Goal: Task Accomplishment & Management: Use online tool/utility

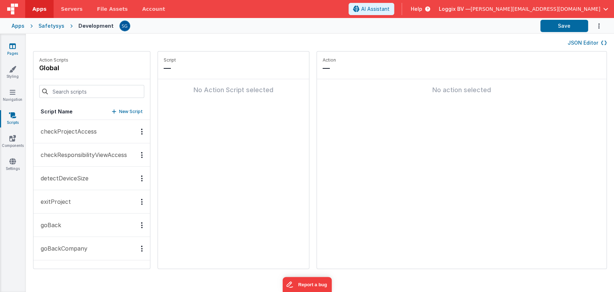
click at [11, 47] on icon at bounding box center [12, 45] width 6 height 7
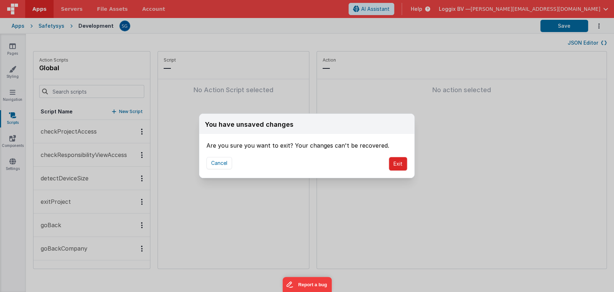
click at [399, 165] on button "Exit" at bounding box center [398, 164] width 18 height 14
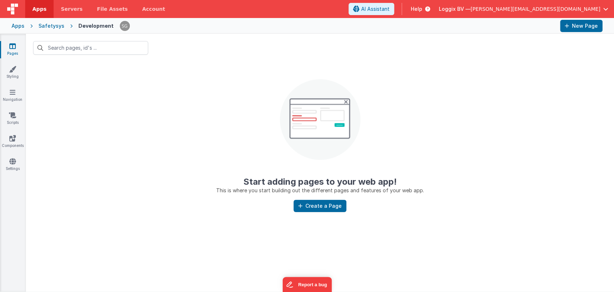
click at [9, 49] on link "Pages" at bounding box center [13, 49] width 26 height 14
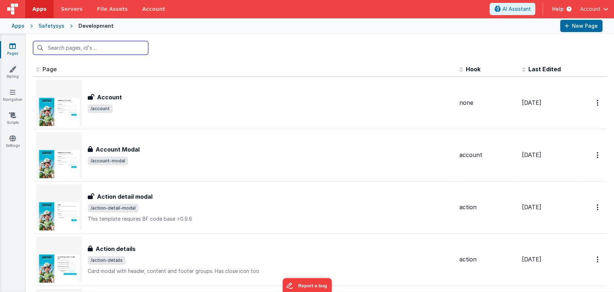
click at [70, 50] on input "text" at bounding box center [90, 48] width 115 height 14
click at [80, 47] on input "equp" at bounding box center [90, 48] width 115 height 14
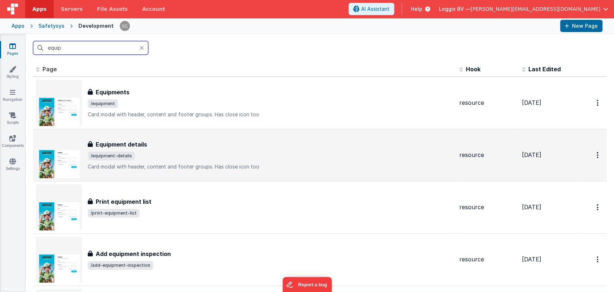
type input "equip"
click at [123, 129] on td "Equipment details Equipment details /equipment-details Card modal with header, …" at bounding box center [244, 155] width 423 height 52
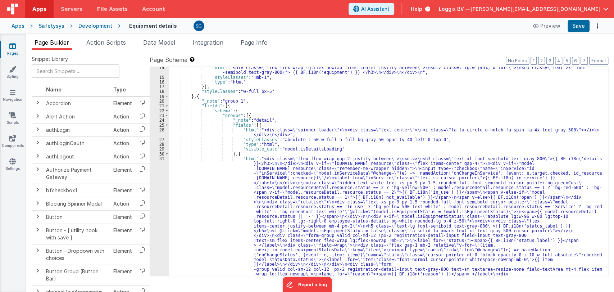
scroll to position [64, 0]
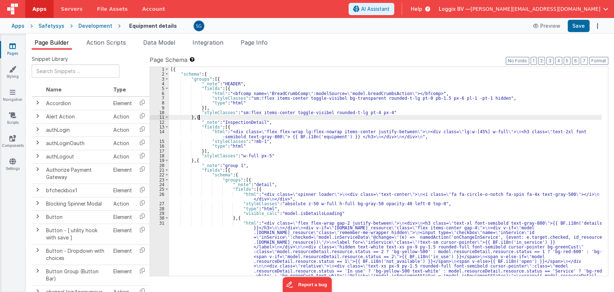
click at [355, 148] on div "[{ "schema" : { "groups" : [{ "_note" : "HEADER" , "fields" : [{ "html" : "<bfc…" at bounding box center [385, 253] width 433 height 372
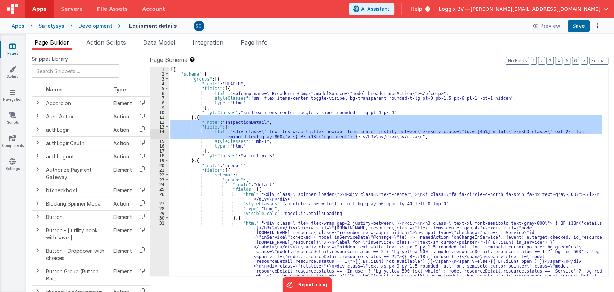
scroll to position [0, 0]
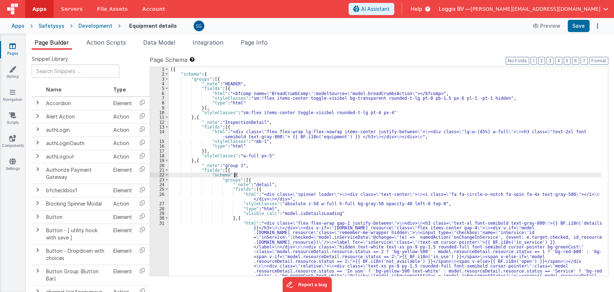
click at [346, 173] on div "[{ "schema" : { "groups" : [{ "_note" : "HEADER" , "fields" : [{ "html" : "<bfc…" at bounding box center [385, 253] width 433 height 372
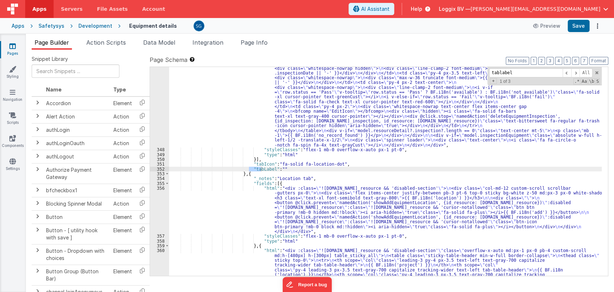
scroll to position [2140, 0]
type input "tablabel"
click at [568, 70] on span at bounding box center [567, 72] width 9 height 9
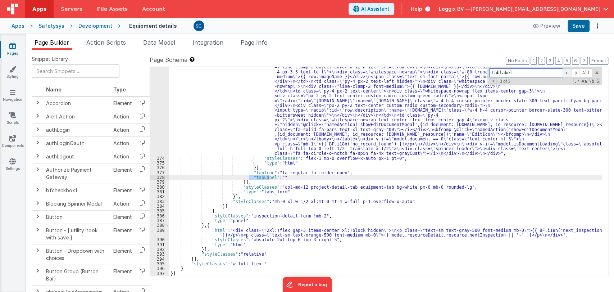
click at [568, 70] on span at bounding box center [567, 72] width 9 height 9
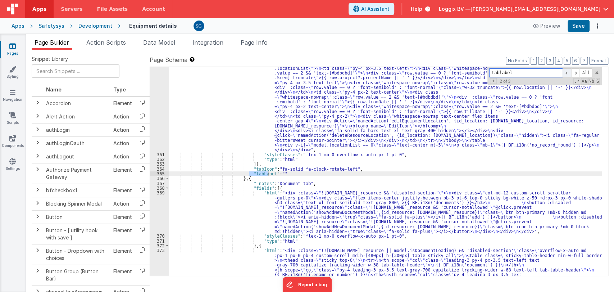
scroll to position [2370, 0]
click at [569, 73] on span at bounding box center [567, 72] width 9 height 9
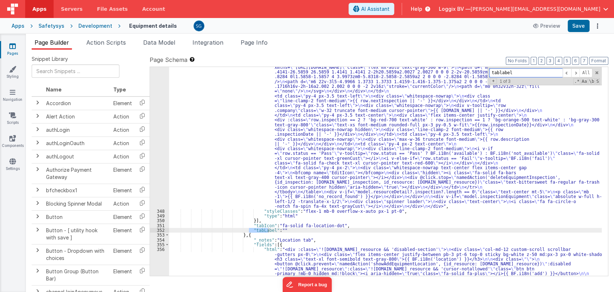
scroll to position [2083, 0]
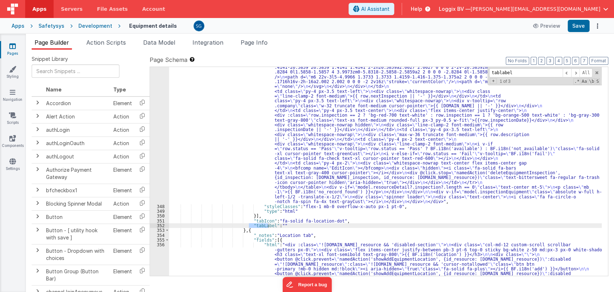
click at [278, 225] on div ""html" : "<div :class= \" (!model.resourceDetail.resource.id_resource || model.…" at bounding box center [385, 215] width 433 height 492
click at [267, 226] on div ""html" : "<div :class= \" (!model.resourceDetail.resource.id_resource || model.…" at bounding box center [385, 215] width 433 height 492
click at [288, 223] on div ""html" : "<div :class= \" (!model.resourceDetail.resource.id_resource || model.…" at bounding box center [385, 215] width 433 height 492
click at [577, 71] on span at bounding box center [575, 72] width 9 height 9
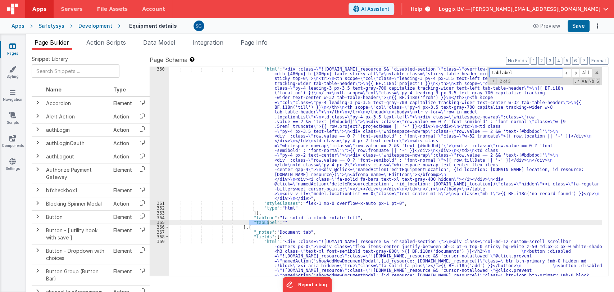
scroll to position [2322, 0]
click at [276, 221] on div ""html" : "<div :class= \" !model.resourceDetail.resource.id_resource && 'disabl…" at bounding box center [385, 260] width 433 height 386
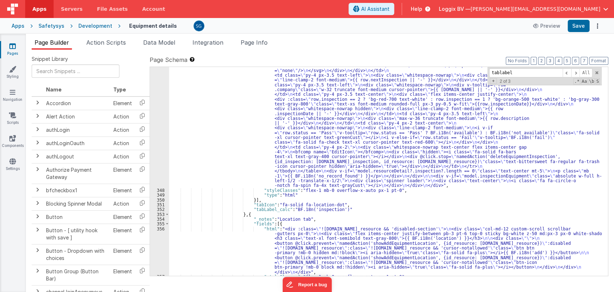
scroll to position [2093, 0]
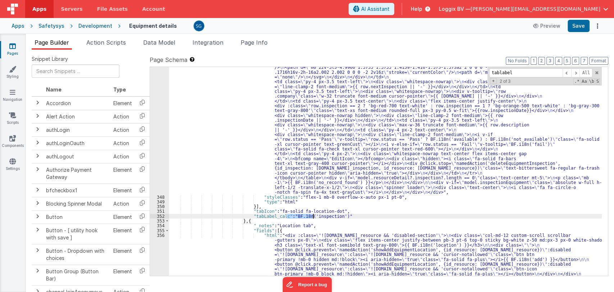
drag, startPoint x: 288, startPoint y: 216, endPoint x: 317, endPoint y: 215, distance: 28.8
click at [317, 215] on div ""html" : "<div :class= \" (!model.resourceDetail.resource.id_resource || model.…" at bounding box center [385, 205] width 433 height 492
click at [337, 215] on div ""html" : "<div :class= \" (!model.resourceDetail.resource.id_resource || model.…" at bounding box center [385, 205] width 433 height 492
drag, startPoint x: 337, startPoint y: 215, endPoint x: 290, endPoint y: 216, distance: 47.1
click at [290, 216] on div ""html" : "<div :class= \" (!model.resourceDetail.resource.id_resource || model.…" at bounding box center [385, 205] width 433 height 492
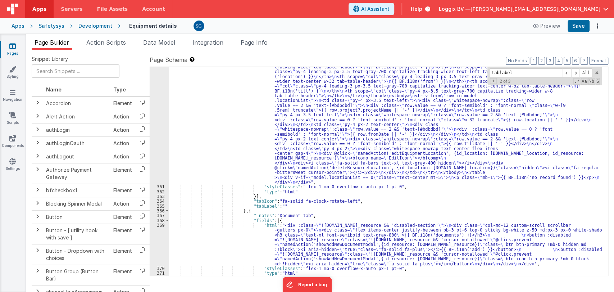
scroll to position [2394, 0]
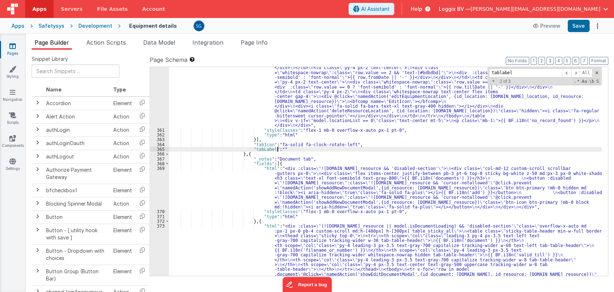
click at [277, 149] on div ""html" : "<div :class= \" !model.resourceDetail.resource.id_resource && 'disabl…" at bounding box center [385, 242] width 433 height 496
paste textarea
click at [311, 148] on div ""html" : "<div :class= \" !model.resourceDetail.resource.id_resource && 'disabl…" at bounding box center [385, 242] width 433 height 496
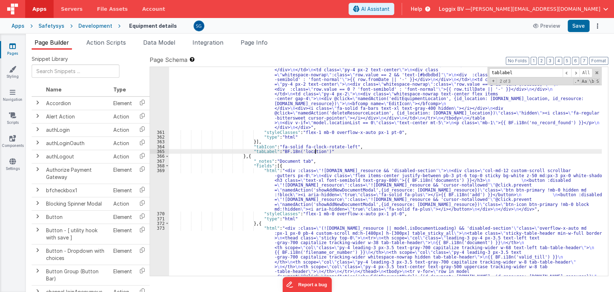
scroll to position [2393, 0]
click at [268, 152] on div ""html" : "<div :class= \" !model.resourceDetail.resource.id_resource && 'disabl…" at bounding box center [385, 243] width 433 height 496
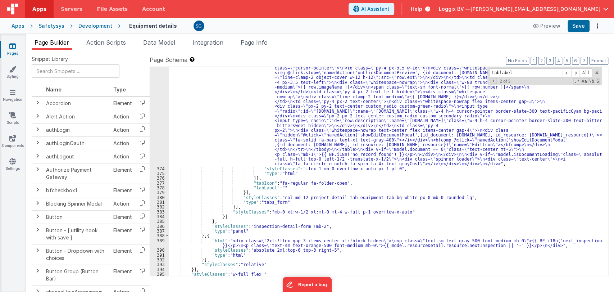
scroll to position [2607, 0]
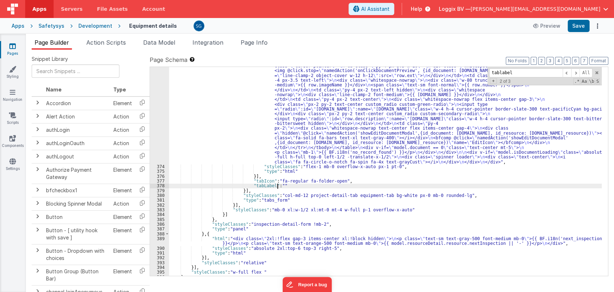
click at [277, 185] on div ""html" : "<div :class= \" (!model.resourceDetail.resource.id_resource || model.…" at bounding box center [385, 194] width 433 height 367
paste textarea
click at [308, 187] on div ""html" : "<div :class= \" (!model.resourceDetail.resource.id_resource || model.…" at bounding box center [385, 194] width 433 height 367
click at [266, 186] on div ""html" : "<div :class= \" (!model.resourceDetail.resource.id_resource || model.…" at bounding box center [385, 194] width 433 height 367
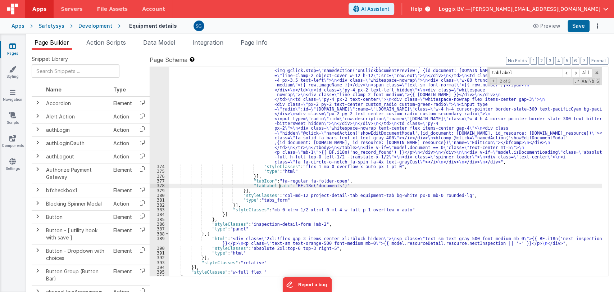
click at [364, 183] on div ""html" : "<div :class= \" (!model.resourceDetail.resource.id_resource || model.…" at bounding box center [385, 194] width 433 height 367
click at [575, 70] on span at bounding box center [575, 72] width 9 height 9
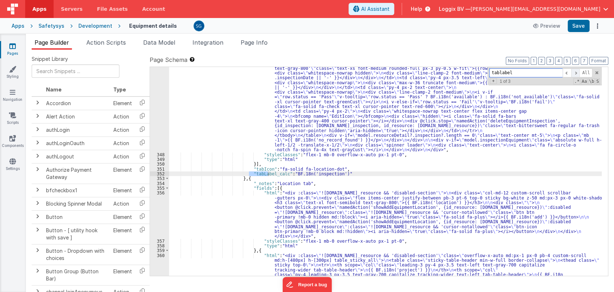
scroll to position [2135, 0]
click at [575, 70] on span at bounding box center [575, 72] width 9 height 9
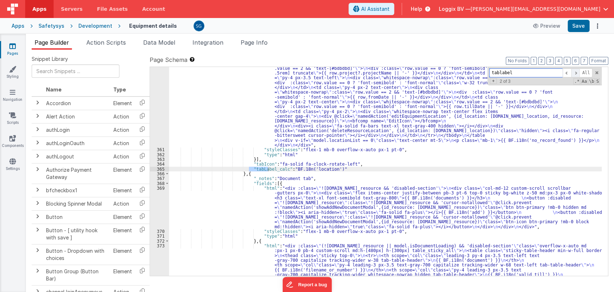
scroll to position [2375, 0]
click at [581, 27] on button "Save" at bounding box center [579, 26] width 22 height 12
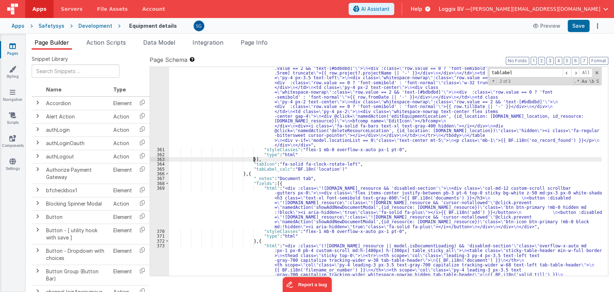
click at [396, 158] on div ""html" : "<div :class= \" !model.resourceDetail.resource.id_resource && 'disabl…" at bounding box center [385, 261] width 433 height 496
click at [382, 176] on div ""html" : "<div :class= \" !model.resourceDetail.resource.id_resource && 'disabl…" at bounding box center [385, 261] width 433 height 496
click at [565, 72] on span at bounding box center [567, 72] width 9 height 9
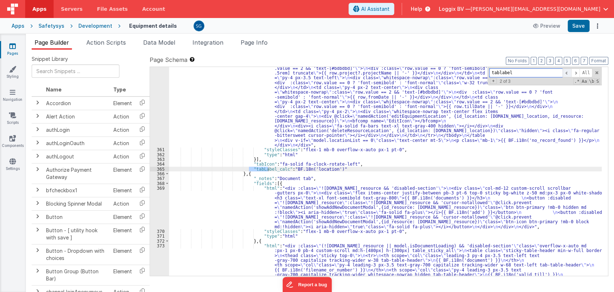
click at [565, 72] on span at bounding box center [567, 72] width 9 height 9
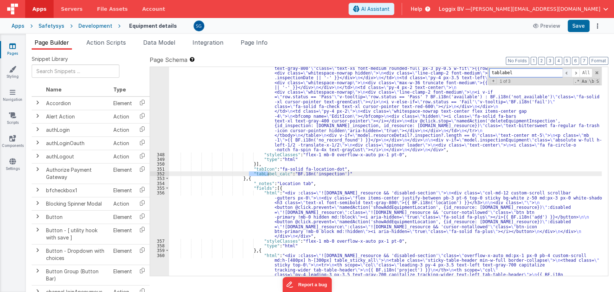
scroll to position [2135, 0]
click at [565, 72] on span at bounding box center [567, 72] width 9 height 9
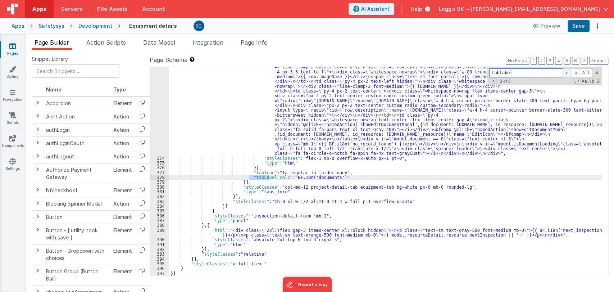
scroll to position [2616, 0]
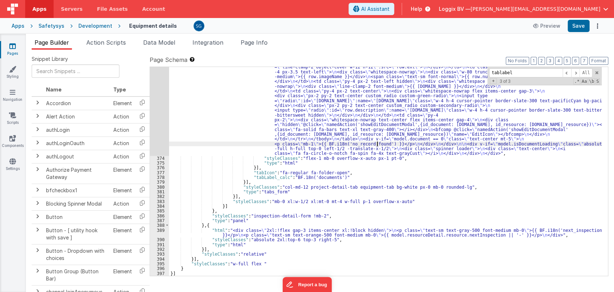
click at [377, 145] on div ""html" : "<div :class= \" (!model.resourceDetail.resource.id_resource || model.…" at bounding box center [385, 185] width 433 height 367
paste input "BF.18n('documents')"
type input "BF.18n('documents')"
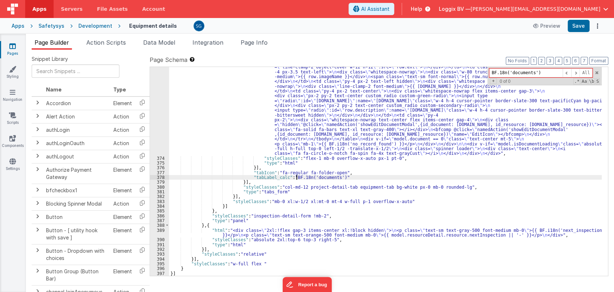
click at [297, 177] on div ""html" : "<div :class= \" (!model.resourceDetail.resource.id_resource || model.…" at bounding box center [385, 185] width 433 height 367
click at [548, 73] on input "BF.18n('documents')" at bounding box center [525, 72] width 73 height 9
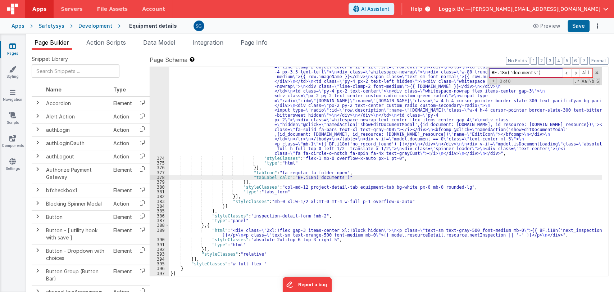
click at [496, 72] on input "BF.18n('documents')" at bounding box center [525, 72] width 73 height 9
click at [499, 71] on input "BF.18n('documents')" at bounding box center [525, 72] width 73 height 9
type input "BF.i18n('documents')"
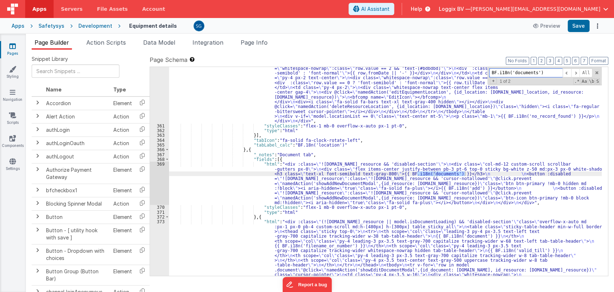
click at [546, 72] on input "BF.i18n('documents')" at bounding box center [525, 72] width 73 height 9
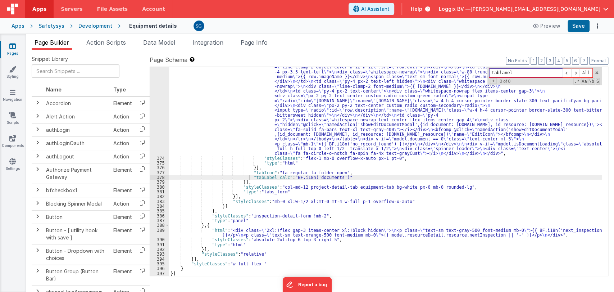
scroll to position [2616, 0]
type input "tablabel"
click at [566, 73] on span at bounding box center [567, 72] width 9 height 9
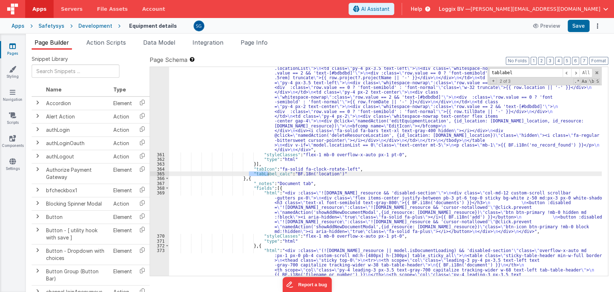
click at [296, 173] on div ""html" : "<div :class= \" !model.resourceDetail.resource.id_resource && 'disabl…" at bounding box center [385, 266] width 433 height 496
click at [566, 74] on span at bounding box center [567, 72] width 9 height 9
click at [341, 176] on div ""html" : "<div :class= \" !model.resourceDetail.resource.id_resource && 'disabl…" at bounding box center [385, 266] width 433 height 496
click at [567, 72] on span at bounding box center [567, 72] width 9 height 9
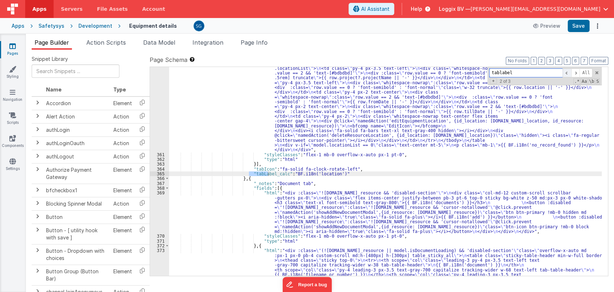
scroll to position [2135, 0]
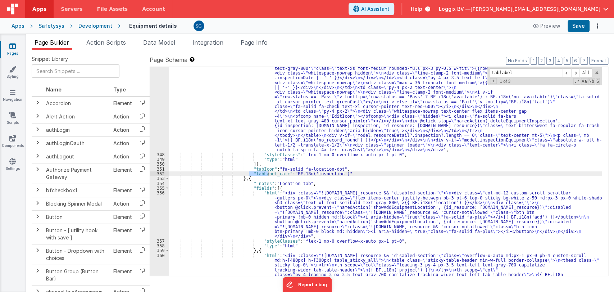
click at [297, 172] on div ""html" : "<div :class= \" (!model.resourceDetail.resource.id_resource || model.…" at bounding box center [385, 206] width 433 height 578
click at [576, 26] on button "Save" at bounding box center [579, 26] width 22 height 12
click at [13, 76] on link "Styling" at bounding box center [13, 72] width 26 height 14
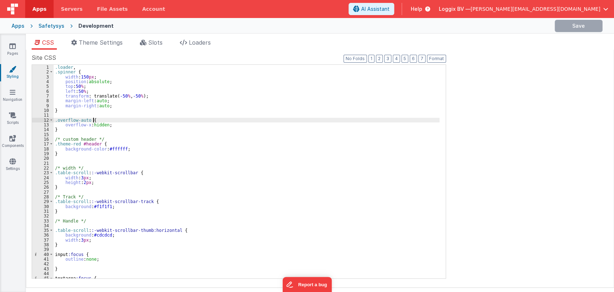
click at [144, 120] on div ".loader , .spinner { width : 150 px ; position : absolute ; top : 50 % ; left :…" at bounding box center [247, 176] width 386 height 223
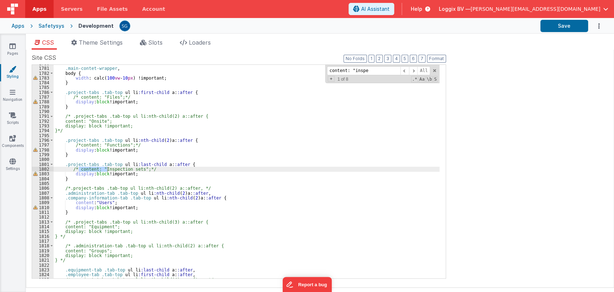
scroll to position [4172, 0]
type input "content: "inspection"
click at [414, 70] on span at bounding box center [413, 70] width 9 height 9
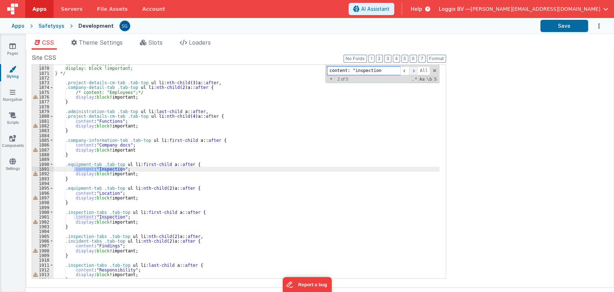
scroll to position [4380, 0]
click at [72, 169] on div "content: "Employee docs"; display: block !important; } */ .project-details-cm-t…" at bounding box center [247, 172] width 386 height 223
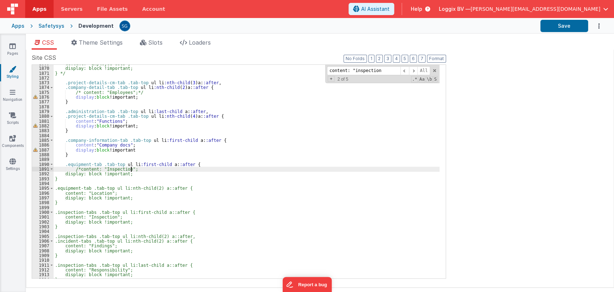
click at [135, 168] on div "content: "Employee docs"; display: block !important; } */ .project-details-cm-t…" at bounding box center [247, 172] width 386 height 223
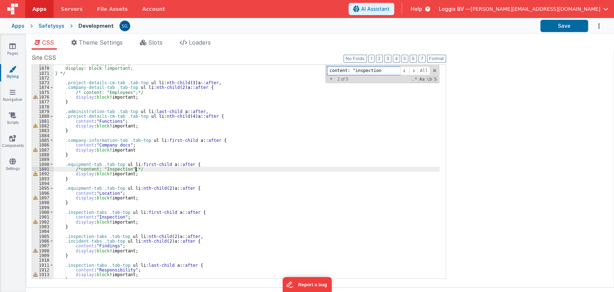
click at [379, 72] on input "content: "inspection" at bounding box center [363, 70] width 73 height 9
click at [414, 70] on span at bounding box center [413, 70] width 9 height 9
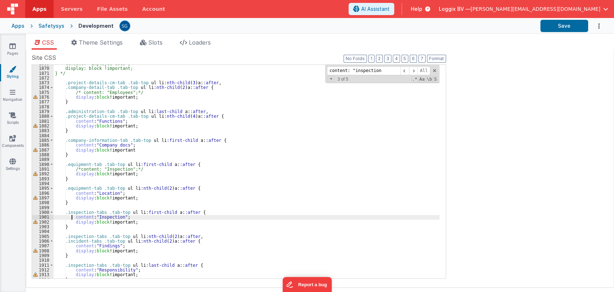
click at [72, 218] on div "content: "Employee docs"; display: block !important; } */ .project-details-cm-t…" at bounding box center [247, 172] width 386 height 223
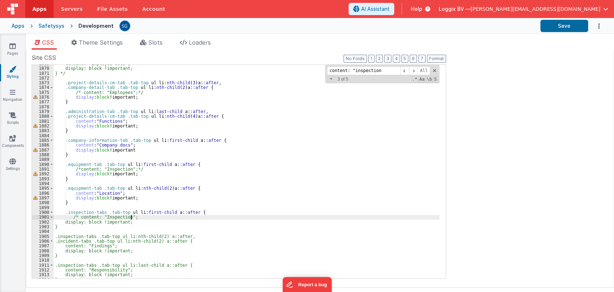
click at [141, 218] on div "content: "Employee docs"; display: block !important; } */ .project-details-cm-t…" at bounding box center [247, 172] width 386 height 223
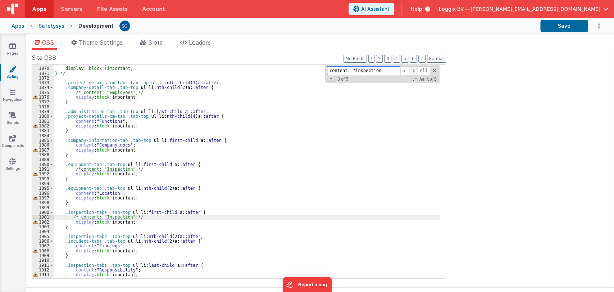
click at [414, 69] on span at bounding box center [413, 70] width 9 height 9
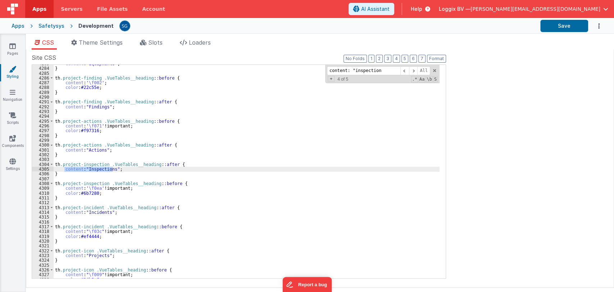
click at [63, 168] on div "content : " Equipments " ; } th .project-finding .VueTables__heading : :before …" at bounding box center [247, 171] width 386 height 213
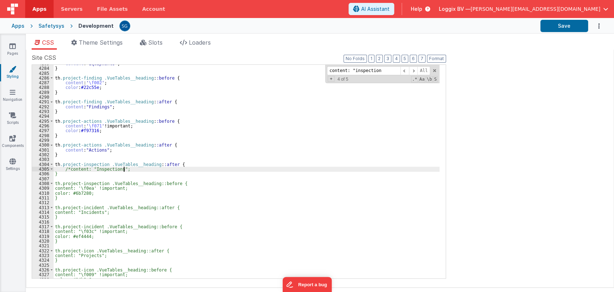
click at [153, 169] on div "content : " Equipments " ; } th .project-finding .VueTables__heading : :before …" at bounding box center [247, 172] width 386 height 223
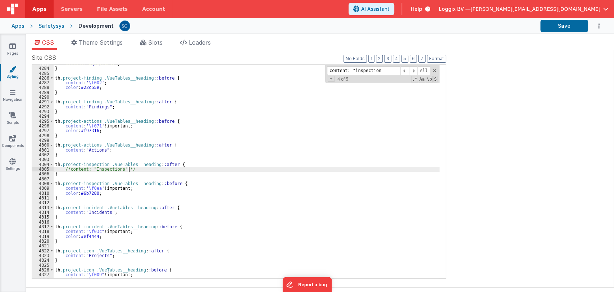
click at [139, 170] on div "content : " Equipments " ; } th .project-finding .VueTables__heading : :before …" at bounding box center [247, 172] width 386 height 223
click at [219, 167] on div "content : " Equipments " ; } th .project-finding .VueTables__heading : :before …" at bounding box center [247, 172] width 386 height 223
click at [414, 69] on span at bounding box center [413, 70] width 9 height 9
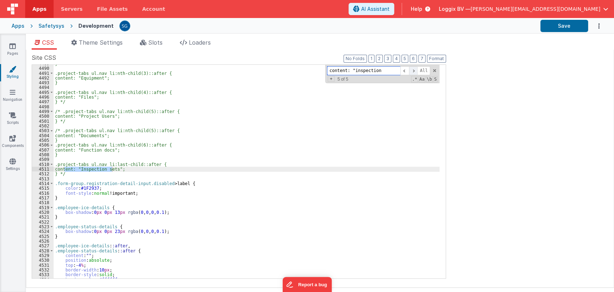
scroll to position [10529, 0]
click at [380, 65] on div "content: "inspection All Replace All + 5 of 5 .* Aa \b S" at bounding box center [382, 74] width 114 height 18
click at [380, 67] on input "content: "inspection" at bounding box center [363, 70] width 73 height 9
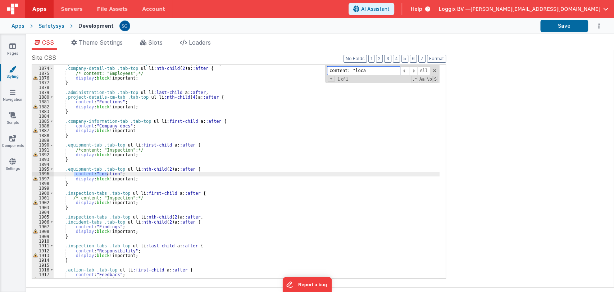
scroll to position [4390, 0]
type input "content: "location"
click at [73, 175] on div ".project-details-cm-tab .tab-top ul li :nth-child ( 3 ) a : :after , .company-d…" at bounding box center [247, 172] width 386 height 223
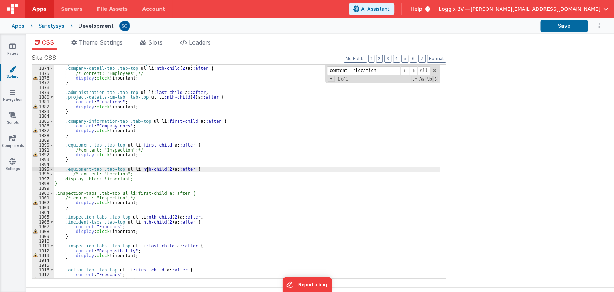
click at [148, 170] on div ".project-details-cm-tab .tab-top ul li :nth-child ( 3 ) a : :after , .company-d…" at bounding box center [247, 172] width 386 height 223
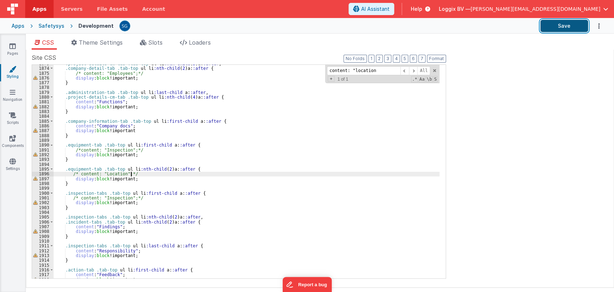
click at [560, 29] on button "Save" at bounding box center [564, 26] width 48 height 12
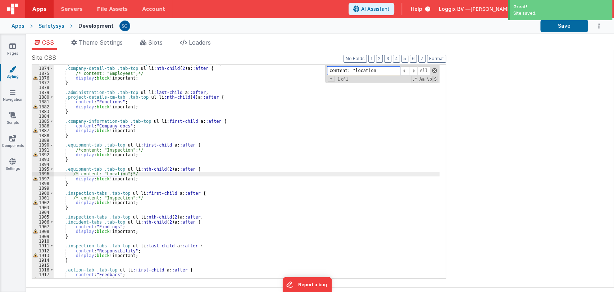
click at [434, 70] on span at bounding box center [434, 70] width 5 height 5
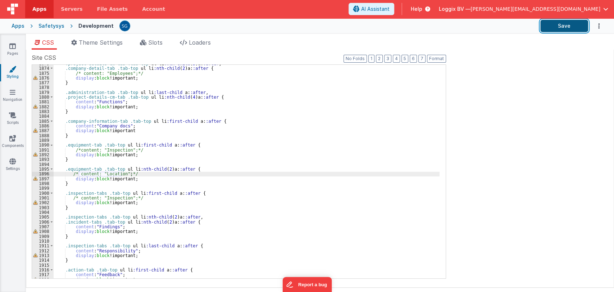
click at [562, 21] on button "Save" at bounding box center [564, 26] width 48 height 12
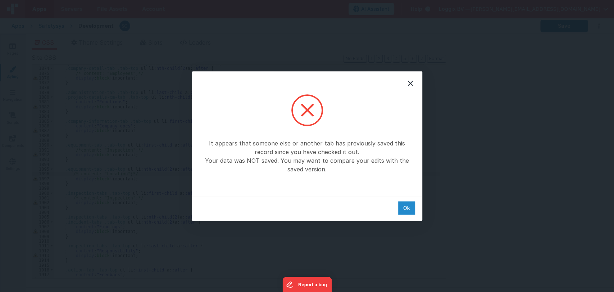
click at [409, 203] on div "Ok" at bounding box center [406, 207] width 17 height 13
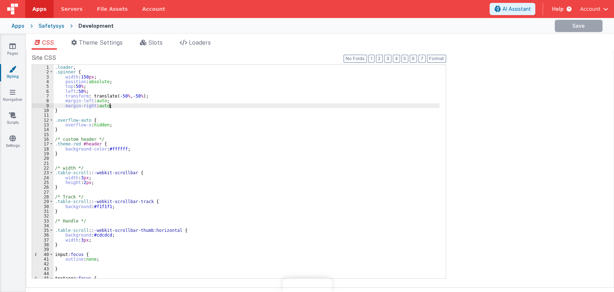
click at [225, 105] on div ".loader , .spinner { width : 150 px ; position : absolute ; top : 50 % ; left :…" at bounding box center [247, 176] width 386 height 223
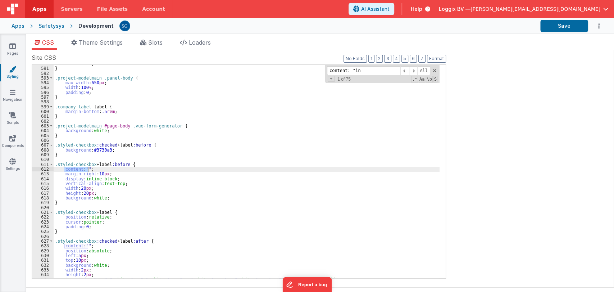
scroll to position [4172, 0]
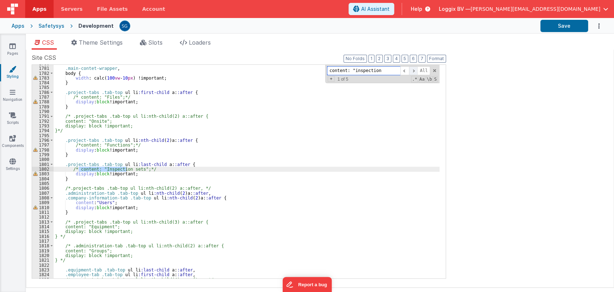
click at [417, 70] on span at bounding box center [413, 70] width 9 height 9
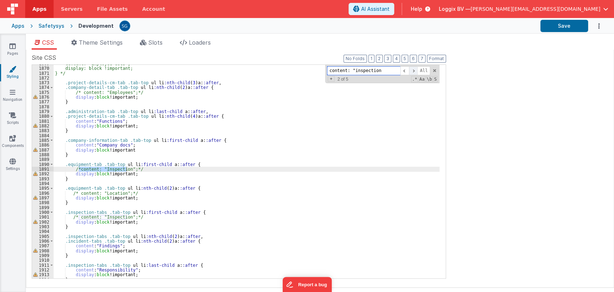
click at [417, 70] on span at bounding box center [413, 70] width 9 height 9
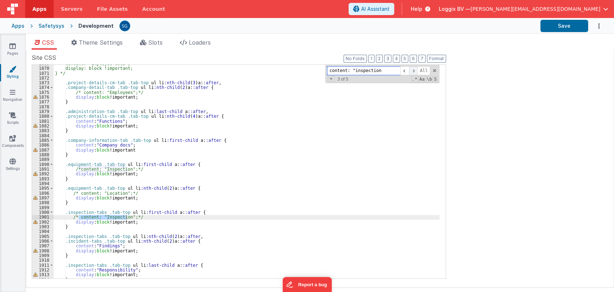
click at [417, 70] on span at bounding box center [413, 70] width 9 height 9
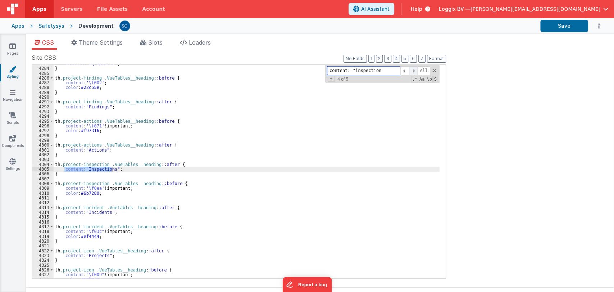
scroll to position [10044, 0]
click at [415, 70] on span at bounding box center [413, 70] width 9 height 9
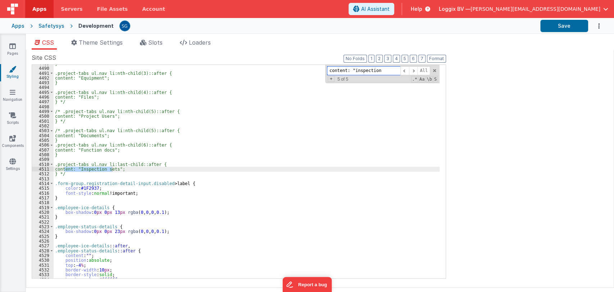
click at [380, 70] on input "content: "inspection" at bounding box center [363, 70] width 73 height 9
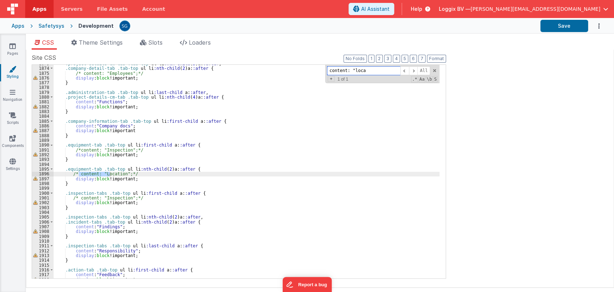
scroll to position [4390, 0]
click at [232, 139] on div ".project-details-cm-tab .tab-top ul li :nth-child ( 3 ) a : :after , .company-d…" at bounding box center [247, 172] width 386 height 223
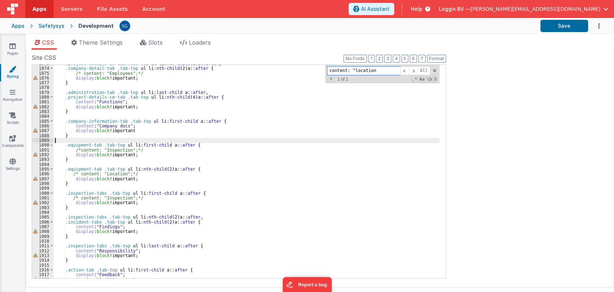
click at [377, 71] on input "content: "location" at bounding box center [363, 70] width 73 height 9
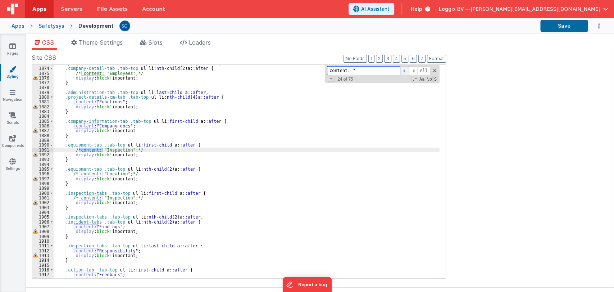
type input "content: ""
click at [406, 70] on span at bounding box center [404, 70] width 9 height 9
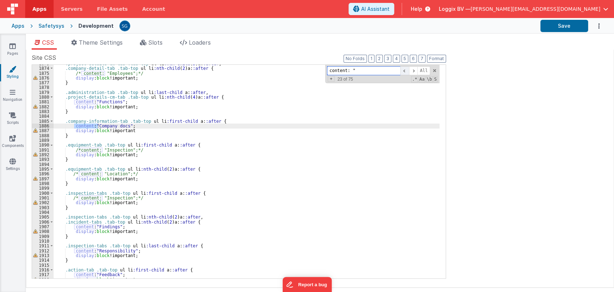
click at [406, 70] on span at bounding box center [404, 70] width 9 height 9
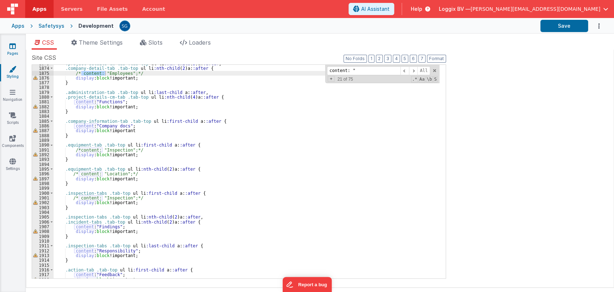
click at [11, 50] on link "Pages" at bounding box center [13, 49] width 26 height 14
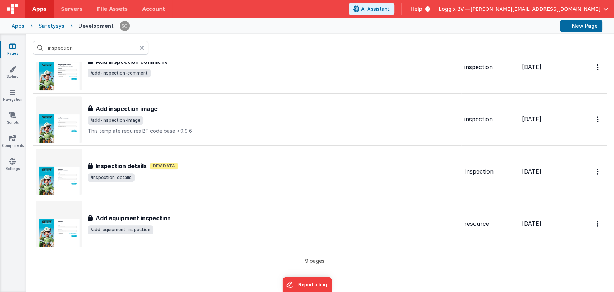
scroll to position [297, 0]
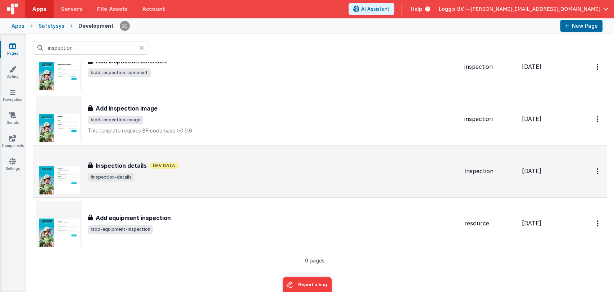
type input "inspection"
click at [186, 170] on div "Inspection details Inspection details Dev Data /inspection-details" at bounding box center [273, 171] width 371 height 20
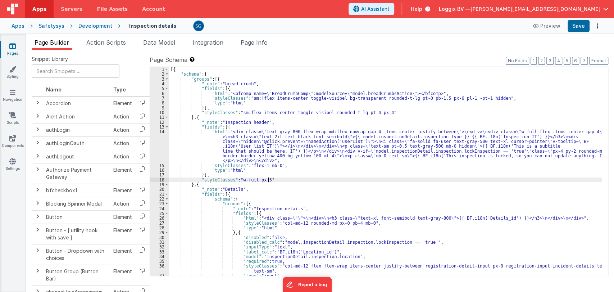
click at [285, 181] on div "[{ "schema" : { "groups" : [{ "_note" : "bread-crumb" , "fields" : [{ "html" : …" at bounding box center [385, 176] width 433 height 218
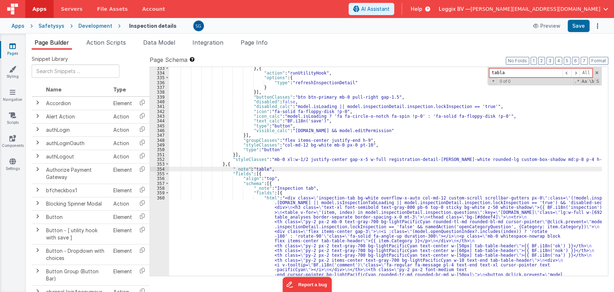
scroll to position [2015, 0]
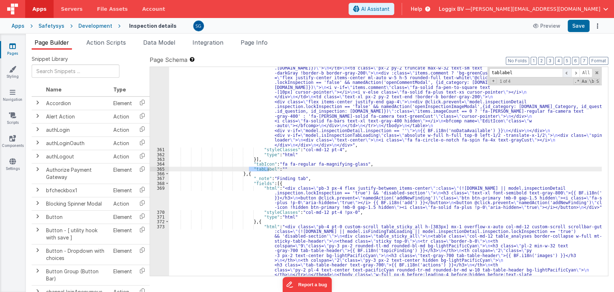
type input "tablabel"
click at [566, 73] on span at bounding box center [567, 72] width 9 height 9
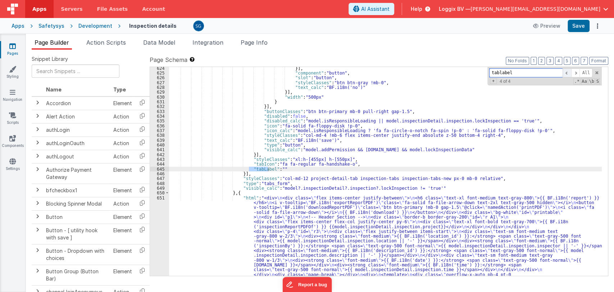
click at [566, 73] on span at bounding box center [567, 72] width 9 height 9
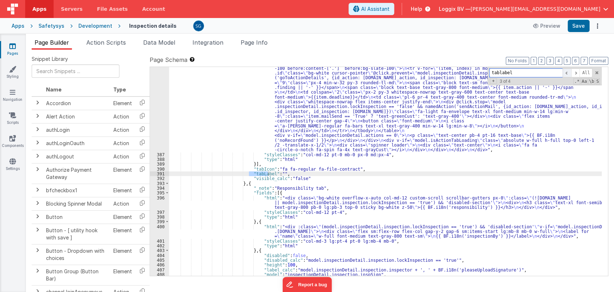
click at [566, 73] on span at bounding box center [567, 72] width 9 height 9
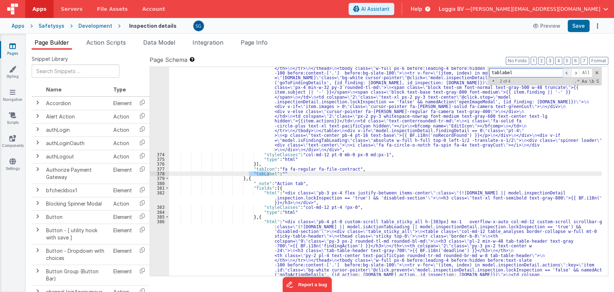
scroll to position [2221, 0]
click at [566, 73] on span at bounding box center [567, 72] width 9 height 9
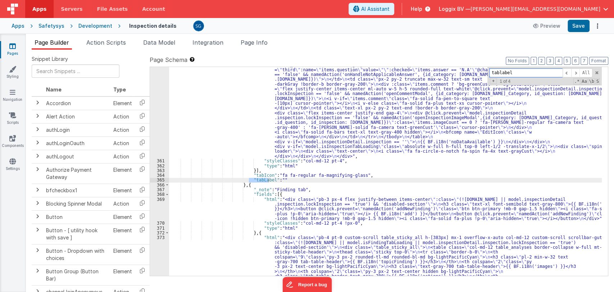
scroll to position [2004, 0]
click at [276, 179] on div ""html" : "<div class= \" inspection-tab bg-white overflow-x-auto col-md-12 cust…" at bounding box center [385, 193] width 433 height 616
drag, startPoint x: 277, startPoint y: 179, endPoint x: 326, endPoint y: 181, distance: 49.3
click at [326, 181] on div ""html" : "<div class= \" inspection-tab bg-white overflow-x-auto col-md-12 cust…" at bounding box center [385, 193] width 433 height 616
click at [266, 181] on div ""html" : "<div class= \" inspection-tab bg-white overflow-x-auto col-md-12 cust…" at bounding box center [385, 193] width 433 height 616
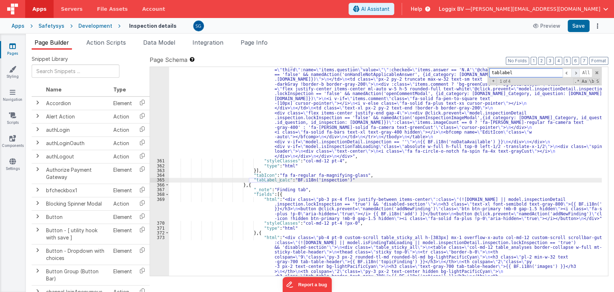
click at [577, 71] on span at bounding box center [575, 72] width 9 height 9
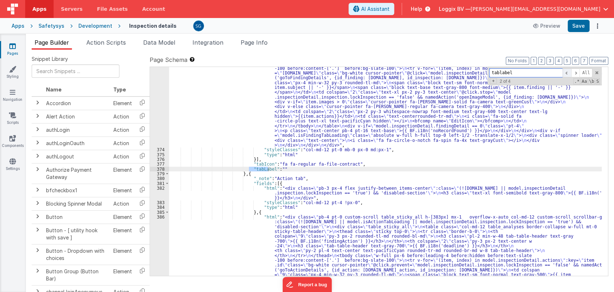
click at [565, 70] on span at bounding box center [567, 72] width 9 height 9
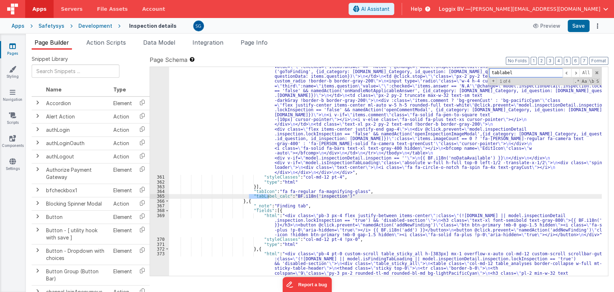
scroll to position [2010, 0]
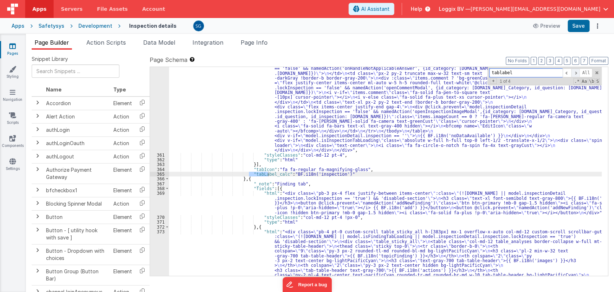
click at [576, 73] on span at bounding box center [575, 72] width 9 height 9
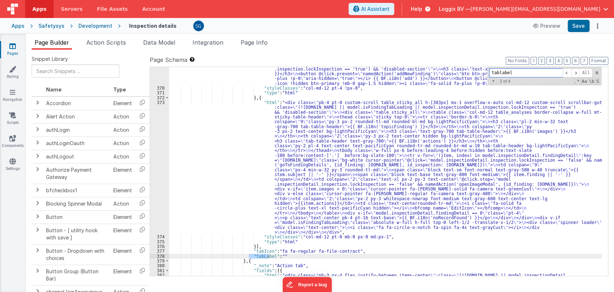
scroll to position [2139, 0]
click at [277, 256] on div ""html" : "<div class= \" pb-3 px-4 flex justify-between items-center \" :class=…" at bounding box center [385, 185] width 433 height 247
click at [268, 257] on div ""html" : "<div class= \" pb-3 px-4 flex justify-between items-center \" :class=…" at bounding box center [385, 185] width 433 height 247
paste textarea
click at [324, 255] on div ""html" : "<div class= \" pb-3 px-4 flex justify-between items-center \" :class=…" at bounding box center [385, 185] width 433 height 247
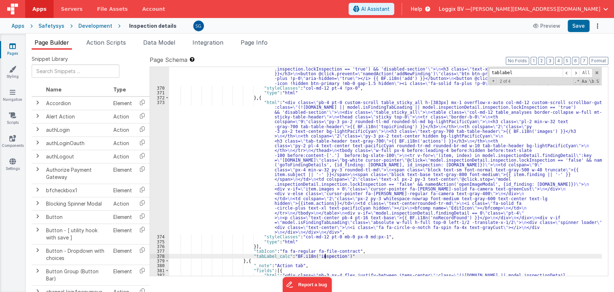
click at [324, 255] on div ""html" : "<div class= \" pb-3 px-4 flex justify-between items-center \" :class=…" at bounding box center [385, 185] width 433 height 247
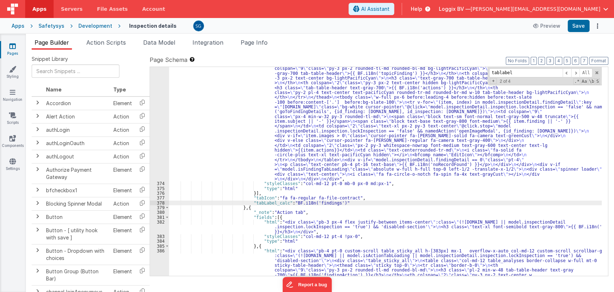
scroll to position [2193, 0]
click at [577, 71] on span at bounding box center [575, 72] width 9 height 9
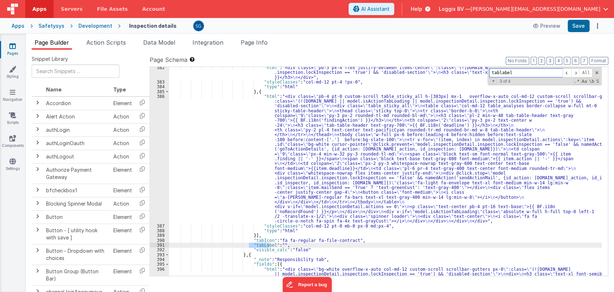
scroll to position [2347, 0]
click at [267, 245] on div ""html" : "<div class= \" pb-3 px-4 flex justify-between items-center \" :class=…" at bounding box center [385, 171] width 433 height 209
click at [290, 244] on div ""html" : "<div class= \" pb-3 px-4 flex justify-between items-center \" :class=…" at bounding box center [385, 183] width 433 height 237
paste textarea
click at [324, 244] on div ""html" : "<div class= \" pb-3 px-4 flex justify-between items-center \" :class=…" at bounding box center [385, 183] width 433 height 237
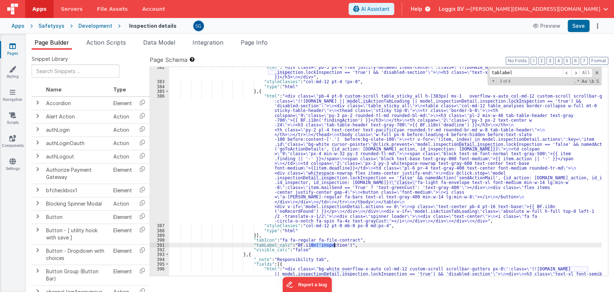
click at [324, 244] on div ""html" : "<div class= \" pb-3 px-4 flex justify-between items-center \" :class=…" at bounding box center [385, 183] width 433 height 237
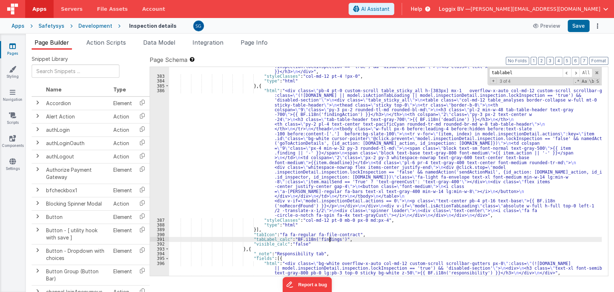
scroll to position [2353, 0]
click at [323, 239] on div ""html" : "<div class= \" pb-3 px-4 flex justify-between items-center \" :class=…" at bounding box center [385, 173] width 433 height 228
click at [577, 71] on span at bounding box center [575, 72] width 9 height 9
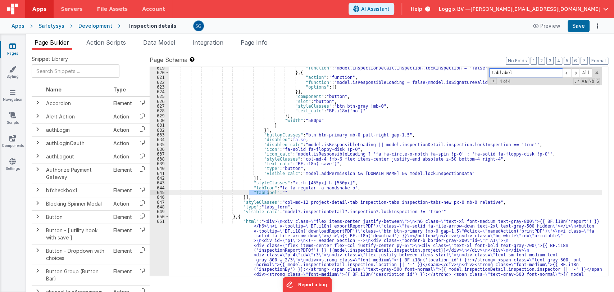
scroll to position [3720, 0]
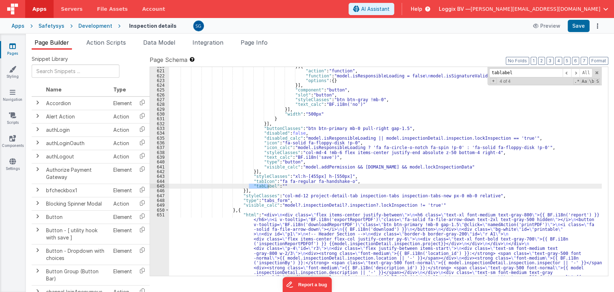
click at [261, 189] on div "} , { "action" : "function" , "function" : "model.isResponsibleLoading = false …" at bounding box center [385, 250] width 433 height 372
click at [268, 185] on div "} , { "action" : "function" , "function" : "model.isResponsibleLoading = false …" at bounding box center [385, 250] width 433 height 372
click at [288, 185] on div "} , { "action" : "function" , "function" : "model.isResponsibleLoading = false …" at bounding box center [385, 250] width 433 height 372
paste textarea
click at [328, 186] on div "} , { "action" : "function" , "function" : "model.isResponsibleLoading = false …" at bounding box center [385, 250] width 433 height 372
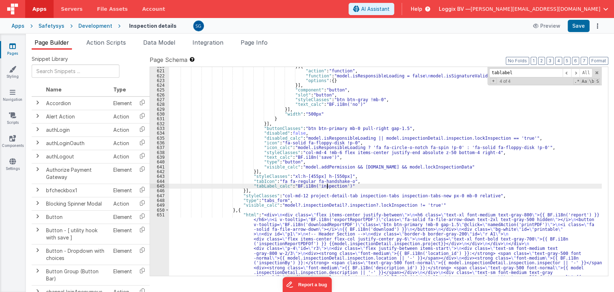
click at [328, 186] on div "} , { "action" : "function" , "function" : "model.isResponsibleLoading = false …" at bounding box center [385, 250] width 433 height 372
click at [577, 27] on button "Save" at bounding box center [579, 26] width 22 height 12
click at [13, 68] on icon at bounding box center [12, 68] width 7 height 7
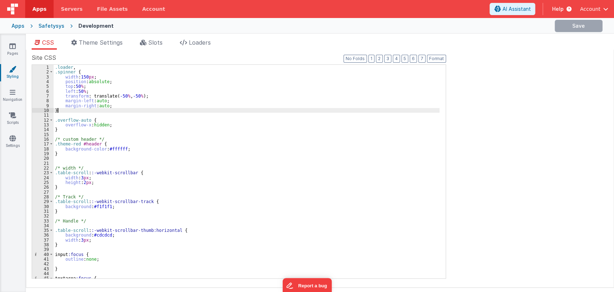
click at [284, 110] on div ".loader , .spinner { width : 150 px ; position : absolute ; top : 50 % ; left :…" at bounding box center [247, 176] width 386 height 223
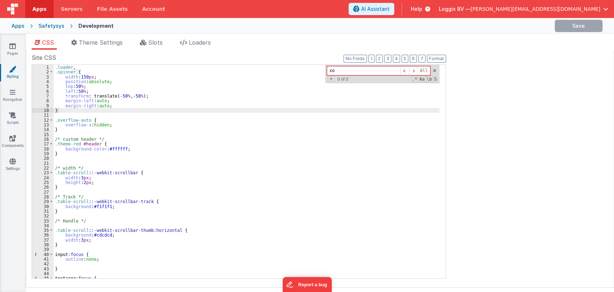
type input "x"
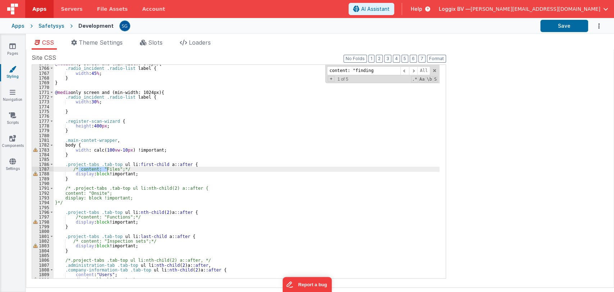
scroll to position [4418, 0]
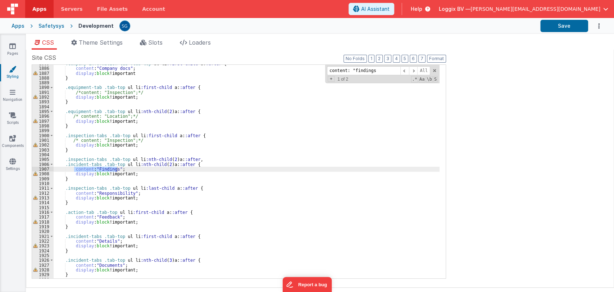
type input "content: "findings"
click at [73, 168] on div ".company-information-tab .tab-top ul li :first-child a : :after { content : " C…" at bounding box center [247, 171] width 386 height 213
click at [73, 168] on div ".company-information-tab .tab-top ul li :first-child a : :after { content : " C…" at bounding box center [247, 172] width 386 height 223
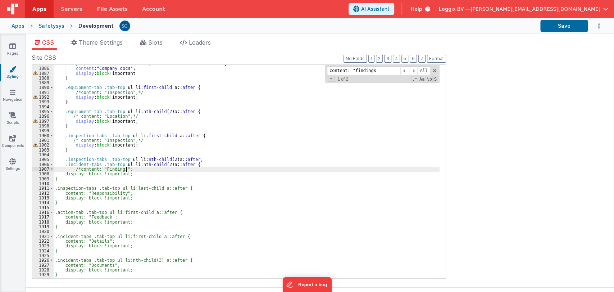
click at [134, 169] on div ".company-information-tab .tab-top ul li :first-child a : :after { content : " C…" at bounding box center [247, 172] width 386 height 223
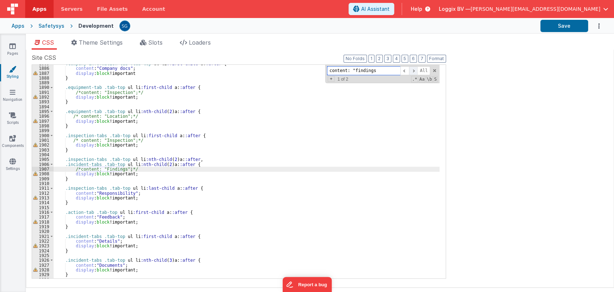
click at [415, 69] on span at bounding box center [413, 70] width 9 height 9
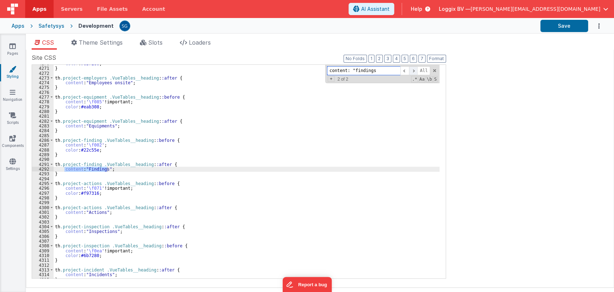
scroll to position [10013, 0]
click at [365, 73] on input "content: "findings" at bounding box center [363, 70] width 73 height 9
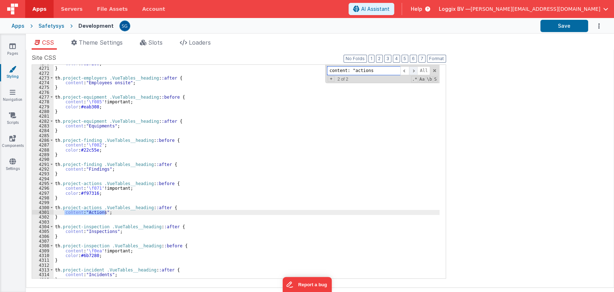
type input "content: "actions"
click at [416, 69] on span at bounding box center [413, 70] width 9 height 9
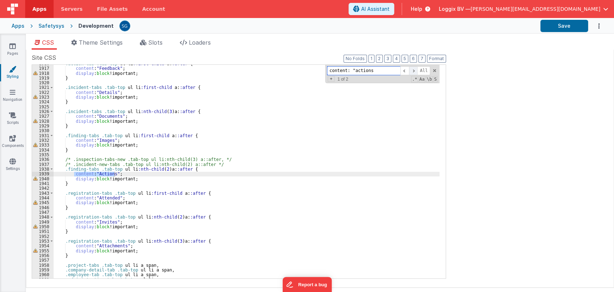
scroll to position [4491, 0]
click at [73, 173] on div ".action-tab .tab-top ul li :first-child a : :after { content : " Feedback " ; d…" at bounding box center [247, 172] width 386 height 223
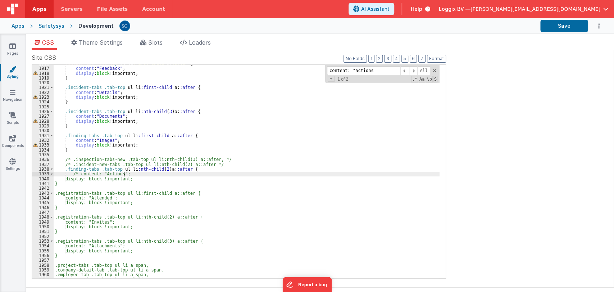
click at [135, 174] on div ".action-tab .tab-top ul li :first-child a : :after { content : " Feedback " ; d…" at bounding box center [247, 172] width 386 height 223
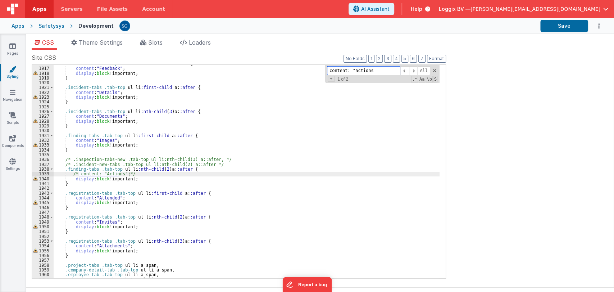
click at [363, 72] on input "content: "actions" at bounding box center [363, 70] width 73 height 9
click at [414, 70] on span at bounding box center [413, 70] width 9 height 9
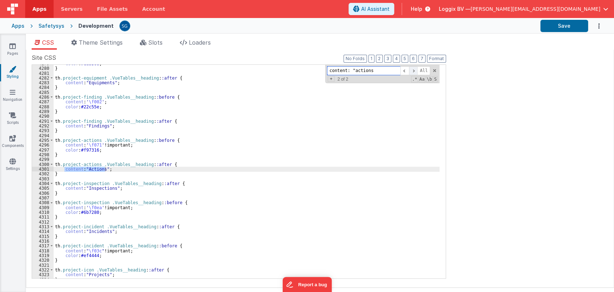
scroll to position [10034, 0]
click at [379, 70] on input "content: "actions" at bounding box center [363, 70] width 73 height 9
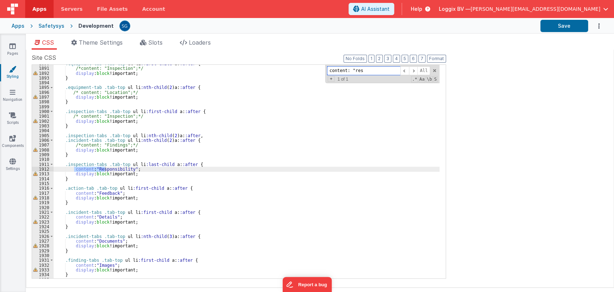
scroll to position [4429, 0]
type input "content: "res"
click at [70, 169] on div ".equipment-tab .tab-top ul li :first-child a : :after { /*content: "Inspection"…" at bounding box center [247, 172] width 386 height 223
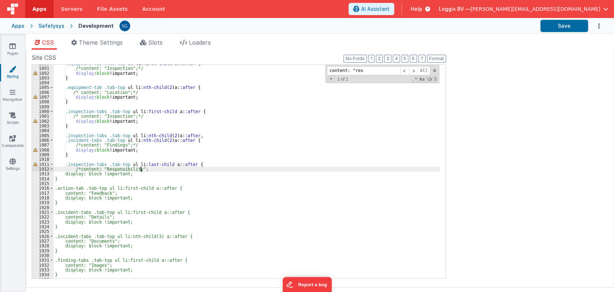
click at [147, 167] on div ".equipment-tab .tab-top ul li :first-child a : :after { /*content: "Inspection"…" at bounding box center [247, 172] width 386 height 223
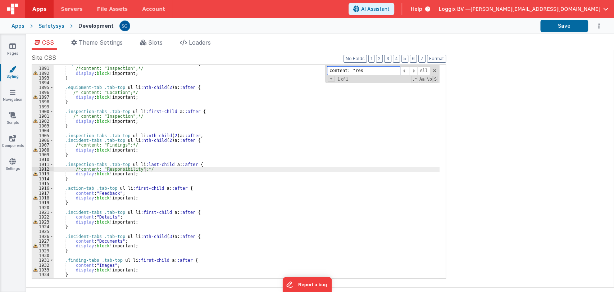
click at [355, 70] on input "content: "res" at bounding box center [363, 70] width 73 height 9
type input "content: "Res"
click at [547, 26] on button "Save" at bounding box center [564, 26] width 48 height 12
click at [13, 47] on icon at bounding box center [12, 45] width 6 height 7
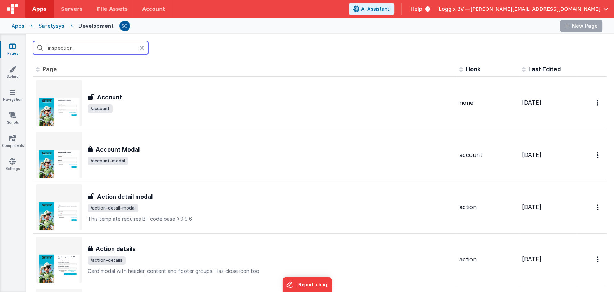
click at [77, 45] on input "inspection" at bounding box center [90, 48] width 115 height 14
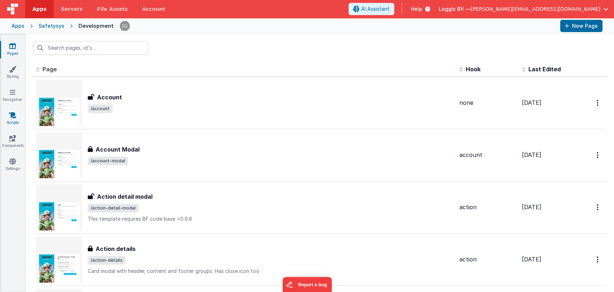
click at [13, 116] on icon at bounding box center [12, 115] width 7 height 7
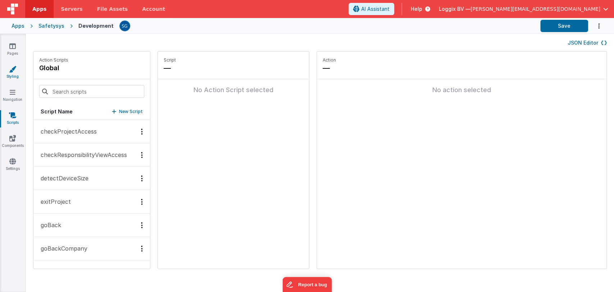
click at [9, 70] on icon at bounding box center [12, 68] width 7 height 7
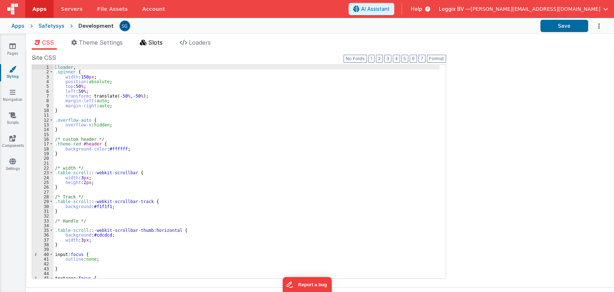
click at [152, 39] on span "Slots" at bounding box center [155, 42] width 14 height 7
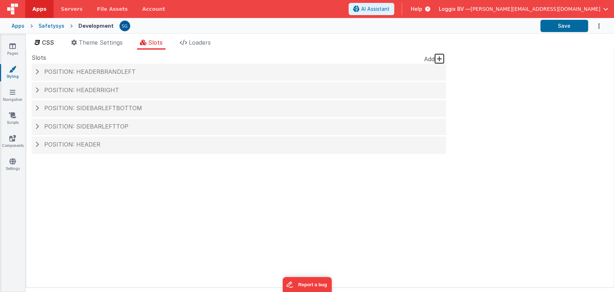
click at [53, 44] on span "CSS" at bounding box center [48, 42] width 12 height 7
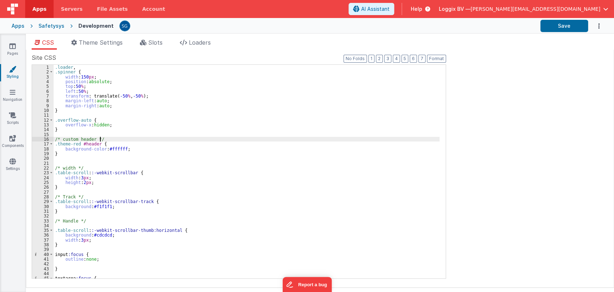
click at [199, 140] on div ".loader , .spinner { width : 150 px ; position : absolute ; top : 50 % ; left :…" at bounding box center [247, 176] width 386 height 223
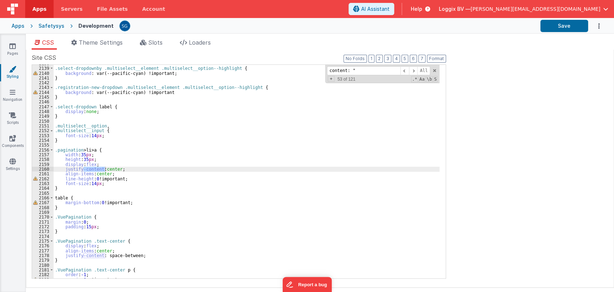
scroll to position [7043, 0]
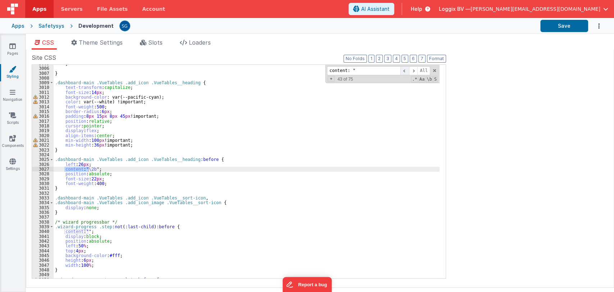
type input "content: ""
click at [406, 70] on span at bounding box center [404, 70] width 9 height 9
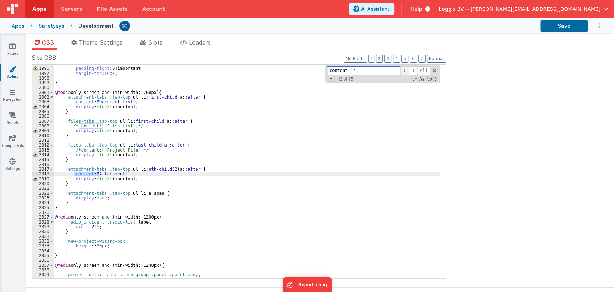
click at [406, 70] on span at bounding box center [404, 70] width 9 height 9
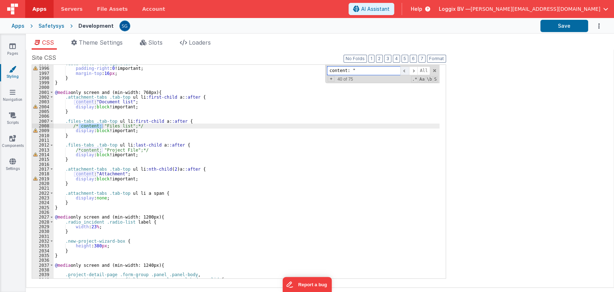
click at [406, 70] on span at bounding box center [404, 70] width 9 height 9
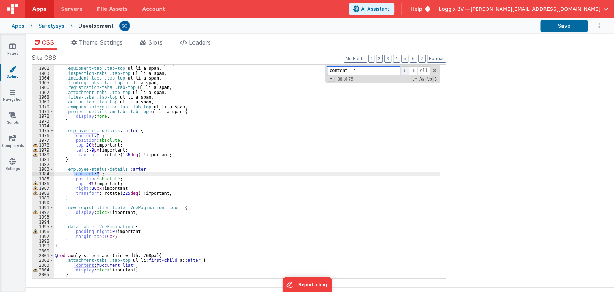
click at [406, 70] on span at bounding box center [404, 70] width 9 height 9
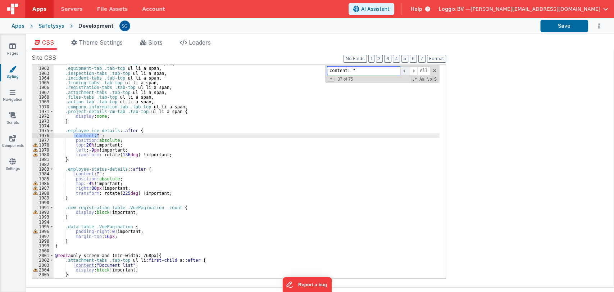
click at [406, 70] on span at bounding box center [404, 70] width 9 height 9
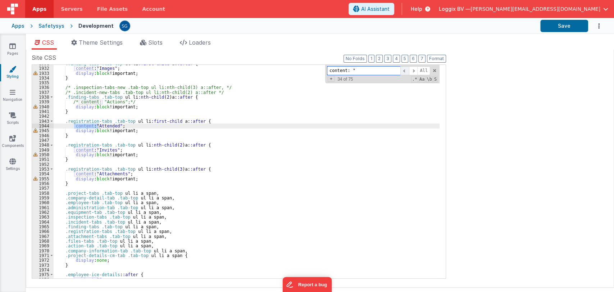
click at [406, 70] on span at bounding box center [404, 70] width 9 height 9
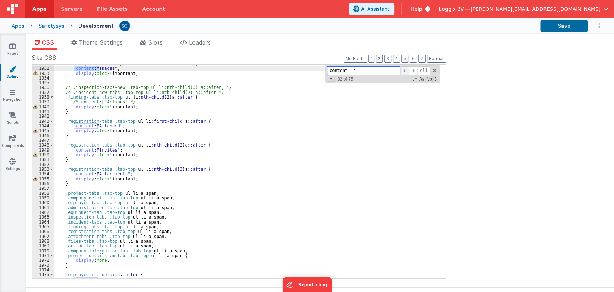
click at [406, 70] on span at bounding box center [404, 70] width 9 height 9
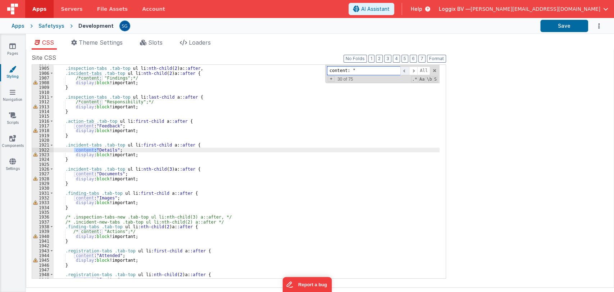
click at [406, 70] on span at bounding box center [404, 70] width 9 height 9
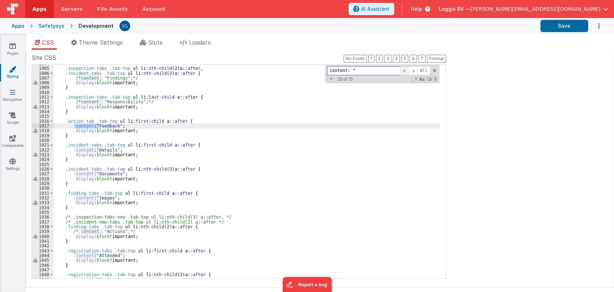
click at [406, 70] on span at bounding box center [404, 70] width 9 height 9
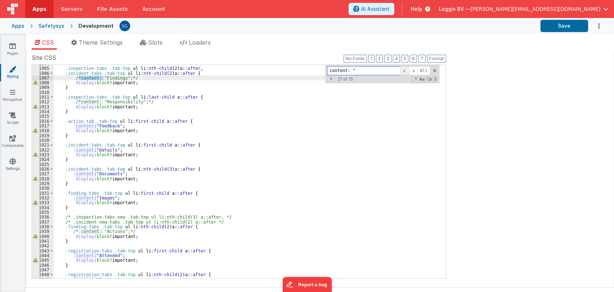
click at [406, 70] on span at bounding box center [404, 70] width 9 height 9
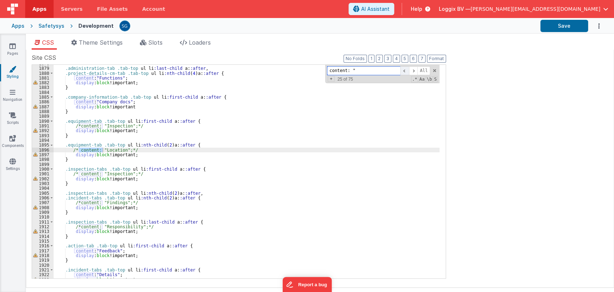
click at [406, 70] on span at bounding box center [404, 70] width 9 height 9
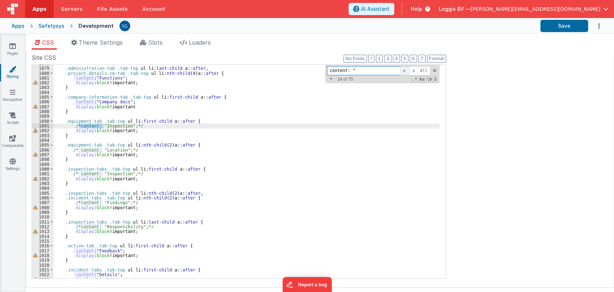
click at [406, 70] on span at bounding box center [404, 70] width 9 height 9
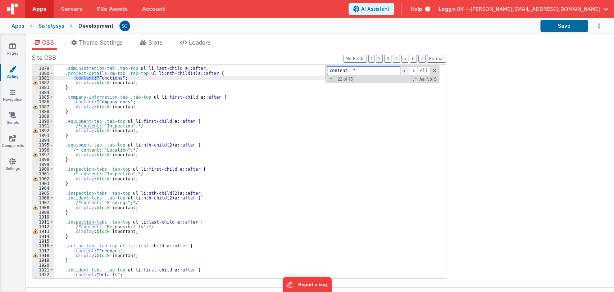
click at [406, 70] on span at bounding box center [404, 70] width 9 height 9
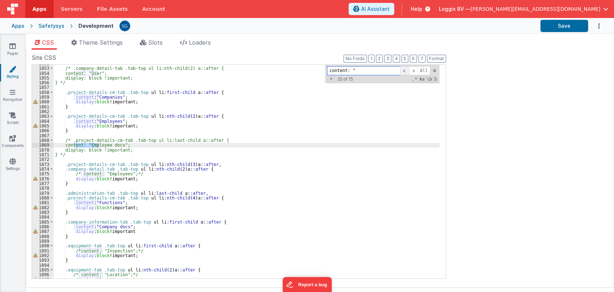
click at [406, 70] on span at bounding box center [404, 70] width 9 height 9
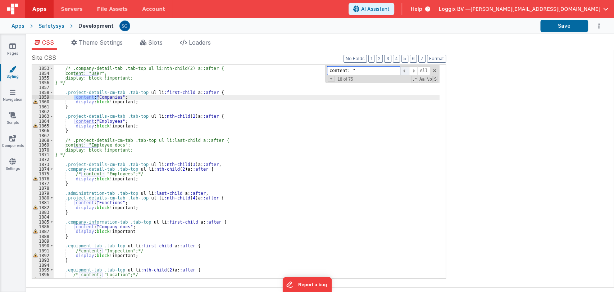
click at [406, 70] on span at bounding box center [404, 70] width 9 height 9
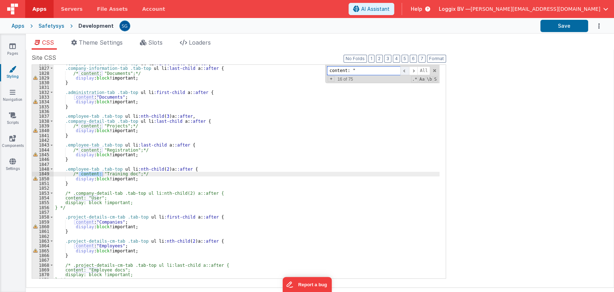
click at [406, 70] on span at bounding box center [404, 70] width 9 height 9
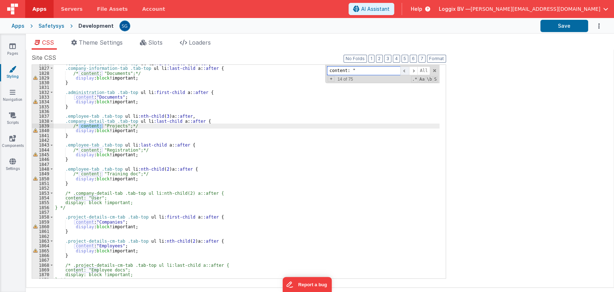
click at [406, 70] on span at bounding box center [404, 70] width 9 height 9
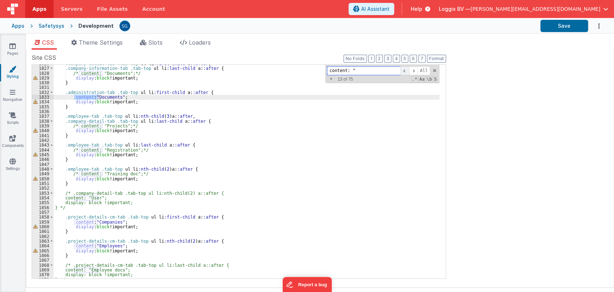
click at [406, 70] on span at bounding box center [404, 70] width 9 height 9
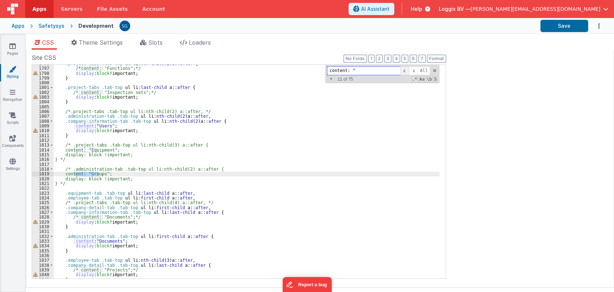
scroll to position [4209, 0]
click at [406, 70] on span at bounding box center [404, 70] width 9 height 9
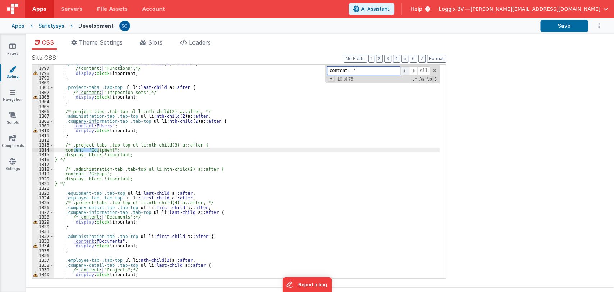
click at [406, 70] on span at bounding box center [404, 70] width 9 height 9
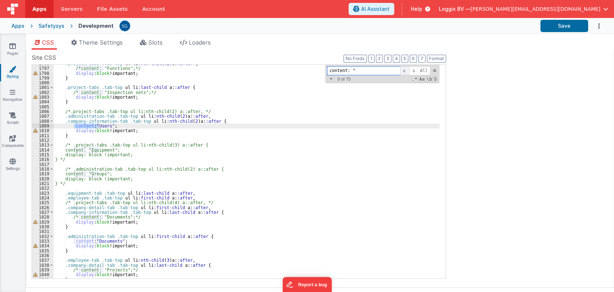
click at [406, 70] on span at bounding box center [404, 70] width 9 height 9
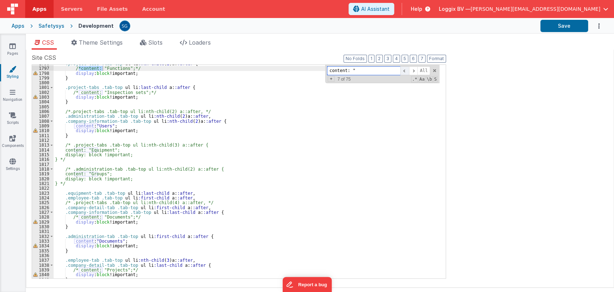
click at [406, 70] on span at bounding box center [404, 70] width 9 height 9
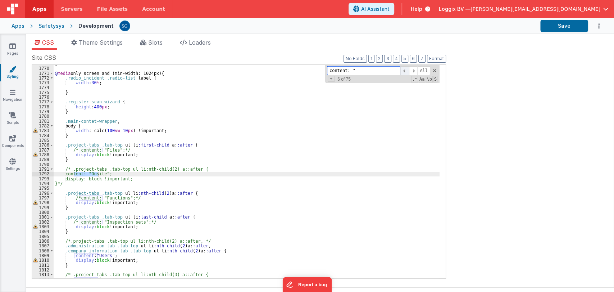
click at [406, 70] on span at bounding box center [404, 70] width 9 height 9
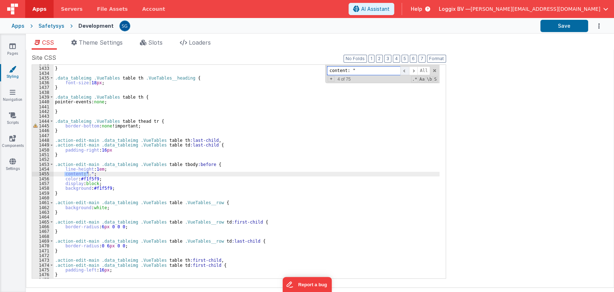
click at [406, 70] on span at bounding box center [404, 70] width 9 height 9
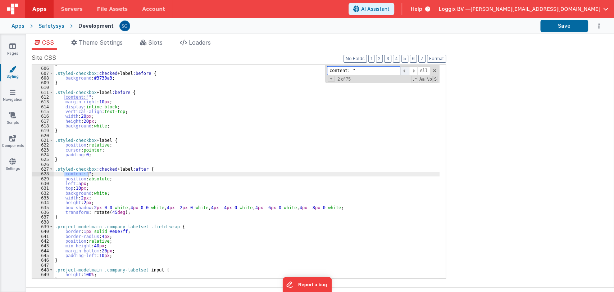
click at [406, 70] on span at bounding box center [404, 70] width 9 height 9
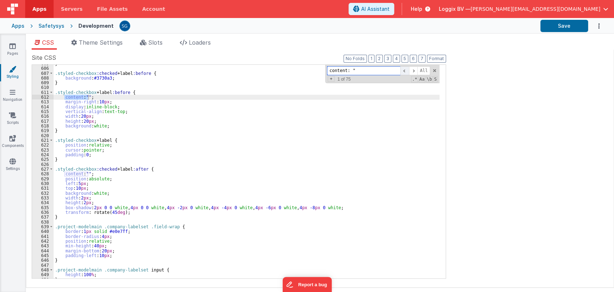
click at [406, 70] on span at bounding box center [404, 70] width 9 height 9
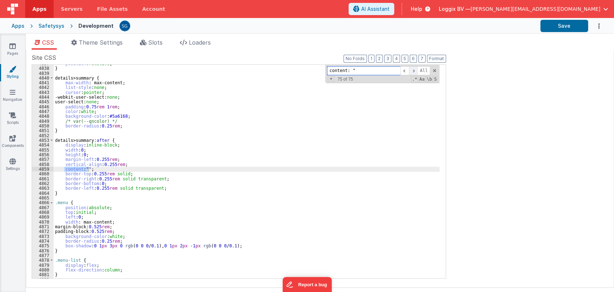
click at [413, 70] on span at bounding box center [413, 70] width 9 height 9
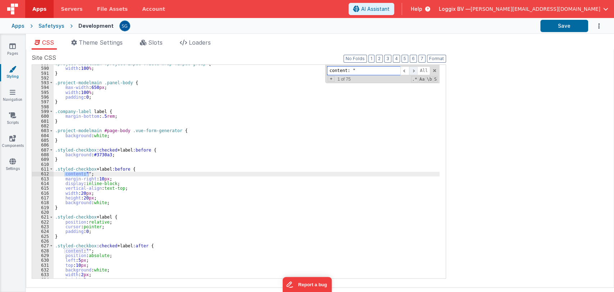
click at [415, 69] on span at bounding box center [413, 70] width 9 height 9
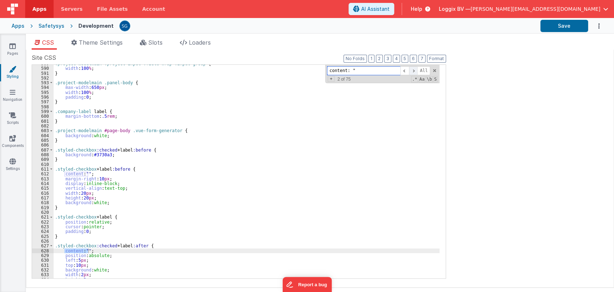
click at [415, 69] on span at bounding box center [413, 70] width 9 height 9
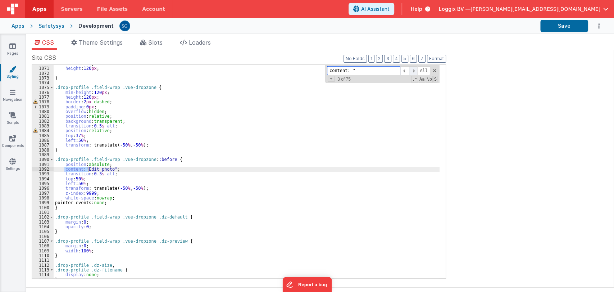
click at [415, 69] on span at bounding box center [413, 70] width 9 height 9
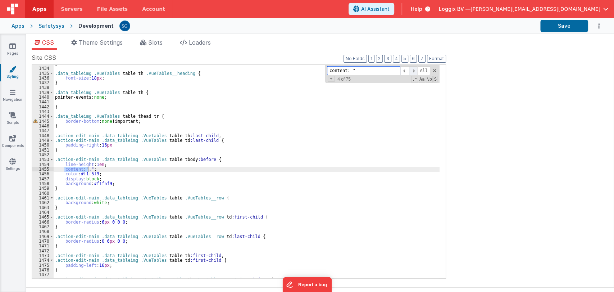
click at [415, 69] on span at bounding box center [413, 70] width 9 height 9
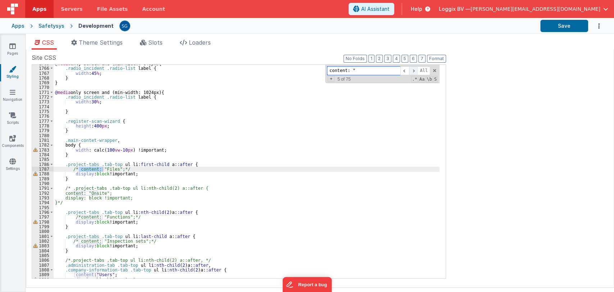
click at [415, 69] on span at bounding box center [413, 70] width 9 height 9
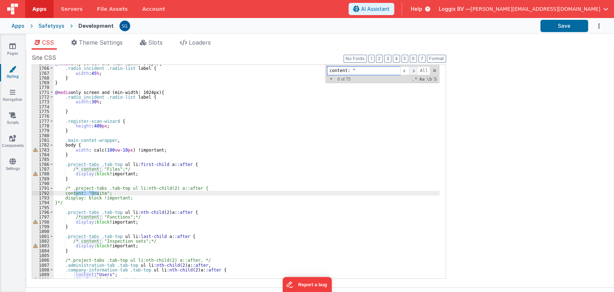
click at [415, 69] on span at bounding box center [413, 70] width 9 height 9
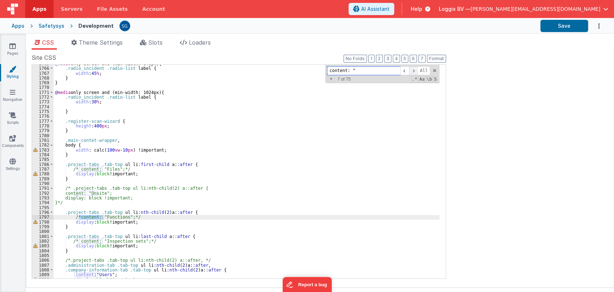
click at [415, 69] on span at bounding box center [413, 70] width 9 height 9
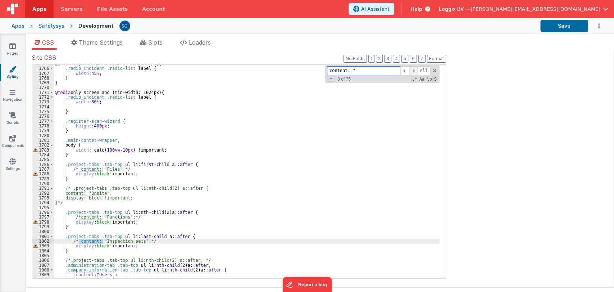
click at [415, 69] on span at bounding box center [413, 70] width 9 height 9
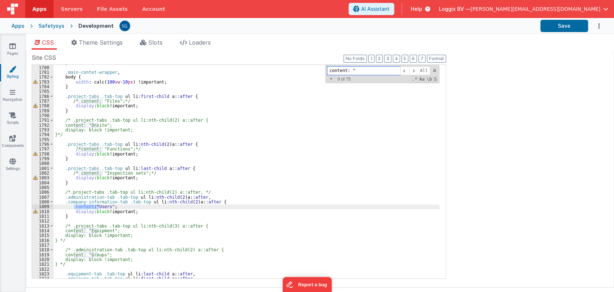
scroll to position [4170, 0]
click at [15, 45] on icon at bounding box center [12, 45] width 6 height 7
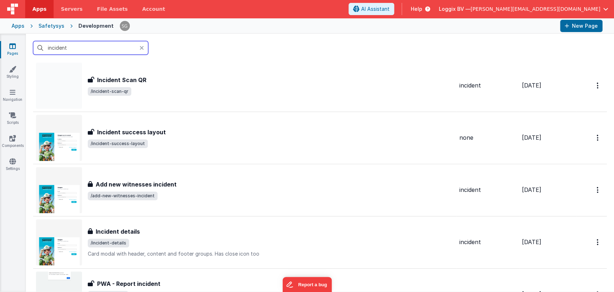
scroll to position [174, 0]
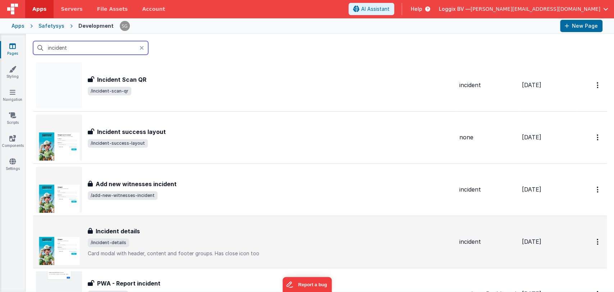
type input "incident"
click at [135, 234] on h3 "Incident details" at bounding box center [118, 231] width 44 height 9
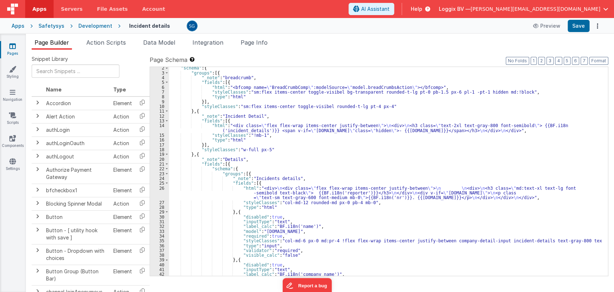
scroll to position [13, 0]
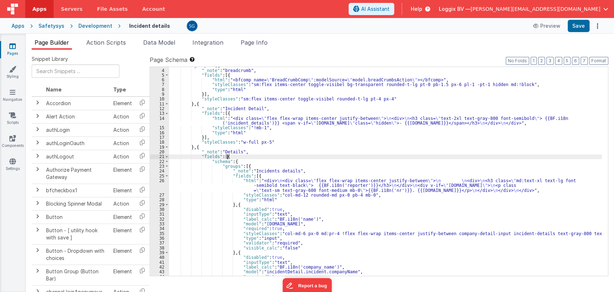
click at [351, 155] on div ""groups" : [{ "_note" : "breadcrumb" , "fields" : [{ "html" : "<bfcomp name= \"…" at bounding box center [385, 172] width 433 height 218
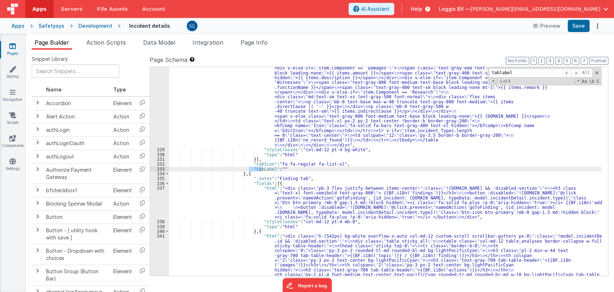
scroll to position [2217, 0]
type input "tablabel"
click at [565, 74] on span at bounding box center [567, 72] width 9 height 9
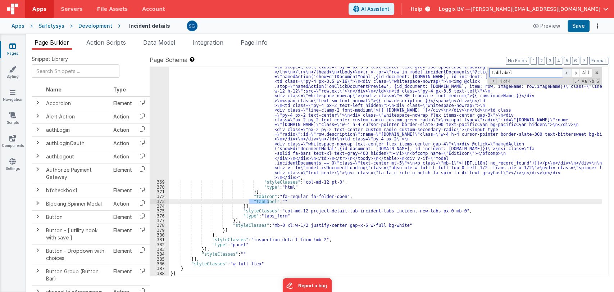
click at [565, 74] on span at bounding box center [567, 72] width 9 height 9
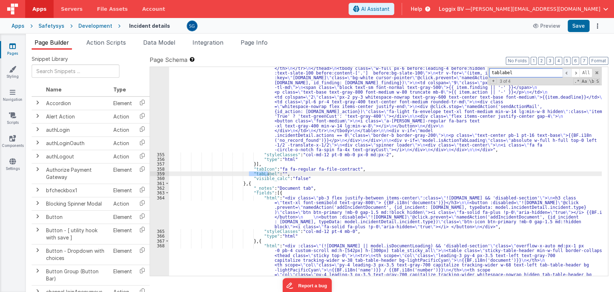
click at [565, 74] on span at bounding box center [567, 72] width 9 height 9
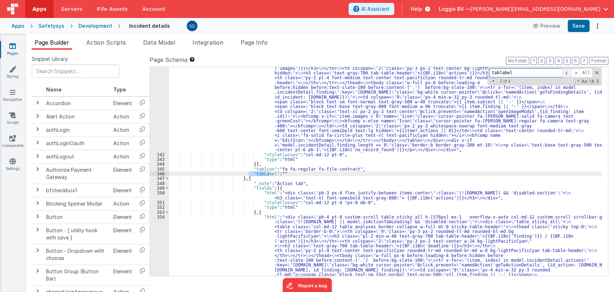
scroll to position [2413, 0]
click at [565, 74] on span at bounding box center [567, 72] width 9 height 9
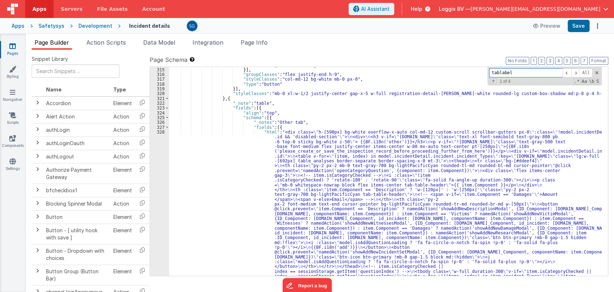
scroll to position [1802, 0]
click at [574, 73] on span at bounding box center [575, 72] width 9 height 9
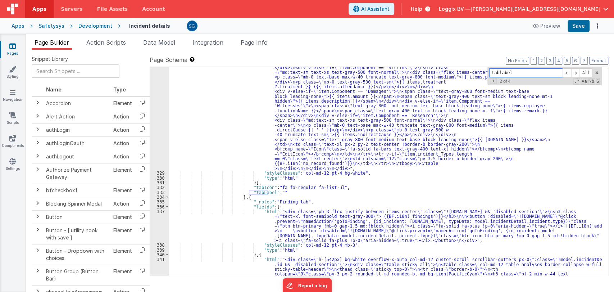
scroll to position [2194, 0]
click at [575, 71] on span at bounding box center [575, 72] width 9 height 9
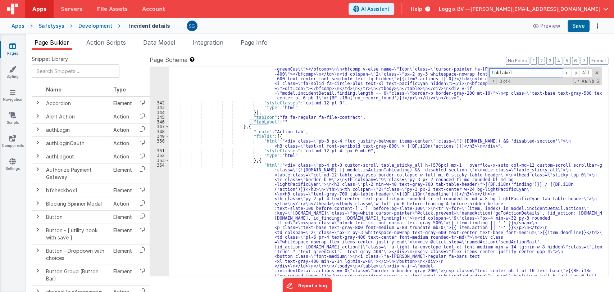
scroll to position [2467, 0]
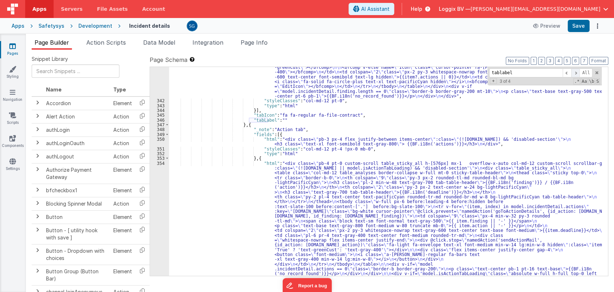
click at [576, 70] on span at bounding box center [575, 72] width 9 height 9
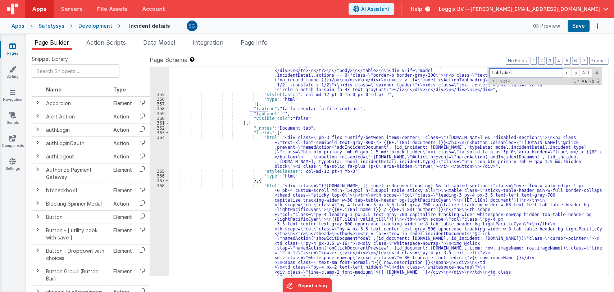
scroll to position [2653, 0]
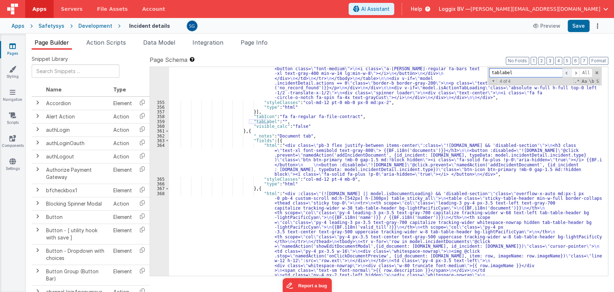
click at [566, 72] on span at bounding box center [567, 72] width 9 height 9
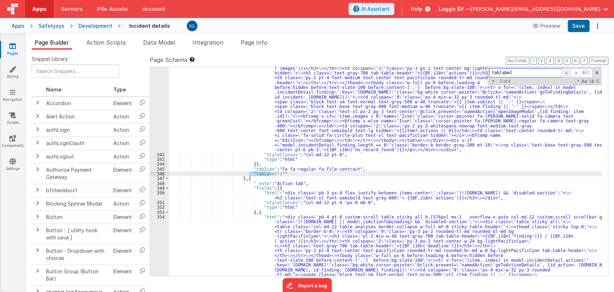
click at [566, 72] on span at bounding box center [567, 72] width 9 height 9
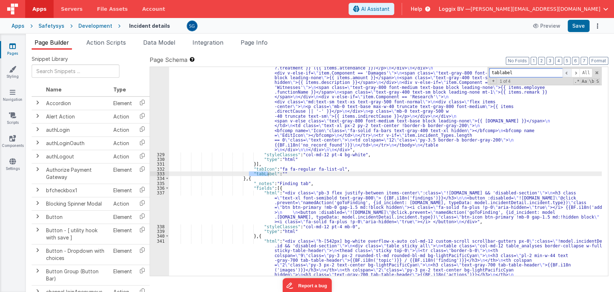
click at [566, 72] on span at bounding box center [567, 72] width 9 height 9
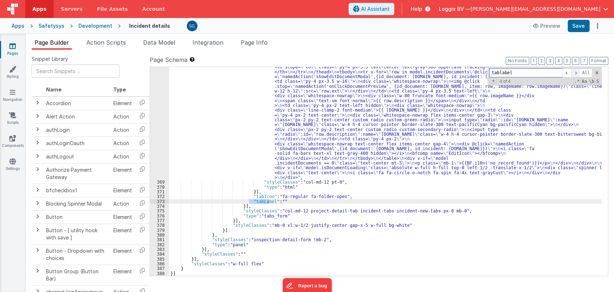
click at [575, 74] on span at bounding box center [575, 72] width 9 height 9
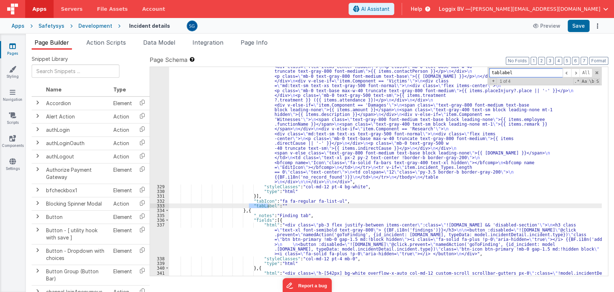
scroll to position [2180, 0]
click at [278, 205] on div ""html" : "<div class= \" h-[590px] bg-white overflow-x-auto col-md-12 custom-sc…" at bounding box center [385, 129] width 433 height 755
paste textarea
click at [268, 205] on div ""html" : "<div class= \" h-[590px] bg-white overflow-x-auto col-md-12 custom-sc…" at bounding box center [385, 129] width 433 height 755
click at [575, 70] on span at bounding box center [575, 72] width 9 height 9
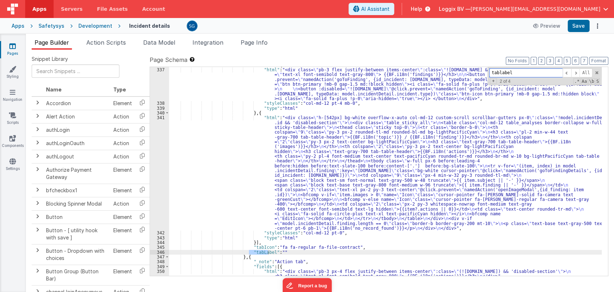
scroll to position [2340, 0]
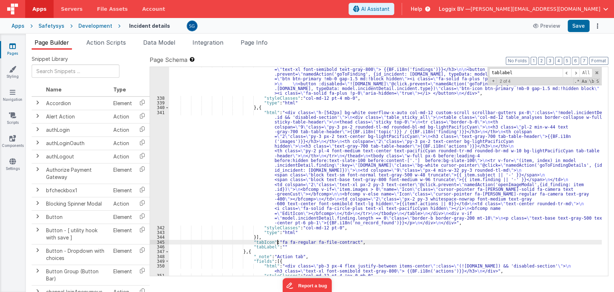
click at [277, 244] on div ""html" : "<div class= \" pb-3 flex justify-between items-center \" :class= \" !…" at bounding box center [385, 185] width 433 height 247
paste textarea
click at [268, 245] on div ""html" : "<div class= \" pb-3 flex justify-between items-center \" :class= \" !…" at bounding box center [385, 185] width 433 height 247
click at [322, 246] on div ""html" : "<div class= \" pb-3 flex justify-between items-center \" :class= \" !…" at bounding box center [385, 185] width 433 height 247
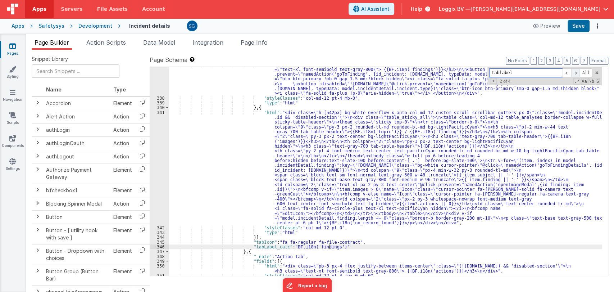
click at [578, 70] on span at bounding box center [575, 72] width 9 height 9
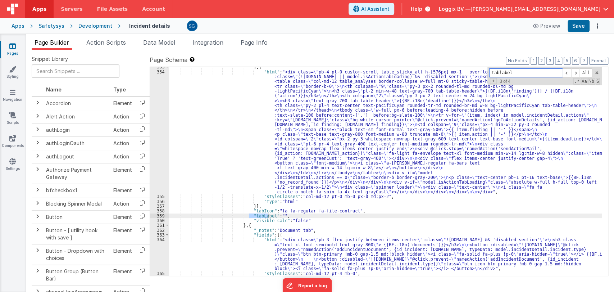
scroll to position [2558, 0]
click at [267, 217] on div "} , { "html" : "<div class= \" pb-4 pt-0 custom-scroll table_sticky_all h-[576p…" at bounding box center [385, 171] width 433 height 209
click at [288, 214] on div "} , { "html" : "<div class= \" pb-4 pt-0 custom-scroll table_sticky_all h-[576p…" at bounding box center [385, 173] width 433 height 218
paste textarea
click at [319, 217] on div "} , { "html" : "<div class= \" pb-4 pt-0 custom-scroll table_sticky_all h-[576p…" at bounding box center [385, 173] width 433 height 218
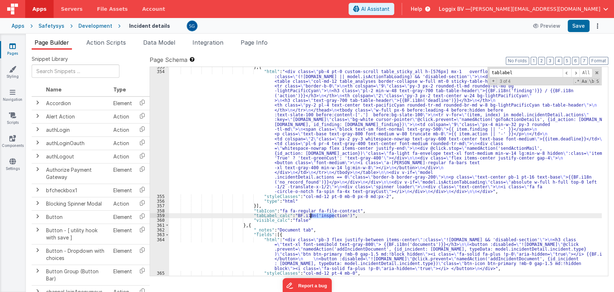
click at [319, 217] on div "} , { "html" : "<div class= \" pb-4 pt-0 custom-scroll table_sticky_all h-[576p…" at bounding box center [385, 173] width 433 height 218
click at [577, 72] on span at bounding box center [575, 72] width 9 height 9
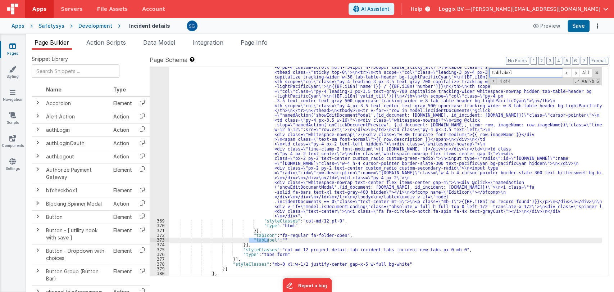
scroll to position [2784, 0]
click at [267, 240] on div ""html" : "<div :class= \" (!model.incidentDetail.incident.id || model.isDocumen…" at bounding box center [385, 171] width 433 height 209
click at [289, 239] on div ""html" : "<div :class= \" (!model.incidentDetail.incident.id || model.isDocumen…" at bounding box center [385, 245] width 433 height 372
paste textarea
click at [328, 240] on div ""html" : "<div :class= \" (!model.incidentDetail.incident.id || model.isDocumen…" at bounding box center [385, 245] width 433 height 372
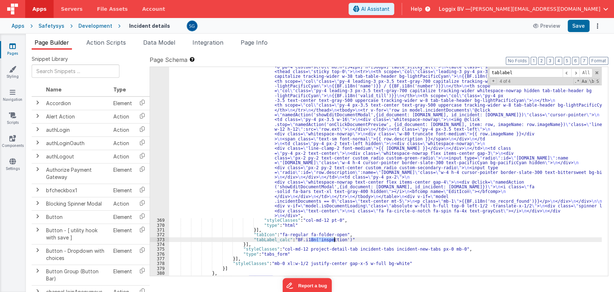
click at [328, 240] on div ""html" : "<div :class= \" (!model.incidentDetail.incident.id || model.isDocumen…" at bounding box center [385, 245] width 433 height 372
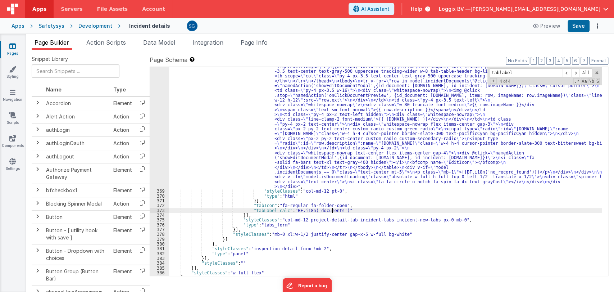
scroll to position [2814, 0]
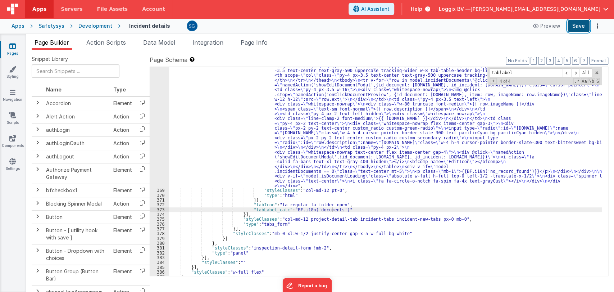
click at [579, 24] on button "Save" at bounding box center [579, 26] width 22 height 12
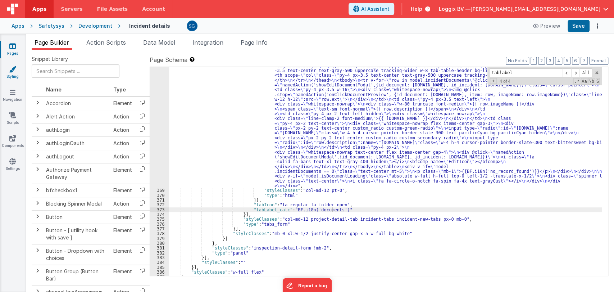
click at [14, 71] on icon at bounding box center [12, 68] width 7 height 7
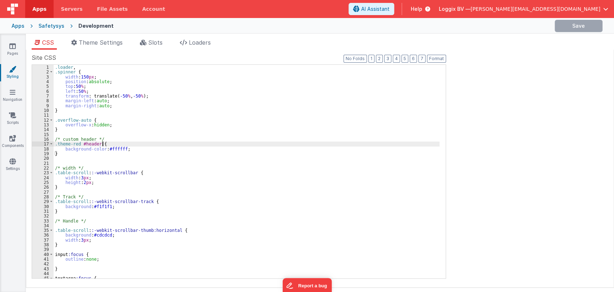
click at [242, 141] on div ".loader , .spinner { width : 150 px ; position : absolute ; top : 50 % ; left :…" at bounding box center [247, 176] width 386 height 223
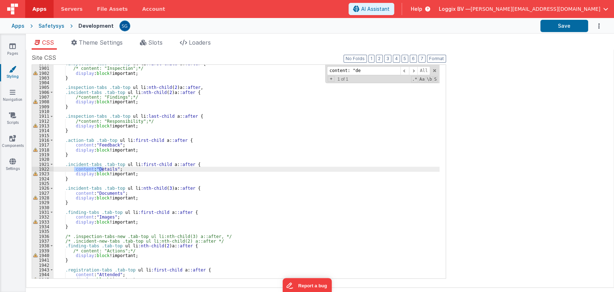
scroll to position [4453, 0]
type input "content: "details"
click at [72, 170] on div ".inspection-tabs .tab-top ul li :first-child a : :after { /* content: "Inspecti…" at bounding box center [247, 172] width 386 height 223
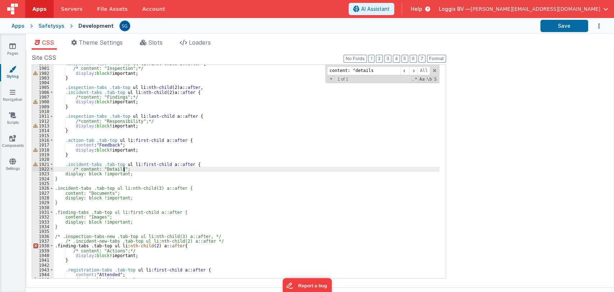
click at [134, 168] on div ".inspection-tabs .tab-top ul li :first-child a : :after { /* content: "Inspecti…" at bounding box center [247, 172] width 386 height 223
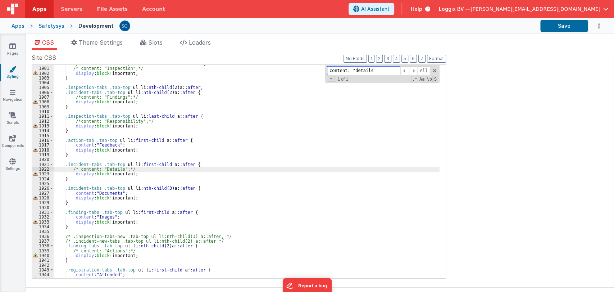
click at [379, 70] on input "content: "details" at bounding box center [363, 70] width 73 height 9
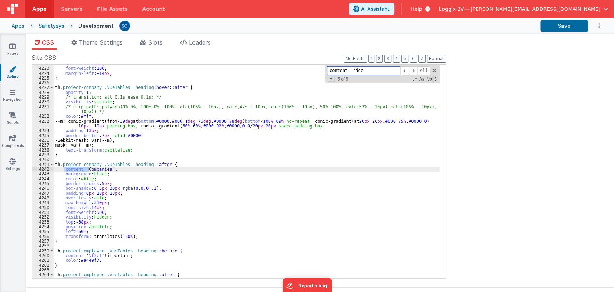
scroll to position [10512, 0]
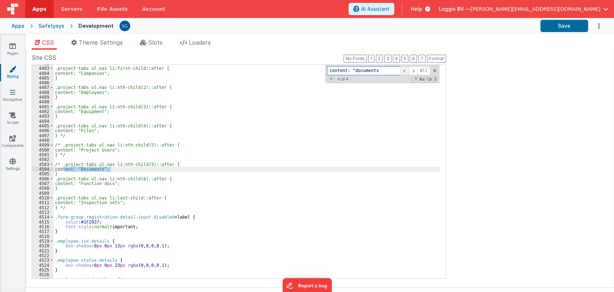
type input "content: "documents"
click at [405, 72] on span at bounding box center [404, 70] width 9 height 9
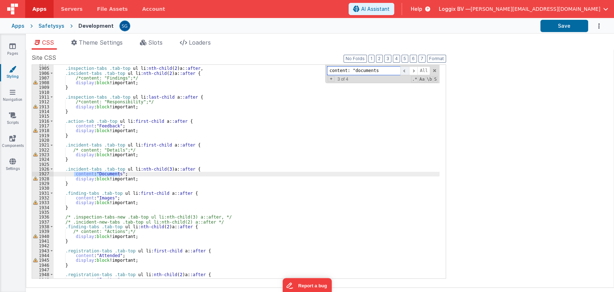
scroll to position [4463, 0]
click at [72, 172] on div ".inspection-tabs .tab-top ul li :nth-child ( 2 ) a : :after , .incident-tabs .t…" at bounding box center [247, 172] width 386 height 223
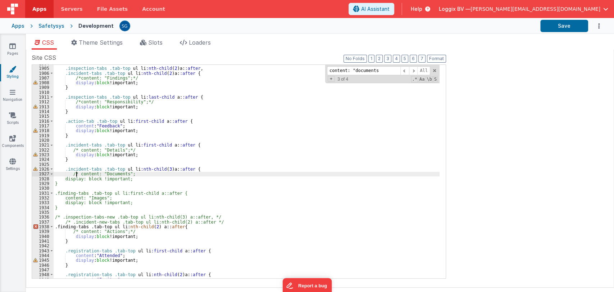
click at [132, 173] on div ".inspection-tabs .tab-top ul li :nth-child ( 2 ) a : :after , .incident-tabs .t…" at bounding box center [247, 172] width 386 height 223
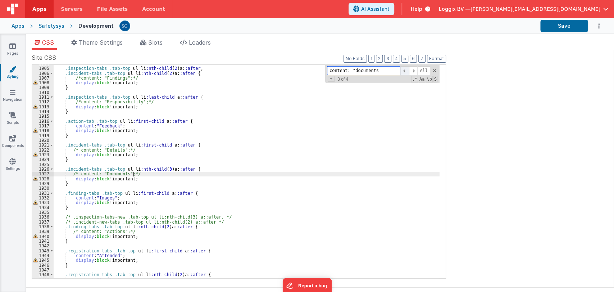
click at [404, 69] on span at bounding box center [404, 70] width 9 height 9
click at [405, 69] on span at bounding box center [404, 70] width 9 height 9
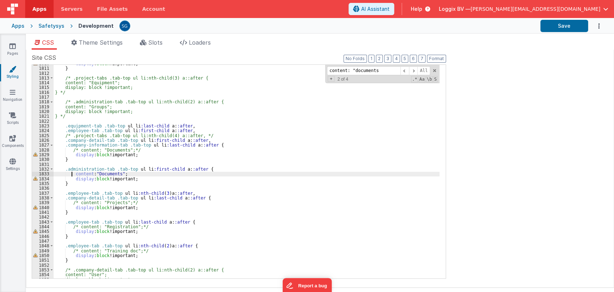
click at [73, 174] on div "display : block !important; } /* .project-tabs .tab-top ul li:nth-child(3) a::a…" at bounding box center [247, 172] width 386 height 223
click at [406, 70] on span at bounding box center [404, 70] width 9 height 9
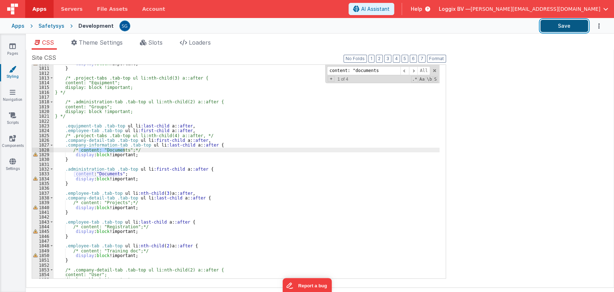
click at [553, 29] on button "Save" at bounding box center [564, 26] width 48 height 12
click at [14, 45] on icon at bounding box center [12, 45] width 6 height 7
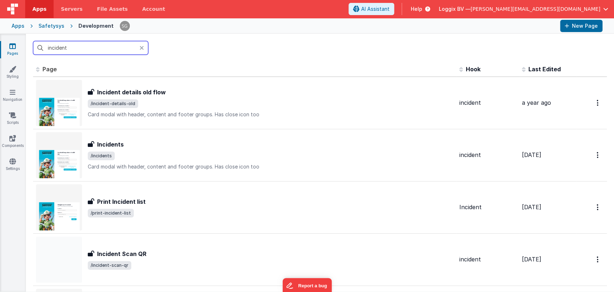
click at [97, 49] on input "incident" at bounding box center [90, 48] width 115 height 14
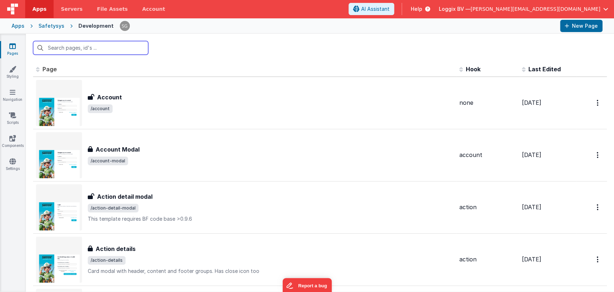
click at [97, 49] on input "text" at bounding box center [90, 48] width 115 height 14
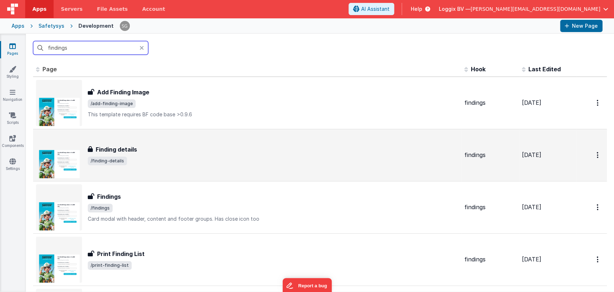
type input "findings"
click at [163, 158] on span "/finding-details" at bounding box center [273, 160] width 371 height 9
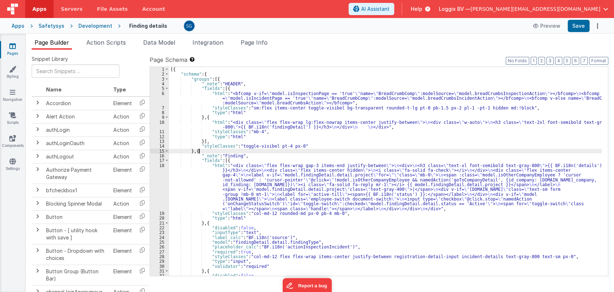
click at [360, 150] on div "[{ "schema" : { "groups" : [{ "_note" : "HEADER" , "fields" : [{ "html" : "<bfc…" at bounding box center [385, 176] width 433 height 218
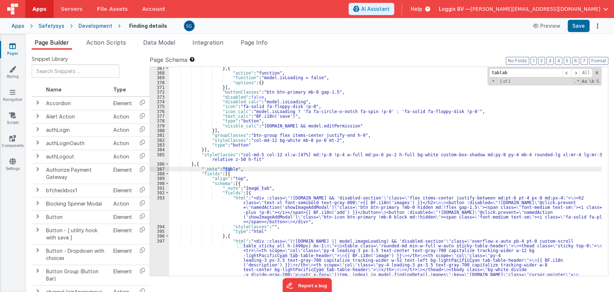
scroll to position [2130, 0]
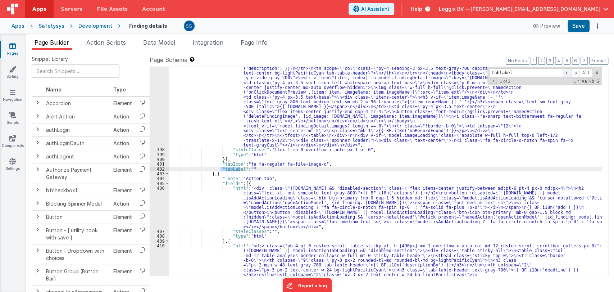
type input "tablabel"
click at [566, 73] on span at bounding box center [567, 72] width 9 height 9
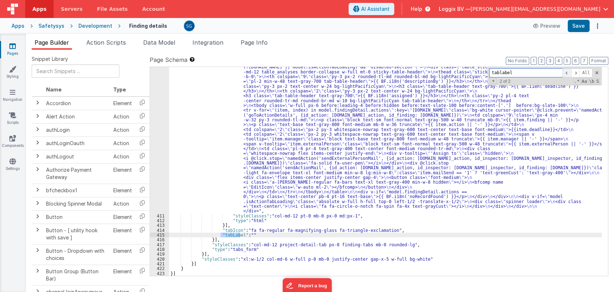
scroll to position [2313, 0]
click at [568, 71] on span at bounding box center [567, 72] width 9 height 9
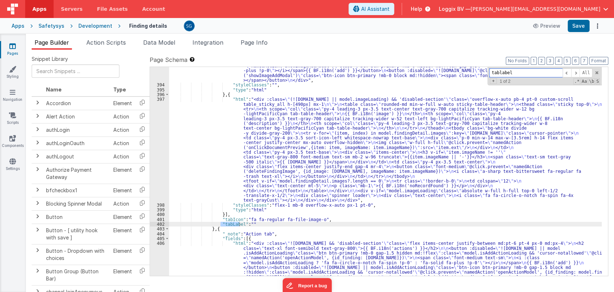
scroll to position [2076, 0]
click at [249, 222] on div ""html" : "<div :class= \" !model.findingDetail.detail.id && 'disabled-section' …" at bounding box center [385, 193] width 433 height 281
paste textarea
click at [284, 222] on div ""html" : "<div :class= \" !model.findingDetail.detail.id && 'disabled-section' …" at bounding box center [385, 193] width 433 height 281
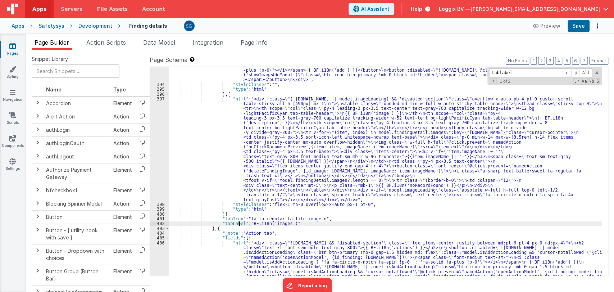
click at [238, 224] on div ""html" : "<div :class= \" !model.findingDetail.detail.id && 'disabled-section' …" at bounding box center [385, 193] width 433 height 281
click at [575, 72] on span at bounding box center [575, 72] width 9 height 9
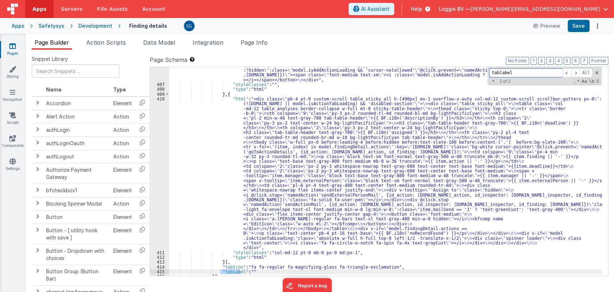
scroll to position [2313, 0]
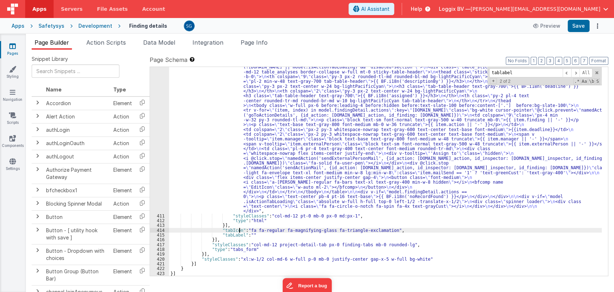
click at [238, 232] on div ""html" : "<div class= \" pb-4 pt-0 custom-scroll table_sticky_all h-[490px] mx-…" at bounding box center [385, 243] width 433 height 367
click at [262, 235] on div ""html" : "<div class= \" pb-4 pt-0 custom-scroll table_sticky_all h-[490px] mx-…" at bounding box center [385, 243] width 433 height 367
paste textarea
click at [297, 234] on div ""html" : "<div class= \" pb-4 pt-0 custom-scroll table_sticky_all h-[490px] mx-…" at bounding box center [385, 243] width 433 height 367
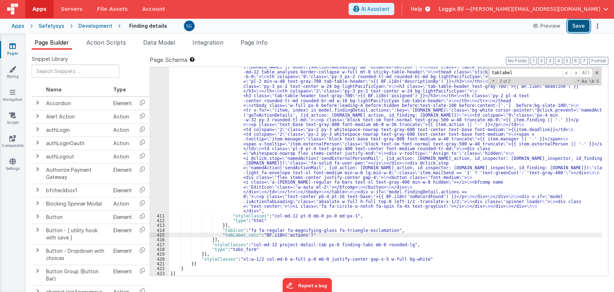
click at [575, 29] on button "Save" at bounding box center [579, 26] width 22 height 12
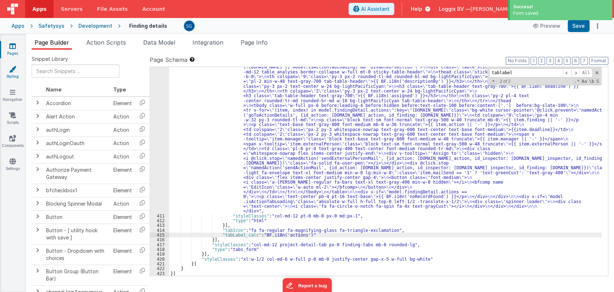
click at [10, 77] on link "Styling" at bounding box center [13, 72] width 26 height 14
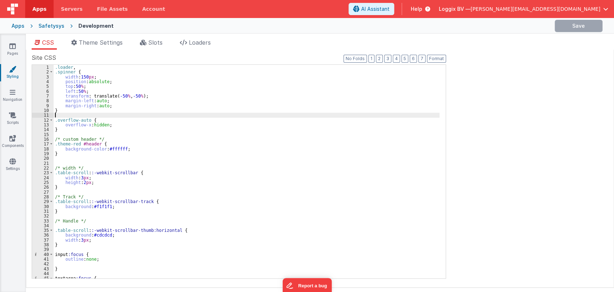
click at [174, 116] on div ".loader , .spinner { width : 150 px ; position : absolute ; top : 50 % ; left :…" at bounding box center [247, 176] width 386 height 223
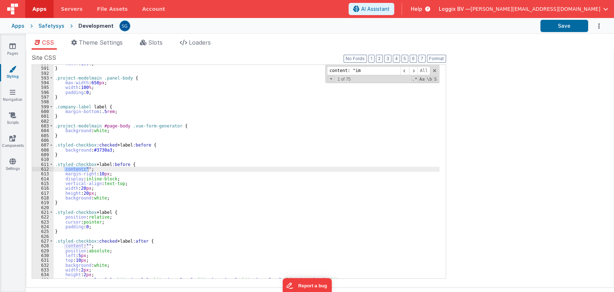
scroll to position [4477, 0]
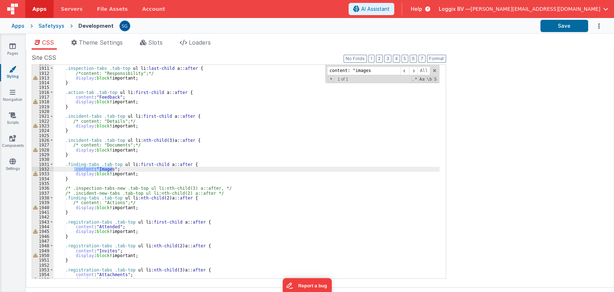
type input "content: "images"
click at [72, 168] on div ".inspection-tabs .tab-top ul li :last-child a : :after { /*content: "Responsibi…" at bounding box center [247, 172] width 386 height 223
click at [138, 168] on div ".inspection-tabs .tab-top ul li :last-child a : :after { /*content: "Responsibi…" at bounding box center [247, 172] width 386 height 223
click at [370, 69] on input "content: "images" at bounding box center [363, 70] width 73 height 9
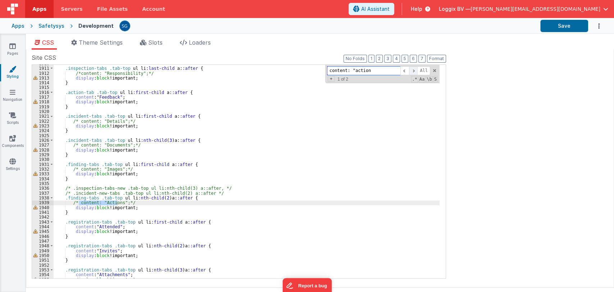
click at [414, 70] on span at bounding box center [413, 70] width 9 height 9
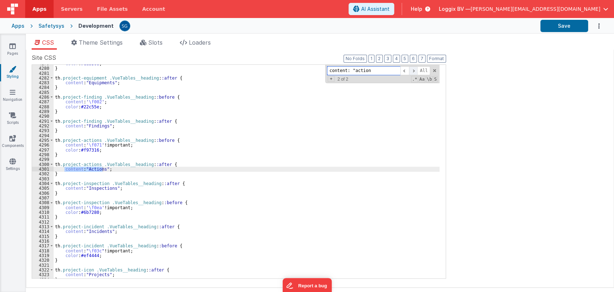
scroll to position [10034, 0]
type input "content"
click at [566, 27] on button "Save" at bounding box center [564, 26] width 48 height 12
click at [14, 44] on icon at bounding box center [12, 45] width 6 height 7
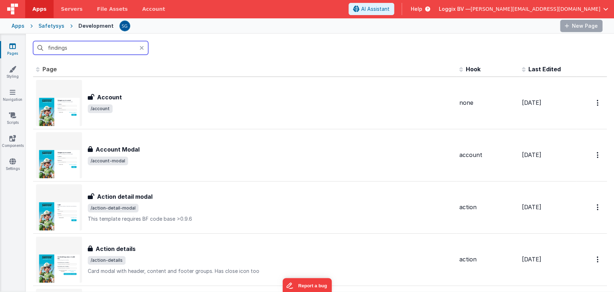
click at [96, 44] on input "findings" at bounding box center [90, 48] width 115 height 14
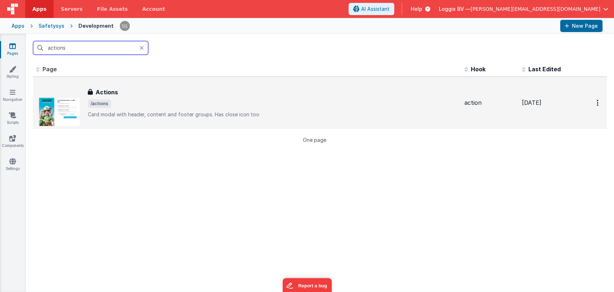
type input "actions"
click at [129, 117] on p "Card modal with header, content and footer groups.Has close icon too" at bounding box center [273, 114] width 371 height 7
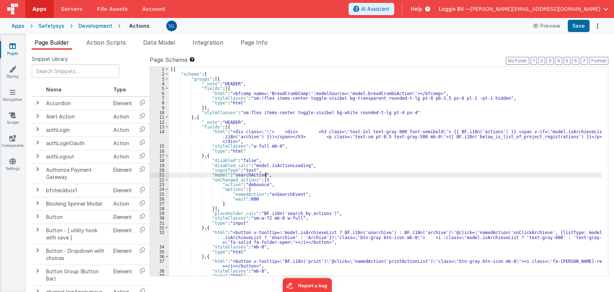
click at [423, 173] on div "[{ "schema" : { "groups" : [{ "_note" : "HEADER" , "fields" : [{ "html" : "<bfc…" at bounding box center [385, 176] width 433 height 218
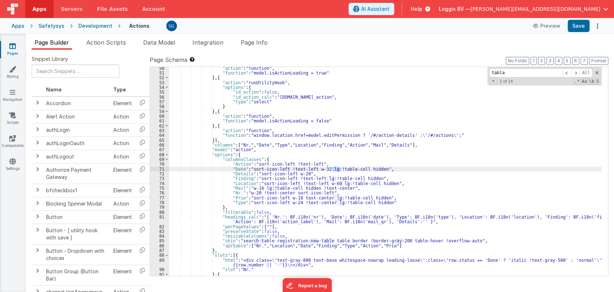
scroll to position [265, 0]
type input "tablabel"
type input "ta"
click at [10, 45] on icon at bounding box center [12, 45] width 6 height 7
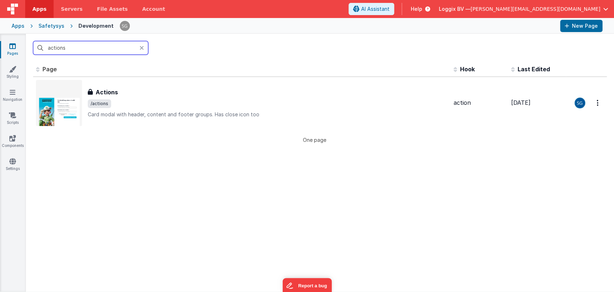
click at [95, 50] on input "actions" at bounding box center [90, 48] width 115 height 14
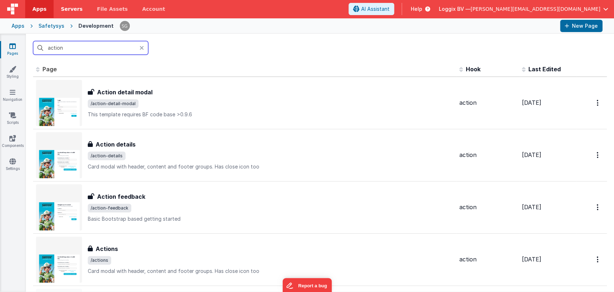
type input "action"
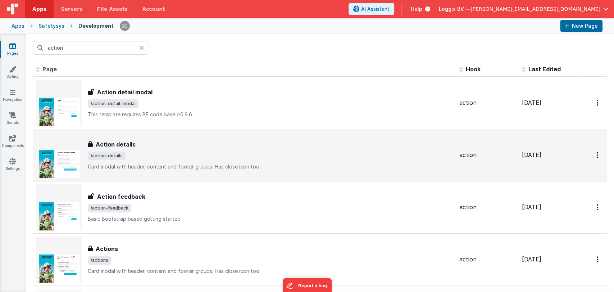
click at [149, 156] on span "/action-details" at bounding box center [271, 155] width 366 height 9
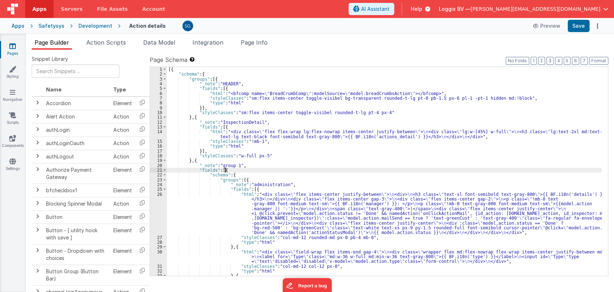
click at [354, 171] on div "[{ "schema" : { "groups" : [{ "_note" : "HEADER" , "fields" : [{ "html" : "<bfc…" at bounding box center [384, 185] width 435 height 237
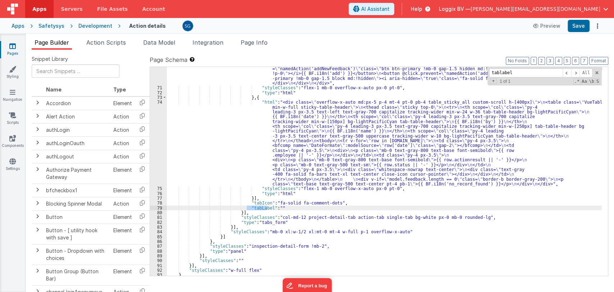
scroll to position [504, 0]
type input "tablabel"
click at [275, 208] on div ""html" : "<div> \n <div class= \" col-md-12 custom-scroll scrollbar-gutters px-…" at bounding box center [384, 175] width 435 height 247
paste textarea
click at [302, 207] on div ""html" : "<div> \n <div class= \" col-md-12 custom-scroll scrollbar-gutters px-…" at bounding box center [384, 175] width 435 height 247
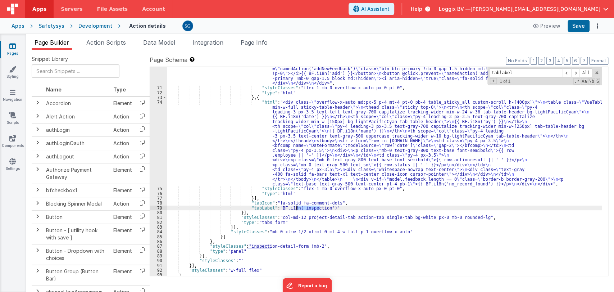
click at [302, 207] on div ""html" : "<div> \n <div class= \" col-md-12 custom-scroll scrollbar-gutters px-…" at bounding box center [384, 175] width 435 height 247
click at [265, 206] on div ""html" : "<div> \n <div class= \" col-md-12 custom-scroll scrollbar-gutters px-…" at bounding box center [384, 175] width 435 height 247
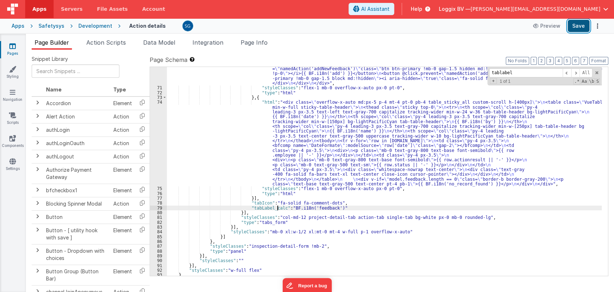
click at [571, 27] on button "Save" at bounding box center [579, 26] width 22 height 12
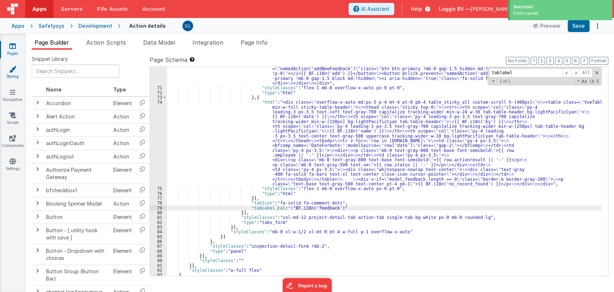
click at [13, 70] on icon at bounding box center [12, 68] width 7 height 7
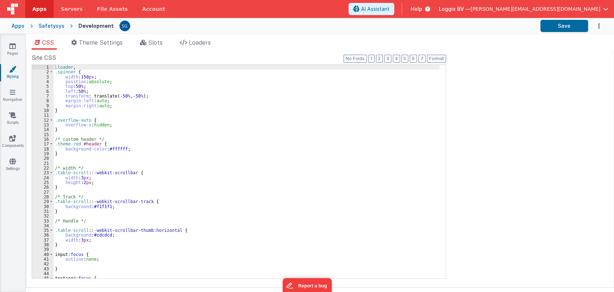
click at [231, 124] on div ".loader , .spinner { width : 150 px ; position : absolute ; top : 50 % ; left :…" at bounding box center [247, 176] width 386 height 223
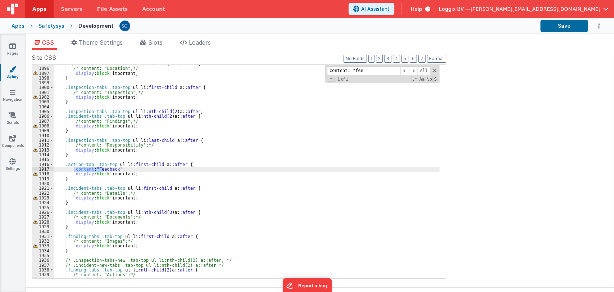
scroll to position [4441, 0]
type input "content: "feed"
click at [73, 169] on div ".equipment-tab .tab-top ul li :nth-child ( 2 ) a : :after { /* content: "Locati…" at bounding box center [247, 171] width 386 height 213
click at [138, 168] on div ".equipment-tab .tab-top ul li :nth-child ( 2 ) a : :after { /* content: "Locati…" at bounding box center [247, 172] width 386 height 223
click at [562, 29] on button "Save" at bounding box center [564, 26] width 48 height 12
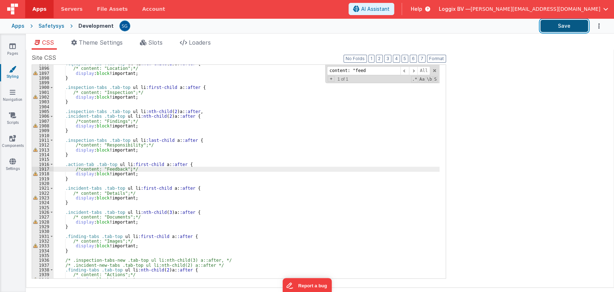
click at [552, 27] on button "Save" at bounding box center [564, 26] width 48 height 12
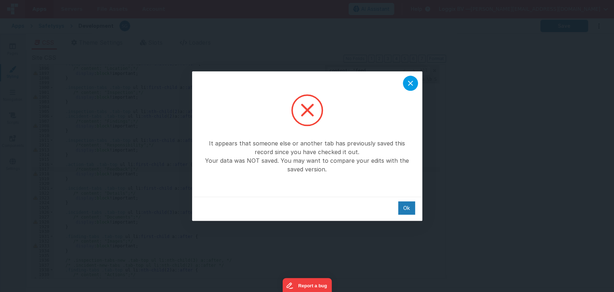
click at [409, 86] on icon at bounding box center [410, 83] width 9 height 9
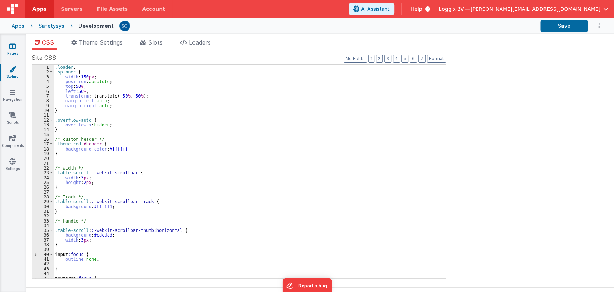
click at [10, 46] on icon at bounding box center [12, 45] width 6 height 7
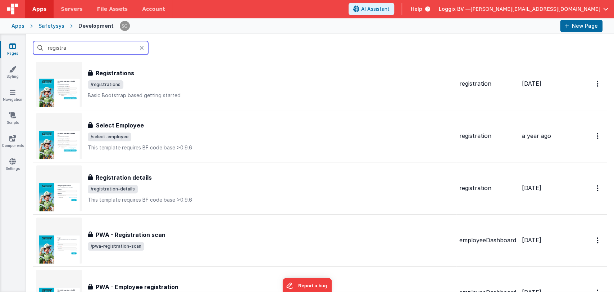
scroll to position [176, 0]
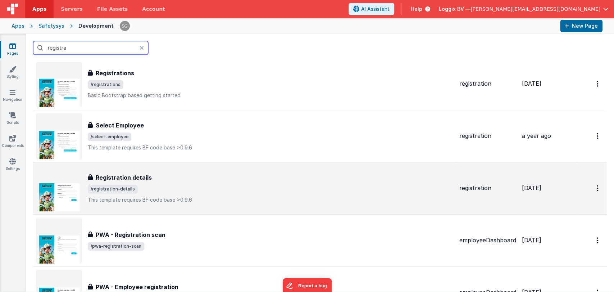
type input "registra"
click at [195, 181] on div "Registration details Registration details /registration-details This template r…" at bounding box center [271, 188] width 366 height 30
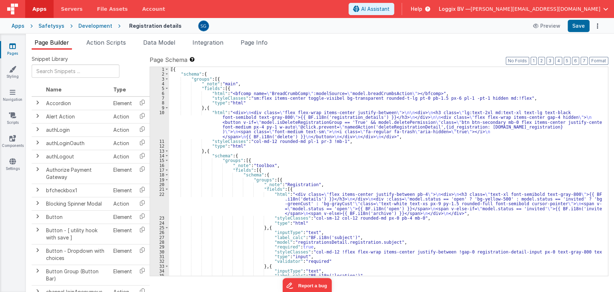
scroll to position [31, 0]
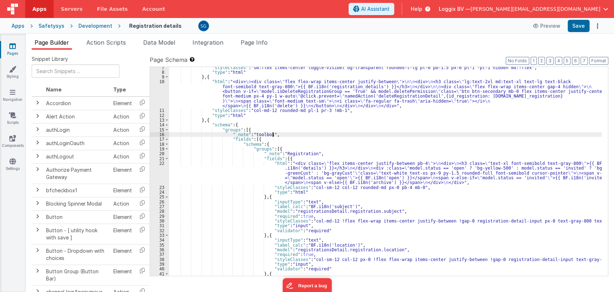
click at [341, 136] on div ""styleClasses" : "sm:flex items-center toggle-visibel bg-transparent rounded-t-…" at bounding box center [385, 174] width 433 height 218
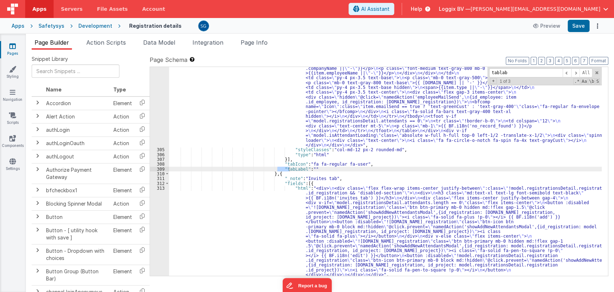
scroll to position [1689, 0]
type input "tablabel"
click at [568, 71] on span at bounding box center [567, 72] width 9 height 9
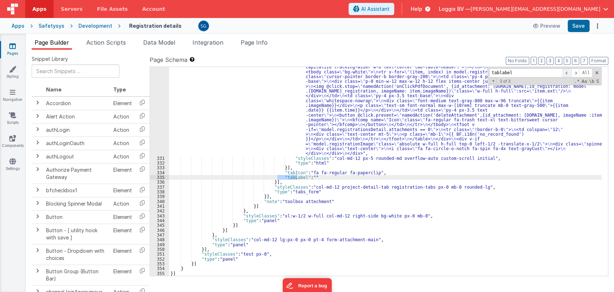
click at [568, 71] on span at bounding box center [567, 72] width 9 height 9
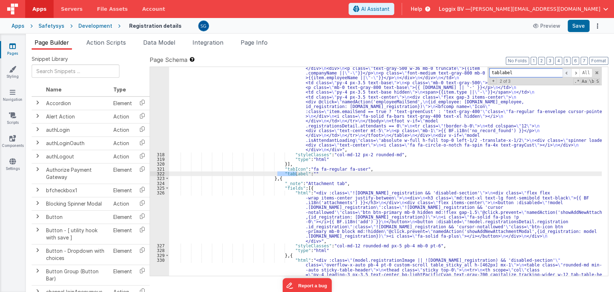
click at [568, 71] on span at bounding box center [567, 72] width 9 height 9
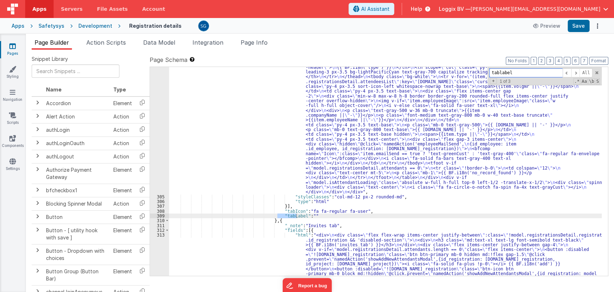
scroll to position [1642, 0]
click at [305, 214] on div ""html" : "<div :class= \" (model.isAttendantLoading || !model.registrationsDeta…" at bounding box center [385, 258] width 433 height 472
paste textarea
click at [340, 217] on div ""html" : "<div :class= \" (model.isAttendantLoading || !model.registrationsDeta…" at bounding box center [385, 258] width 433 height 472
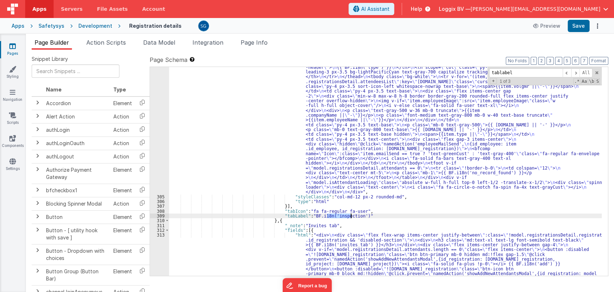
click at [340, 217] on div ""html" : "<div :class= \" (model.isAttendantLoading || !model.registrationsDeta…" at bounding box center [385, 258] width 433 height 472
click at [296, 214] on div ""html" : "<div :class= \" (model.isAttendantLoading || !model.registrationsDeta…" at bounding box center [385, 258] width 433 height 472
click at [575, 73] on span at bounding box center [575, 72] width 9 height 9
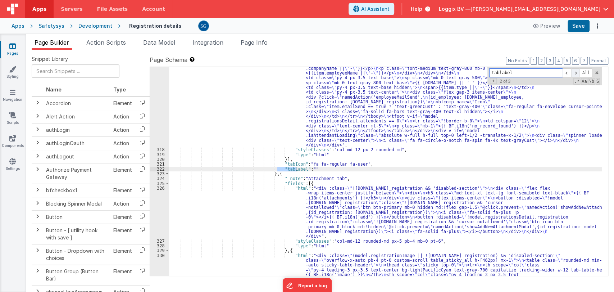
scroll to position [2006, 0]
click at [305, 169] on div ""html" : "<div :class= \" (model.isAttendantLoading || !model.registrationsDeta…" at bounding box center [385, 227] width 433 height 506
click at [338, 169] on div ""html" : "<div :class= \" (model.isAttendantLoading || !model.registrationsDeta…" at bounding box center [385, 227] width 433 height 506
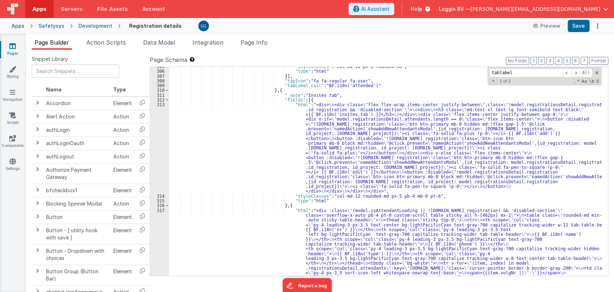
scroll to position [1773, 0]
click at [565, 73] on span at bounding box center [567, 72] width 9 height 9
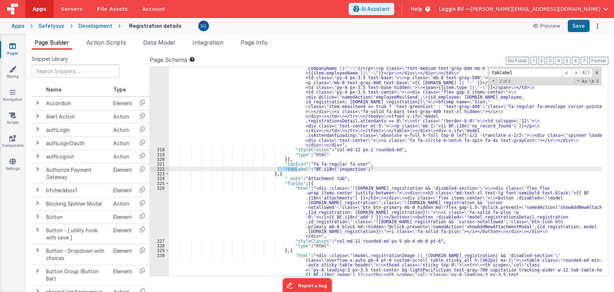
click at [337, 170] on div ""html" : "<div :class= \" (model.isAttendantLoading || !model.registrationsDeta…" at bounding box center [385, 227] width 433 height 506
click at [296, 168] on div ""html" : "<div :class= \" (model.isAttendantLoading || !model.registrationsDeta…" at bounding box center [385, 227] width 433 height 506
click at [577, 70] on span at bounding box center [575, 72] width 9 height 9
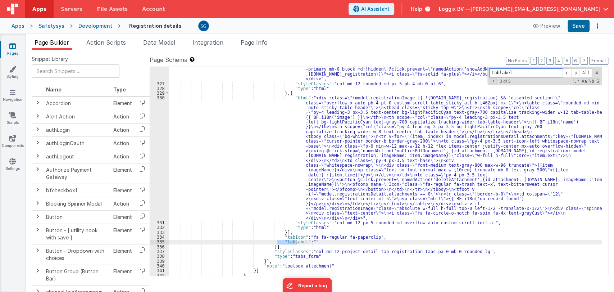
scroll to position [2163, 0]
click at [296, 239] on div ""html" : "<div :class= \" !model.registrationsDetail.registration.id_registrati…" at bounding box center [385, 171] width 433 height 209
click at [317, 241] on div ""html" : "<div :class= \" !model.registrationsDetail.registration.id_registrati…" at bounding box center [385, 161] width 433 height 266
click at [354, 242] on div ""html" : "<div :class= \" !model.registrationsDetail.registration.id_registrati…" at bounding box center [385, 161] width 433 height 266
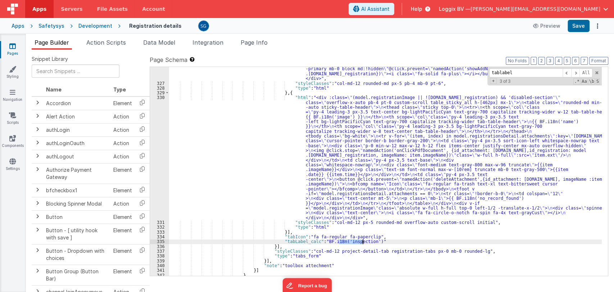
click at [354, 242] on div ""html" : "<div :class= \" !model.registrationsDetail.registration.id_registrati…" at bounding box center [385, 161] width 433 height 266
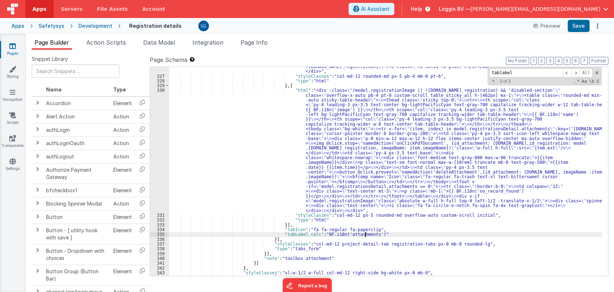
scroll to position [2172, 0]
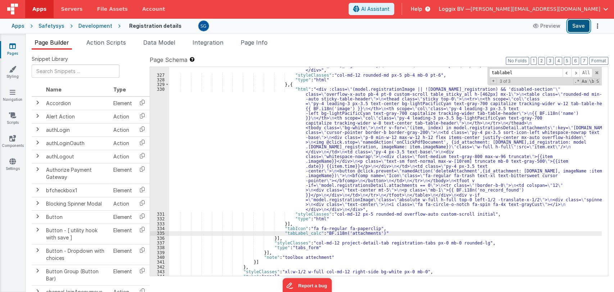
click at [573, 22] on button "Save" at bounding box center [579, 26] width 22 height 12
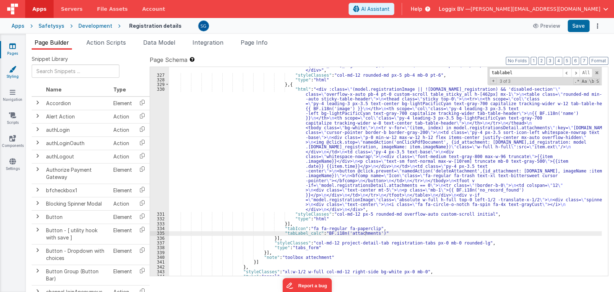
click at [14, 72] on icon at bounding box center [12, 68] width 7 height 7
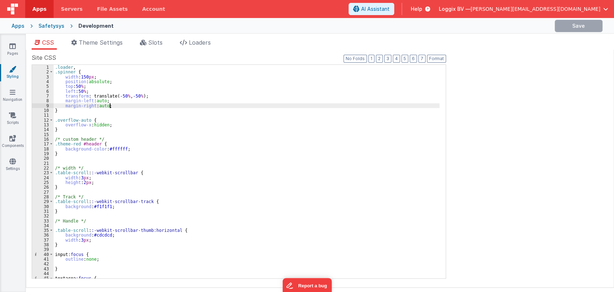
click at [153, 104] on div ".loader , .spinner { width : 150 px ; position : absolute ; top : 50 % ; left :…" at bounding box center [247, 176] width 386 height 223
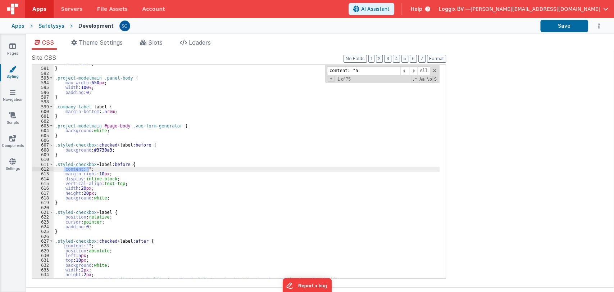
scroll to position [4493, 0]
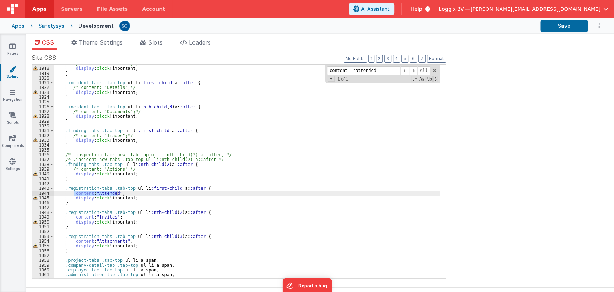
type input "content: "attended"
click at [72, 193] on div "/*content: "Feedback";*/ display : block !important; } .incident-tabs .tab-top …" at bounding box center [247, 172] width 386 height 223
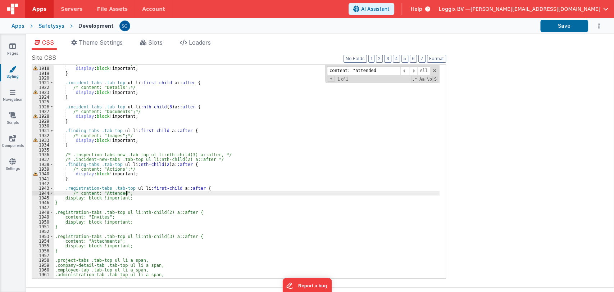
click at [133, 193] on div "/*content: "Feedback";*/ display : block !important; } .incident-tabs .tab-top …" at bounding box center [247, 172] width 386 height 223
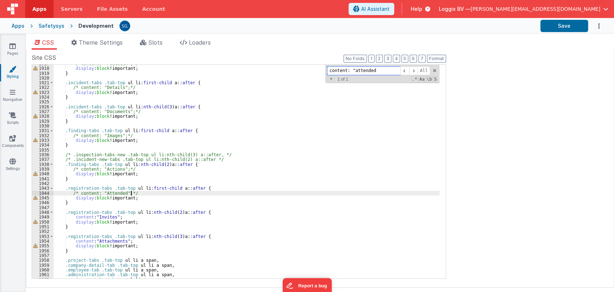
click at [366, 69] on input "content: "attended" at bounding box center [363, 70] width 73 height 9
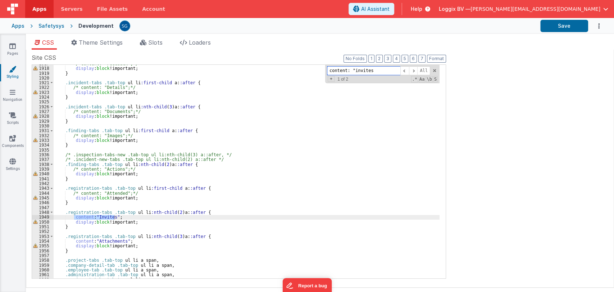
type input "content: "invites"
click at [72, 217] on div "/*content: "Feedback";*/ display : block !important; } .incident-tabs .tab-top …" at bounding box center [247, 172] width 386 height 223
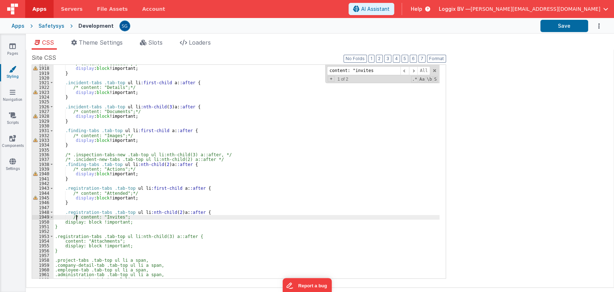
click at [140, 218] on div "/*content: "Feedback";*/ display : block !important; } .incident-tabs .tab-top …" at bounding box center [247, 172] width 386 height 223
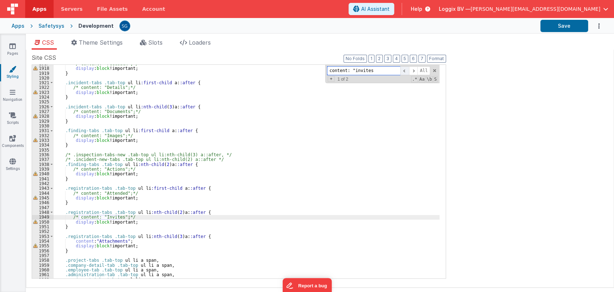
click at [405, 70] on span at bounding box center [404, 70] width 9 height 9
click at [417, 69] on span at bounding box center [413, 70] width 9 height 9
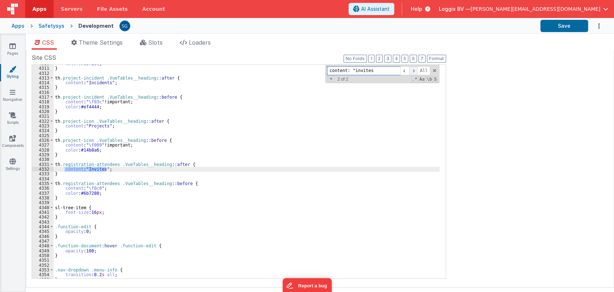
scroll to position [10107, 0]
click at [373, 69] on input "content: "invites" at bounding box center [363, 70] width 73 height 9
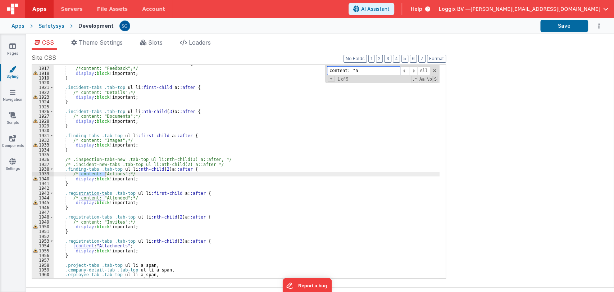
scroll to position [4491, 0]
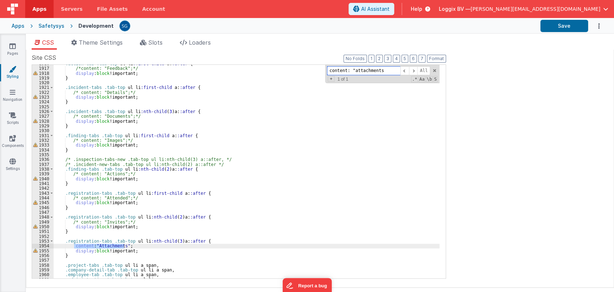
type input "content: "attachments"
click at [72, 244] on div ".action-tab .tab-top ul li :first-child a : :after { /*content: "Feedback";*/ d…" at bounding box center [247, 172] width 386 height 223
click at [143, 246] on div ".action-tab .tab-top ul li :first-child a : :after { /*content: "Feedback";*/ d…" at bounding box center [247, 172] width 386 height 223
click at [558, 27] on button "Save" at bounding box center [564, 26] width 48 height 12
click at [434, 70] on span at bounding box center [434, 70] width 5 height 5
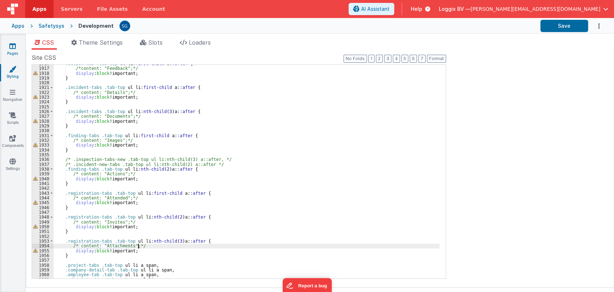
click at [14, 48] on icon at bounding box center [12, 45] width 6 height 7
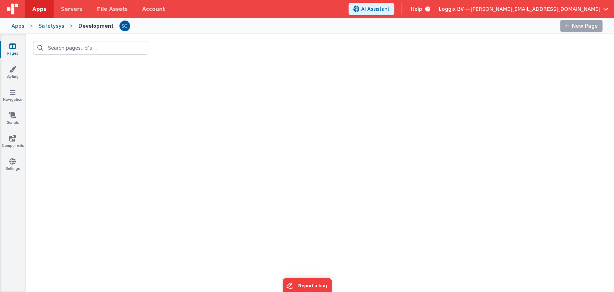
type input "registra"
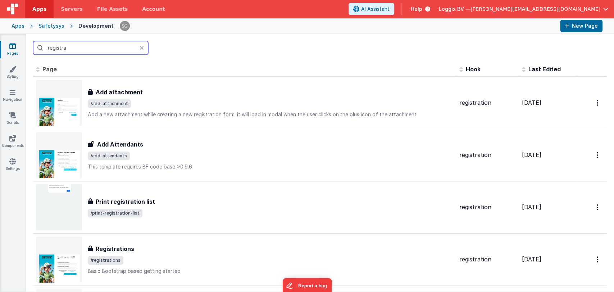
click at [82, 47] on input "registra" at bounding box center [90, 48] width 115 height 14
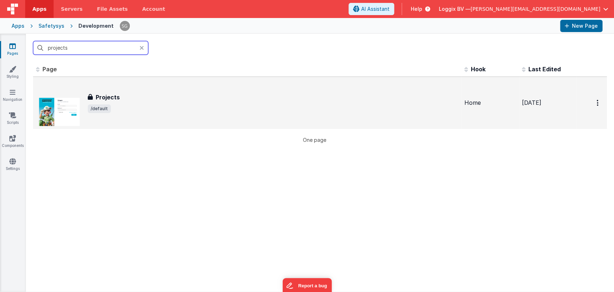
type input "projects"
click at [135, 96] on div "Projects" at bounding box center [273, 97] width 371 height 9
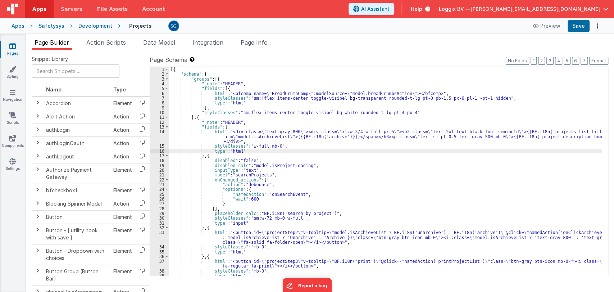
click at [383, 150] on div "[{ "schema" : { "groups" : [{ "_note" : "HEADER" , "fields" : [{ "html" : "<bfc…" at bounding box center [385, 176] width 433 height 218
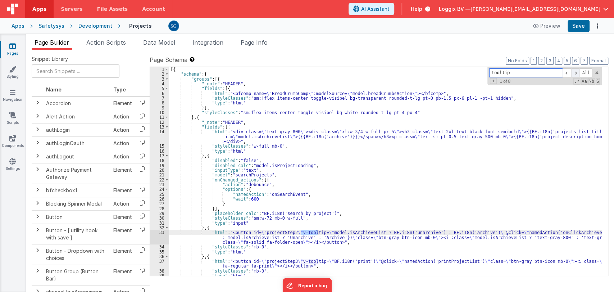
click at [577, 70] on span at bounding box center [575, 72] width 9 height 9
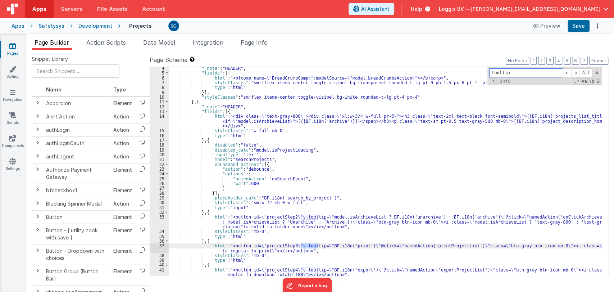
scroll to position [15, 0]
click at [576, 71] on span at bounding box center [575, 72] width 9 height 9
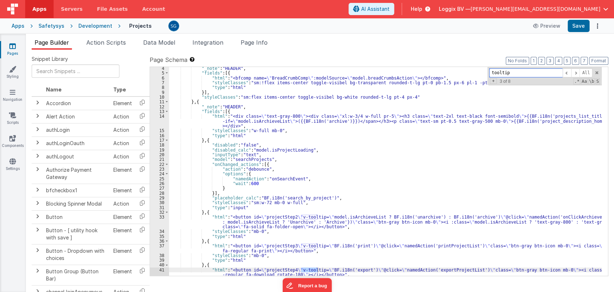
scroll to position [16, 0]
click at [576, 72] on span at bounding box center [575, 72] width 9 height 9
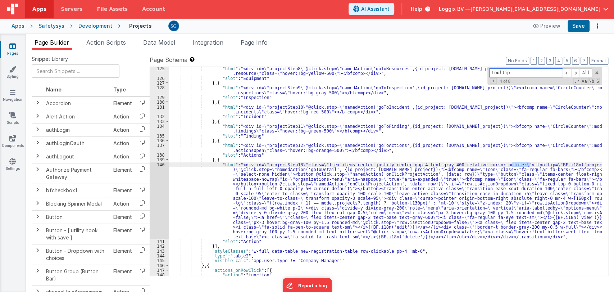
scroll to position [835, 0]
click at [577, 69] on span at bounding box center [575, 72] width 9 height 9
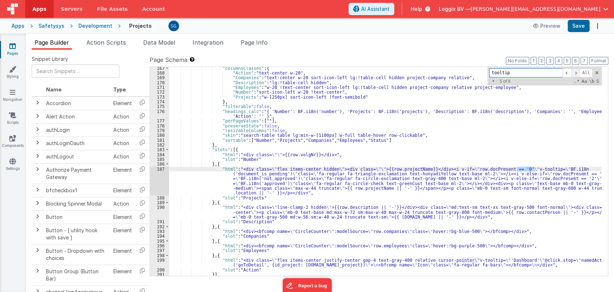
scroll to position [1138, 0]
click at [567, 70] on span at bounding box center [567, 72] width 9 height 9
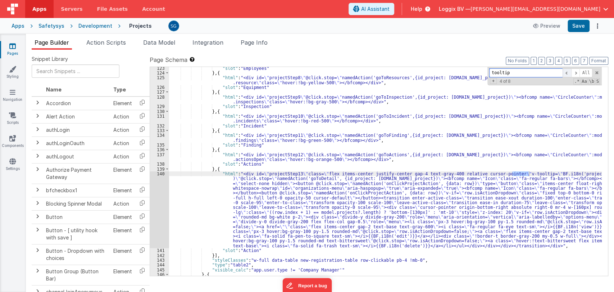
scroll to position [826, 0]
click at [578, 72] on span at bounding box center [575, 72] width 9 height 9
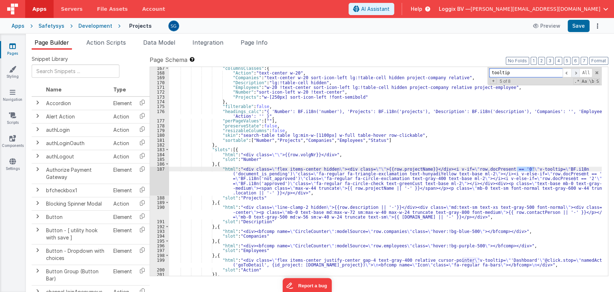
scroll to position [1138, 0]
click at [577, 72] on span at bounding box center [575, 72] width 9 height 9
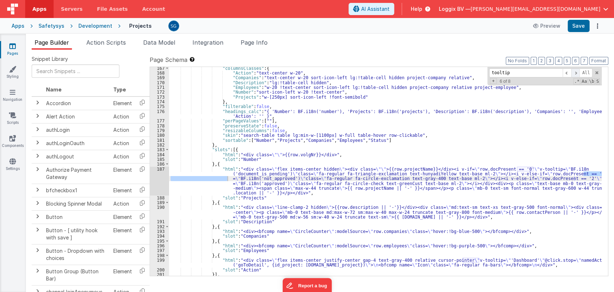
click at [577, 72] on span at bounding box center [575, 72] width 9 height 9
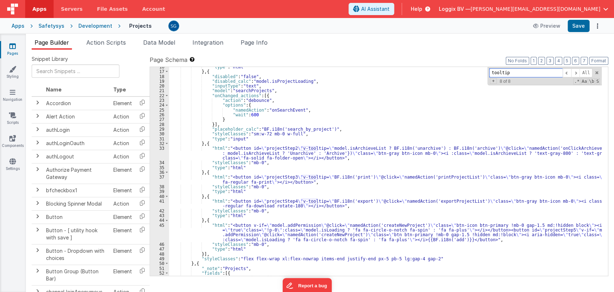
scroll to position [0, 0]
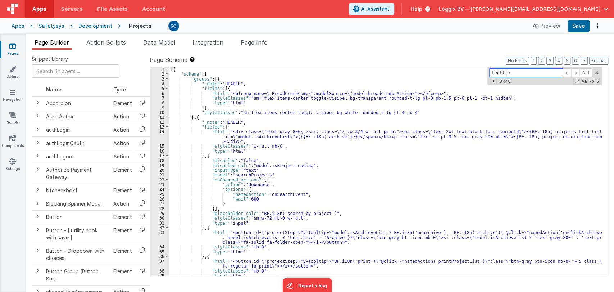
click at [525, 70] on input "tooltip" at bounding box center [525, 72] width 73 height 9
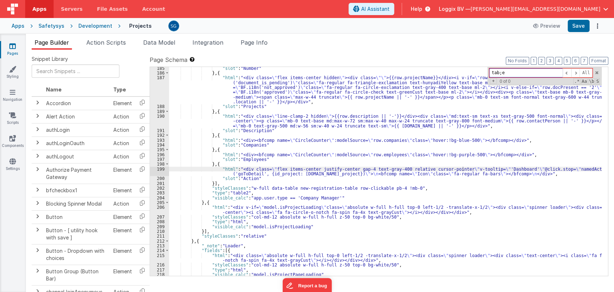
scroll to position [1229, 0]
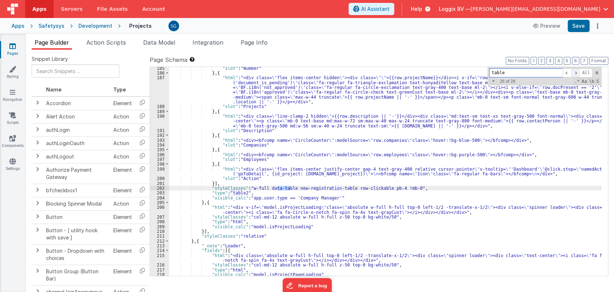
click at [575, 72] on span at bounding box center [575, 72] width 9 height 9
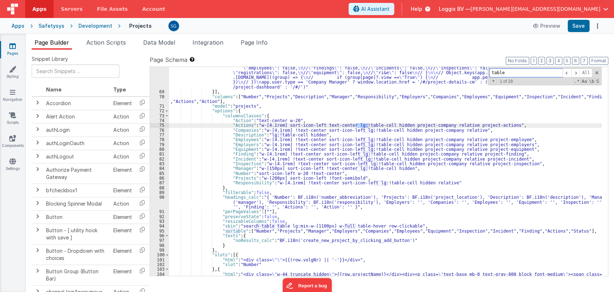
scroll to position [371, 0]
click at [401, 158] on div ""function" : "// app.permission = { \n // \" actions \" : false, \n // \" admin…" at bounding box center [385, 183] width 433 height 247
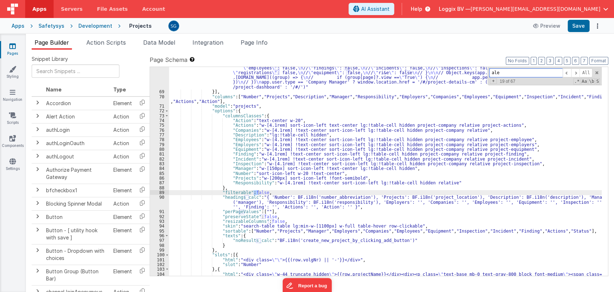
scroll to position [558, 0]
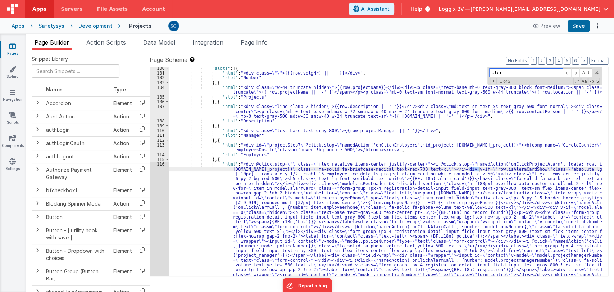
type input "alert"
click at [9, 42] on link "Pages" at bounding box center [13, 49] width 26 height 14
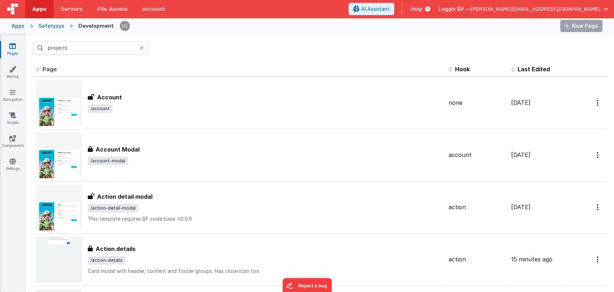
click at [80, 48] on input "projects" at bounding box center [90, 48] width 115 height 14
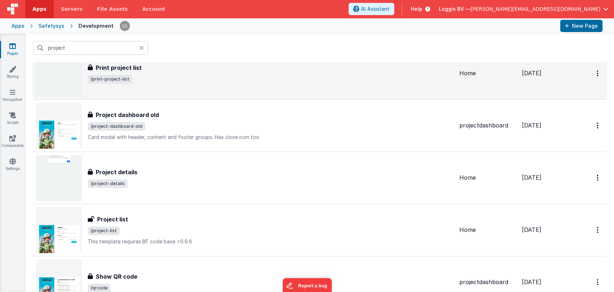
scroll to position [396, 0]
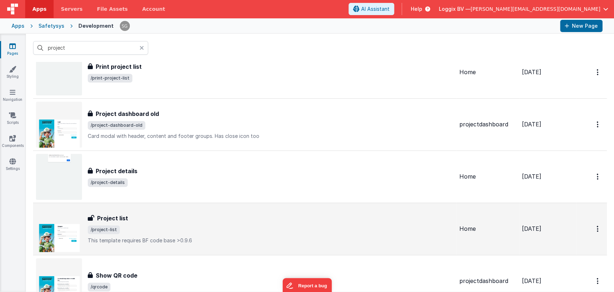
type input "project"
click at [140, 222] on div "Project list Project list /project-list This template requires BF code base >0.…" at bounding box center [271, 229] width 366 height 30
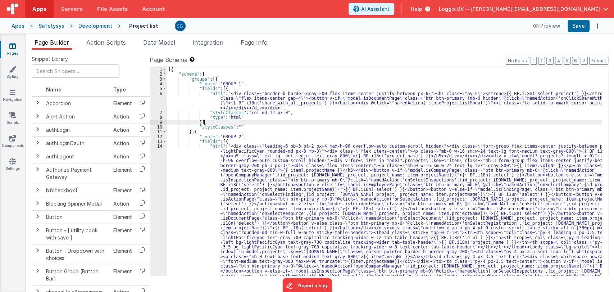
click at [355, 122] on div "[{ "schema" : { "groups" : [{ "_note" : "GROUP 1" , "fields" : [{ "html" : "<di…" at bounding box center [384, 267] width 435 height 400
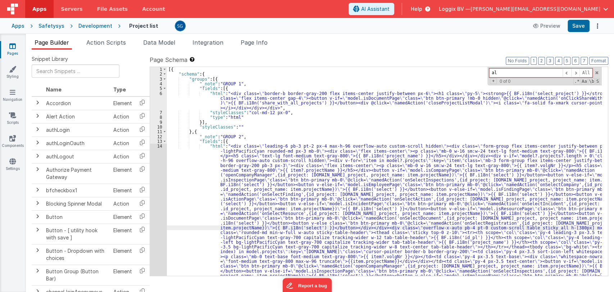
type input "a"
click at [302, 127] on div "[{ "schema" : { "groups" : [{ "_note" : "GROUP 1" , "fields" : [{ "html" : "<di…" at bounding box center [384, 267] width 435 height 400
type input "t"
click at [17, 47] on link "Pages" at bounding box center [13, 49] width 26 height 14
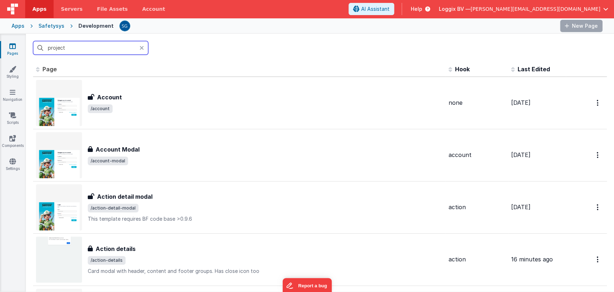
drag, startPoint x: 17, startPoint y: 47, endPoint x: 73, endPoint y: 47, distance: 56.5
click at [73, 47] on input "project" at bounding box center [90, 48] width 115 height 14
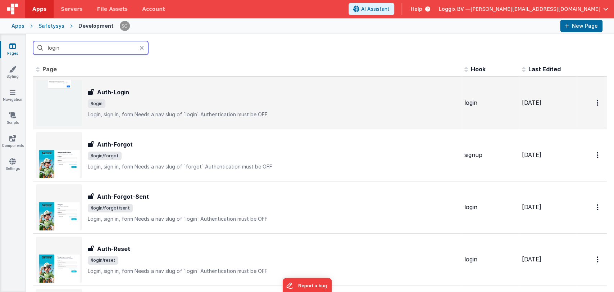
type input "login"
click at [103, 111] on p "Login, sign in, formNeeds a nav slug of `login`Authentication must be OFF" at bounding box center [273, 114] width 371 height 7
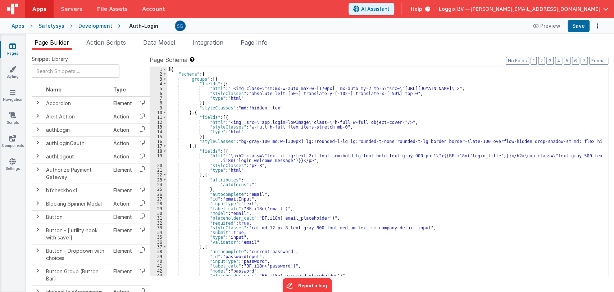
click at [421, 188] on div "[{ "schema" : { "groups" : [{ "fields" : [{ "html" : " <img class= \" sm:mx-w-a…" at bounding box center [384, 176] width 435 height 218
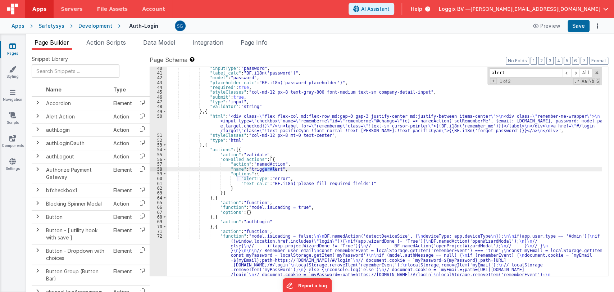
scroll to position [193, 0]
type input "alert"
click at [247, 179] on div ""inputType" : "password" , "label_calc" : "BF.i18n('password')" , "model" : "pa…" at bounding box center [384, 201] width 435 height 271
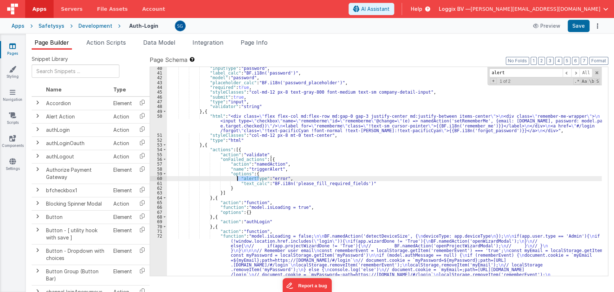
click at [247, 179] on div ""inputType" : "password" , "label_calc" : "BF.i18n('password')" , "model" : "pa…" at bounding box center [384, 201] width 435 height 271
click at [256, 187] on div ""inputType" : "password" , "label_calc" : "BF.i18n('password')" , "model" : "pa…" at bounding box center [384, 201] width 435 height 271
click at [324, 179] on div ""inputType" : "password" , "label_calc" : "BF.i18n('password')" , "model" : "pa…" at bounding box center [384, 201] width 435 height 271
click at [315, 185] on div ""inputType" : "password" , "label_calc" : "BF.i18n('password')" , "model" : "pa…" at bounding box center [384, 201] width 435 height 271
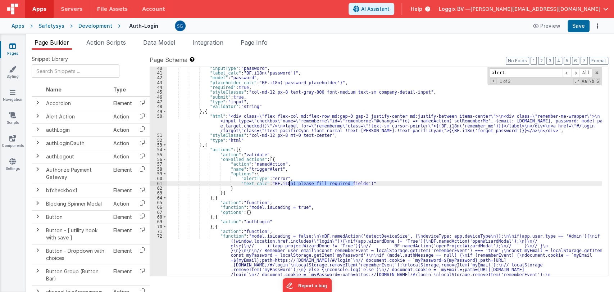
click at [315, 185] on div ""inputType" : "password" , "label_calc" : "BF.i18n('password')" , "model" : "pa…" at bounding box center [384, 201] width 435 height 271
click at [365, 183] on div ""inputType" : "password" , "label_calc" : "BF.i18n('password')" , "model" : "pa…" at bounding box center [384, 201] width 435 height 271
click at [12, 49] on icon at bounding box center [12, 45] width 6 height 7
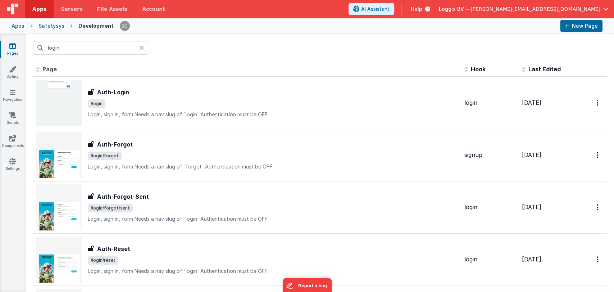
click at [15, 46] on icon at bounding box center [12, 45] width 6 height 7
click at [65, 49] on input "login" at bounding box center [90, 48] width 115 height 14
type input "l"
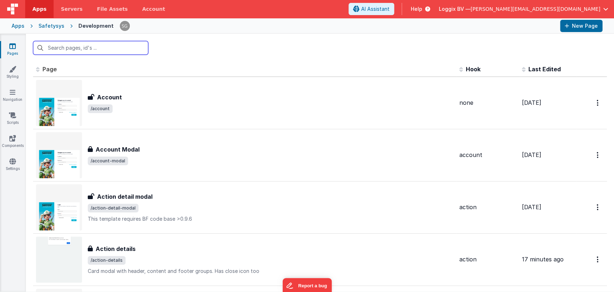
click at [83, 49] on input "text" at bounding box center [90, 48] width 115 height 14
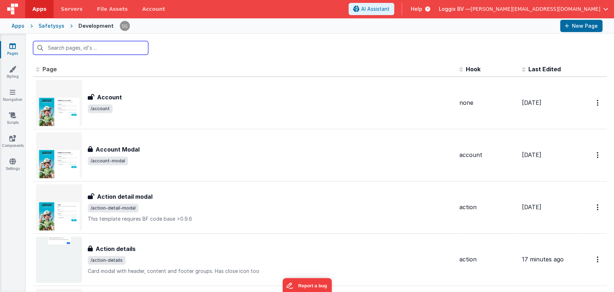
click at [83, 49] on input "text" at bounding box center [90, 48] width 115 height 14
click at [70, 50] on input "text" at bounding box center [90, 48] width 115 height 14
type input "a"
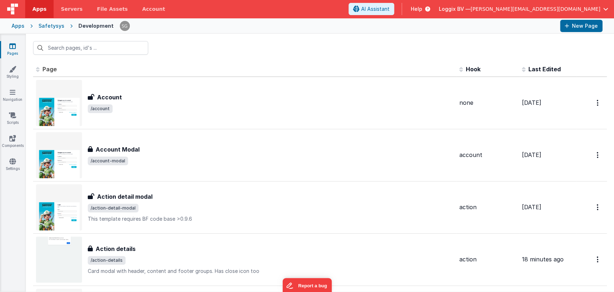
click at [18, 41] on div "Pages Styling Navigation Scripts Components Settings" at bounding box center [13, 163] width 26 height 258
click at [13, 48] on icon at bounding box center [12, 45] width 6 height 7
click at [57, 50] on input "text" at bounding box center [90, 48] width 115 height 14
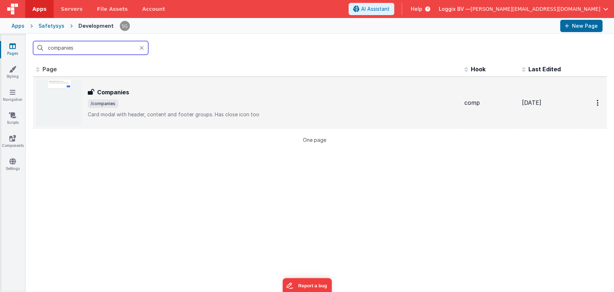
type input "companies"
click at [167, 85] on div "Companies Companies /companies Card modal with header, content and footer group…" at bounding box center [247, 103] width 423 height 46
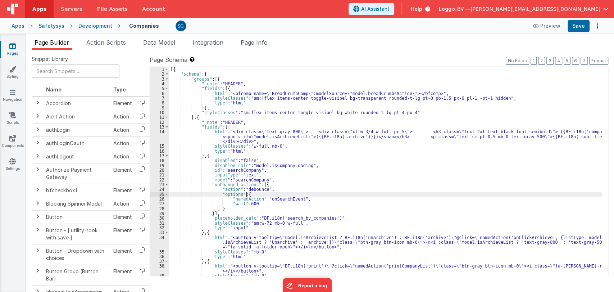
click at [411, 196] on div "[{ "schema" : { "groups" : [{ "_note" : "HEADER" , "fields" : [{ "html" : "<bfc…" at bounding box center [385, 176] width 433 height 218
type input "alert"
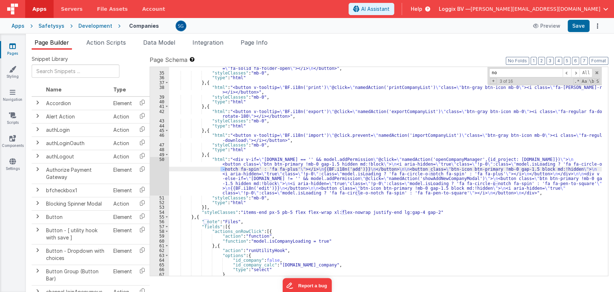
type input "n"
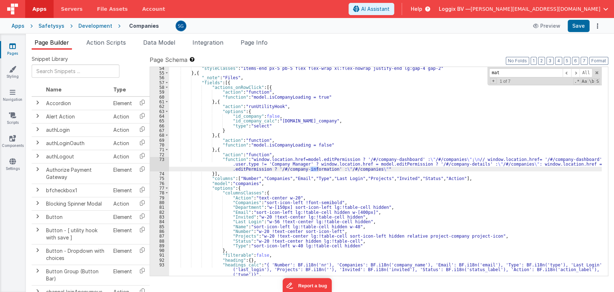
scroll to position [322, 0]
type input "m"
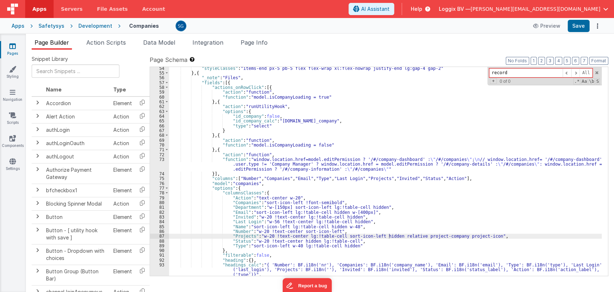
type input "records"
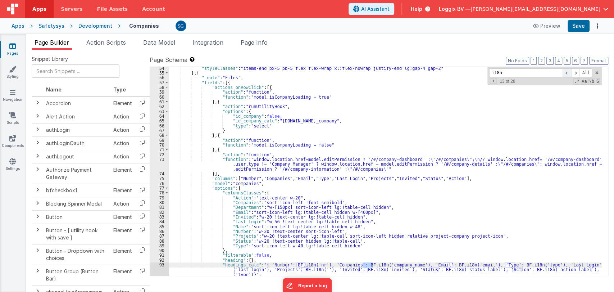
type input "i18n"
click at [567, 73] on span at bounding box center [567, 72] width 9 height 9
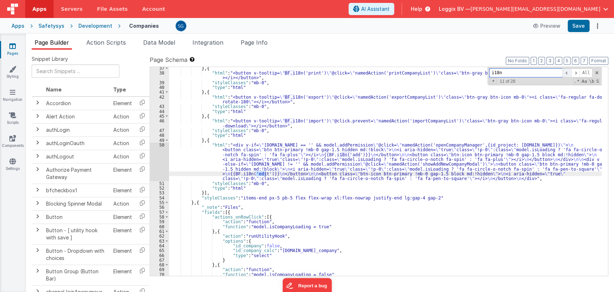
scroll to position [193, 0]
click at [567, 73] on span at bounding box center [567, 72] width 9 height 9
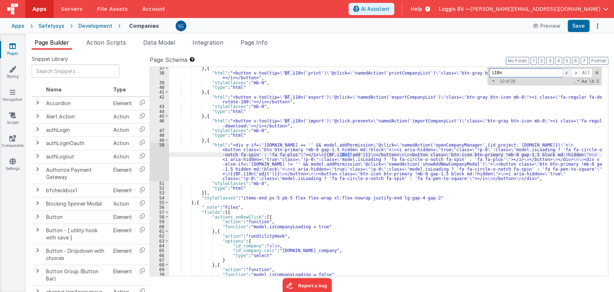
click at [567, 73] on span at bounding box center [567, 72] width 9 height 9
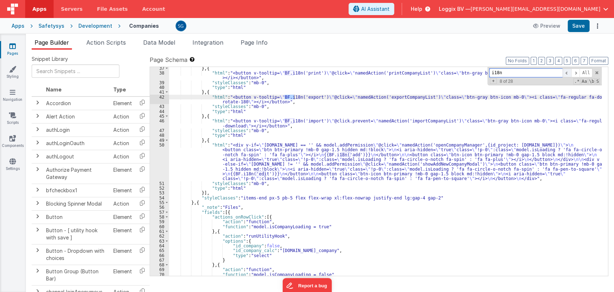
click at [567, 73] on span at bounding box center [567, 72] width 9 height 9
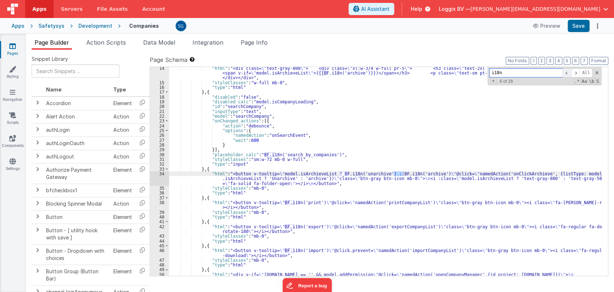
click at [567, 73] on span at bounding box center [567, 72] width 9 height 9
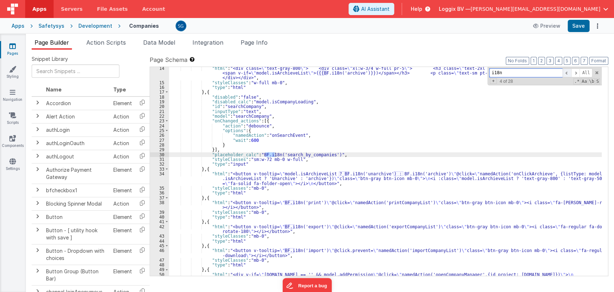
click at [567, 73] on span at bounding box center [567, 72] width 9 height 9
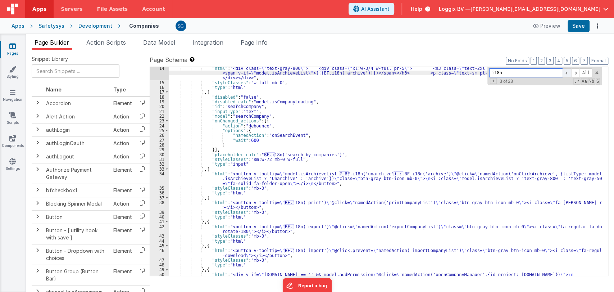
click at [567, 73] on span at bounding box center [567, 72] width 9 height 9
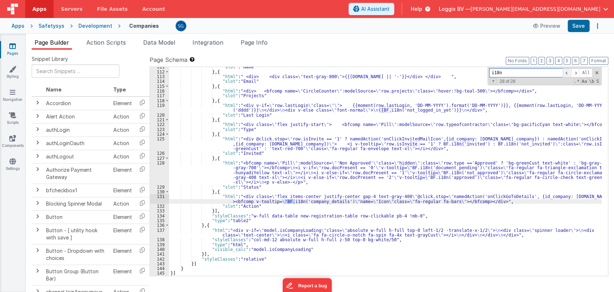
scroll to position [650, 0]
click at [567, 73] on span at bounding box center [567, 72] width 9 height 9
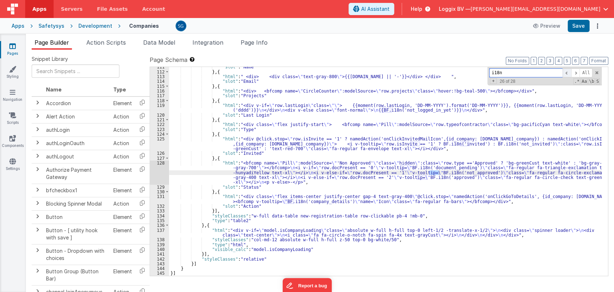
click at [567, 73] on span at bounding box center [567, 72] width 9 height 9
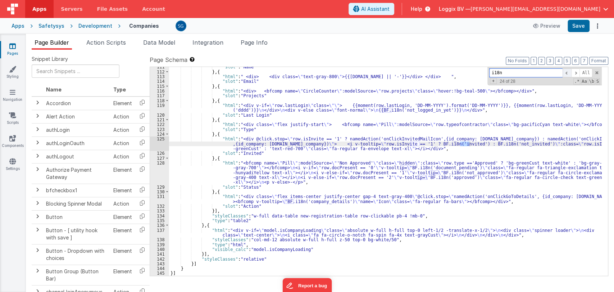
click at [567, 73] on span at bounding box center [567, 72] width 9 height 9
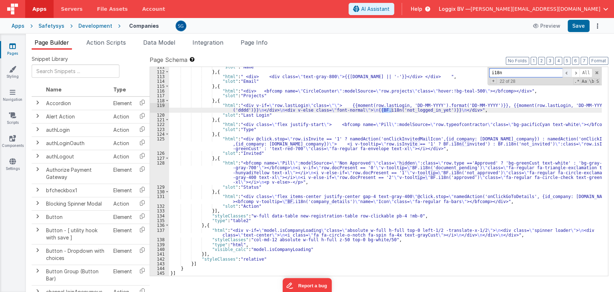
click at [567, 73] on span at bounding box center [567, 72] width 9 height 9
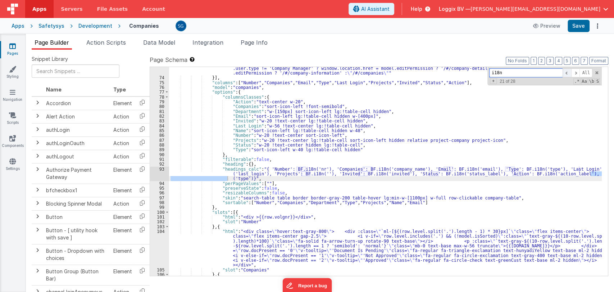
scroll to position [418, 0]
click at [576, 73] on span at bounding box center [575, 72] width 9 height 9
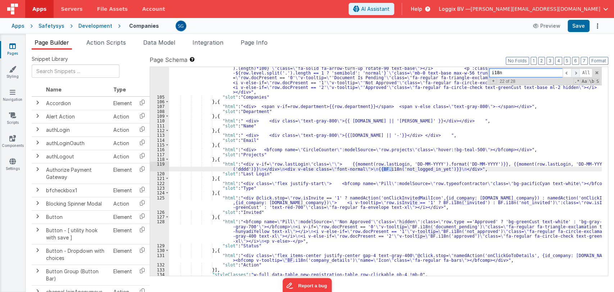
scroll to position [591, 0]
click at [567, 72] on span at bounding box center [567, 72] width 9 height 9
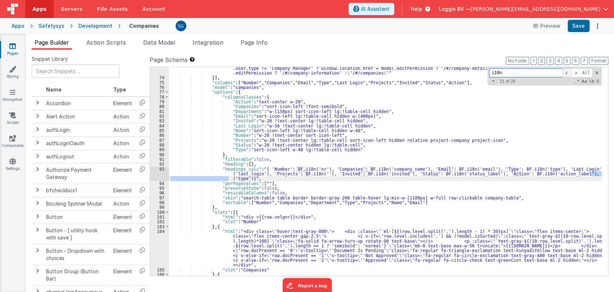
scroll to position [418, 0]
click at [567, 72] on span at bounding box center [567, 72] width 9 height 9
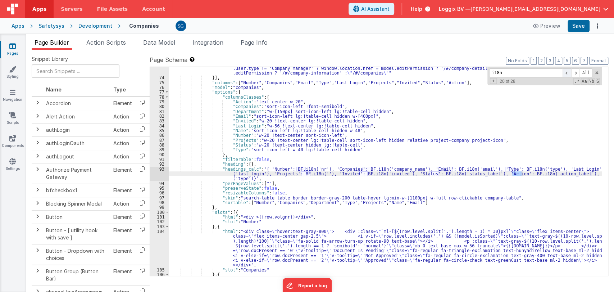
click at [567, 72] on span at bounding box center [567, 72] width 9 height 9
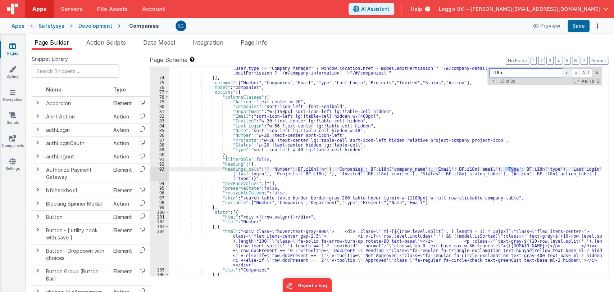
click at [567, 72] on span at bounding box center [567, 72] width 9 height 9
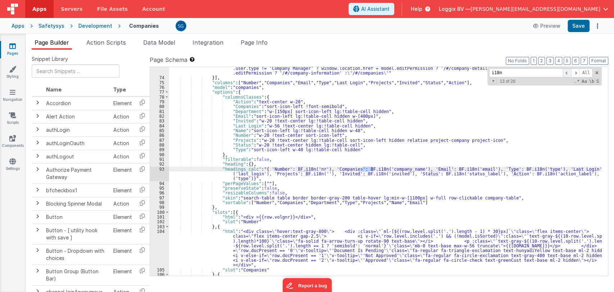
click at [567, 72] on span at bounding box center [567, 72] width 9 height 9
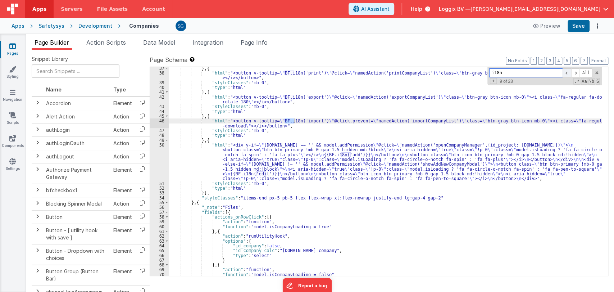
scroll to position [193, 0]
click at [567, 72] on span at bounding box center [567, 72] width 9 height 9
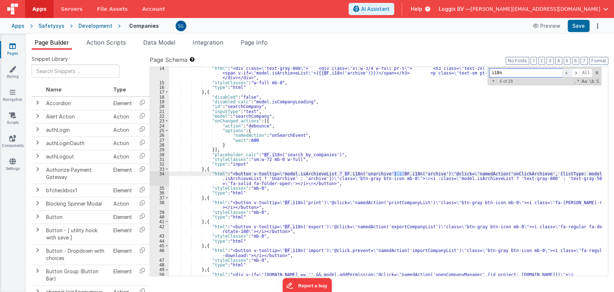
scroll to position [63, 0]
click at [397, 138] on div ""html" : "<div class= \" text-gray-800 \" > <div class= \" xl:w-3/4 w-full pr-5…" at bounding box center [385, 196] width 433 height 261
click at [11, 76] on link "Styling" at bounding box center [13, 72] width 26 height 14
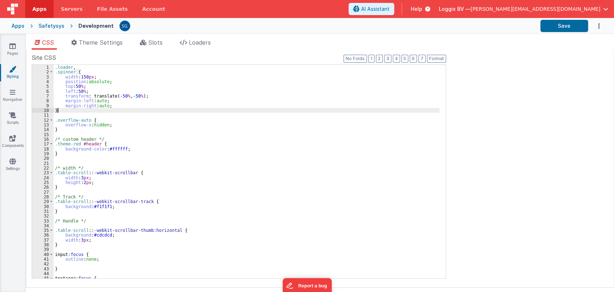
click at [186, 110] on div ".loader , .spinner { width : 150 px ; position : absolute ; top : 50 % ; left :…" at bounding box center [247, 176] width 386 height 223
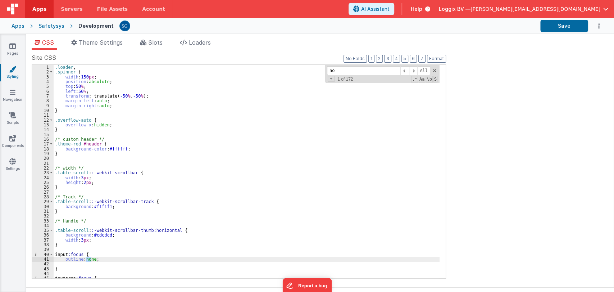
type input "n"
type input "matchin"
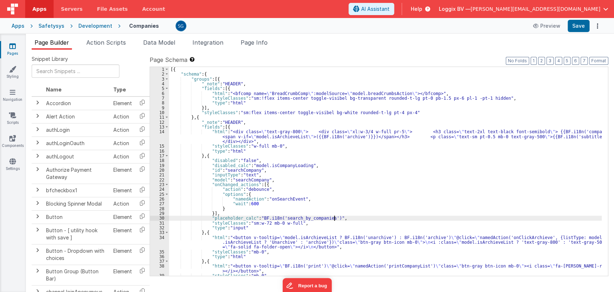
click at [377, 216] on div "[{ "schema" : { "groups" : [{ "_note" : "HEADER" , "fields" : [{ "html" : "<bfc…" at bounding box center [385, 176] width 433 height 218
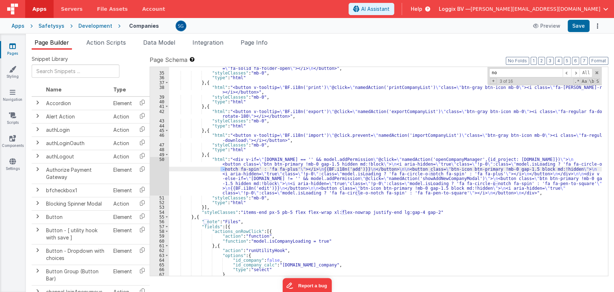
scroll to position [178, 0]
type input "n"
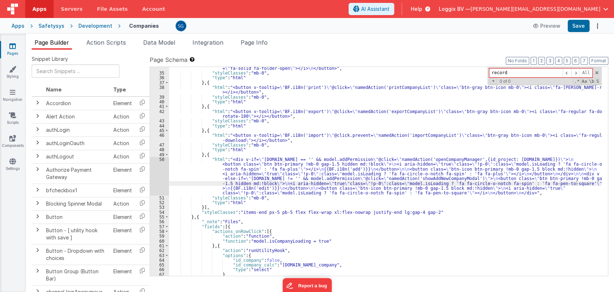
type input "records"
click at [15, 51] on link "Pages" at bounding box center [13, 49] width 26 height 14
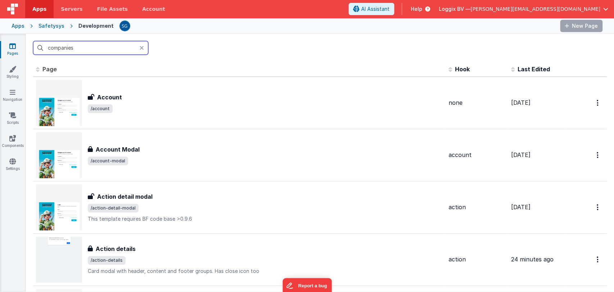
click at [102, 49] on input "companies" at bounding box center [90, 48] width 115 height 14
type input "emer"
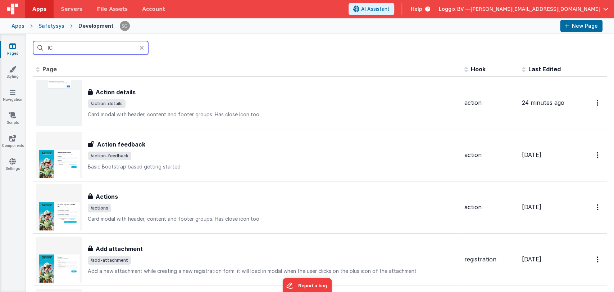
type input "ICE"
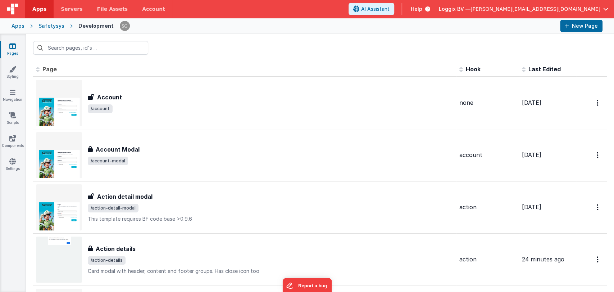
click at [9, 45] on icon at bounding box center [12, 45] width 6 height 7
click at [12, 47] on icon at bounding box center [12, 45] width 6 height 7
click at [72, 44] on input "text" at bounding box center [90, 48] width 115 height 14
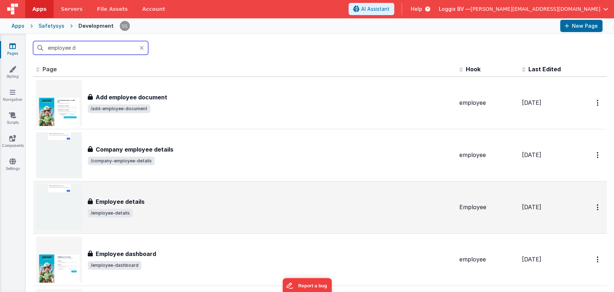
type input "employee d"
click at [132, 201] on h3 "Employee details" at bounding box center [120, 201] width 49 height 9
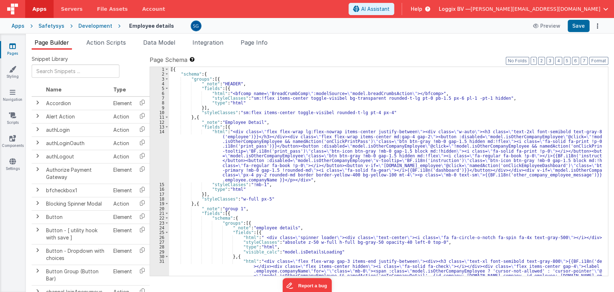
click at [431, 208] on div "[{ "schema" : { "groups" : [{ "_note" : "HEADER" , "fields" : [{ "html" : "<bfc…" at bounding box center [385, 190] width 433 height 247
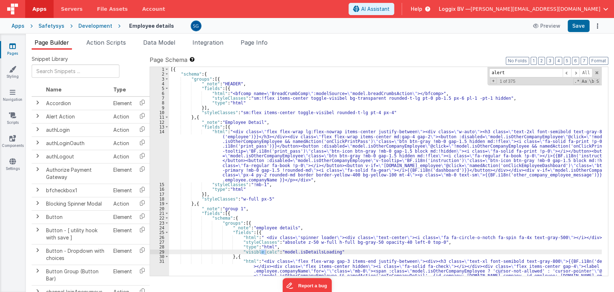
scroll to position [2711, 0]
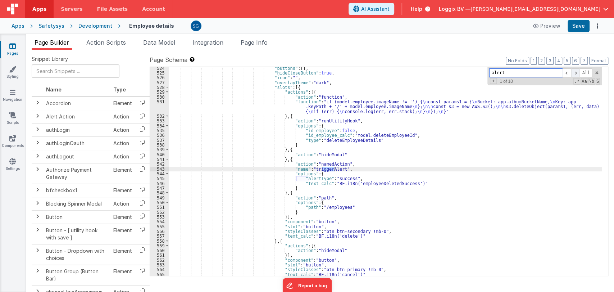
click at [577, 72] on span at bounding box center [575, 72] width 9 height 9
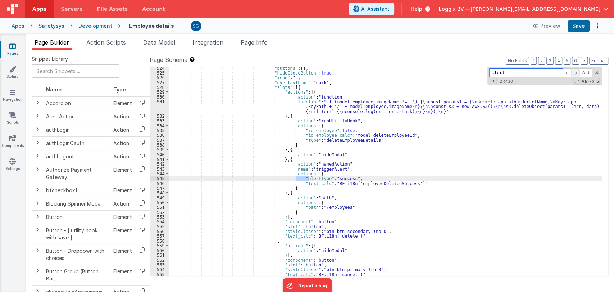
click at [577, 72] on span at bounding box center [575, 72] width 9 height 9
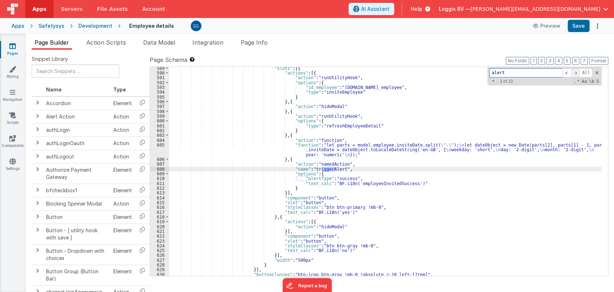
click at [577, 72] on span at bounding box center [575, 72] width 9 height 9
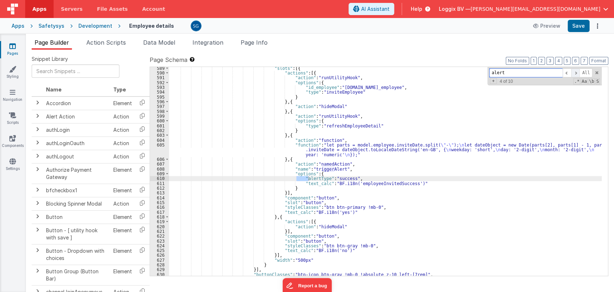
click at [577, 72] on span at bounding box center [575, 72] width 9 height 9
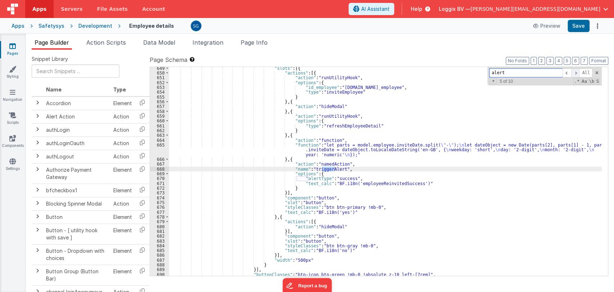
click at [577, 72] on span at bounding box center [575, 72] width 9 height 9
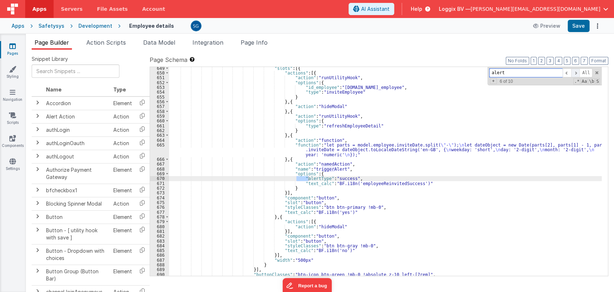
click at [577, 72] on span at bounding box center [575, 72] width 9 height 9
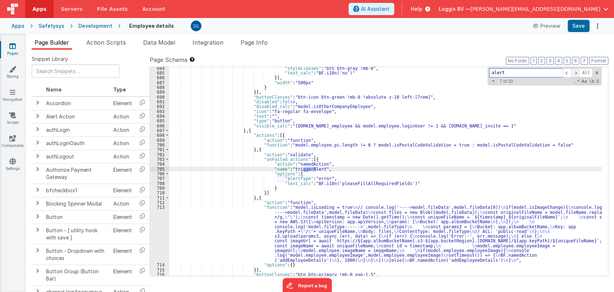
click at [577, 72] on span at bounding box center [575, 72] width 9 height 9
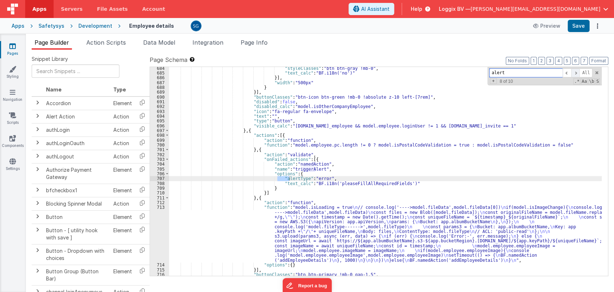
click at [577, 72] on span at bounding box center [575, 72] width 9 height 9
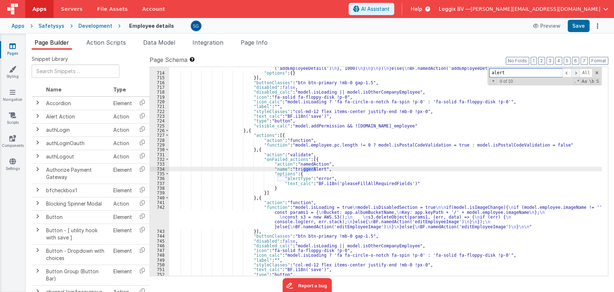
click at [577, 72] on span at bounding box center [575, 72] width 9 height 9
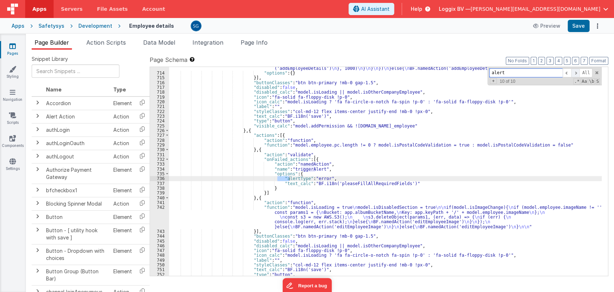
click at [577, 72] on span at bounding box center [575, 72] width 9 height 9
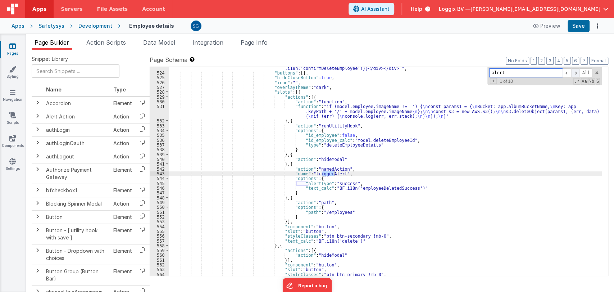
click at [577, 72] on span at bounding box center [575, 72] width 9 height 9
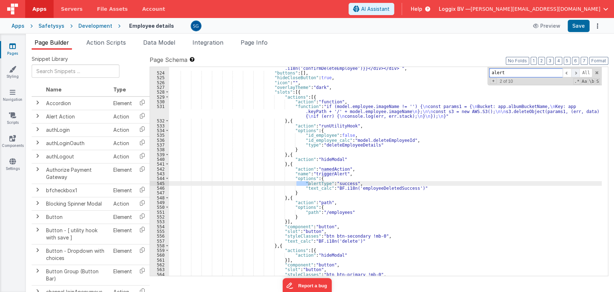
click at [577, 72] on span at bounding box center [575, 72] width 9 height 9
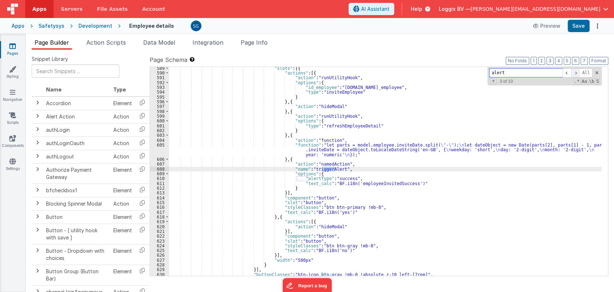
scroll to position [3037, 0]
click at [577, 72] on span at bounding box center [575, 72] width 9 height 9
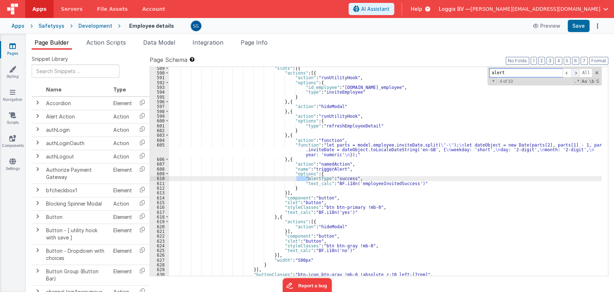
click at [577, 72] on span at bounding box center [575, 72] width 9 height 9
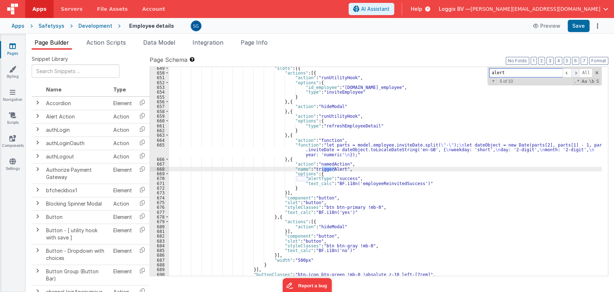
scroll to position [3339, 0]
click at [456, 126] on div ""slots" : [{ "actions" : [{ "action" : "runUtilityHook" , "options" : { "id_emp…" at bounding box center [385, 175] width 433 height 218
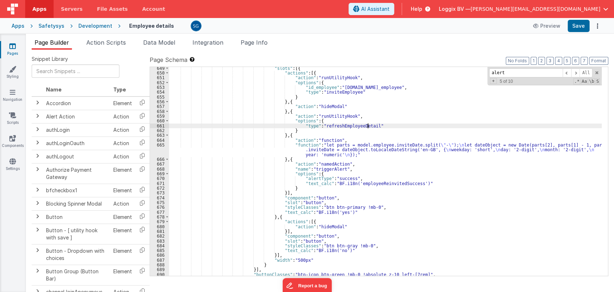
click at [434, 117] on div ""slots" : [{ "actions" : [{ "action" : "runUtilityHook" , "options" : { "id_emp…" at bounding box center [385, 175] width 433 height 218
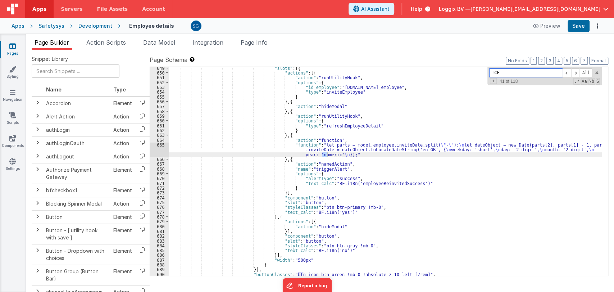
scroll to position [538, 0]
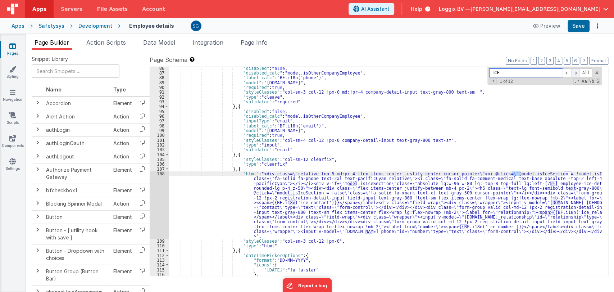
type input "ICE"
click at [575, 70] on span at bounding box center [575, 72] width 9 height 9
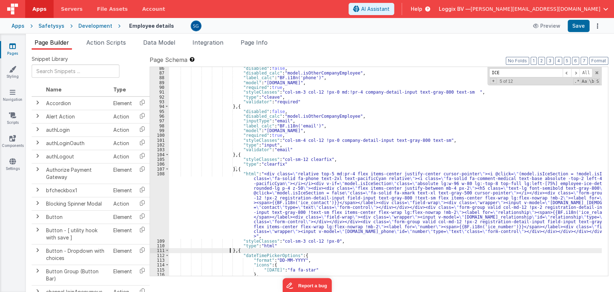
click at [229, 249] on div ""disabled" : false , "disabled_calc" : "model.isOtherCompanyEmployee" , "label_…" at bounding box center [385, 175] width 433 height 218
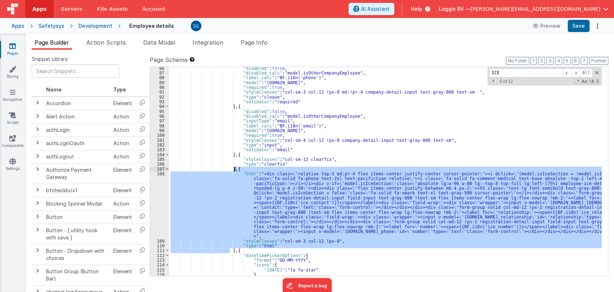
drag, startPoint x: 229, startPoint y: 249, endPoint x: 236, endPoint y: 169, distance: 80.1
click at [236, 169] on div ""disabled" : false , "disabled_calc" : "model.isOtherCompanyEmployee" , "label_…" at bounding box center [385, 175] width 433 height 218
click at [426, 194] on div ""disabled" : false , "disabled_calc" : "model.isOtherCompanyEmployee" , "label_…" at bounding box center [385, 171] width 433 height 209
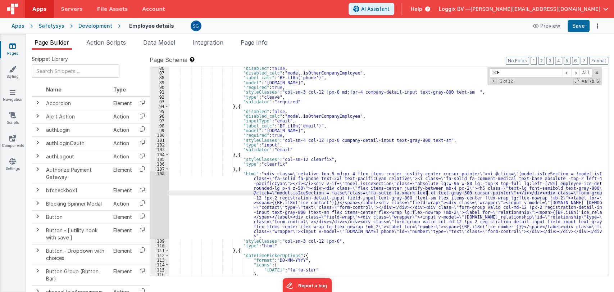
click at [161, 199] on div "108" at bounding box center [159, 204] width 19 height 67
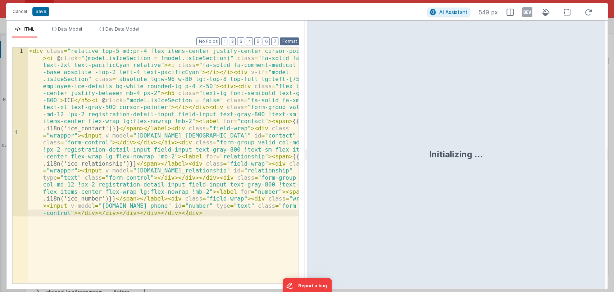
click at [289, 41] on button "Format" at bounding box center [289, 41] width 19 height 8
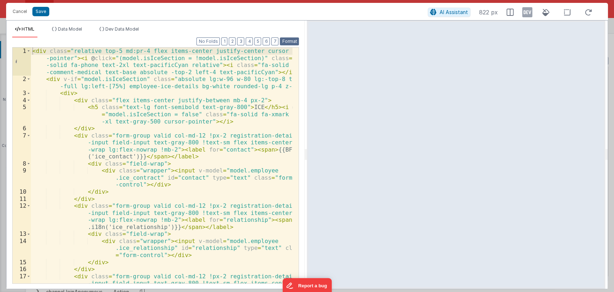
scroll to position [0, 0]
click at [19, 10] on button "Cancel" at bounding box center [20, 11] width 22 height 10
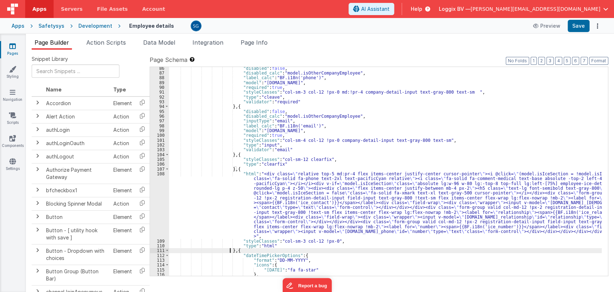
click at [229, 249] on div ""disabled" : false , "disabled_calc" : "model.isOtherCompanyEmployee" , "label_…" at bounding box center [385, 175] width 433 height 218
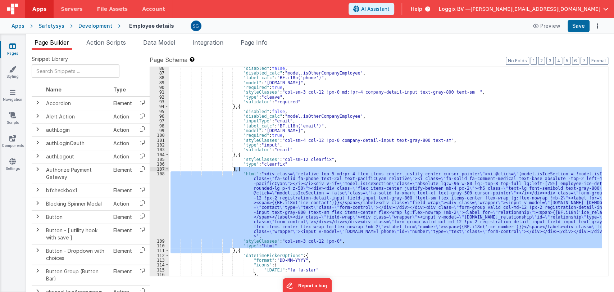
drag, startPoint x: 229, startPoint y: 249, endPoint x: 234, endPoint y: 169, distance: 80.0
click at [234, 169] on div ""disabled" : false , "disabled_calc" : "model.isOtherCompanyEmployee" , "label_…" at bounding box center [385, 175] width 433 height 218
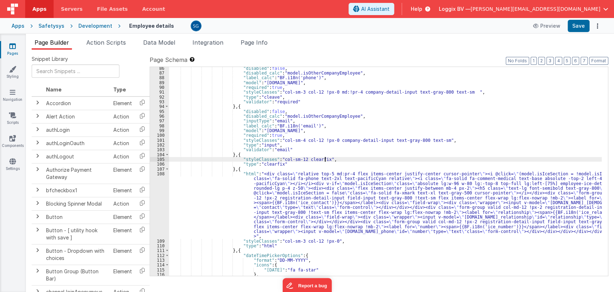
click at [375, 159] on div ""disabled" : false , "disabled_calc" : "model.isOtherCompanyEmployee" , "label_…" at bounding box center [385, 175] width 433 height 218
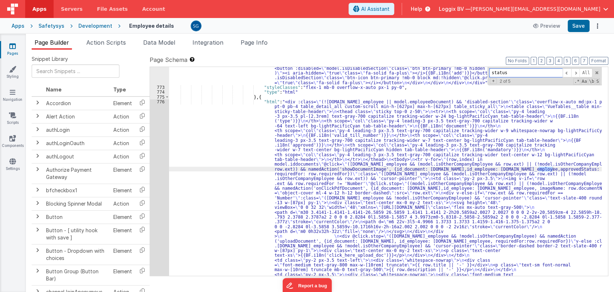
scroll to position [4025, 0]
click at [568, 71] on span at bounding box center [567, 72] width 9 height 9
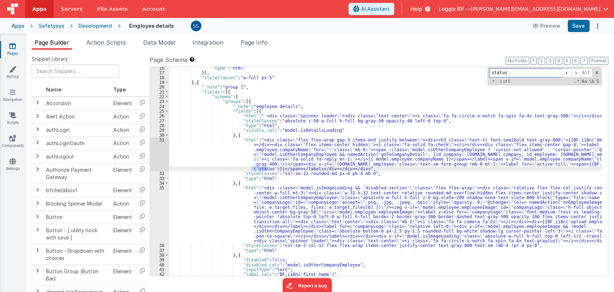
scroll to position [122, 0]
click at [331, 156] on div ""type" : "html" }] , "styleClasses" : "w-full px-5" } , { "_note" : "group 1" ,…" at bounding box center [385, 174] width 433 height 218
type input "i18n"
click at [566, 74] on span at bounding box center [567, 72] width 9 height 9
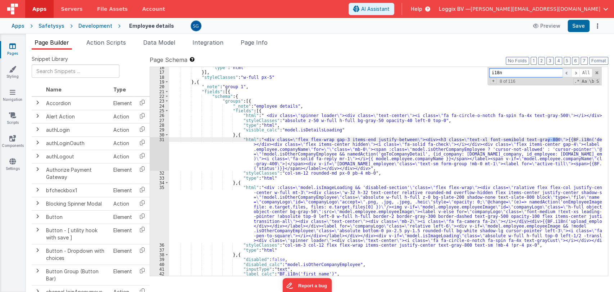
click at [566, 72] on span at bounding box center [567, 72] width 9 height 9
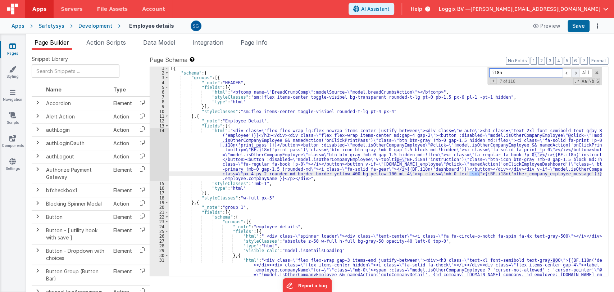
click at [576, 72] on span at bounding box center [575, 72] width 9 height 9
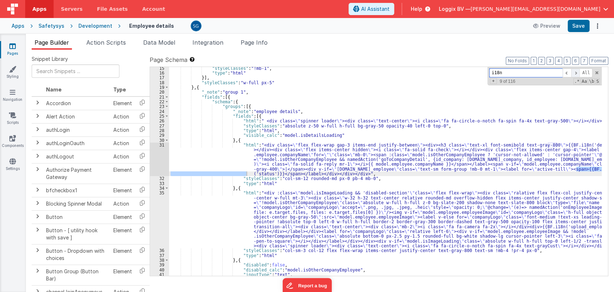
scroll to position [116, 0]
click at [565, 73] on span at bounding box center [567, 72] width 9 height 9
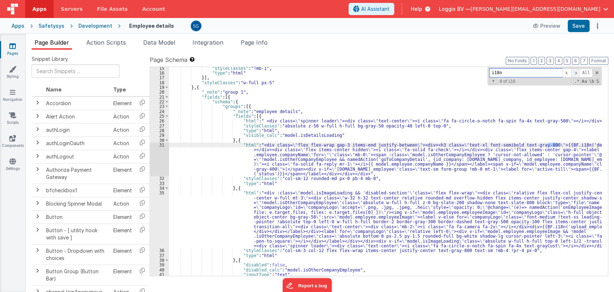
click at [576, 72] on span at bounding box center [575, 72] width 9 height 9
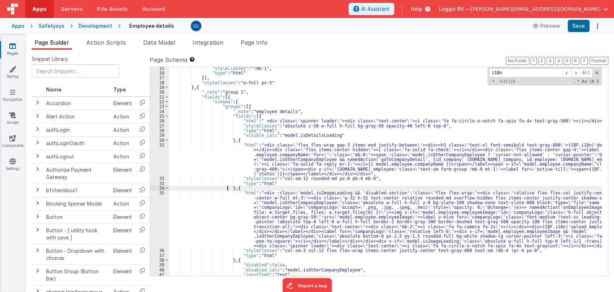
click at [228, 186] on div ""styleClasses" : "!mb-1" , "type" : "html" }] , "styleClasses" : "w-full px-5" …" at bounding box center [385, 175] width 433 height 218
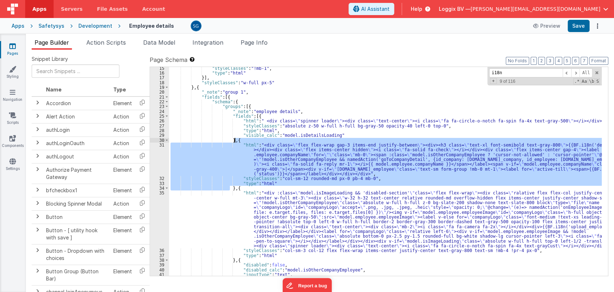
drag, startPoint x: 229, startPoint y: 187, endPoint x: 234, endPoint y: 141, distance: 46.2
click at [234, 141] on div ""styleClasses" : "!mb-1" , "type" : "html" }] , "styleClasses" : "w-full px-5" …" at bounding box center [385, 175] width 433 height 218
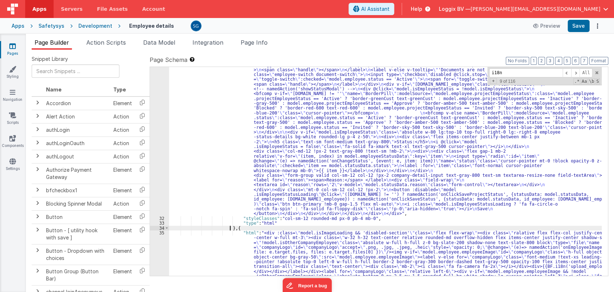
scroll to position [254, 0]
click at [597, 72] on span at bounding box center [596, 72] width 5 height 5
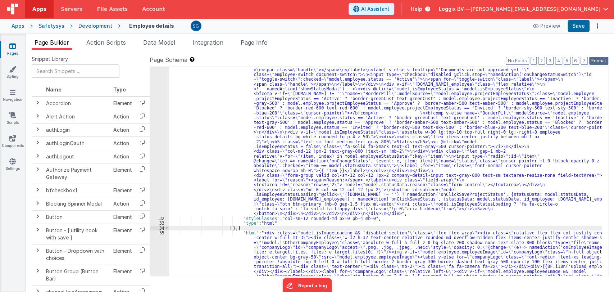
click at [597, 63] on button "Format" at bounding box center [598, 61] width 19 height 8
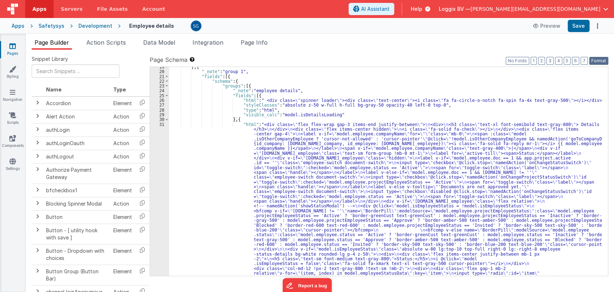
scroll to position [136, 0]
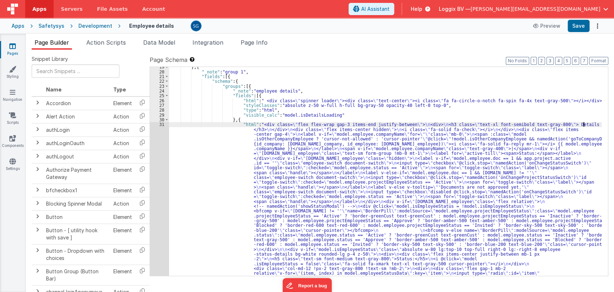
click at [583, 123] on div "} , { "_note" : "group 1" , "fields" : [{ "schema" : { "groups" : [{ "_note" : …" at bounding box center [385, 276] width 433 height 424
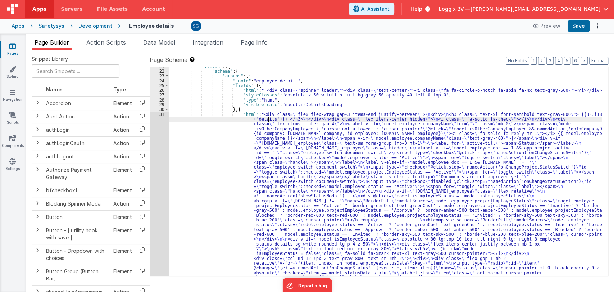
scroll to position [147, 0]
click at [491, 171] on div ""fields" : [{ "schema" : { "groups" : [{ "_note" : "employee details" , "fields…" at bounding box center [385, 275] width 433 height 424
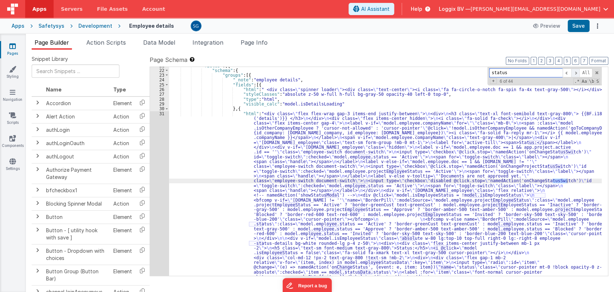
type input "status"
click at [577, 72] on span at bounding box center [575, 72] width 9 height 9
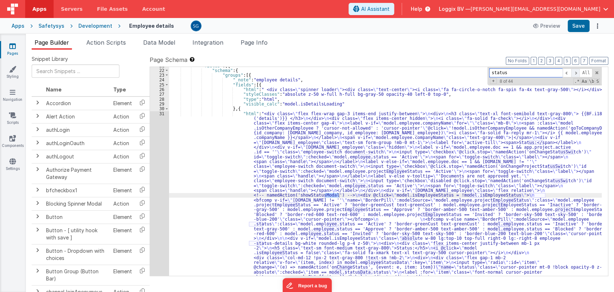
click at [577, 72] on span at bounding box center [575, 72] width 9 height 9
click at [568, 72] on span at bounding box center [567, 72] width 9 height 9
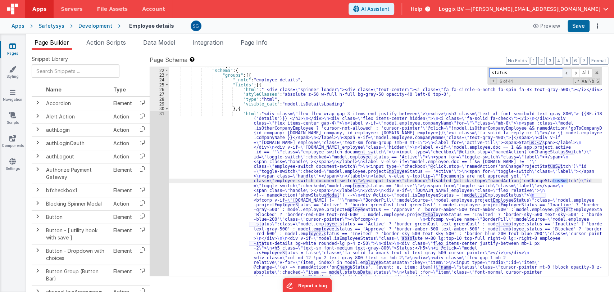
click at [568, 72] on span at bounding box center [567, 72] width 9 height 9
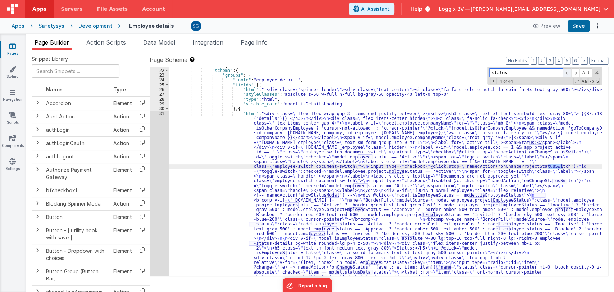
click at [568, 72] on span at bounding box center [567, 72] width 9 height 9
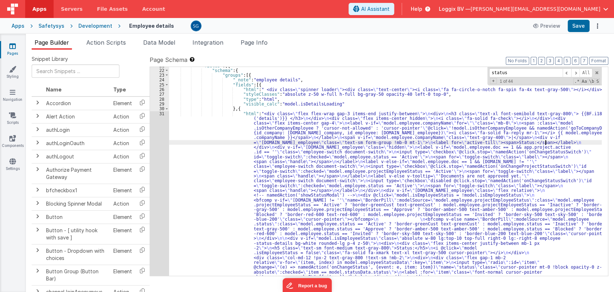
click at [545, 141] on div ""fields" : [{ "schema" : { "groups" : [{ "_note" : "employee details" , "fields…" at bounding box center [385, 275] width 433 height 424
click at [532, 142] on div ""fields" : [{ "schema" : { "groups" : [{ "_note" : "employee details" , "fields…" at bounding box center [385, 275] width 433 height 424
click at [542, 145] on div ""fields" : [{ "schema" : { "groups" : [{ "_note" : "employee details" , "fields…" at bounding box center [385, 275] width 433 height 424
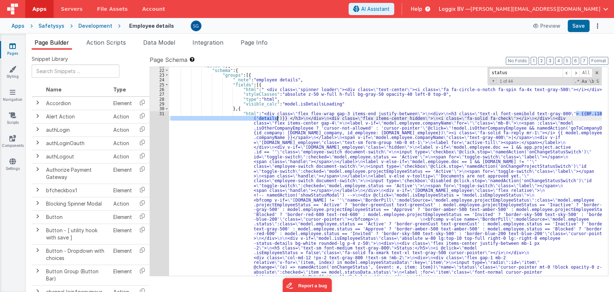
drag, startPoint x: 575, startPoint y: 113, endPoint x: 277, endPoint y: 119, distance: 298.2
click at [277, 119] on div ""fields" : [{ "schema" : { "groups" : [{ "_note" : "employee details" , "fields…" at bounding box center [385, 275] width 433 height 424
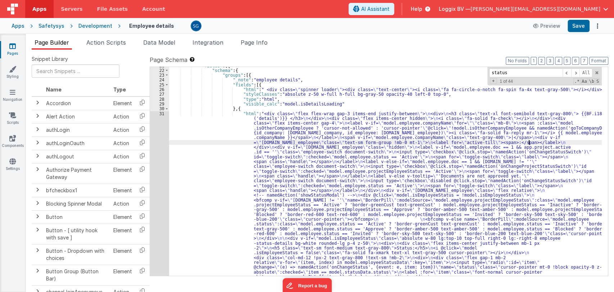
click at [529, 141] on div ""fields" : [{ "schema" : { "groups" : [{ "_note" : "employee details" , "fields…" at bounding box center [385, 275] width 433 height 424
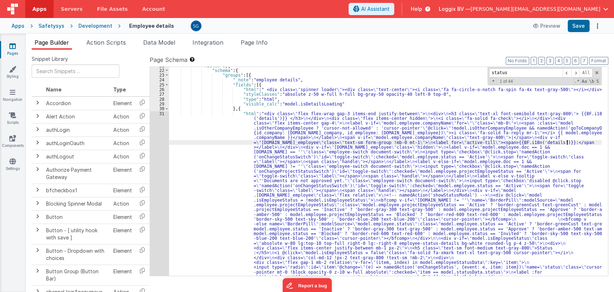
click at [567, 141] on div ""fields" : [{ "schema" : { "groups" : [{ "_note" : "employee details" , "fields…" at bounding box center [385, 277] width 433 height 429
click at [581, 24] on button "Save" at bounding box center [579, 26] width 22 height 12
click at [9, 47] on icon at bounding box center [12, 45] width 6 height 7
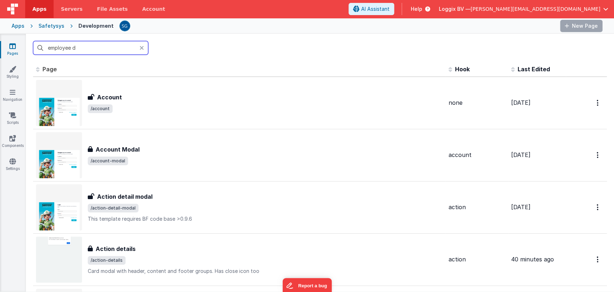
click at [75, 49] on input "employee d" at bounding box center [90, 48] width 115 height 14
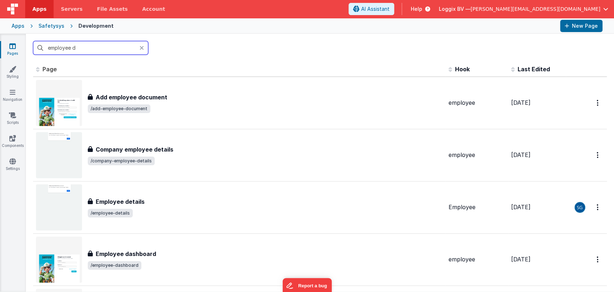
click at [82, 48] on input "employee d" at bounding box center [90, 48] width 115 height 14
type input "employee"
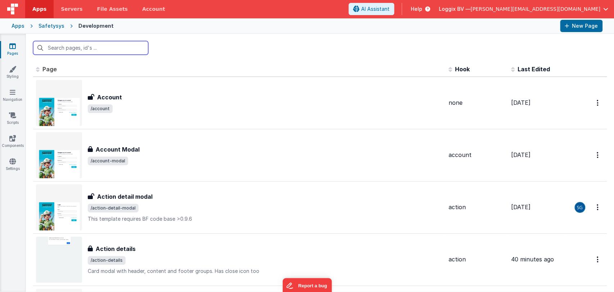
click at [82, 48] on input "text" at bounding box center [90, 48] width 115 height 14
click at [90, 42] on input "text" at bounding box center [90, 48] width 115 height 14
click at [82, 47] on input "text" at bounding box center [90, 48] width 115 height 14
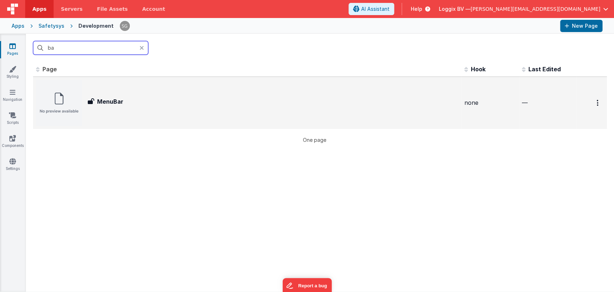
type input "b"
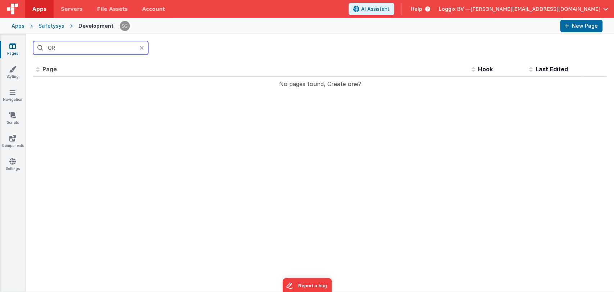
type input "Q"
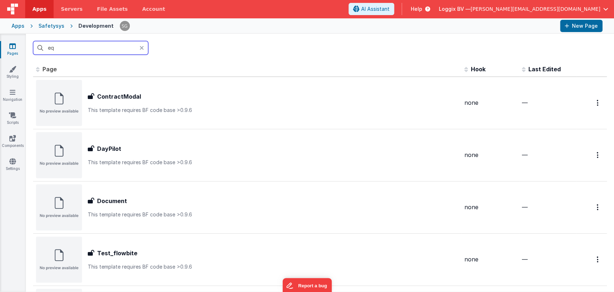
type input "e"
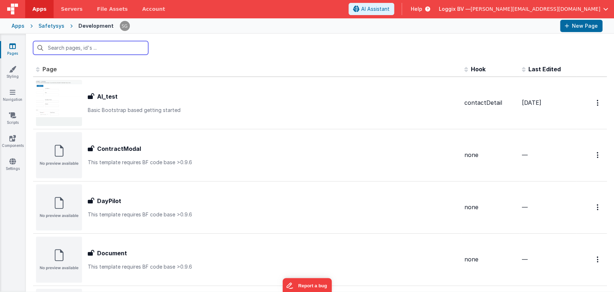
click at [75, 44] on input "text" at bounding box center [90, 48] width 115 height 14
click at [36, 13] on link "Apps" at bounding box center [39, 9] width 28 height 18
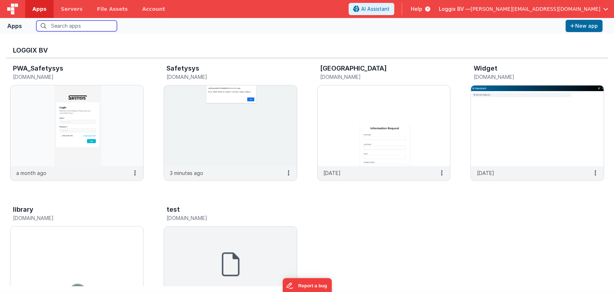
scroll to position [289, 0]
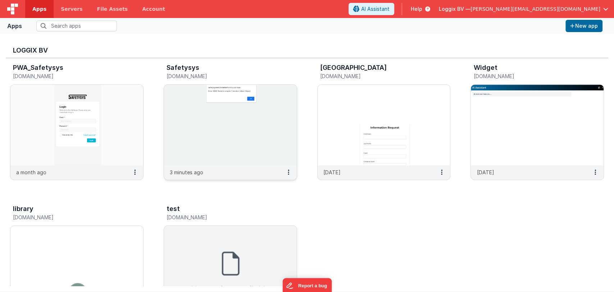
click at [238, 133] on img at bounding box center [230, 125] width 133 height 81
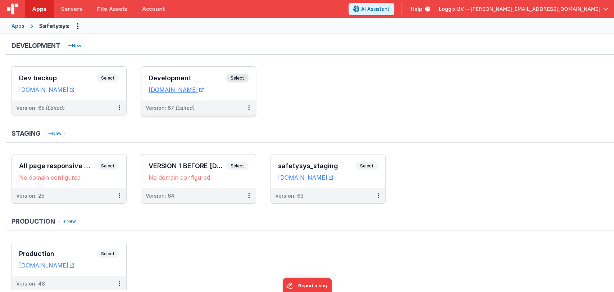
click at [186, 75] on h3 "Development" at bounding box center [188, 77] width 78 height 7
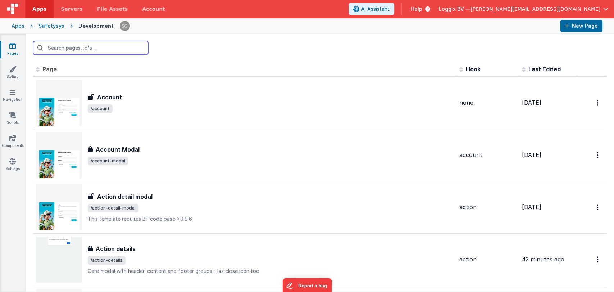
click at [78, 49] on input "text" at bounding box center [90, 48] width 115 height 14
click at [84, 47] on input "text" at bounding box center [90, 48] width 115 height 14
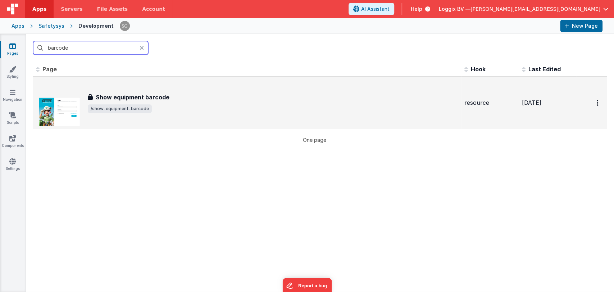
type input "barcode"
click at [135, 99] on h3 "Show equipment barcode" at bounding box center [133, 97] width 74 height 9
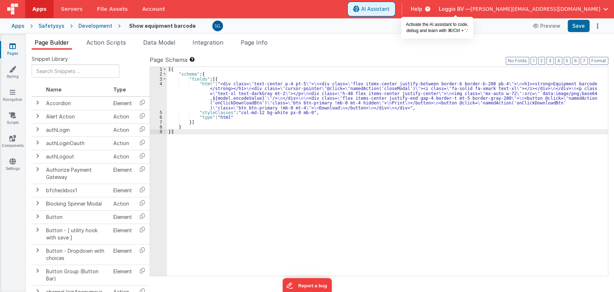
click at [390, 11] on span "AI Assistant" at bounding box center [375, 8] width 28 height 7
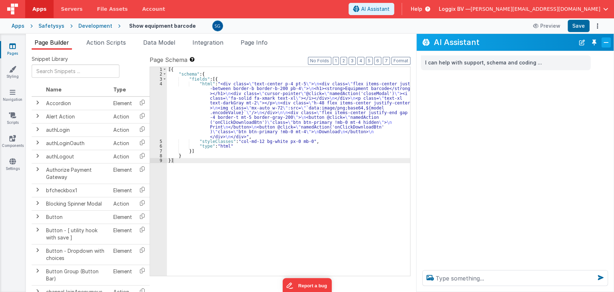
click at [602, 41] on button "Close" at bounding box center [605, 42] width 9 height 10
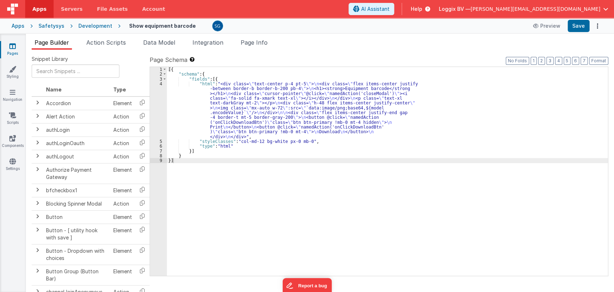
click at [164, 113] on div "4" at bounding box center [158, 110] width 17 height 58
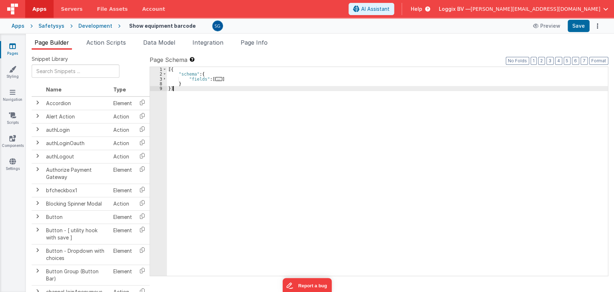
click at [164, 113] on div "1 2 3 8 9" at bounding box center [158, 176] width 17 height 218
click at [219, 77] on span "..." at bounding box center [218, 79] width 7 height 4
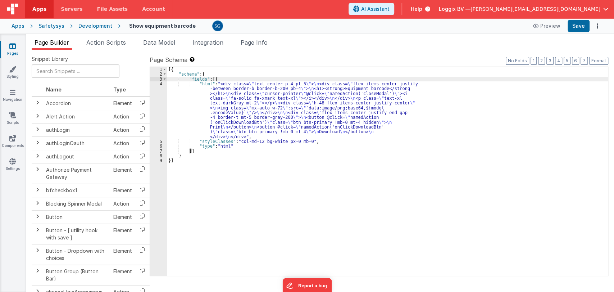
click at [158, 108] on div "4" at bounding box center [158, 110] width 17 height 58
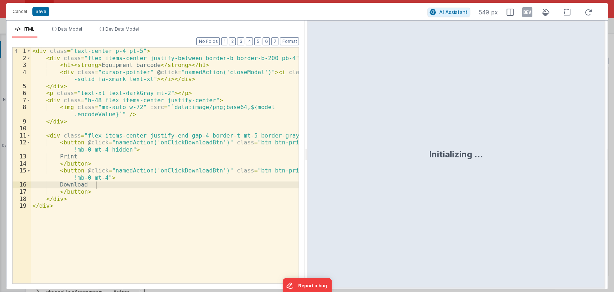
click at [105, 182] on div "< div class = "text-center p-4 pt-5" > < div class = "flex items-center justify…" at bounding box center [165, 172] width 268 height 250
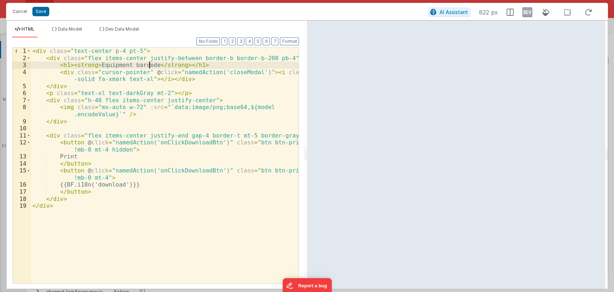
click at [149, 65] on div "< div class = "text-center p-4 pt-5" > < div class = "flex items-center justify…" at bounding box center [165, 172] width 268 height 250
click at [114, 64] on div "< div class = "text-center p-4 pt-5" > < div class = "flex items-center justify…" at bounding box center [165, 172] width 268 height 250
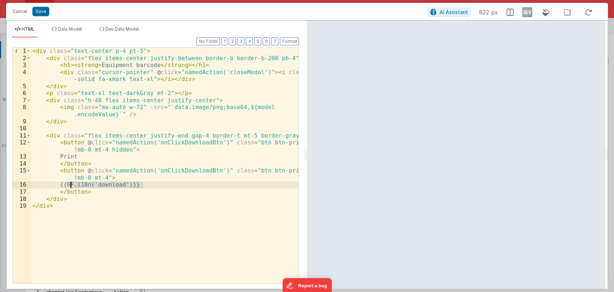
drag, startPoint x: 147, startPoint y: 186, endPoint x: 70, endPoint y: 185, distance: 77.3
click at [70, 185] on div "< div class = "text-center p-4 pt-5" > < div class = "flex items-center justify…" at bounding box center [165, 172] width 268 height 250
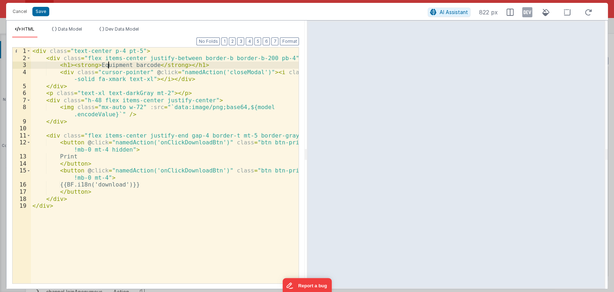
click at [110, 64] on div "< div class = "text-center p-4 pt-5" > < div class = "flex items-center justify…" at bounding box center [165, 172] width 268 height 250
paste textarea
click at [142, 63] on div "< div class = "text-center p-4 pt-5" > < div class = "flex items-center justify…" at bounding box center [165, 172] width 268 height 250
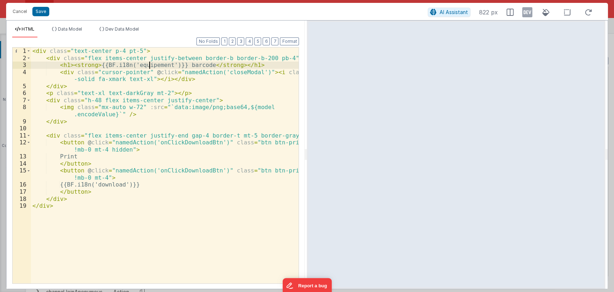
click at [151, 65] on div "< div class = "text-center p-4 pt-5" > < div class = "flex items-center justify…" at bounding box center [165, 172] width 268 height 250
paste textarea
click at [132, 65] on div "< div class = "text-center p-4 pt-5" > < div class = "flex items-center justify…" at bounding box center [165, 172] width 268 height 250
click at [181, 64] on div "< div class = "text-center p-4 pt-5" > < div class = "flex items-center justify…" at bounding box center [165, 172] width 268 height 250
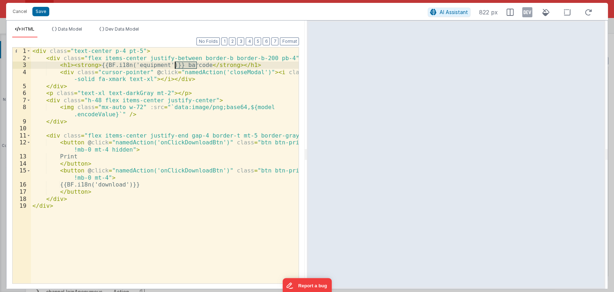
click at [181, 64] on div "< div class = "text-center p-4 pt-5" > < div class = "flex items-center justify…" at bounding box center [165, 172] width 268 height 250
drag, startPoint x: 170, startPoint y: 64, endPoint x: 96, endPoint y: 67, distance: 74.5
click at [96, 67] on div "< div class = "text-center p-4 pt-5" > < div class = "flex items-center justify…" at bounding box center [165, 172] width 268 height 250
click at [173, 64] on div "< div class = "text-center p-4 pt-5" > < div class = "flex items-center justify…" at bounding box center [165, 172] width 268 height 250
click at [222, 65] on div "< div class = "text-center p-4 pt-5" > < div class = "flex items-center justify…" at bounding box center [165, 172] width 268 height 250
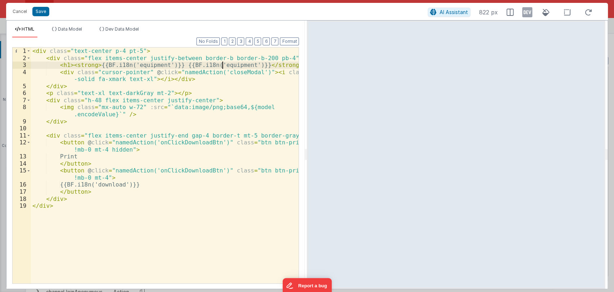
click at [222, 65] on div "< div class = "text-center p-4 pt-5" > < div class = "flex items-center justify…" at bounding box center [165, 172] width 268 height 250
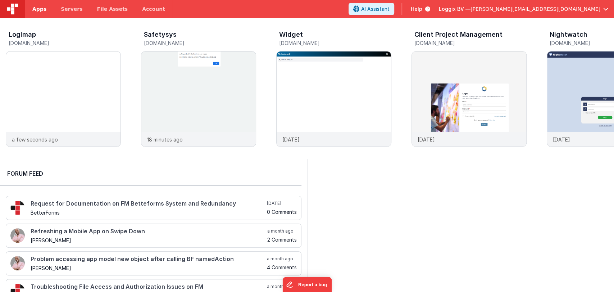
click at [36, 7] on span "Apps" at bounding box center [39, 8] width 14 height 7
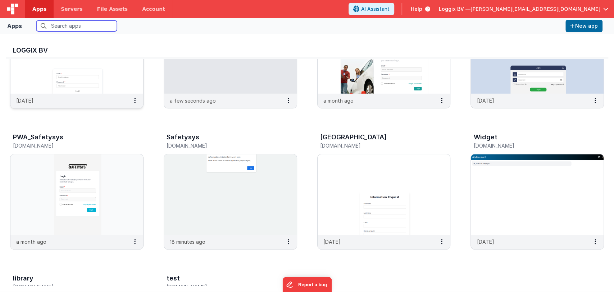
scroll to position [220, 0]
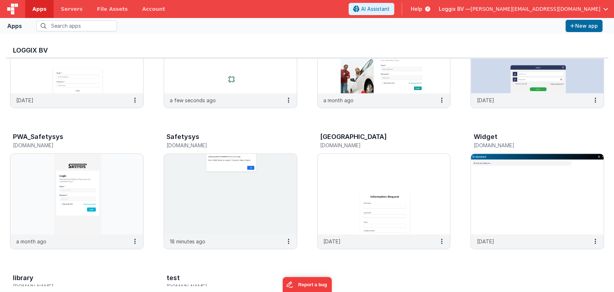
drag, startPoint x: 213, startPoint y: 177, endPoint x: 145, endPoint y: 140, distance: 77.6
click at [145, 140] on div "Client Project Management [DOMAIN_NAME] [DATE] DORBLL [DOMAIN_NAME] [DATE] Inta…" at bounding box center [307, 122] width 602 height 568
drag, startPoint x: 209, startPoint y: 215, endPoint x: 186, endPoint y: 162, distance: 57.7
click at [186, 162] on img at bounding box center [230, 194] width 133 height 81
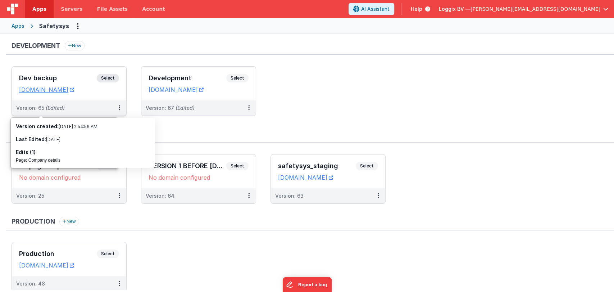
click at [62, 74] on h3 "Dev backup" at bounding box center [58, 77] width 78 height 7
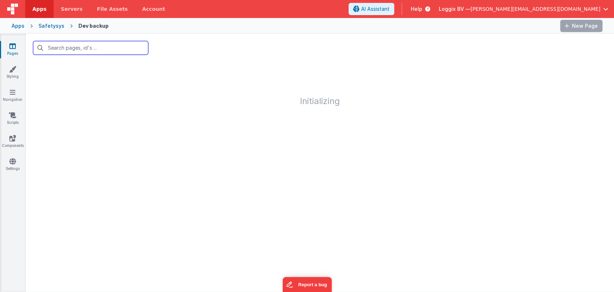
click at [80, 47] on input "text" at bounding box center [90, 48] width 115 height 14
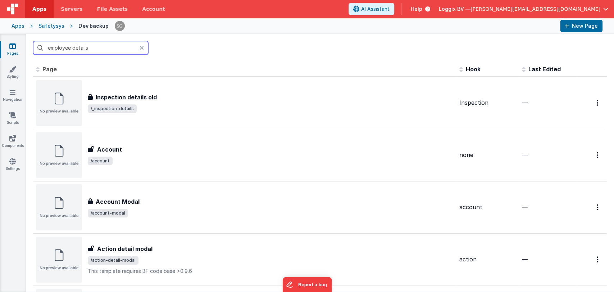
click at [105, 49] on input "employee details" at bounding box center [90, 48] width 115 height 14
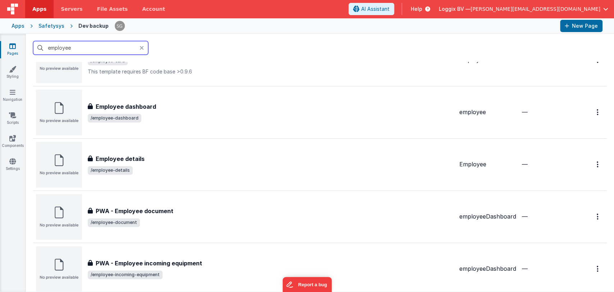
scroll to position [617, 0]
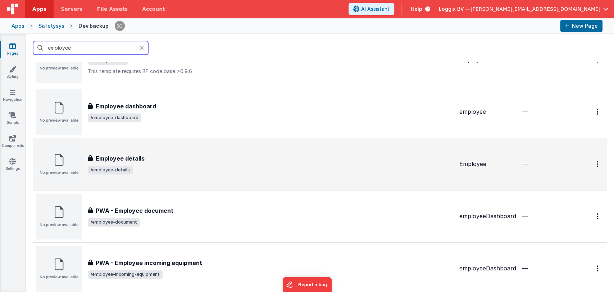
type input "employee"
click at [149, 162] on div "Employee details Employee details /employee-details" at bounding box center [271, 164] width 366 height 20
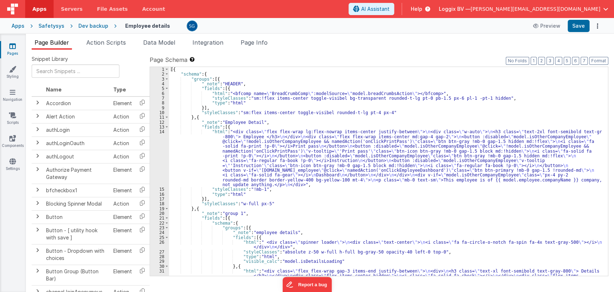
click at [316, 203] on div "[{ "schema" : { "groups" : [{ "_note" : "HEADER" , "fields" : [{ "html" : "<bfc…" at bounding box center [385, 279] width 433 height 424
click at [388, 240] on div "[{ "schema" : { "groups" : [{ "_note" : "HEADER" , "fields" : [{ "html" : "<bfc…" at bounding box center [385, 279] width 433 height 424
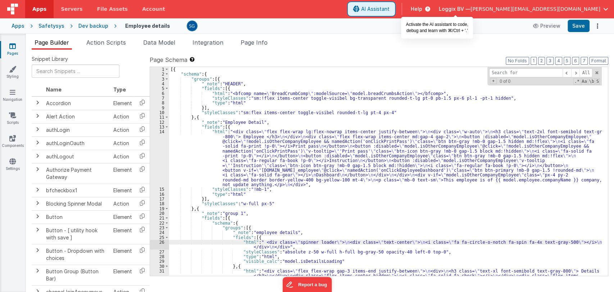
click at [390, 10] on span "AI Assistant" at bounding box center [375, 8] width 28 height 7
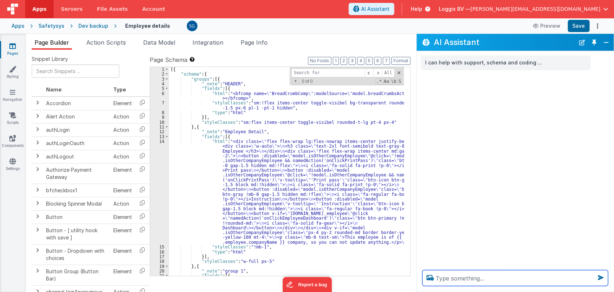
click at [515, 278] on textarea at bounding box center [515, 278] width 186 height 16
paste textarea "ice_contact ice_relationship ice_number"
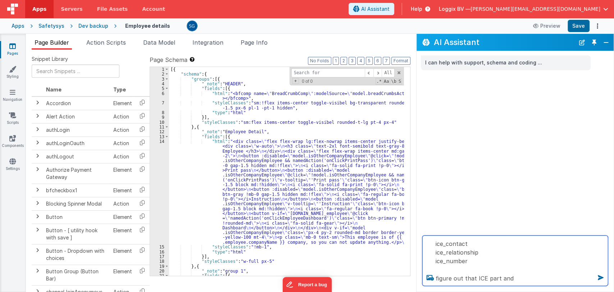
paste textarea "give me values of the corresponding keys that can be used with i18n function . …"
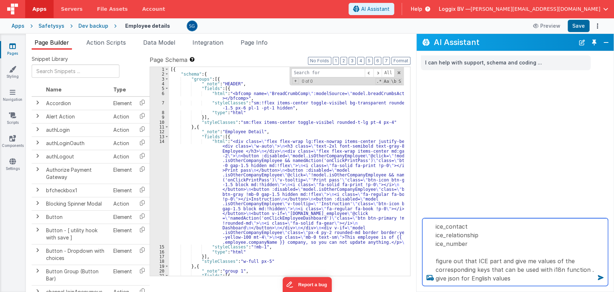
type textarea "ice_contact ice_relationship ice_number figure out that ICE part and give me va…"
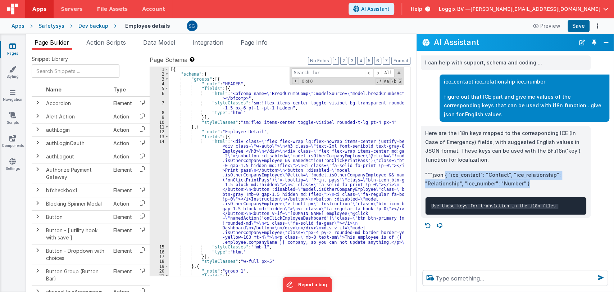
drag, startPoint x: 534, startPoint y: 183, endPoint x: 444, endPoint y: 174, distance: 90.0
click at [444, 174] on p """"json { "ice_contact": "Contact", "ice_relationship": "Relationship", "ice_nu…" at bounding box center [505, 179] width 161 height 18
copy p "{ "ice_contact": "Contact", "ice_relationship": "Relationship", "ice_number": "…"
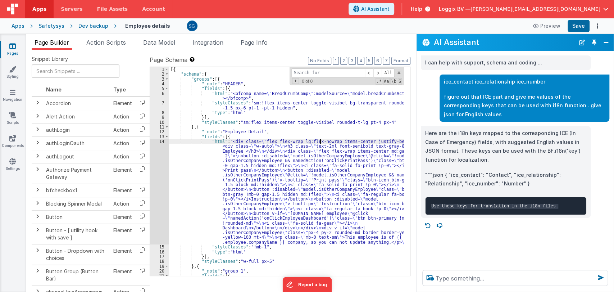
click at [321, 140] on div "[{ "schema" : { "groups" : [{ "_note" : "HEADER" , "fields" : [{ "html" : "<bfc…" at bounding box center [295, 176] width 253 height 218
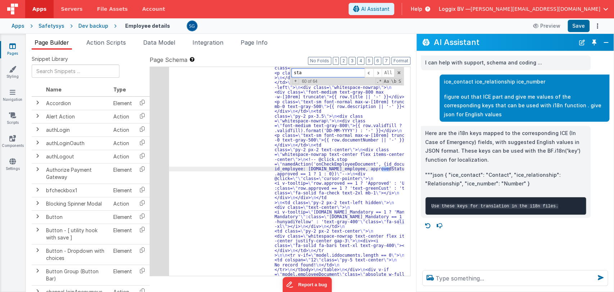
scroll to position [5497, 0]
click at [607, 42] on button "Close" at bounding box center [605, 42] width 9 height 10
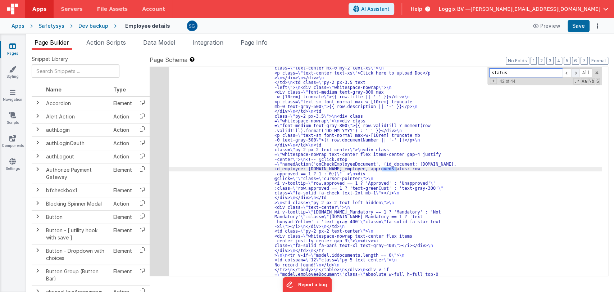
click at [575, 72] on span at bounding box center [575, 72] width 9 height 9
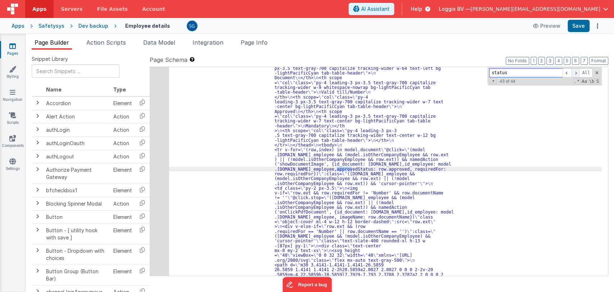
click at [575, 72] on span at bounding box center [575, 72] width 9 height 9
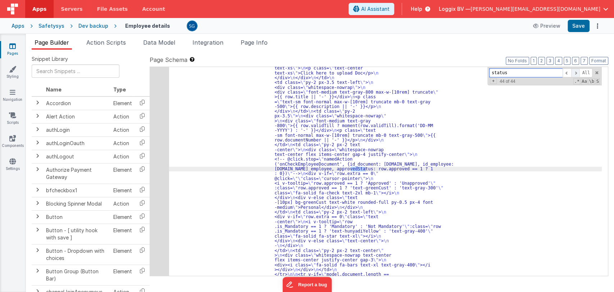
scroll to position [6303, 0]
click at [575, 72] on span at bounding box center [575, 72] width 9 height 9
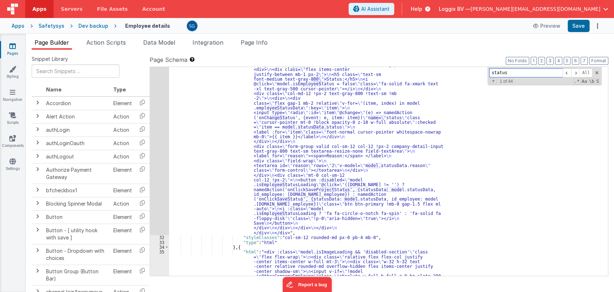
scroll to position [597, 0]
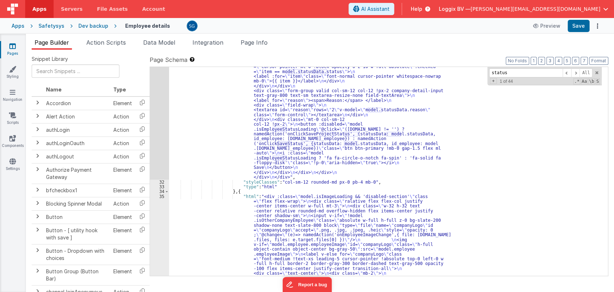
click at [344, 144] on div ""html" : "<div class= \" flex flex-wrap gap-3 items-end justify-between \" > \n…" at bounding box center [385, 137] width 433 height 798
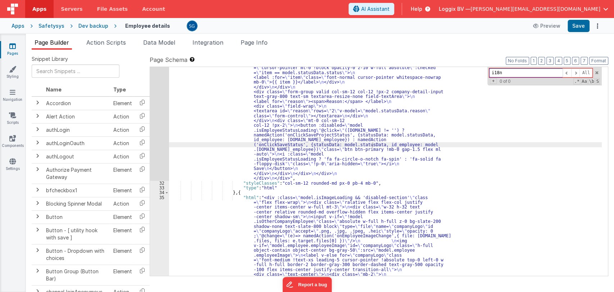
scroll to position [594, 0]
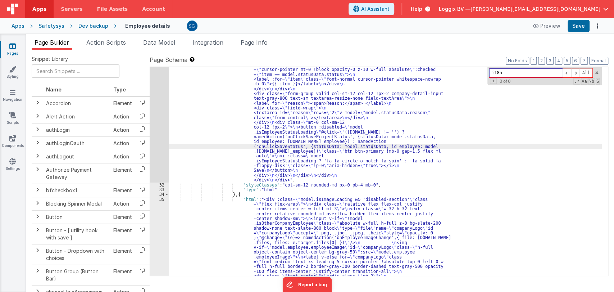
type input "i18n"
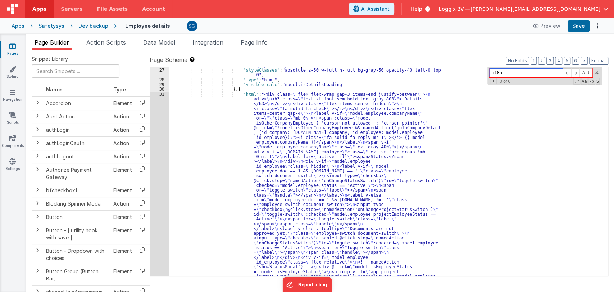
scroll to position [246, 0]
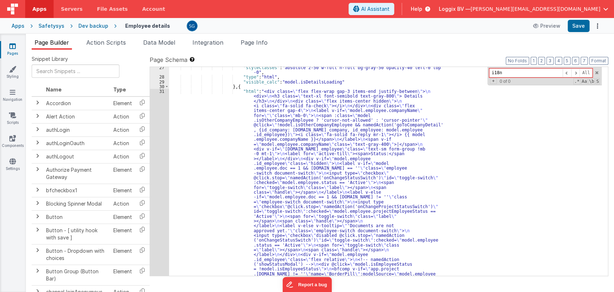
click at [167, 87] on span at bounding box center [167, 86] width 4 height 5
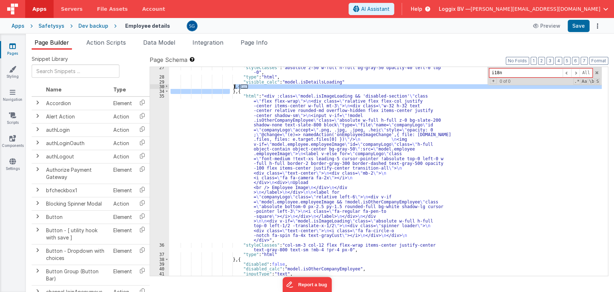
drag, startPoint x: 230, startPoint y: 91, endPoint x: 235, endPoint y: 87, distance: 6.4
click at [235, 87] on div ""styleClasses" : "absolute z-50 w-full h-full bg-gray-50 opacity-40 left-0 top …" at bounding box center [385, 176] width 433 height 223
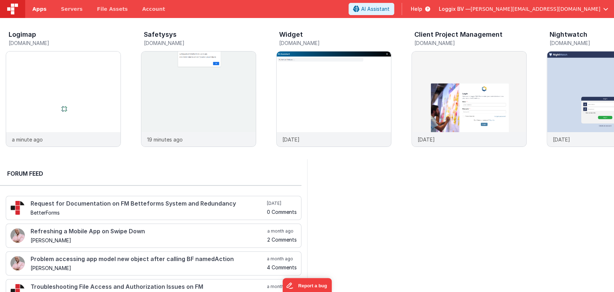
click at [34, 7] on span "Apps" at bounding box center [39, 8] width 14 height 7
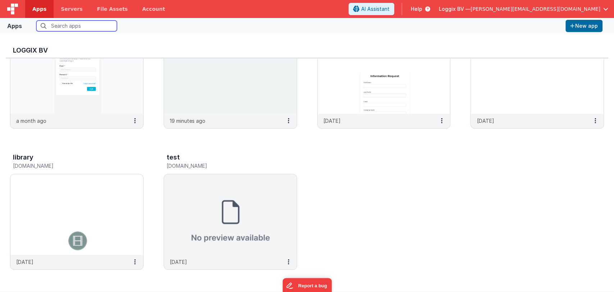
scroll to position [6, 0]
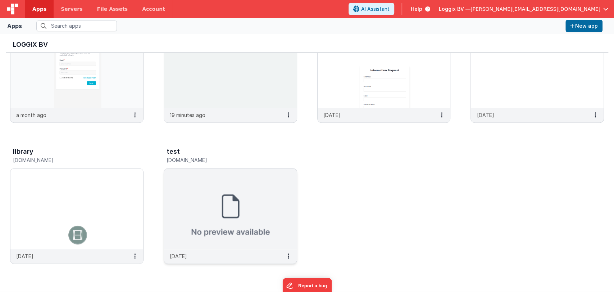
click at [238, 202] on img at bounding box center [230, 208] width 133 height 81
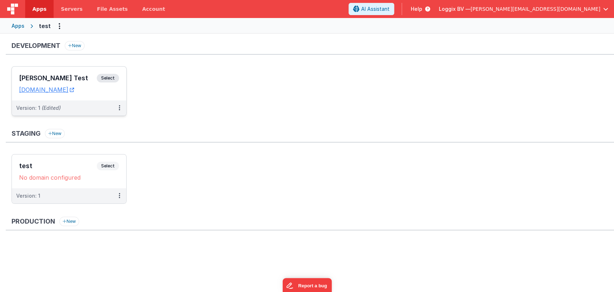
click at [49, 76] on h3 "[PERSON_NAME] Test" at bounding box center [58, 77] width 78 height 7
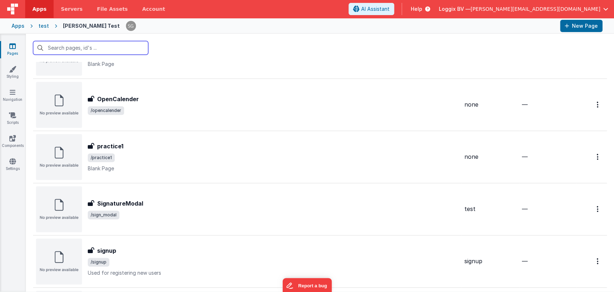
scroll to position [522, 0]
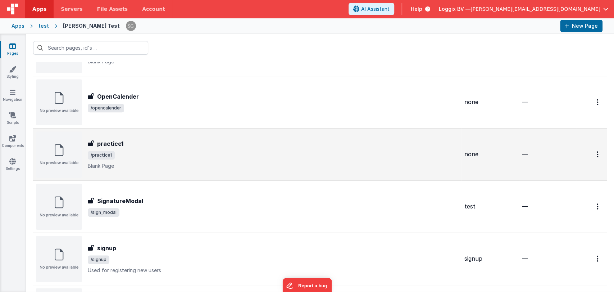
click at [181, 137] on div "practice1 practice1 /practice1 Blank Page" at bounding box center [247, 154] width 423 height 46
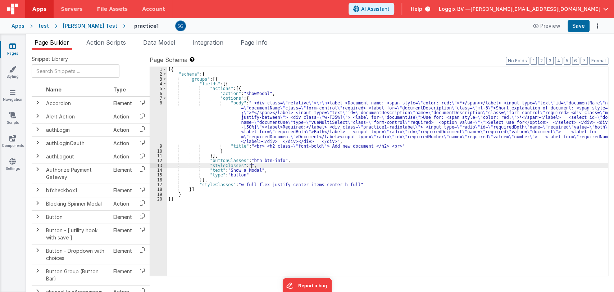
click at [278, 164] on div "[{ "schema" : { "groups" : [{ "fields" : [{ "actions" : [{ "action" : "showModa…" at bounding box center [387, 176] width 441 height 218
click at [258, 133] on div "[{ "schema" : { "groups" : [{ "fields" : [{ "actions" : [{ "action" : "showModa…" at bounding box center [387, 176] width 441 height 218
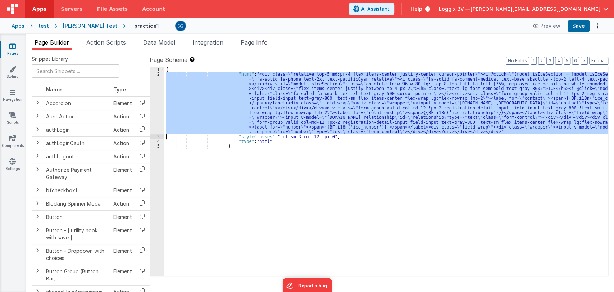
click at [159, 110] on div "2" at bounding box center [157, 103] width 14 height 62
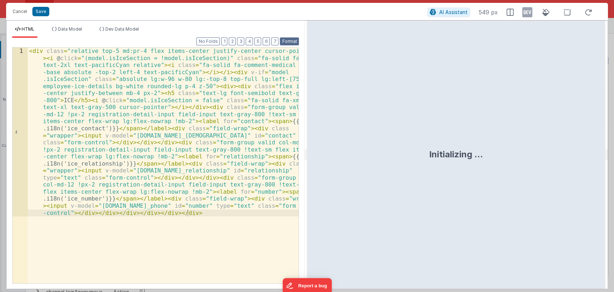
click at [287, 38] on button "Format" at bounding box center [289, 41] width 19 height 8
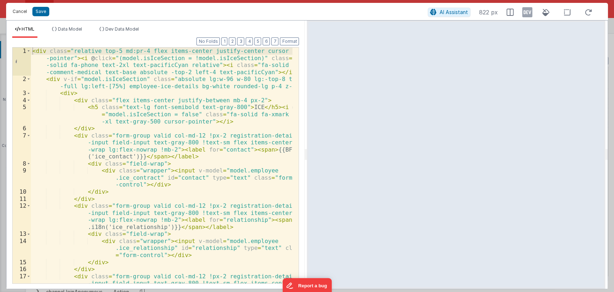
click at [21, 12] on button "Cancel" at bounding box center [20, 11] width 22 height 10
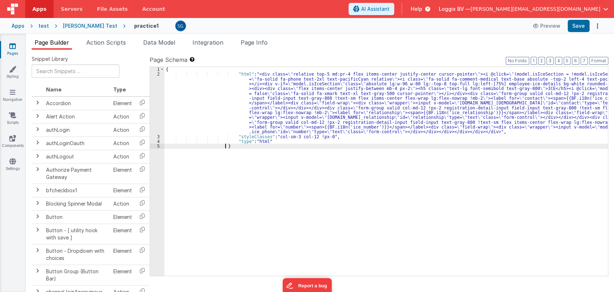
click at [268, 172] on div "{ "html" : "<div class= \" relative top-5 md:pr-4 flex items-center justify-cen…" at bounding box center [385, 176] width 443 height 218
click at [394, 13] on button "AI Assistant" at bounding box center [372, 9] width 46 height 12
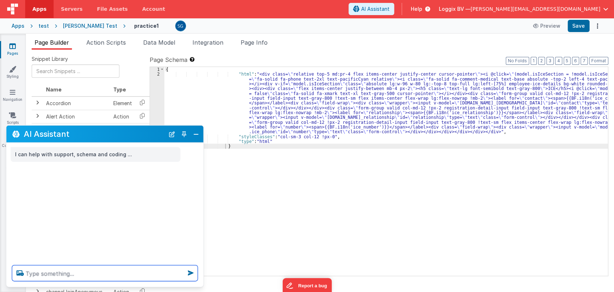
click at [106, 270] on textarea at bounding box center [105, 273] width 186 height 16
type textarea "implement i18n i"
click at [193, 134] on button "Close" at bounding box center [195, 134] width 9 height 10
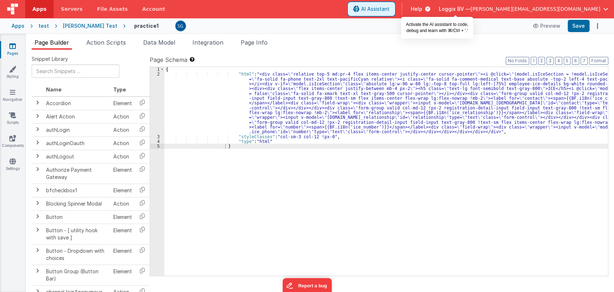
click at [390, 9] on span "AI Assistant" at bounding box center [375, 8] width 28 height 7
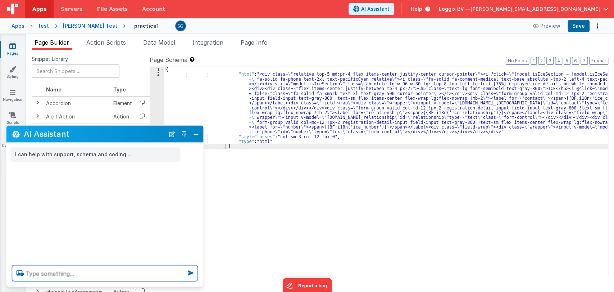
paste textarea "give me all keys that are used with i18n function"
type textarea "give me all keys that are used with i18n function"
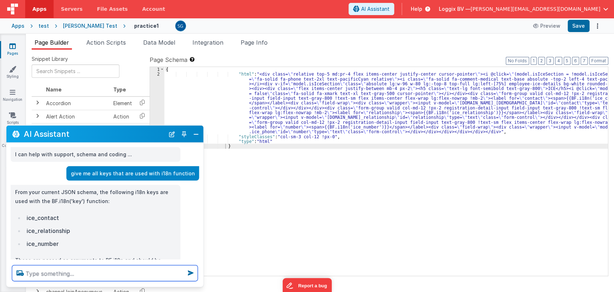
scroll to position [30, 0]
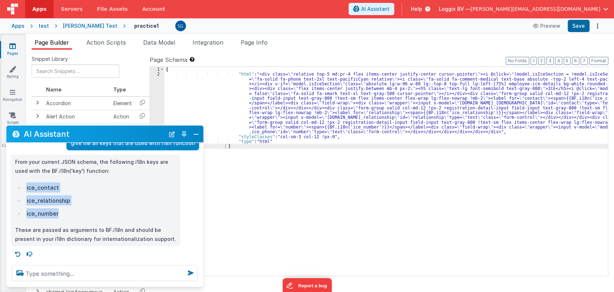
drag, startPoint x: 72, startPoint y: 214, endPoint x: 26, endPoint y: 187, distance: 53.1
click at [26, 187] on ul "ice_contact ice_relationship ice_number" at bounding box center [95, 200] width 161 height 36
copy ul "ice_contact ice_relationship ice_number"
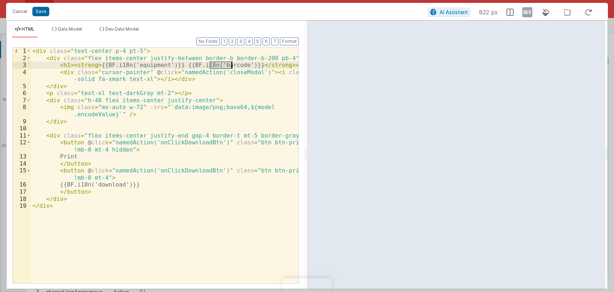
click at [226, 65] on div "< div class = "text-center p-4 pt-5" > < div class = "flex items-center justify…" at bounding box center [165, 172] width 268 height 250
click at [40, 10] on button "Save" at bounding box center [40, 11] width 17 height 9
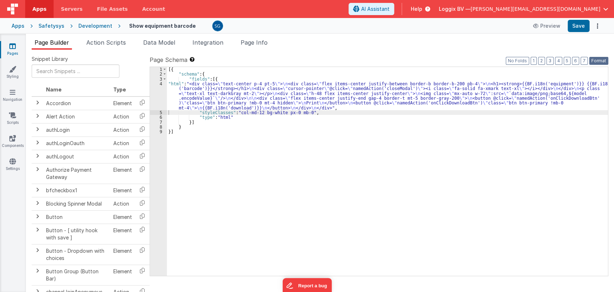
click at [594, 59] on button "Format" at bounding box center [598, 61] width 19 height 8
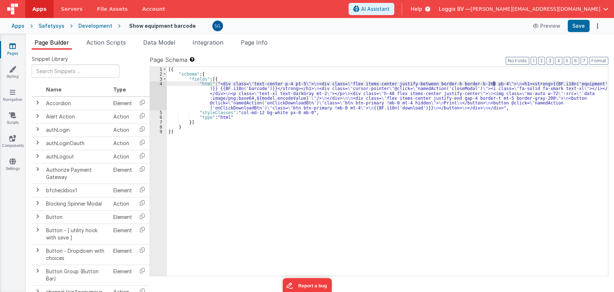
click at [494, 84] on div "[{ "schema" : { "fields" : [{ "html" : "<div class= \" text-center p-4 pt-5 \" …" at bounding box center [387, 176] width 441 height 218
type input "i18n"
click at [601, 74] on span at bounding box center [602, 72] width 5 height 5
click at [577, 23] on button "Save" at bounding box center [579, 26] width 22 height 12
click at [10, 48] on icon at bounding box center [12, 45] width 6 height 7
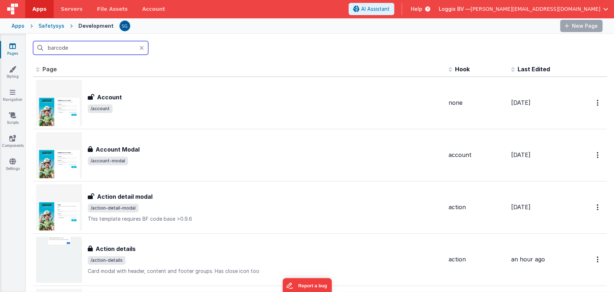
click at [83, 46] on input "barcode" at bounding box center [90, 48] width 115 height 14
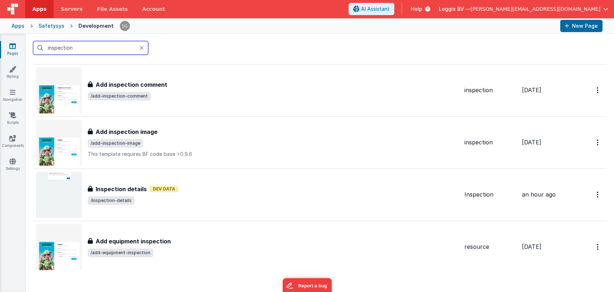
scroll to position [274, 0]
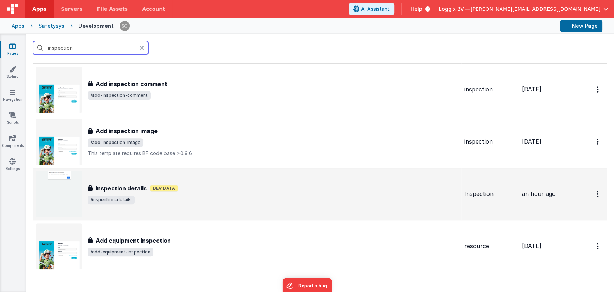
type input "inspection"
click at [133, 188] on h3 "Inspection details" at bounding box center [121, 188] width 51 height 9
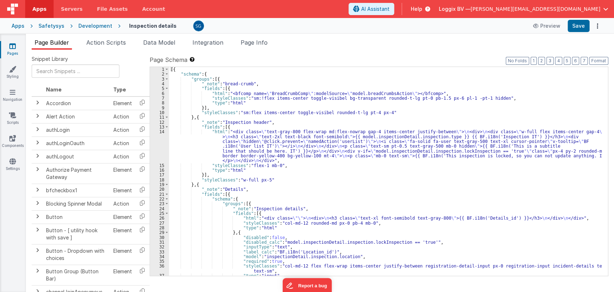
click at [346, 174] on div "[{ "schema" : { "groups" : [{ "_note" : "bread-crumb" , "fields" : [{ "html" : …" at bounding box center [385, 176] width 433 height 218
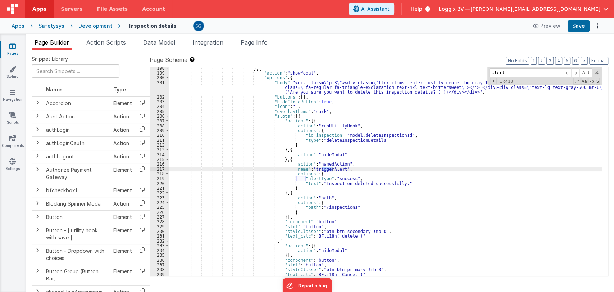
scroll to position [1037, 0]
type input "alert"
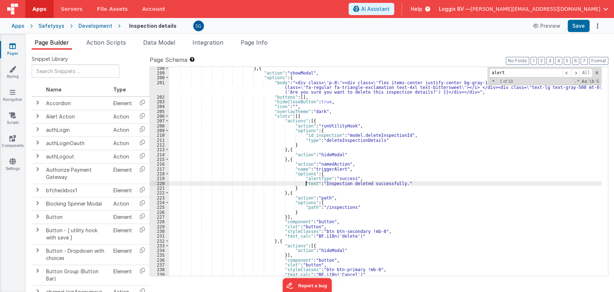
click at [305, 183] on div "} , { "action" : "showModal" , "options" : { "body" : "<div class= \" p-8 \" ><…" at bounding box center [385, 175] width 433 height 218
drag, startPoint x: 327, startPoint y: 184, endPoint x: 403, endPoint y: 185, distance: 75.9
click at [403, 185] on div "} , { "action" : "showModal" , "options" : { "body" : "<div class= \" p-8 \" ><…" at bounding box center [385, 175] width 433 height 218
click at [512, 74] on input "alert" at bounding box center [525, 72] width 73 height 9
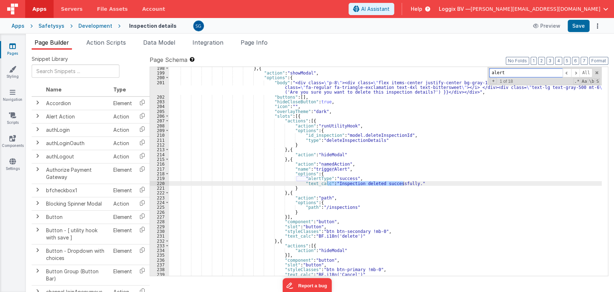
click at [512, 74] on input "alert" at bounding box center [525, 72] width 73 height 9
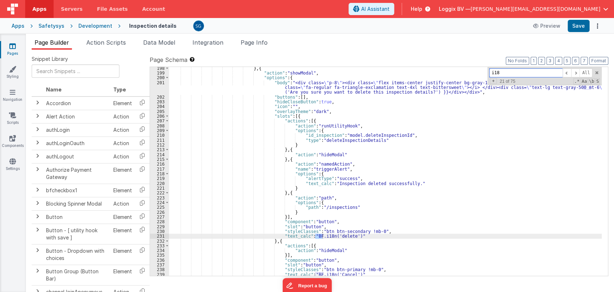
type input "i18n"
type input "alert"
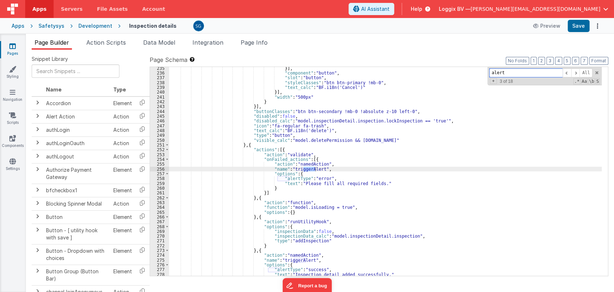
scroll to position [1224, 0]
type input "alert"
click at [568, 72] on span at bounding box center [567, 72] width 9 height 9
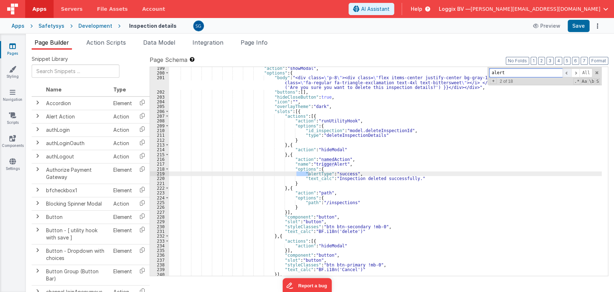
scroll to position [1042, 0]
click at [568, 72] on span at bounding box center [567, 72] width 9 height 9
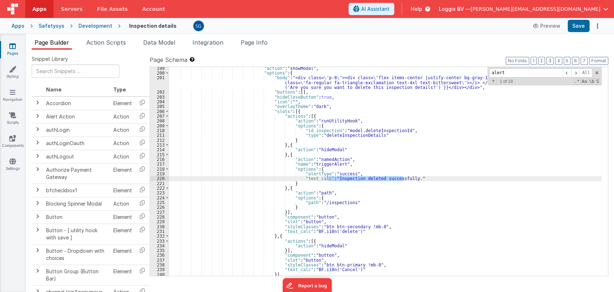
drag, startPoint x: 326, startPoint y: 177, endPoint x: 403, endPoint y: 179, distance: 77.0
click at [403, 179] on div ""action" : "showModal" , "options" : { "body" : "<div class= \" p-8 \" ><div cl…" at bounding box center [385, 175] width 433 height 218
click at [575, 72] on span at bounding box center [575, 72] width 9 height 9
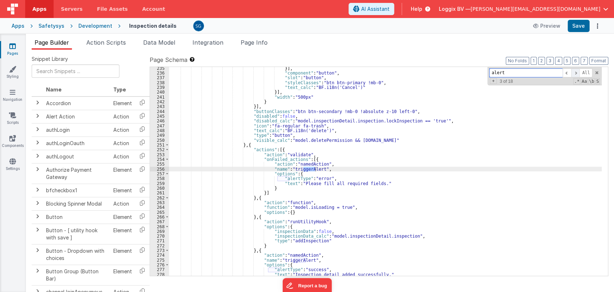
scroll to position [1224, 0]
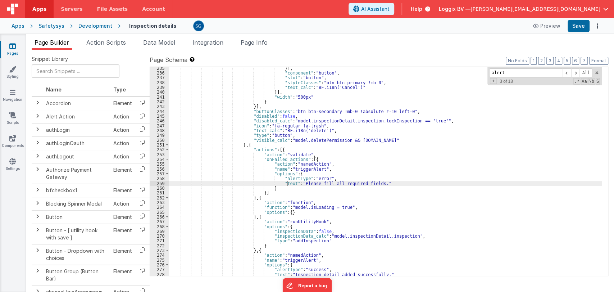
click at [287, 182] on div "}] , "component" : "button" , "slot" : "button" , "styleClasses" : "btn btn-pri…" at bounding box center [385, 175] width 433 height 218
drag, startPoint x: 276, startPoint y: 182, endPoint x: 386, endPoint y: 182, distance: 110.4
click at [386, 182] on div "}] , "component" : "button" , "slot" : "button" , "styleClasses" : "btn btn-pri…" at bounding box center [385, 175] width 433 height 218
click at [566, 73] on span at bounding box center [567, 72] width 9 height 9
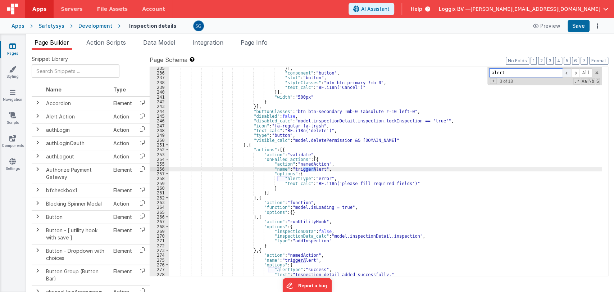
click at [566, 73] on span at bounding box center [567, 72] width 9 height 9
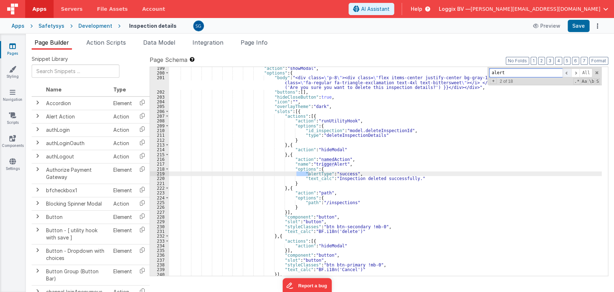
scroll to position [1042, 0]
click at [577, 73] on span at bounding box center [575, 72] width 9 height 9
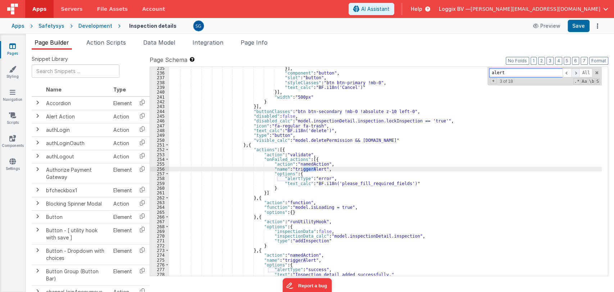
scroll to position [1224, 0]
click at [577, 73] on span at bounding box center [575, 72] width 9 height 9
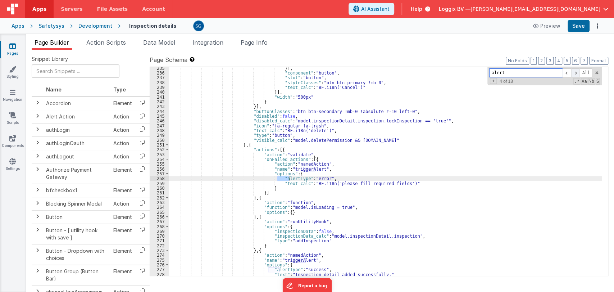
click at [577, 73] on span at bounding box center [575, 72] width 9 height 9
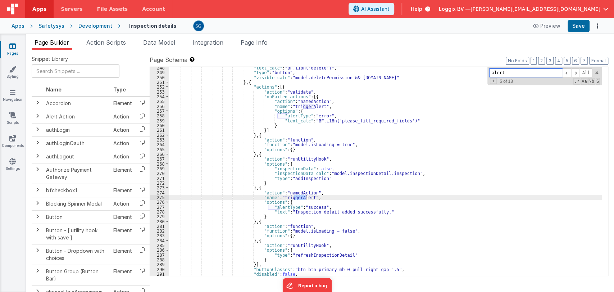
scroll to position [1287, 0]
click at [277, 211] on div ""text_calc" : "BF.i18n('delete')" , "type" : "button" , "visible_calc" : "model…" at bounding box center [385, 174] width 433 height 218
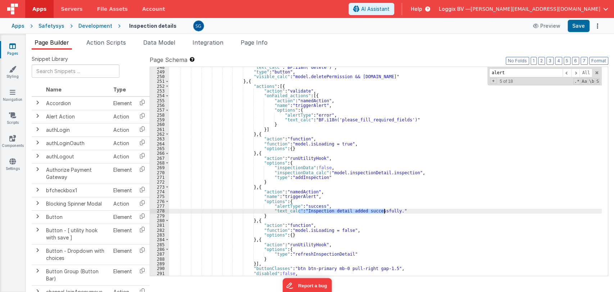
drag, startPoint x: 298, startPoint y: 211, endPoint x: 383, endPoint y: 211, distance: 85.2
click at [383, 211] on div ""text_calc" : "BF.i18n('delete')" , "type" : "button" , "visible_calc" : "model…" at bounding box center [385, 174] width 433 height 218
click at [386, 211] on div ""text_calc" : "BF.i18n('delete')" , "type" : "button" , "visible_calc" : "model…" at bounding box center [385, 174] width 433 height 218
click at [578, 71] on span at bounding box center [575, 72] width 9 height 9
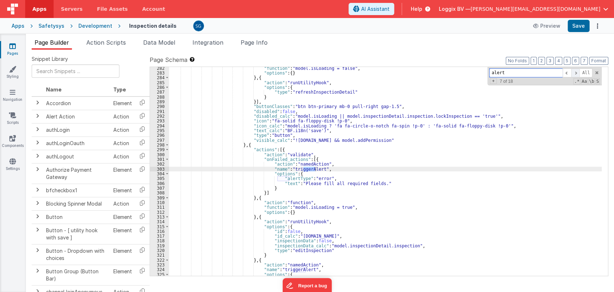
scroll to position [1450, 0]
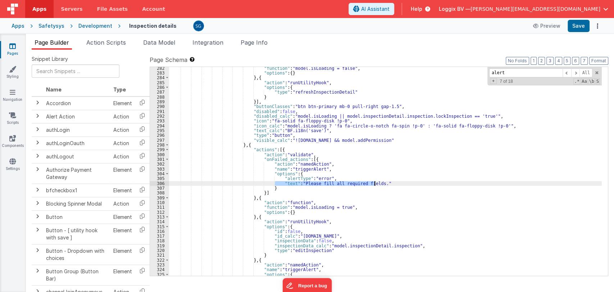
drag, startPoint x: 275, startPoint y: 183, endPoint x: 374, endPoint y: 182, distance: 98.9
click at [374, 182] on div ""function" : "model.isLoading = false" , "options" : { } } , { "action" : "runU…" at bounding box center [385, 175] width 433 height 218
drag, startPoint x: 404, startPoint y: 182, endPoint x: 274, endPoint y: 182, distance: 129.5
click at [274, 182] on div ""function" : "model.isLoading = false" , "options" : { } } , { "action" : "runU…" at bounding box center [385, 175] width 433 height 218
click at [575, 73] on span at bounding box center [575, 72] width 9 height 9
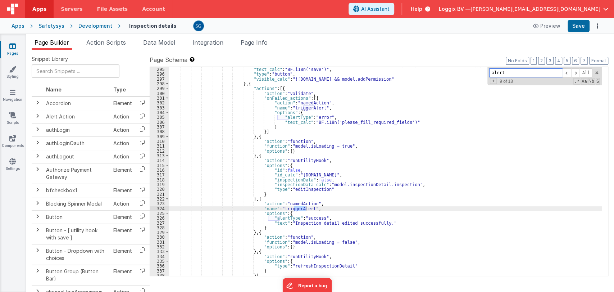
scroll to position [1511, 0]
drag, startPoint x: 287, startPoint y: 223, endPoint x: 374, endPoint y: 223, distance: 86.7
click at [374, 223] on div ""icon_calc" : "model.isLoading ? 'fa fa-circle-o-notch fa-spin !p-0' : 'fa-soli…" at bounding box center [385, 171] width 433 height 218
click at [379, 224] on div ""icon_calc" : "model.isLoading ? 'fa fa-circle-o-notch fa-spin !p-0' : 'fa-soli…" at bounding box center [385, 171] width 433 height 218
click at [577, 73] on span at bounding box center [575, 72] width 9 height 9
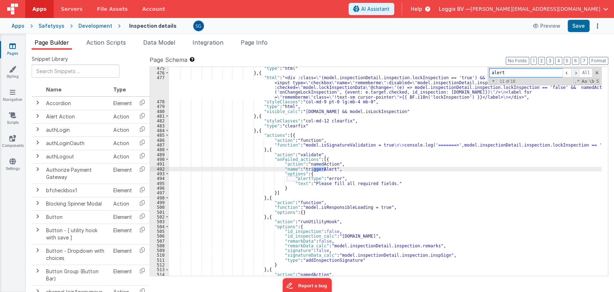
scroll to position [2998, 0]
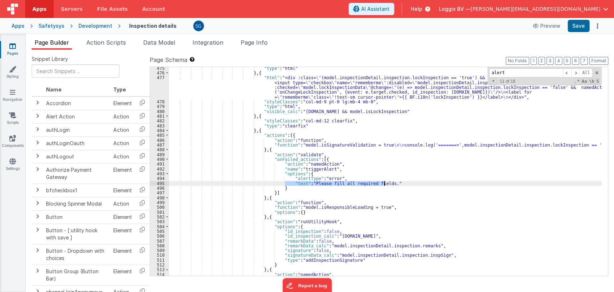
drag, startPoint x: 285, startPoint y: 182, endPoint x: 390, endPoint y: 183, distance: 105.4
click at [390, 183] on div ""type" : "html" } , { "html" : "<div :class= \" (model.inspectionDetail.inspect…" at bounding box center [385, 175] width 433 height 218
click at [577, 71] on span at bounding box center [575, 72] width 9 height 9
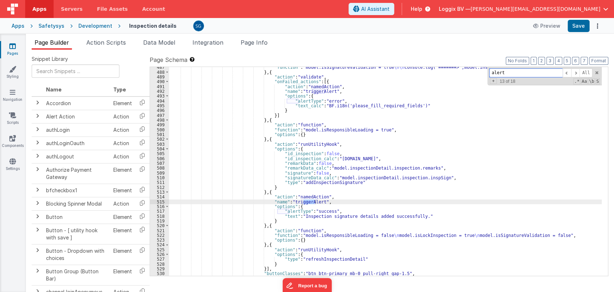
scroll to position [3076, 0]
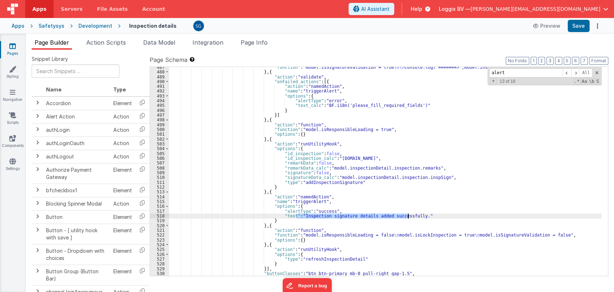
drag, startPoint x: 295, startPoint y: 215, endPoint x: 407, endPoint y: 217, distance: 111.9
click at [407, 217] on div ""function" : "model.isSignatureValidation = true \n\n console.log('=======>',mo…" at bounding box center [385, 174] width 433 height 218
click at [407, 217] on div ""function" : "model.isSignatureValidation = true \n\n console.log('=======>',mo…" at bounding box center [385, 171] width 433 height 209
click at [575, 72] on span at bounding box center [575, 72] width 9 height 9
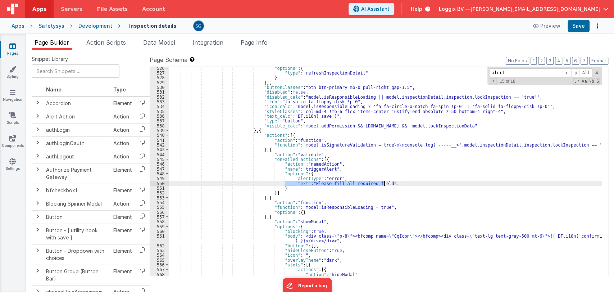
drag, startPoint x: 285, startPoint y: 183, endPoint x: 387, endPoint y: 183, distance: 102.5
click at [387, 183] on div ""options" : { "type" : "refreshInspectionDetail" } }] , "buttonClasses" : "btn …" at bounding box center [385, 175] width 433 height 218
click at [578, 71] on span at bounding box center [575, 72] width 9 height 9
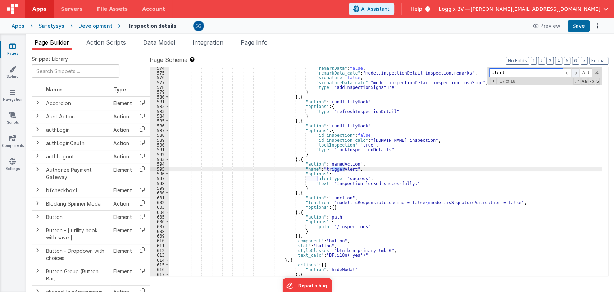
scroll to position [3497, 0]
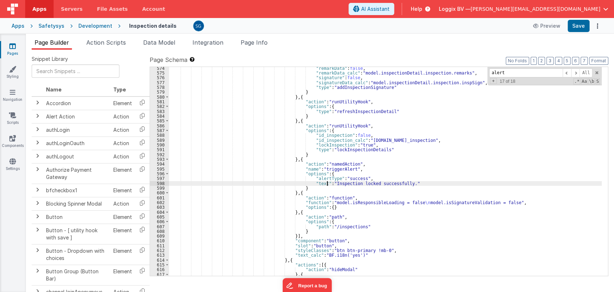
click at [327, 182] on div ""remarkData" : false , "remarkData_calc" : "model.inspectionDetail.inspection.r…" at bounding box center [385, 175] width 433 height 218
drag, startPoint x: 325, startPoint y: 182, endPoint x: 395, endPoint y: 183, distance: 70.1
click at [395, 183] on div ""remarkData" : false , "remarkData_calc" : "model.inspectionDetail.inspection.r…" at bounding box center [385, 175] width 433 height 218
click at [578, 73] on span at bounding box center [575, 72] width 9 height 9
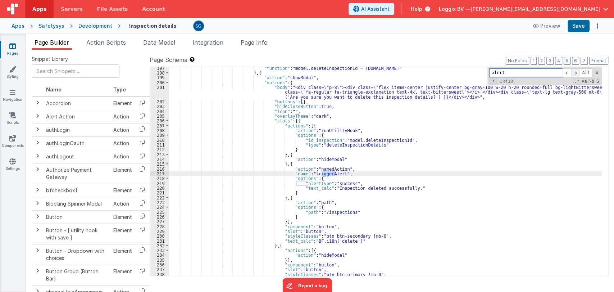
scroll to position [1032, 0]
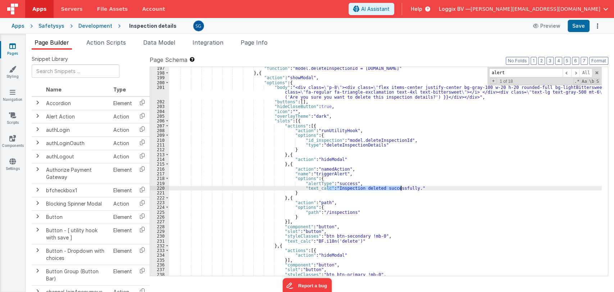
drag, startPoint x: 328, startPoint y: 187, endPoint x: 400, endPoint y: 187, distance: 71.9
click at [400, 187] on div ""function" : "model.deleteInspectionId = model.inspectionDetail.inspection.id" …" at bounding box center [385, 175] width 433 height 218
click at [568, 73] on span at bounding box center [567, 72] width 9 height 9
click at [575, 72] on span at bounding box center [575, 72] width 9 height 9
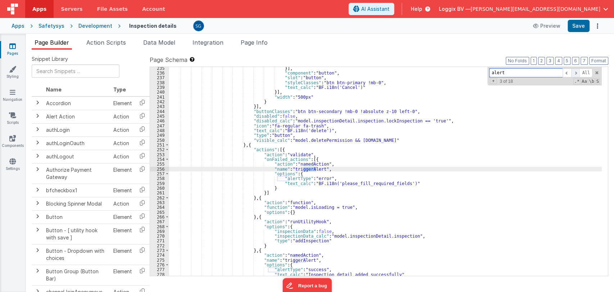
scroll to position [1224, 0]
click at [575, 72] on span at bounding box center [575, 72] width 9 height 9
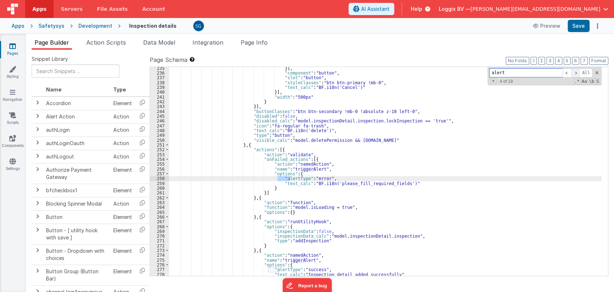
click at [575, 72] on span at bounding box center [575, 72] width 9 height 9
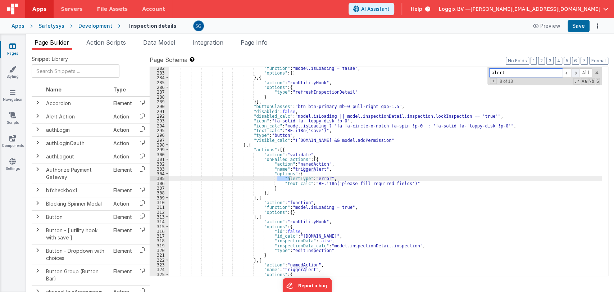
click at [575, 72] on span at bounding box center [575, 72] width 9 height 9
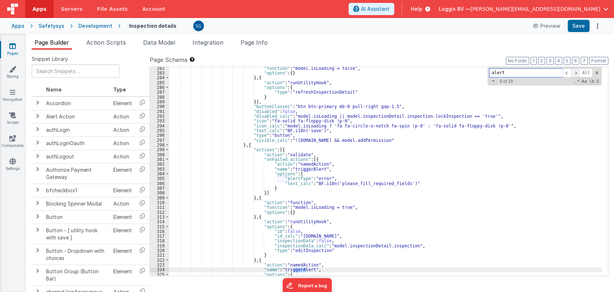
click at [575, 72] on span at bounding box center [575, 72] width 9 height 9
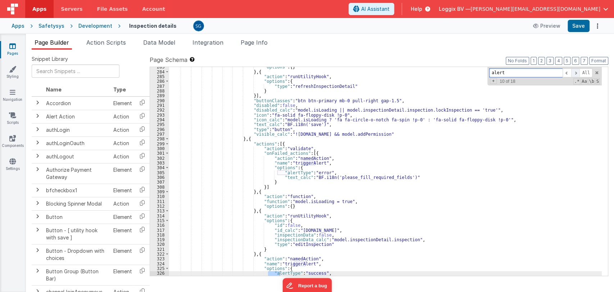
click at [575, 72] on span at bounding box center [575, 72] width 9 height 9
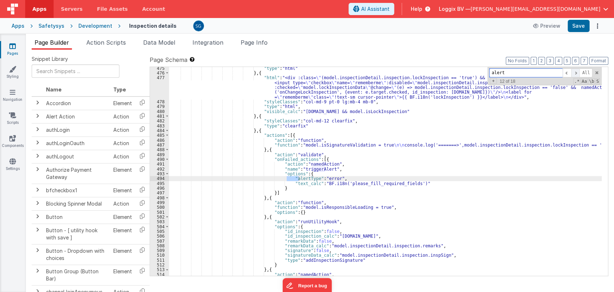
click at [575, 72] on span at bounding box center [575, 72] width 9 height 9
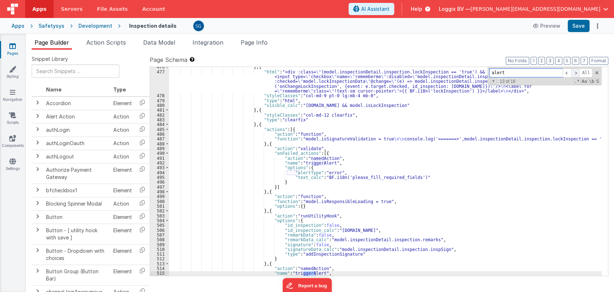
click at [575, 72] on span at bounding box center [575, 72] width 9 height 9
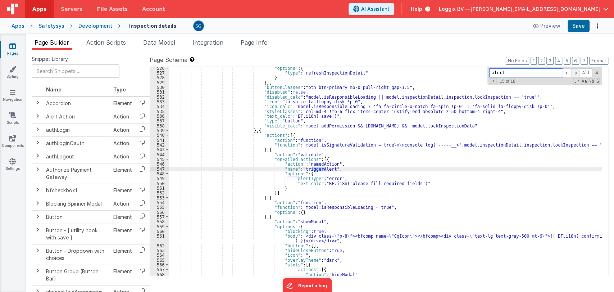
click at [575, 72] on span at bounding box center [575, 72] width 9 height 9
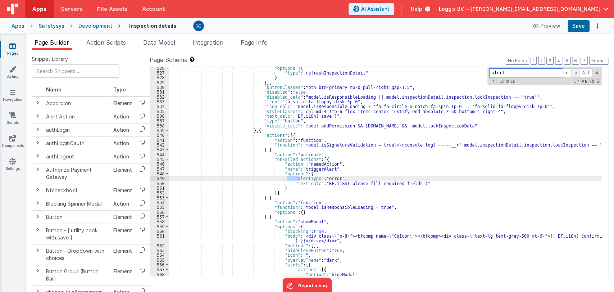
click at [575, 72] on span at bounding box center [575, 72] width 9 height 9
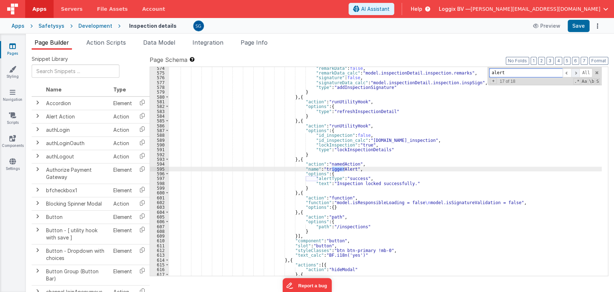
scroll to position [3497, 0]
click at [575, 72] on span at bounding box center [575, 72] width 9 height 9
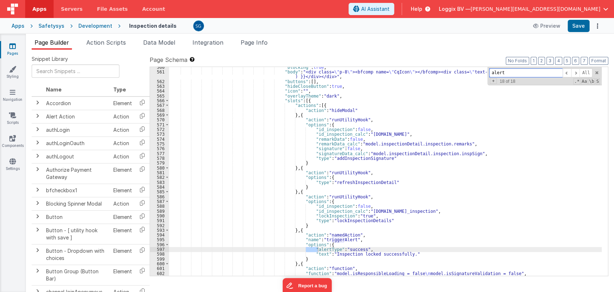
scroll to position [3425, 0]
click at [566, 74] on span at bounding box center [567, 72] width 9 height 9
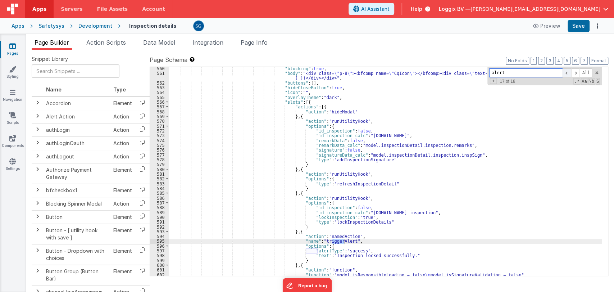
click at [566, 74] on span at bounding box center [567, 72] width 9 height 9
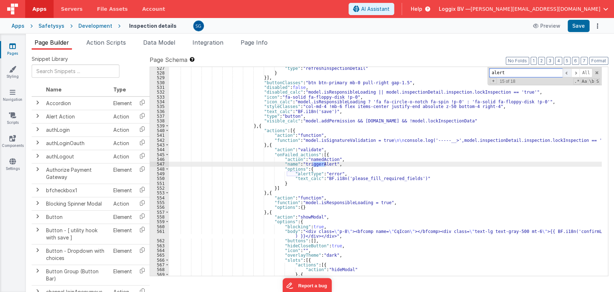
click at [566, 74] on span at bounding box center [567, 72] width 9 height 9
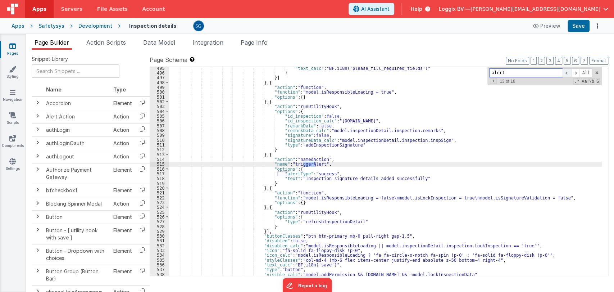
click at [566, 74] on span at bounding box center [567, 72] width 9 height 9
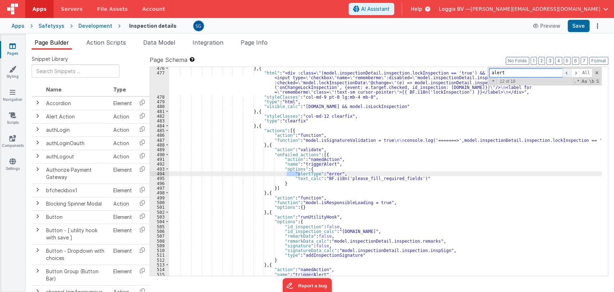
click at [566, 74] on span at bounding box center [567, 72] width 9 height 9
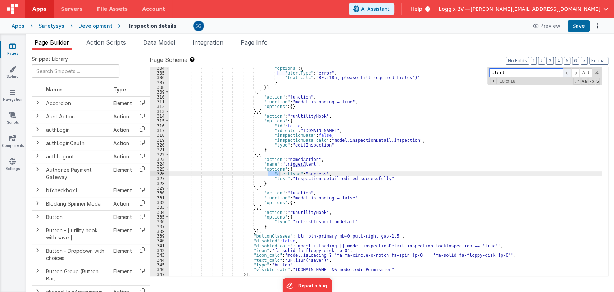
scroll to position [1555, 0]
click at [566, 74] on span at bounding box center [567, 72] width 9 height 9
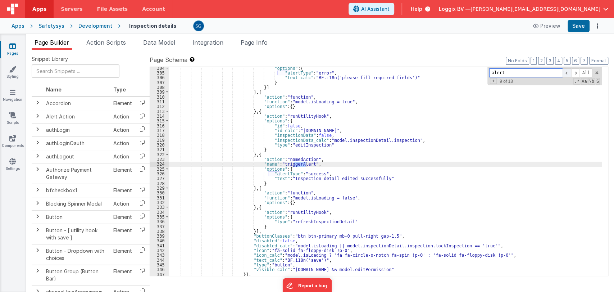
click at [566, 74] on span at bounding box center [567, 72] width 9 height 9
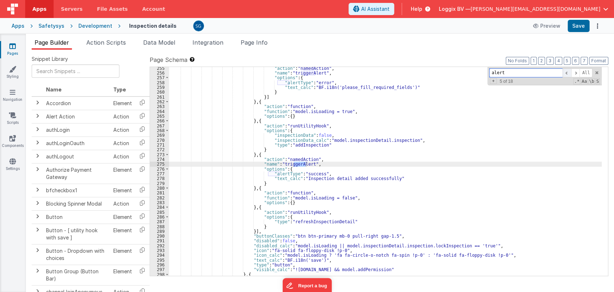
click at [566, 74] on span at bounding box center [567, 72] width 9 height 9
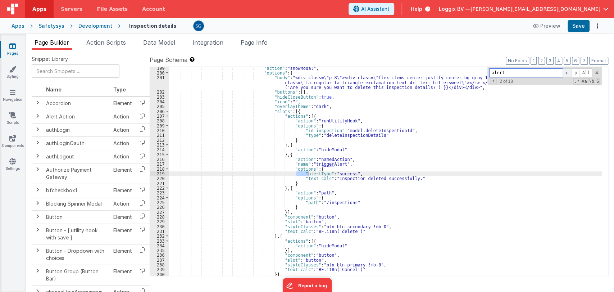
scroll to position [1042, 0]
click at [566, 74] on span at bounding box center [567, 72] width 9 height 9
click at [405, 176] on div ""action" : "showModal" , "options" : { "body" : "<div class= \" p-8 \" ><div cl…" at bounding box center [385, 175] width 433 height 218
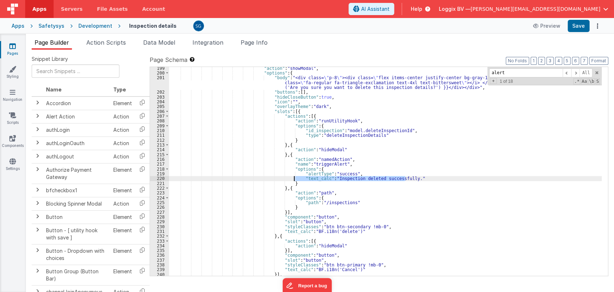
drag, startPoint x: 409, startPoint y: 178, endPoint x: 293, endPoint y: 177, distance: 115.8
click at [293, 177] on div ""action" : "showModal" , "options" : { "body" : "<div class= \" p-8 \" ><div cl…" at bounding box center [385, 175] width 433 height 218
click at [391, 177] on div ""action" : "showModal" , "options" : { "body" : "<div class= \" p-8 \" ><div cl…" at bounding box center [385, 175] width 433 height 218
click at [578, 72] on span at bounding box center [575, 72] width 9 height 9
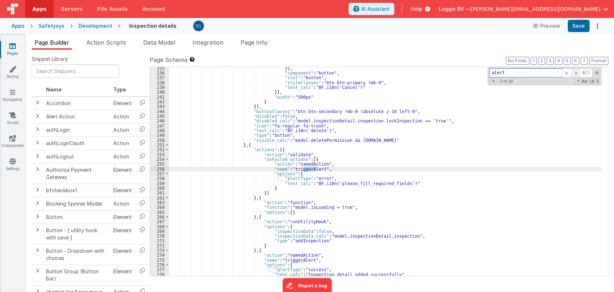
scroll to position [1224, 0]
click at [578, 72] on span at bounding box center [575, 72] width 9 height 9
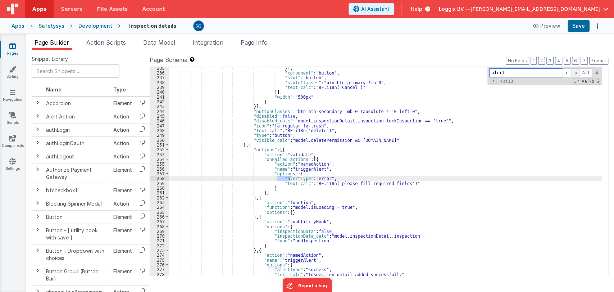
click at [578, 72] on span at bounding box center [575, 72] width 9 height 9
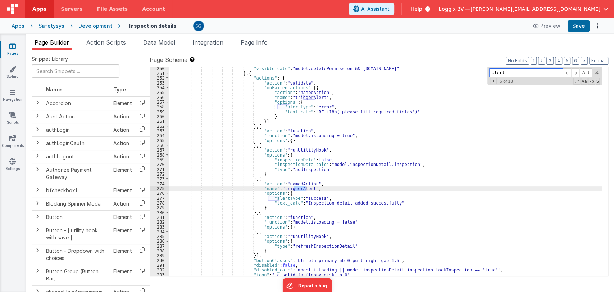
scroll to position [1296, 0]
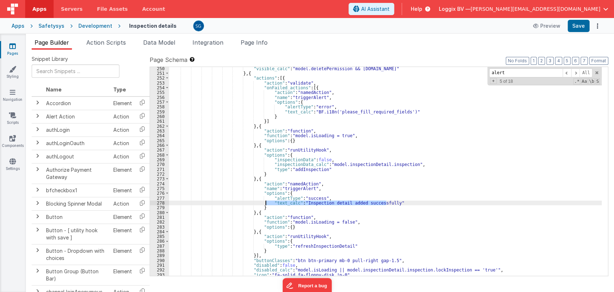
drag, startPoint x: 390, startPoint y: 202, endPoint x: 264, endPoint y: 202, distance: 125.9
click at [264, 202] on div ""visible_calc" : "model.deletePermission && model.inspectionDetail.inspection.i…" at bounding box center [385, 175] width 433 height 218
click at [347, 201] on div ""visible_calc" : "model.deletePermission && model.inspectionDetail.inspection.i…" at bounding box center [385, 175] width 433 height 218
click at [577, 70] on span at bounding box center [575, 72] width 9 height 9
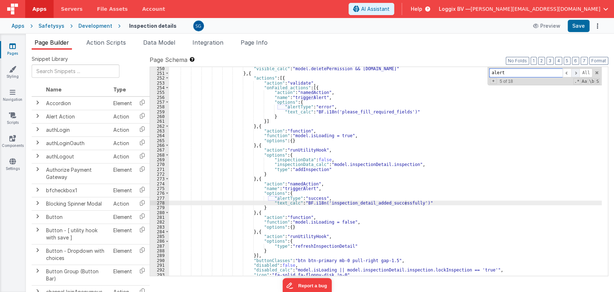
scroll to position [1450, 0]
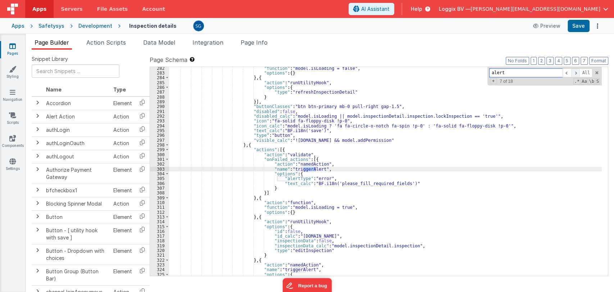
click at [577, 70] on span at bounding box center [575, 72] width 9 height 9
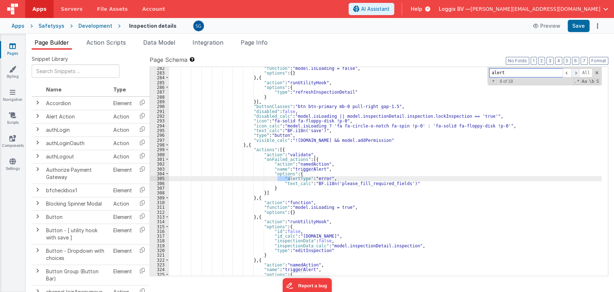
click at [577, 70] on span at bounding box center [575, 72] width 9 height 9
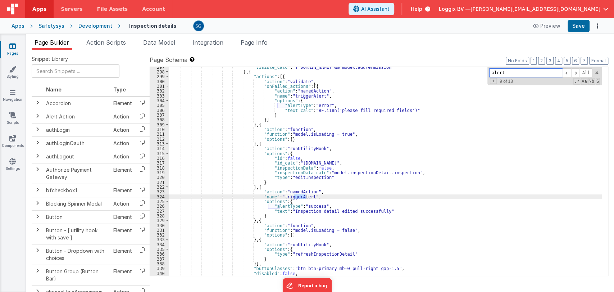
scroll to position [1523, 0]
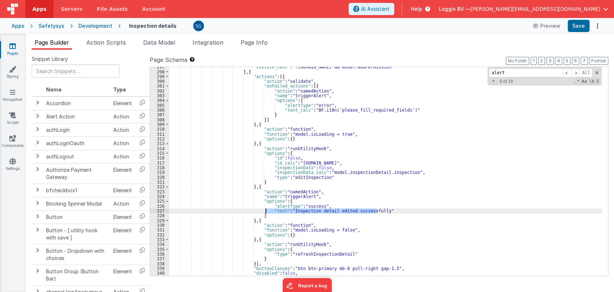
drag, startPoint x: 383, startPoint y: 210, endPoint x: 266, endPoint y: 209, distance: 116.5
click at [266, 209] on div ""visible_calc" : "!model.inspectionDetail.inspection.id && model.addPermission"…" at bounding box center [385, 173] width 433 height 218
click at [346, 210] on div ""visible_calc" : "!model.inspectionDetail.inspection.id && model.addPermission"…" at bounding box center [385, 173] width 433 height 218
click at [578, 73] on span at bounding box center [575, 72] width 9 height 9
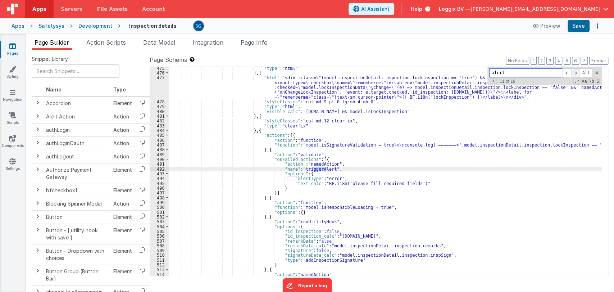
scroll to position [2998, 0]
click at [578, 73] on span at bounding box center [575, 72] width 9 height 9
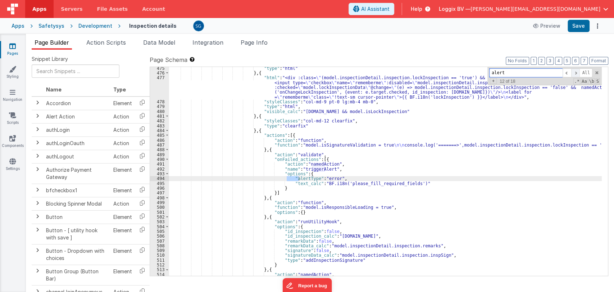
click at [578, 73] on span at bounding box center [575, 72] width 9 height 9
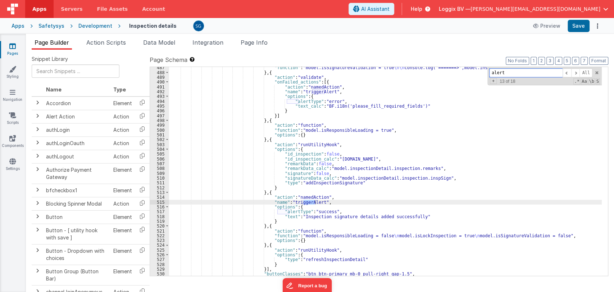
scroll to position [3076, 0]
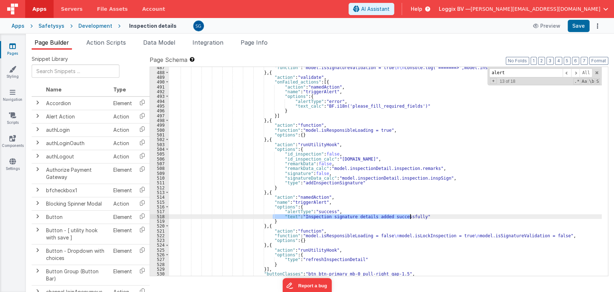
drag, startPoint x: 273, startPoint y: 215, endPoint x: 411, endPoint y: 217, distance: 137.4
click at [411, 217] on div ""function" : "model.isSignatureValidation = true \n\n console.log('=======>',mo…" at bounding box center [385, 174] width 433 height 218
click at [356, 216] on div ""function" : "model.isSignatureValidation = true \n\n console.log('=======>',mo…" at bounding box center [385, 174] width 433 height 218
click at [577, 72] on span at bounding box center [575, 72] width 9 height 9
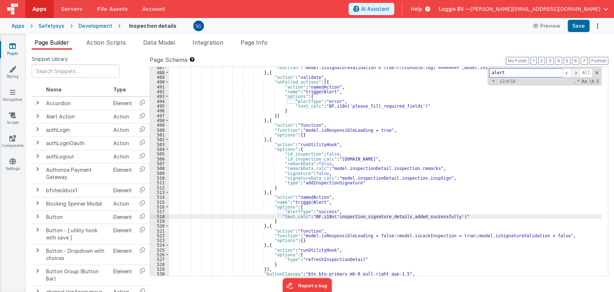
scroll to position [3262, 0]
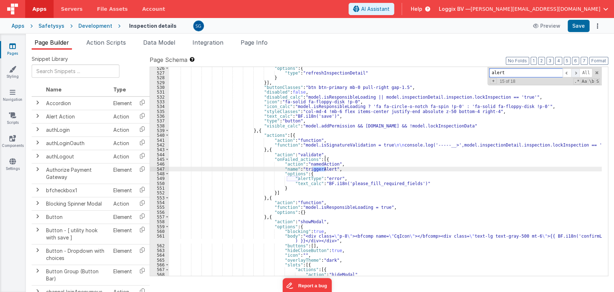
click at [577, 72] on span at bounding box center [575, 72] width 9 height 9
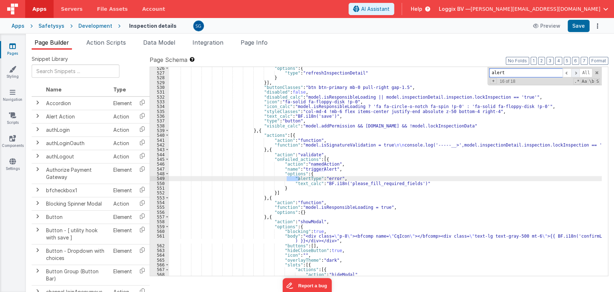
click at [577, 72] on span at bounding box center [575, 72] width 9 height 9
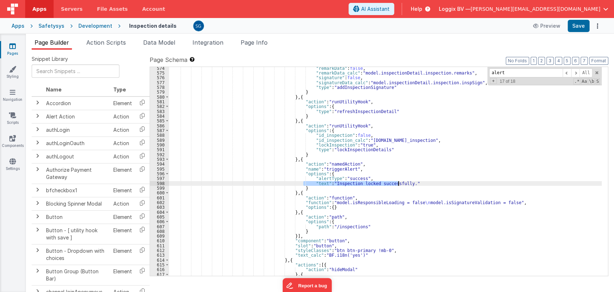
drag, startPoint x: 303, startPoint y: 183, endPoint x: 400, endPoint y: 182, distance: 97.1
click at [400, 182] on div ""remarkData" : false , "remarkData_calc" : "model.inspectionDetail.inspection.r…" at bounding box center [385, 175] width 433 height 218
click at [387, 183] on div ""remarkData" : false , "remarkData_calc" : "model.inspectionDetail.inspection.r…" at bounding box center [385, 175] width 433 height 218
click at [575, 30] on button "Save" at bounding box center [579, 26] width 22 height 12
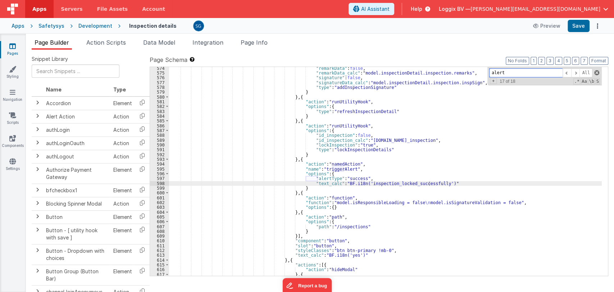
click at [596, 73] on span at bounding box center [596, 72] width 5 height 5
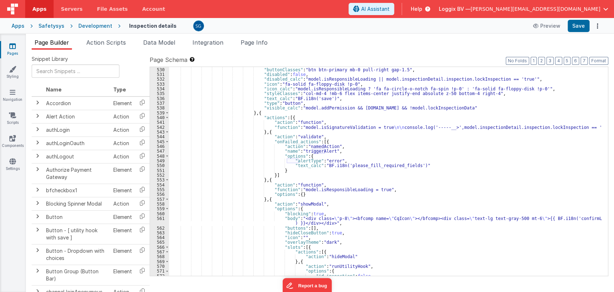
scroll to position [3266, 0]
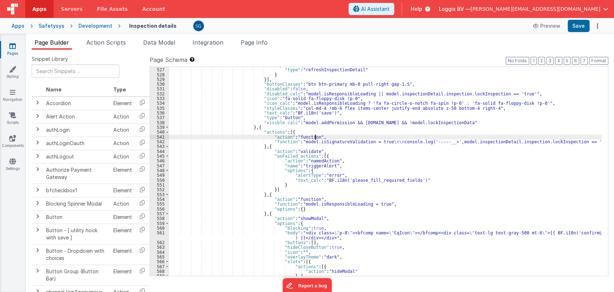
click at [352, 138] on div ""options" : { "type" : "refreshInspectionDetail" } }] , "buttonClasses" : "btn …" at bounding box center [385, 172] width 433 height 218
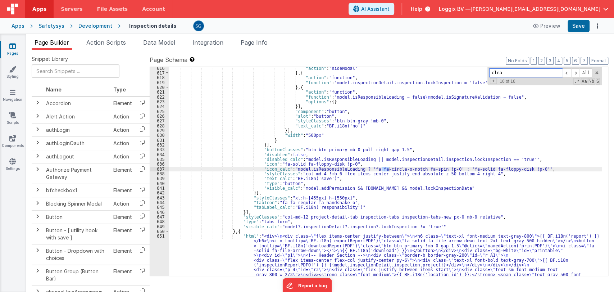
scroll to position [2773, 0]
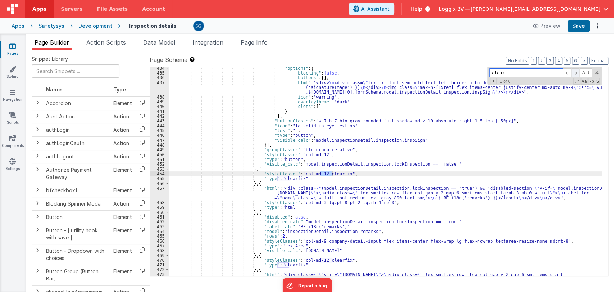
click at [574, 70] on span at bounding box center [575, 72] width 9 height 9
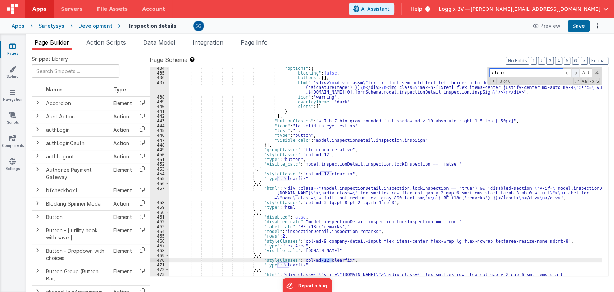
click at [574, 70] on span at bounding box center [575, 72] width 9 height 9
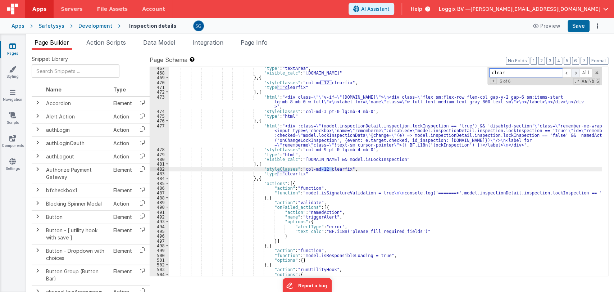
click at [574, 70] on span at bounding box center [575, 72] width 9 height 9
click at [495, 72] on input "clear" at bounding box center [525, 72] width 73 height 9
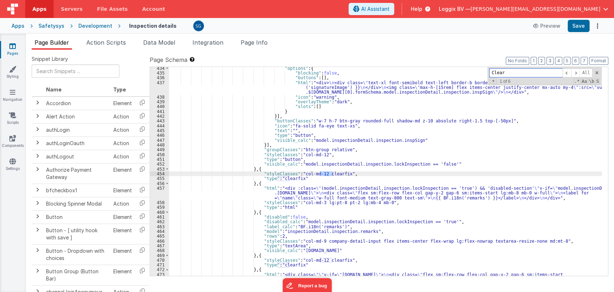
scroll to position [2773, 0]
click at [531, 71] on input "Clear" at bounding box center [525, 72] width 73 height 9
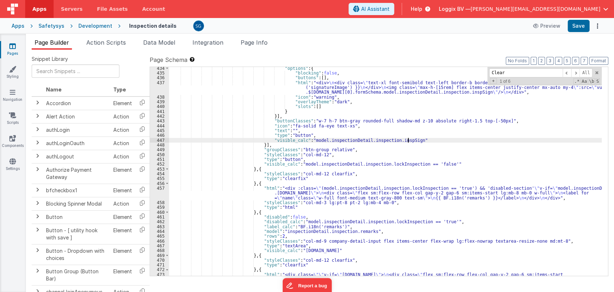
click at [451, 139] on div ""options" : { "blocking" : false , "buttons" : [ ] , "html" : "<div> \n <div cl…" at bounding box center [385, 180] width 433 height 228
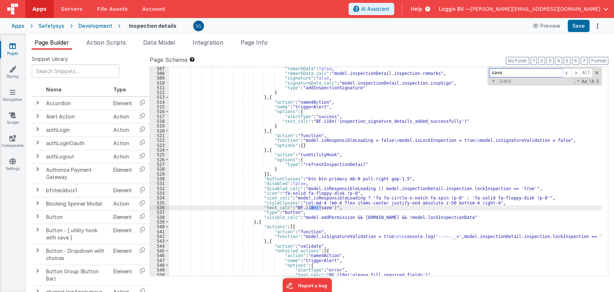
scroll to position [3166, 0]
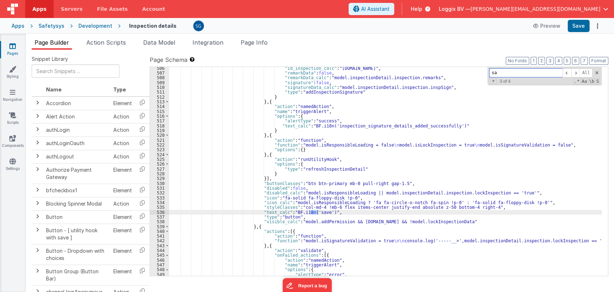
type input "s"
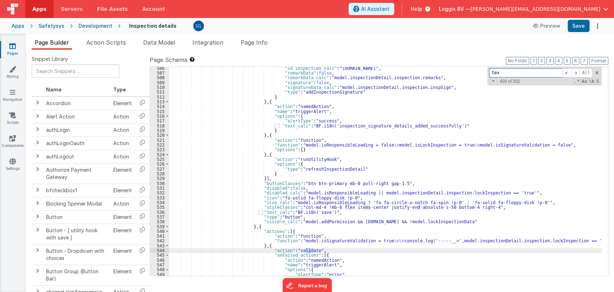
scroll to position [3172, 0]
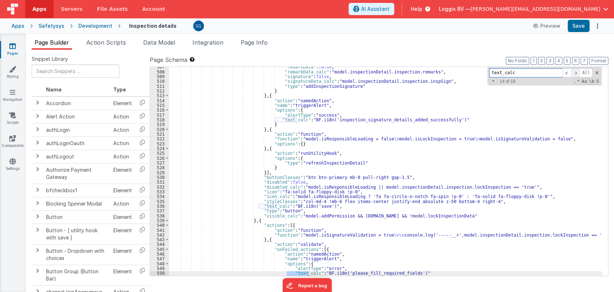
click at [574, 73] on span at bounding box center [575, 72] width 9 height 9
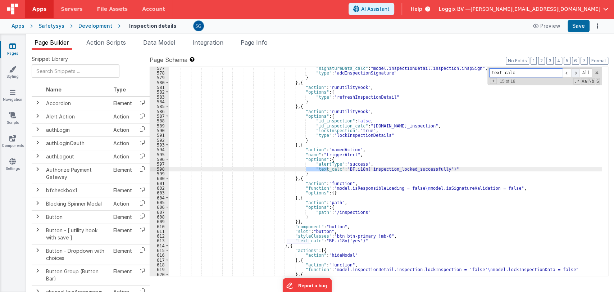
scroll to position [3512, 0]
click at [574, 73] on span at bounding box center [575, 72] width 9 height 9
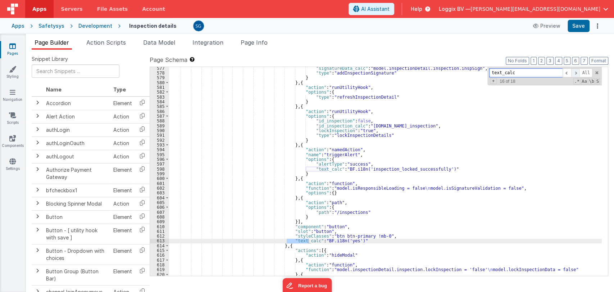
click at [575, 72] on span at bounding box center [575, 72] width 9 height 9
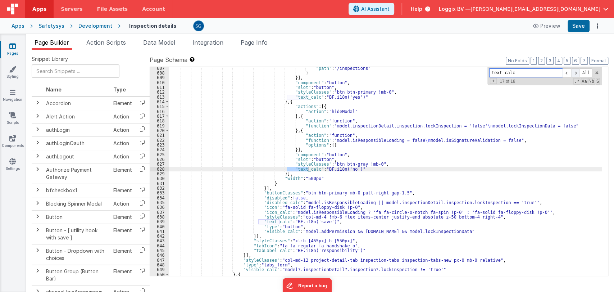
click at [575, 72] on span at bounding box center [575, 72] width 9 height 9
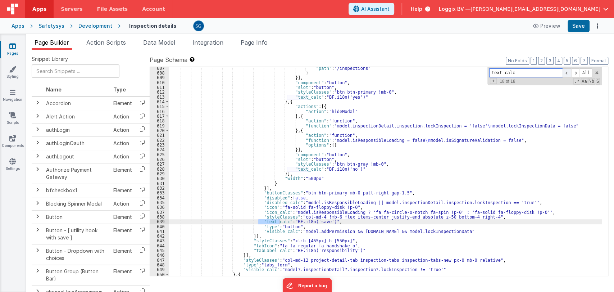
click at [565, 73] on span at bounding box center [567, 72] width 9 height 9
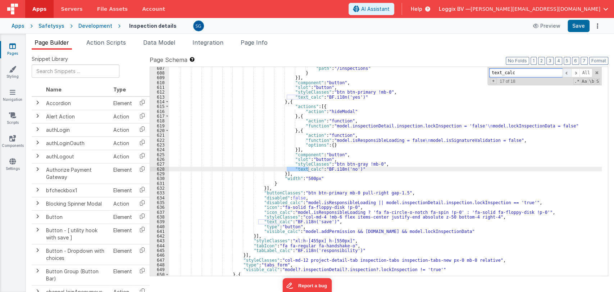
click at [565, 73] on span at bounding box center [567, 72] width 9 height 9
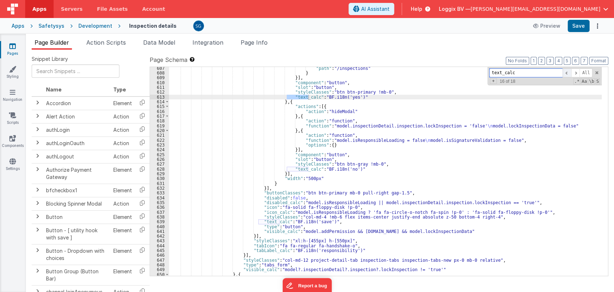
click at [565, 73] on span at bounding box center [567, 72] width 9 height 9
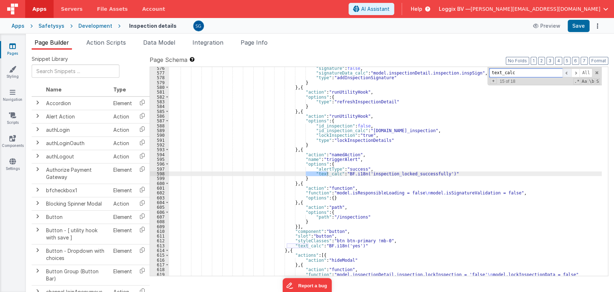
click at [565, 73] on span at bounding box center [567, 72] width 9 height 9
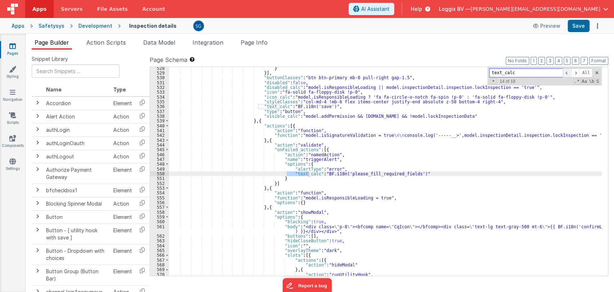
click at [565, 73] on span at bounding box center [567, 72] width 9 height 9
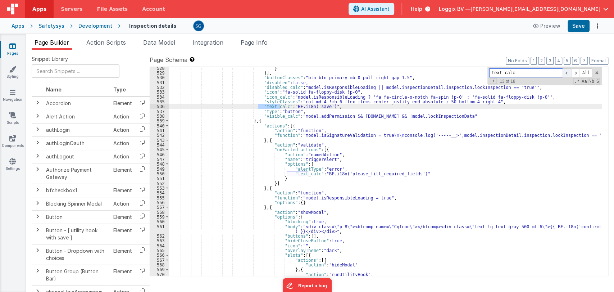
click at [565, 73] on span at bounding box center [567, 72] width 9 height 9
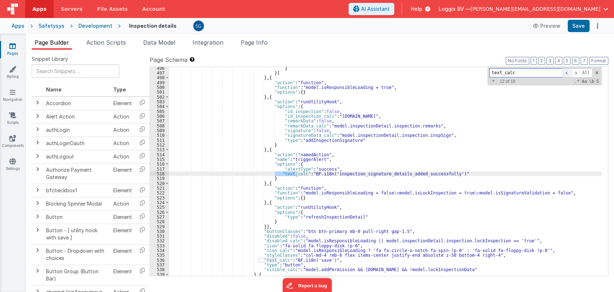
click at [565, 73] on span at bounding box center [567, 72] width 9 height 9
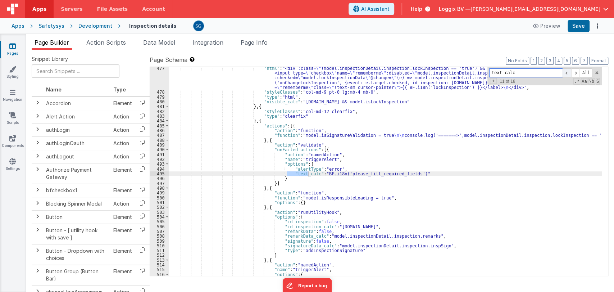
click at [565, 73] on span at bounding box center [567, 72] width 9 height 9
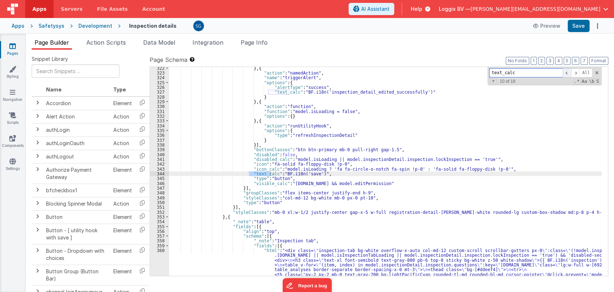
click at [565, 73] on span at bounding box center [567, 72] width 9 height 9
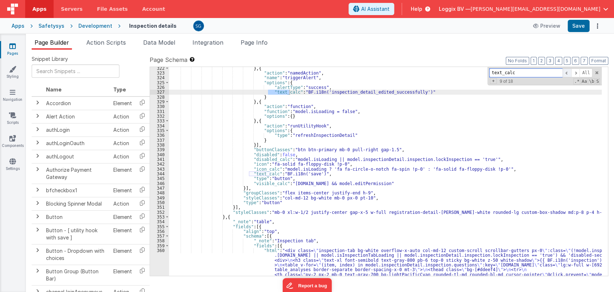
click at [565, 73] on span at bounding box center [567, 72] width 9 height 9
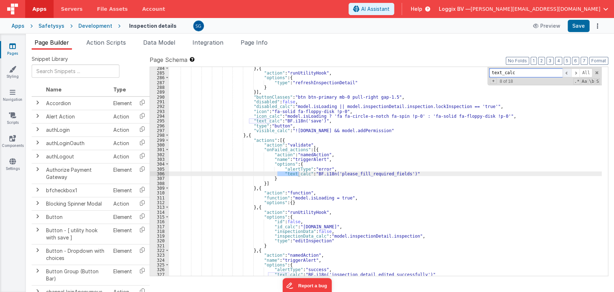
scroll to position [1459, 0]
click at [565, 73] on span at bounding box center [567, 72] width 9 height 9
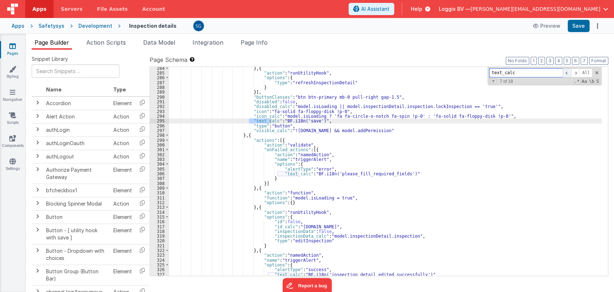
click at [565, 73] on span at bounding box center [567, 72] width 9 height 9
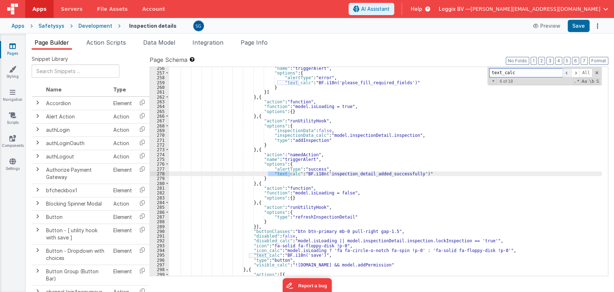
click at [565, 73] on span at bounding box center [567, 72] width 9 height 9
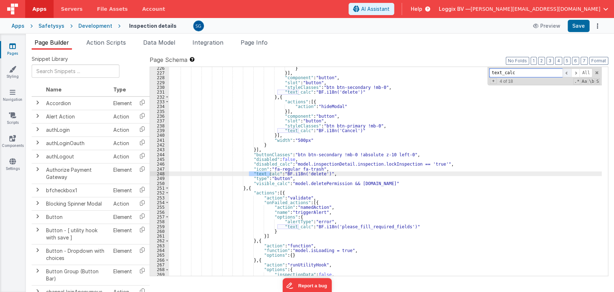
scroll to position [1181, 0]
click at [565, 73] on span at bounding box center [567, 72] width 9 height 9
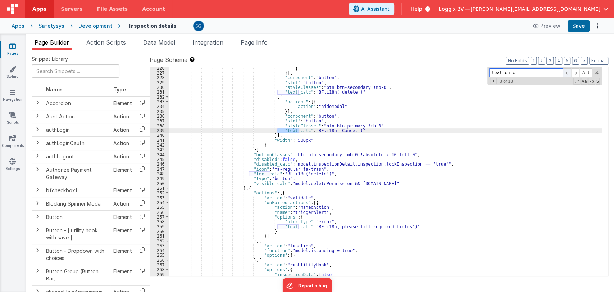
click at [565, 73] on span at bounding box center [567, 72] width 9 height 9
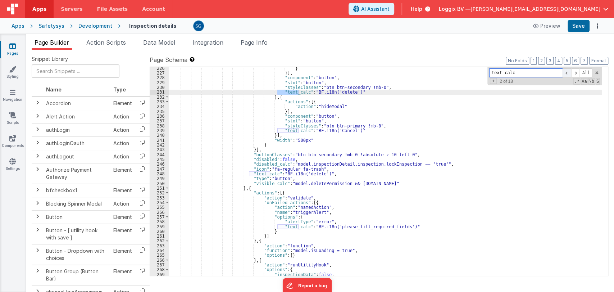
click at [565, 73] on span at bounding box center [567, 72] width 9 height 9
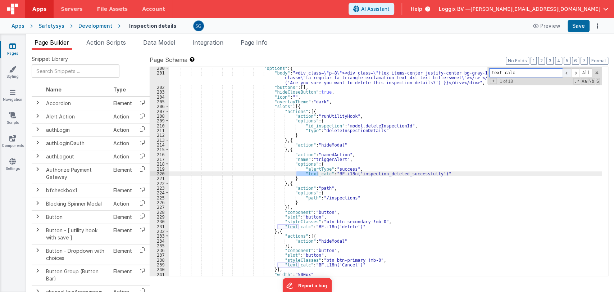
scroll to position [1047, 0]
click at [565, 73] on span at bounding box center [567, 72] width 9 height 9
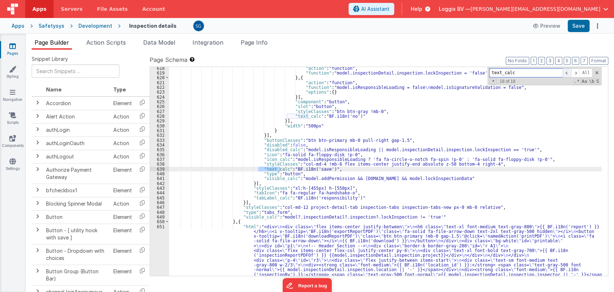
scroll to position [3708, 0]
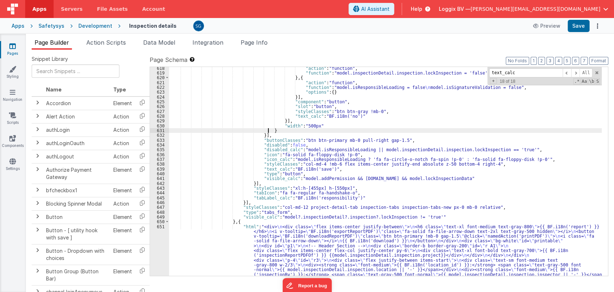
click at [433, 131] on div ""action" : "function" , "function" : "model.inspectionDetail.inspection.lockIns…" at bounding box center [385, 252] width 433 height 372
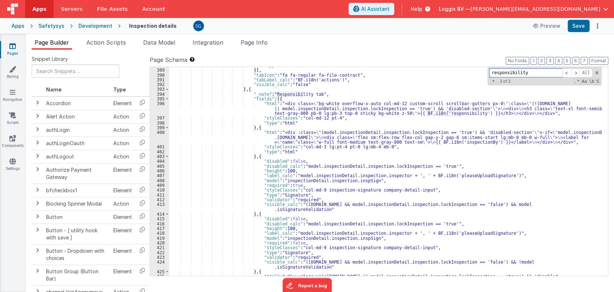
scroll to position [2509, 0]
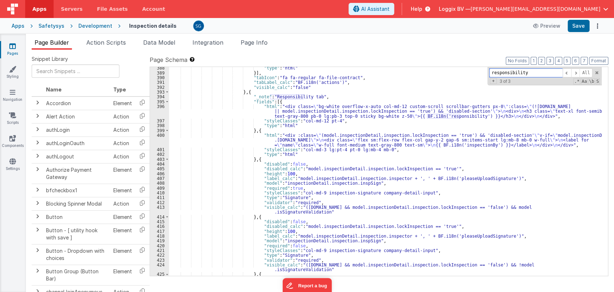
type input "responsibility"
click at [593, 76] on div "responsibility All Replace All + 3 of 3 .* Aa \b S" at bounding box center [544, 76] width 114 height 18
click at [596, 73] on span at bounding box center [596, 72] width 5 height 5
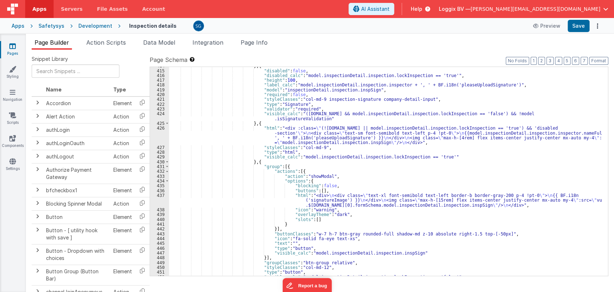
scroll to position [2665, 0]
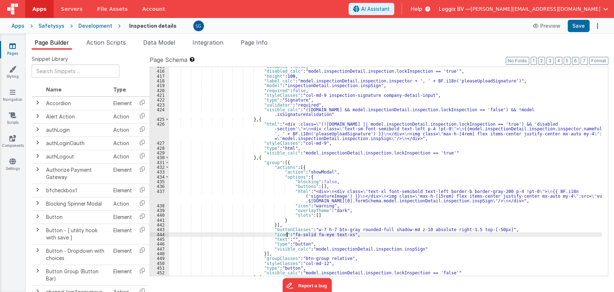
click at [287, 236] on div ""disabled" : false , "disabled_calc" : "model.inspectionDetail.inspection.lockI…" at bounding box center [385, 173] width 433 height 218
click at [287, 237] on div ""disabled" : false , "disabled_calc" : "model.inspectionDetail.inspection.lockI…" at bounding box center [385, 173] width 433 height 218
click at [574, 28] on button "Save" at bounding box center [579, 26] width 22 height 12
click at [296, 237] on div ""disabled" : false , "disabled_calc" : "model.inspectionDetail.inspection.lockI…" at bounding box center [385, 173] width 433 height 218
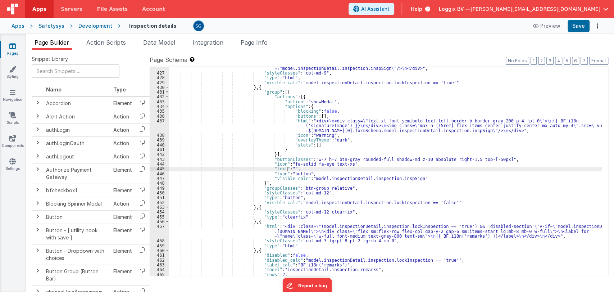
scroll to position [2735, 0]
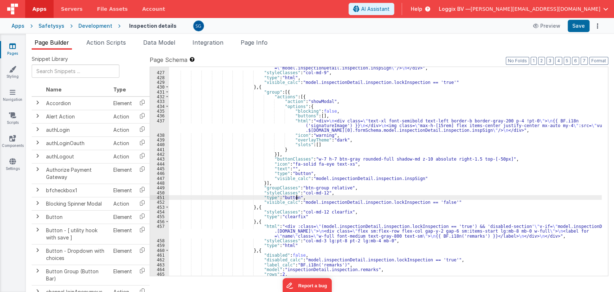
click at [315, 198] on div ""html" : "<div :class= \" (!model.inspectionDetail.inspection.id || model.inspe…" at bounding box center [385, 167] width 433 height 233
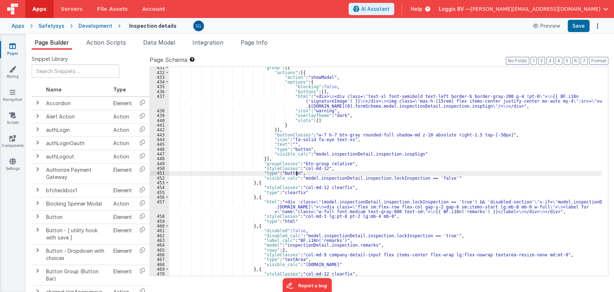
scroll to position [2759, 0]
click at [312, 173] on div ""group" : [{ "actions" : [{ "action" : "showModal" , "options" : { "blocking" :…" at bounding box center [385, 174] width 433 height 218
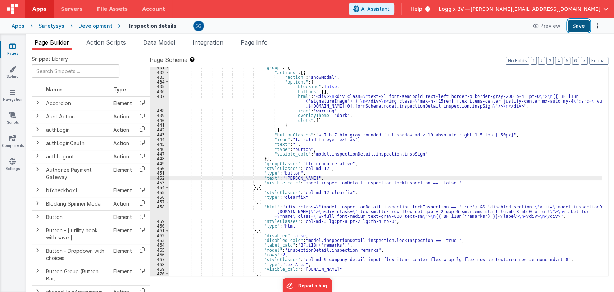
click at [579, 21] on button "Save" at bounding box center [579, 26] width 22 height 12
click at [285, 177] on div ""group" : [{ "actions" : [{ "action" : "showModal" , "options" : { "blocking" :…" at bounding box center [385, 174] width 433 height 218
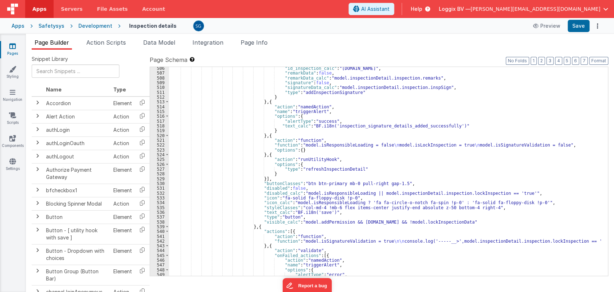
scroll to position [3166, 0]
click at [581, 26] on button "Save" at bounding box center [579, 26] width 22 height 12
click at [13, 46] on icon at bounding box center [12, 45] width 6 height 7
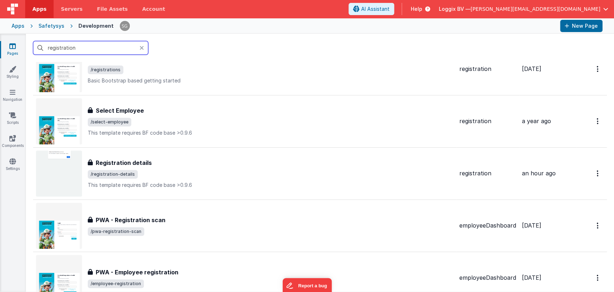
scroll to position [190, 0]
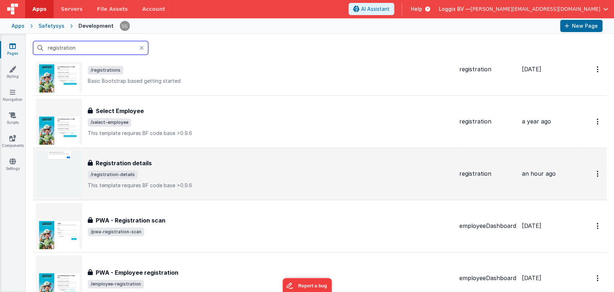
type input "registration"
click at [166, 173] on span "/registration-details" at bounding box center [271, 174] width 366 height 9
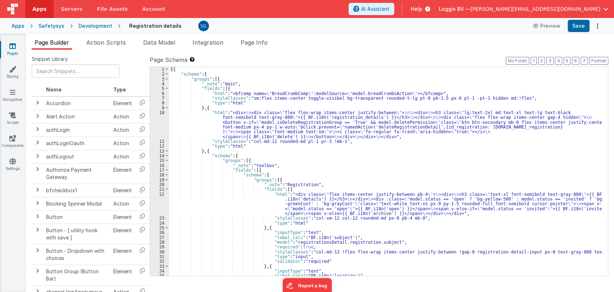
click at [385, 158] on div "[{ "schema" : { "groups" : [{ "_note" : "main" , "fields" : [{ "html" : "<bfcom…" at bounding box center [385, 176] width 433 height 218
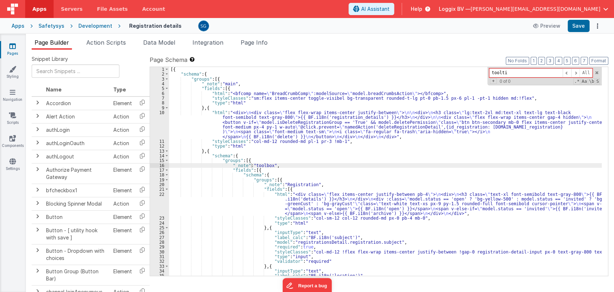
type input "tooltip"
click at [352, 145] on div "[{ "schema" : { "groups" : [{ "_note" : "main" , "fields" : [{ "html" : "<bfcom…" at bounding box center [385, 176] width 433 height 218
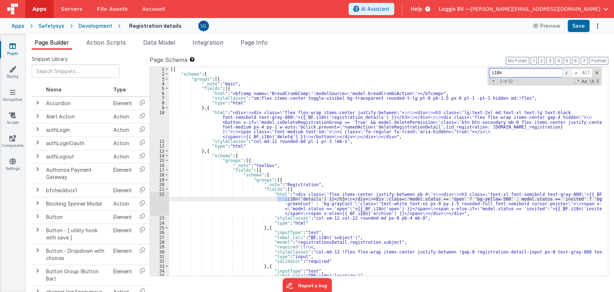
click at [566, 74] on span at bounding box center [567, 72] width 9 height 9
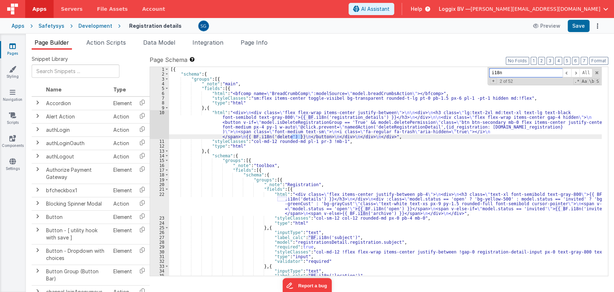
click at [535, 70] on input "i18n" at bounding box center [525, 72] width 73 height 9
type input "m"
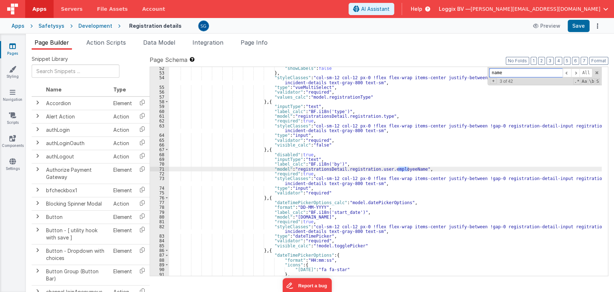
scroll to position [289, 0]
type input "name"
click at [568, 70] on span at bounding box center [567, 72] width 9 height 9
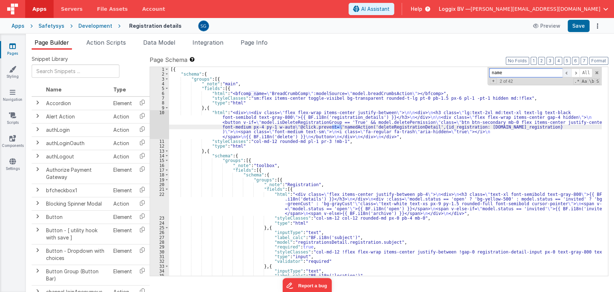
scroll to position [0, 0]
click at [568, 70] on span at bounding box center [567, 72] width 9 height 9
click at [575, 72] on span at bounding box center [575, 72] width 9 height 9
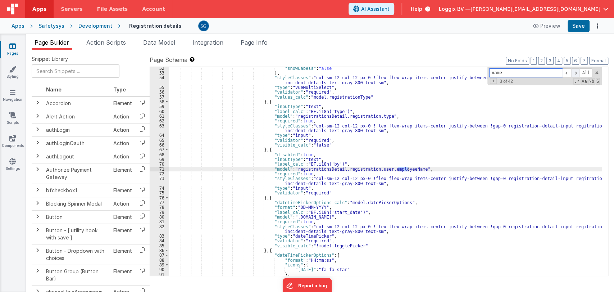
click at [575, 72] on span at bounding box center [575, 72] width 9 height 9
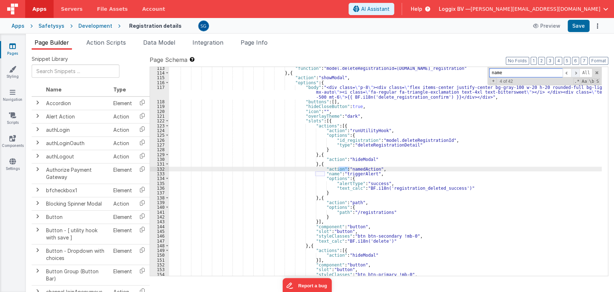
click at [575, 72] on span at bounding box center [575, 72] width 9 height 9
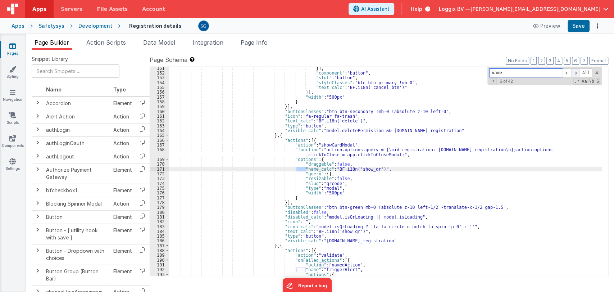
scroll to position [802, 0]
click at [575, 72] on span at bounding box center [575, 72] width 9 height 9
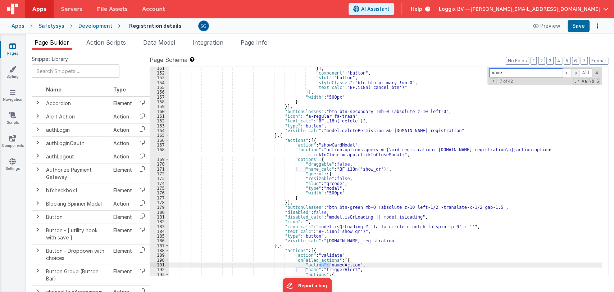
click at [575, 72] on span at bounding box center [575, 72] width 9 height 9
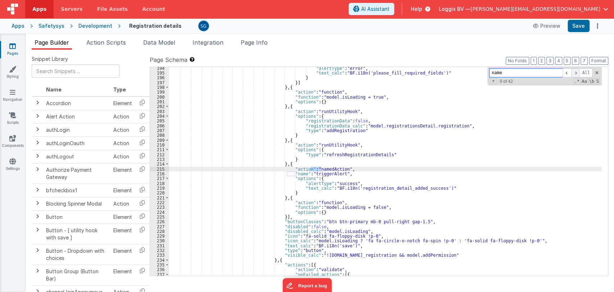
scroll to position [1013, 0]
click at [575, 72] on span at bounding box center [575, 72] width 9 height 9
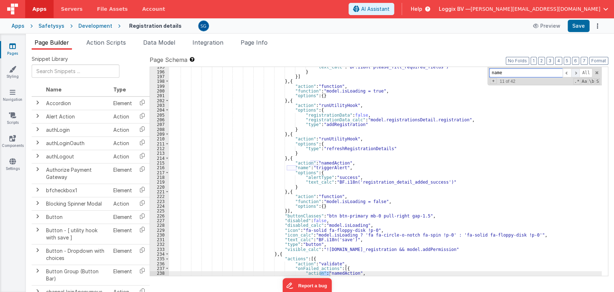
click at [575, 72] on span at bounding box center [575, 72] width 9 height 9
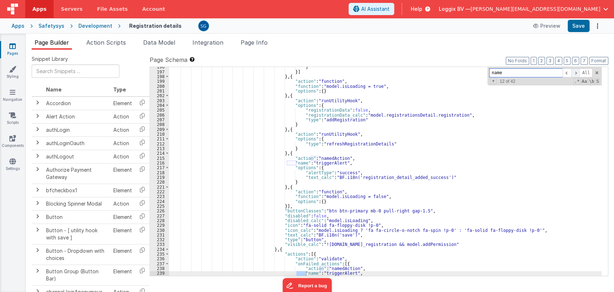
click at [575, 72] on span at bounding box center [575, 72] width 9 height 9
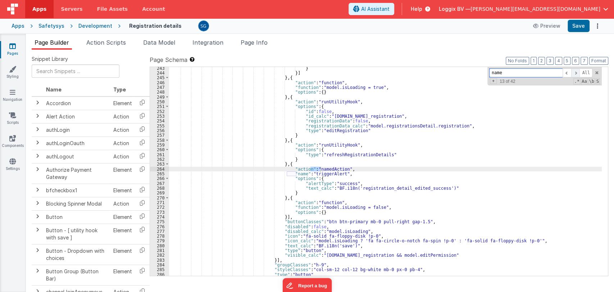
scroll to position [1248, 0]
click at [575, 72] on span at bounding box center [575, 72] width 9 height 9
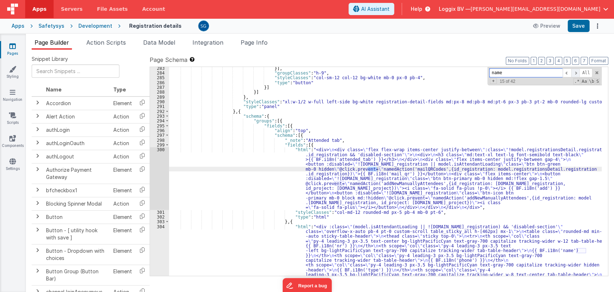
click at [575, 72] on span at bounding box center [575, 72] width 9 height 9
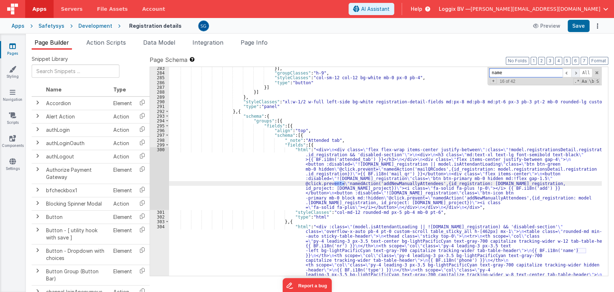
click at [575, 72] on span at bounding box center [575, 72] width 9 height 9
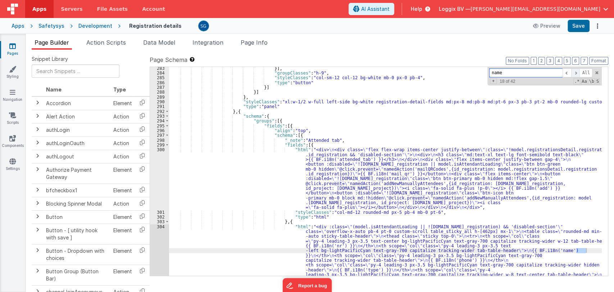
click at [575, 72] on span at bounding box center [575, 72] width 9 height 9
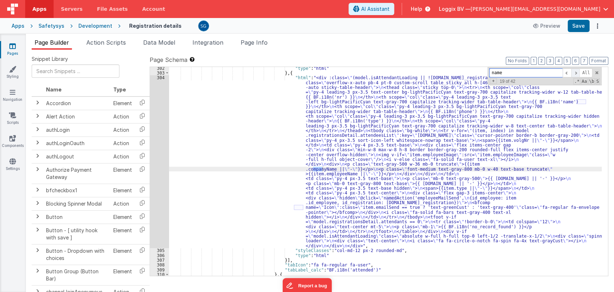
scroll to position [1588, 0]
click at [575, 72] on span at bounding box center [575, 72] width 9 height 9
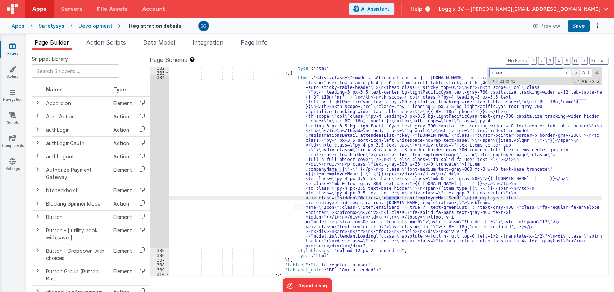
click at [575, 72] on span at bounding box center [575, 72] width 9 height 9
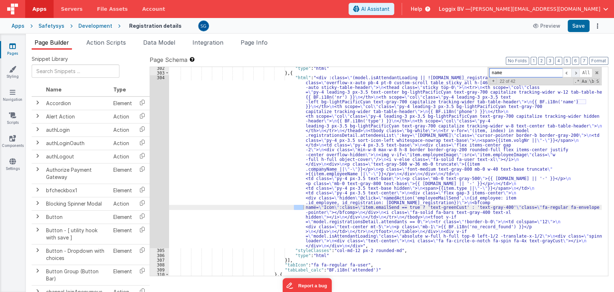
click at [575, 72] on span at bounding box center [575, 72] width 9 height 9
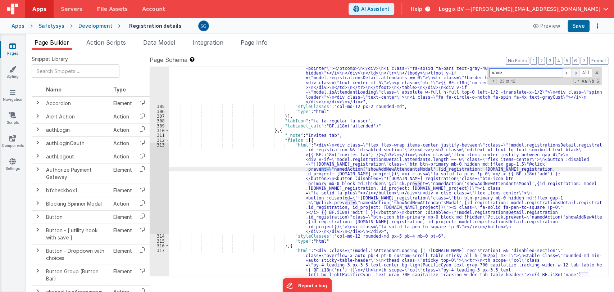
scroll to position [1732, 0]
click at [575, 72] on span at bounding box center [575, 72] width 9 height 9
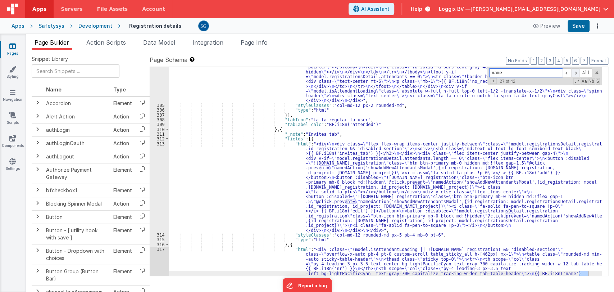
click at [575, 72] on span at bounding box center [575, 72] width 9 height 9
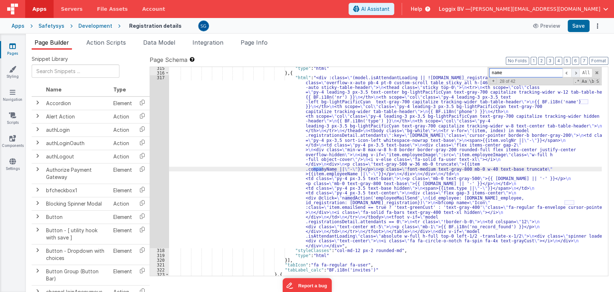
scroll to position [1905, 0]
click at [575, 72] on span at bounding box center [575, 72] width 9 height 9
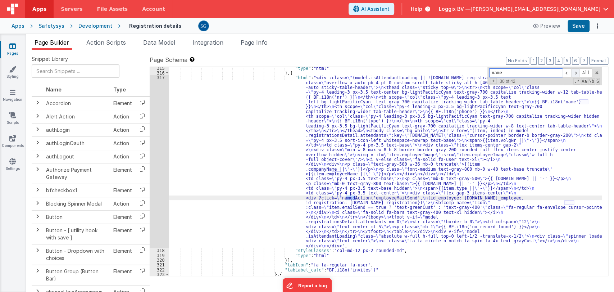
click at [575, 72] on span at bounding box center [575, 72] width 9 height 9
click at [8, 51] on link "Pages" at bounding box center [13, 49] width 26 height 14
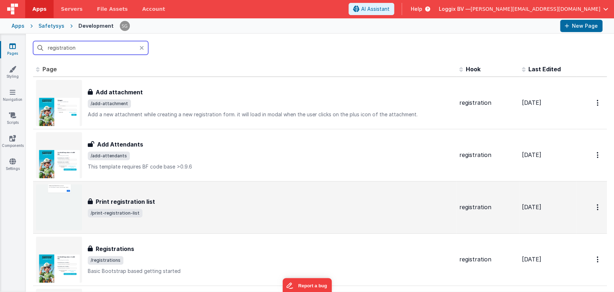
scroll to position [122, 0]
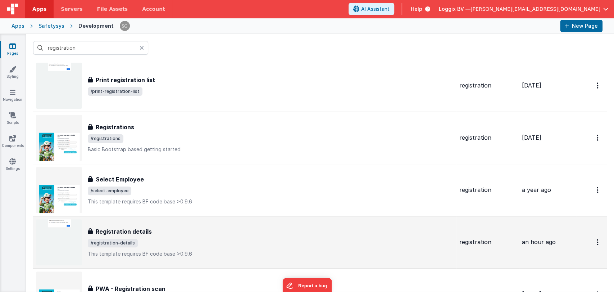
click at [182, 233] on div "Registration details" at bounding box center [271, 231] width 366 height 9
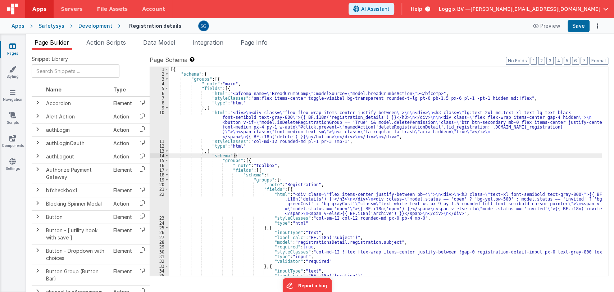
click at [299, 153] on div "[{ "schema" : { "groups" : [{ "_note" : "main" , "fields" : [{ "html" : "<bfcom…" at bounding box center [385, 176] width 433 height 218
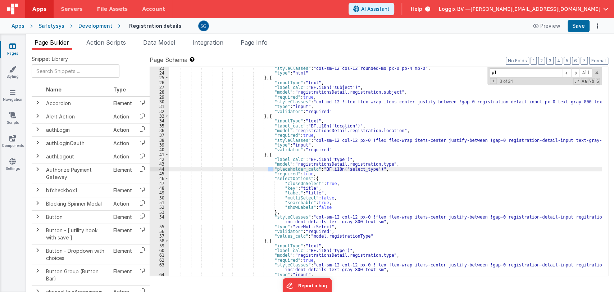
scroll to position [150, 0]
type input "placeholder"
click at [13, 49] on icon at bounding box center [12, 45] width 6 height 7
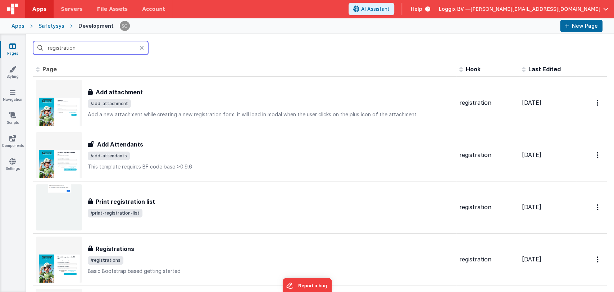
click at [82, 49] on input "registration" at bounding box center [90, 48] width 115 height 14
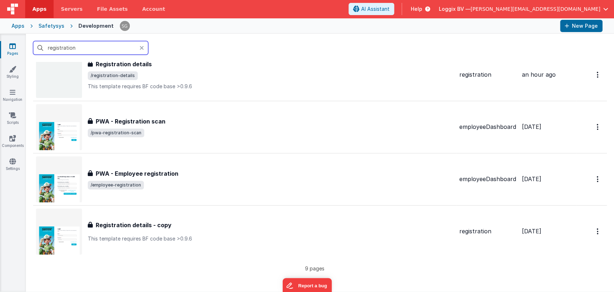
scroll to position [279, 0]
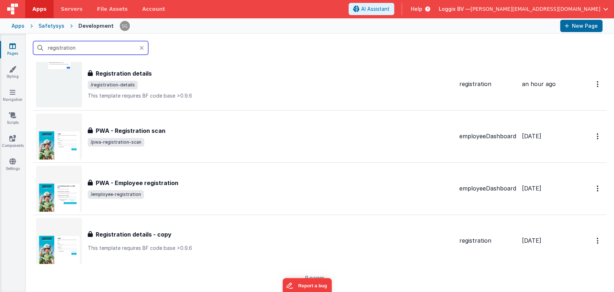
click at [79, 47] on input "registration" at bounding box center [90, 48] width 115 height 14
type input "r"
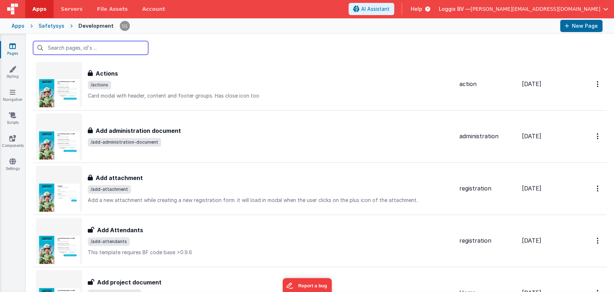
click at [79, 47] on input "text" at bounding box center [90, 48] width 115 height 14
click at [88, 46] on input "text" at bounding box center [90, 48] width 115 height 14
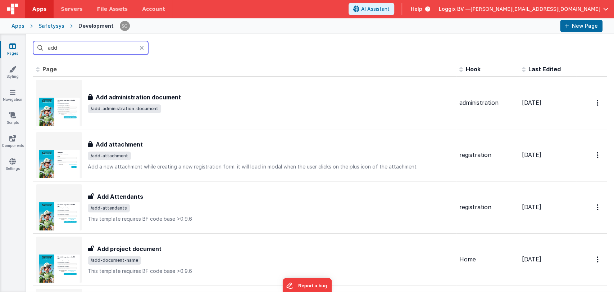
scroll to position [0, 0]
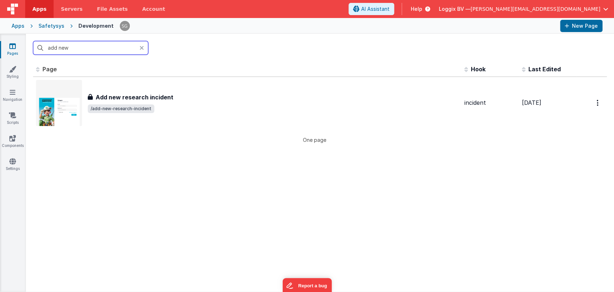
type input "add"
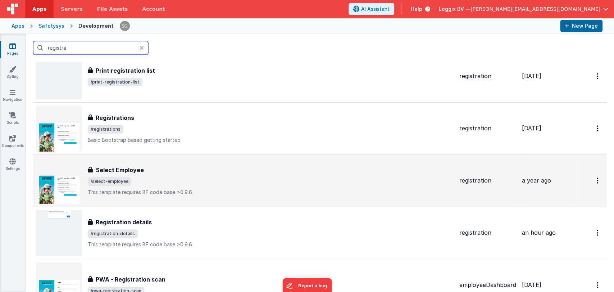
scroll to position [127, 0]
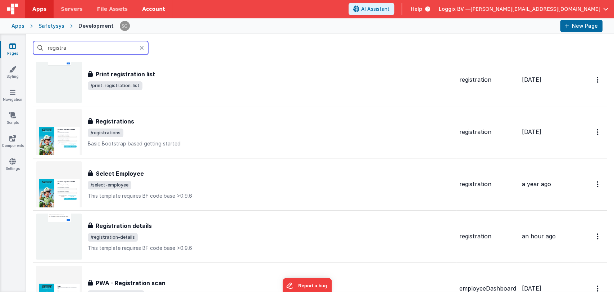
type input "registra"
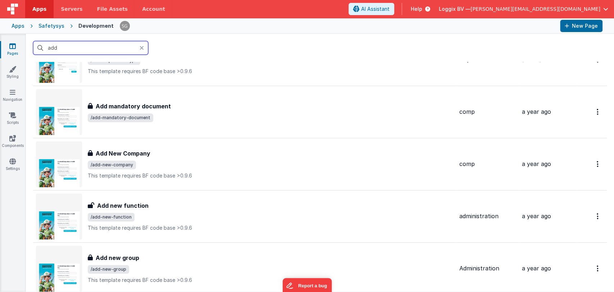
scroll to position [467, 0]
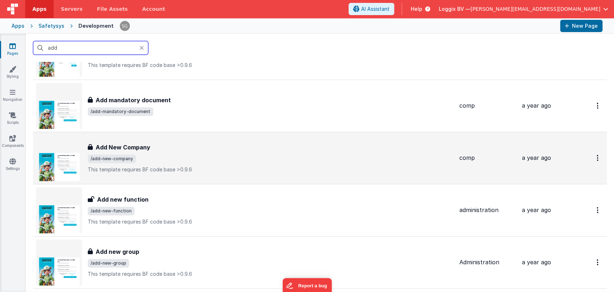
type input "add"
click at [132, 145] on h3 "Add New Company" at bounding box center [123, 147] width 55 height 9
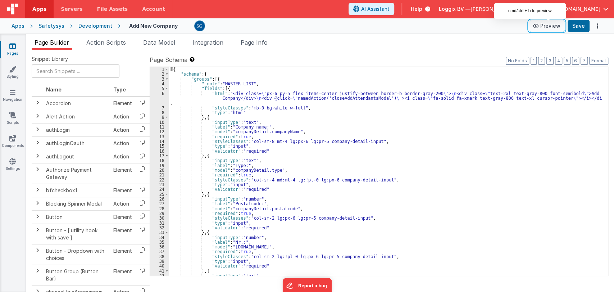
click at [553, 26] on button "Preview" at bounding box center [547, 26] width 36 height 12
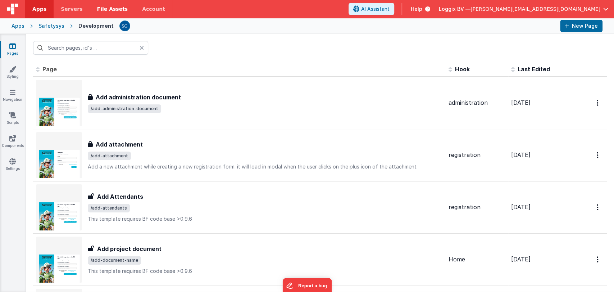
type input "add"
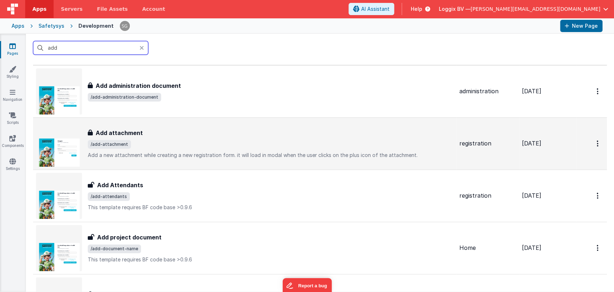
scroll to position [28, 0]
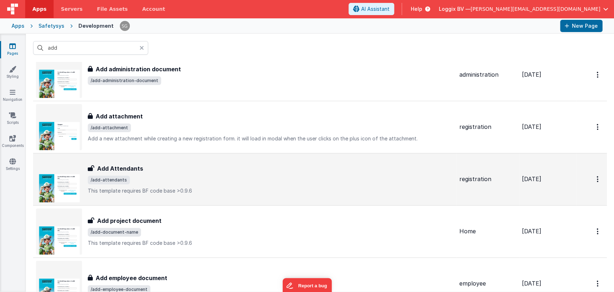
click at [140, 178] on span "/add-attendants" at bounding box center [271, 180] width 366 height 9
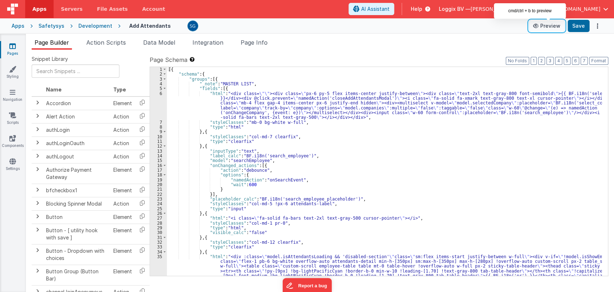
click at [550, 24] on button "Preview" at bounding box center [547, 26] width 36 height 12
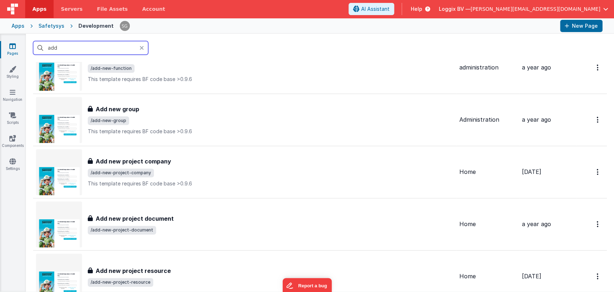
scroll to position [610, 0]
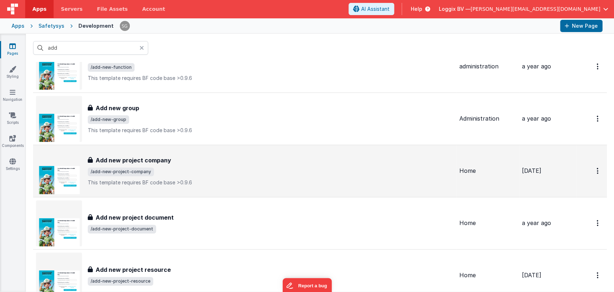
click at [160, 156] on h3 "Add new project company" at bounding box center [134, 160] width 76 height 9
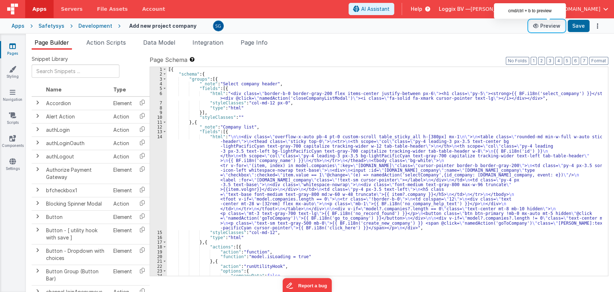
click at [554, 25] on button "Preview" at bounding box center [547, 26] width 36 height 12
click at [10, 49] on icon at bounding box center [12, 45] width 6 height 7
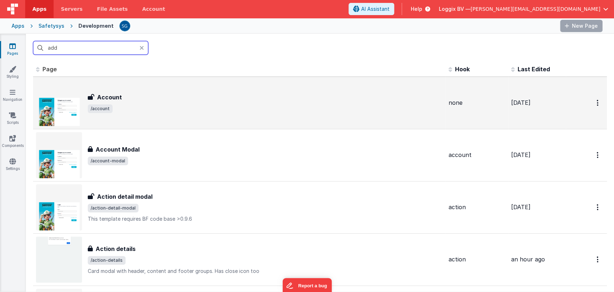
click at [72, 46] on input "add" at bounding box center [90, 48] width 115 height 14
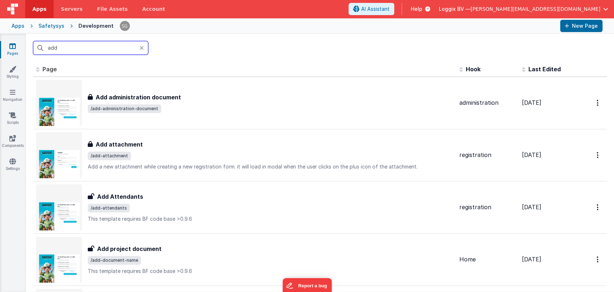
click at [101, 51] on input "add" at bounding box center [90, 48] width 115 height 14
click at [100, 47] on input "add" at bounding box center [90, 48] width 115 height 14
type input "a"
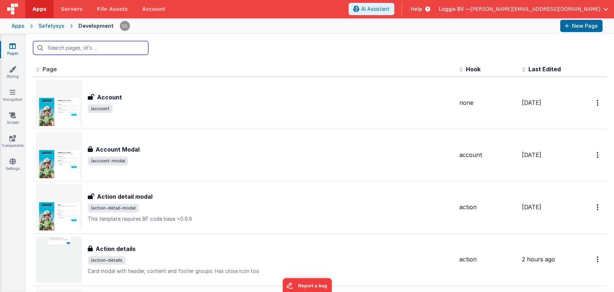
click at [91, 47] on input "text" at bounding box center [90, 48] width 115 height 14
type input "d"
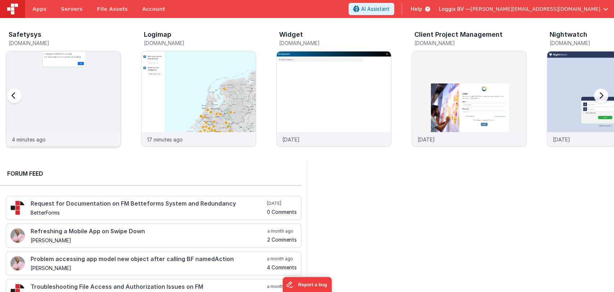
click at [83, 97] on img at bounding box center [63, 108] width 114 height 114
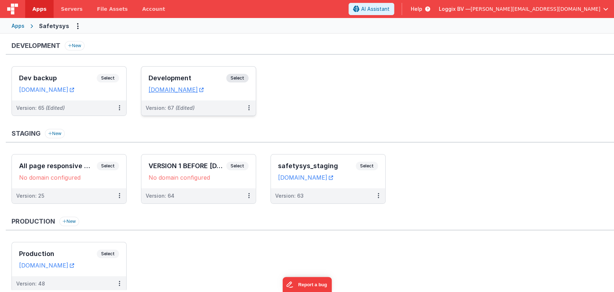
click at [184, 80] on h3 "Development" at bounding box center [188, 77] width 78 height 7
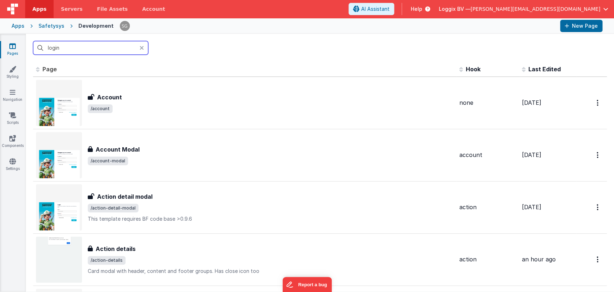
click at [78, 45] on input "login" at bounding box center [90, 48] width 115 height 14
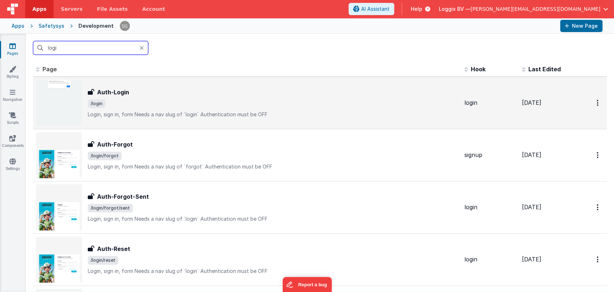
type input "logi"
click at [140, 105] on span "/login" at bounding box center [273, 103] width 371 height 9
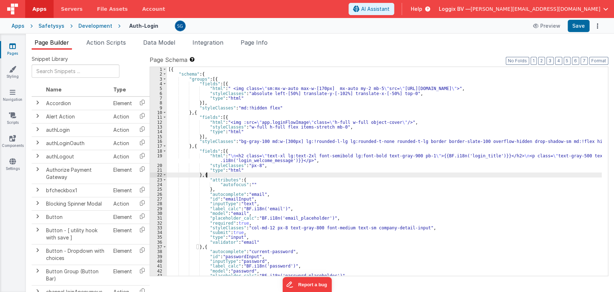
click at [315, 173] on div "[{ "schema" : { "groups" : [{ "fields" : [{ "html" : " <img class= \" sm:mx-w-a…" at bounding box center [384, 176] width 435 height 218
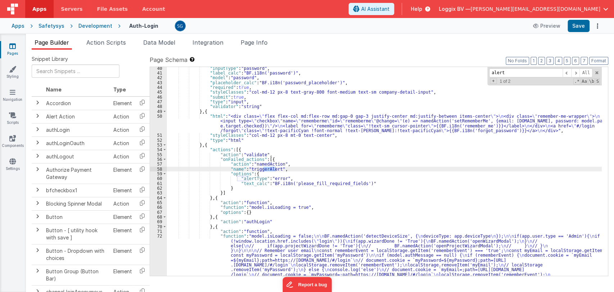
scroll to position [193, 0]
type input "alert"
click at [321, 182] on div ""inputType" : "password" , "label_calc" : "BF.i18n('password')" , "model" : "pa…" at bounding box center [384, 201] width 435 height 271
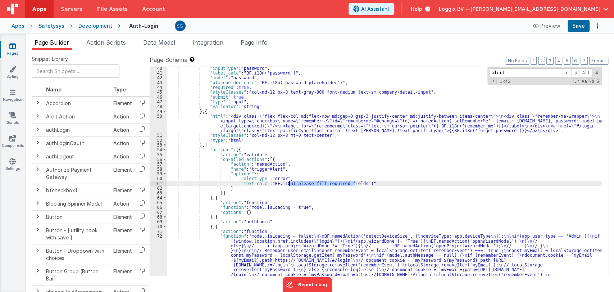
click at [321, 182] on div ""inputType" : "password" , "label_calc" : "BF.i18n('password')" , "model" : "pa…" at bounding box center [384, 201] width 435 height 271
drag, startPoint x: 234, startPoint y: 182, endPoint x: 362, endPoint y: 182, distance: 128.4
click at [362, 182] on div ""inputType" : "password" , "label_calc" : "BF.i18n('password')" , "model" : "pa…" at bounding box center [384, 201] width 435 height 271
